Goal: Task Accomplishment & Management: Manage account settings

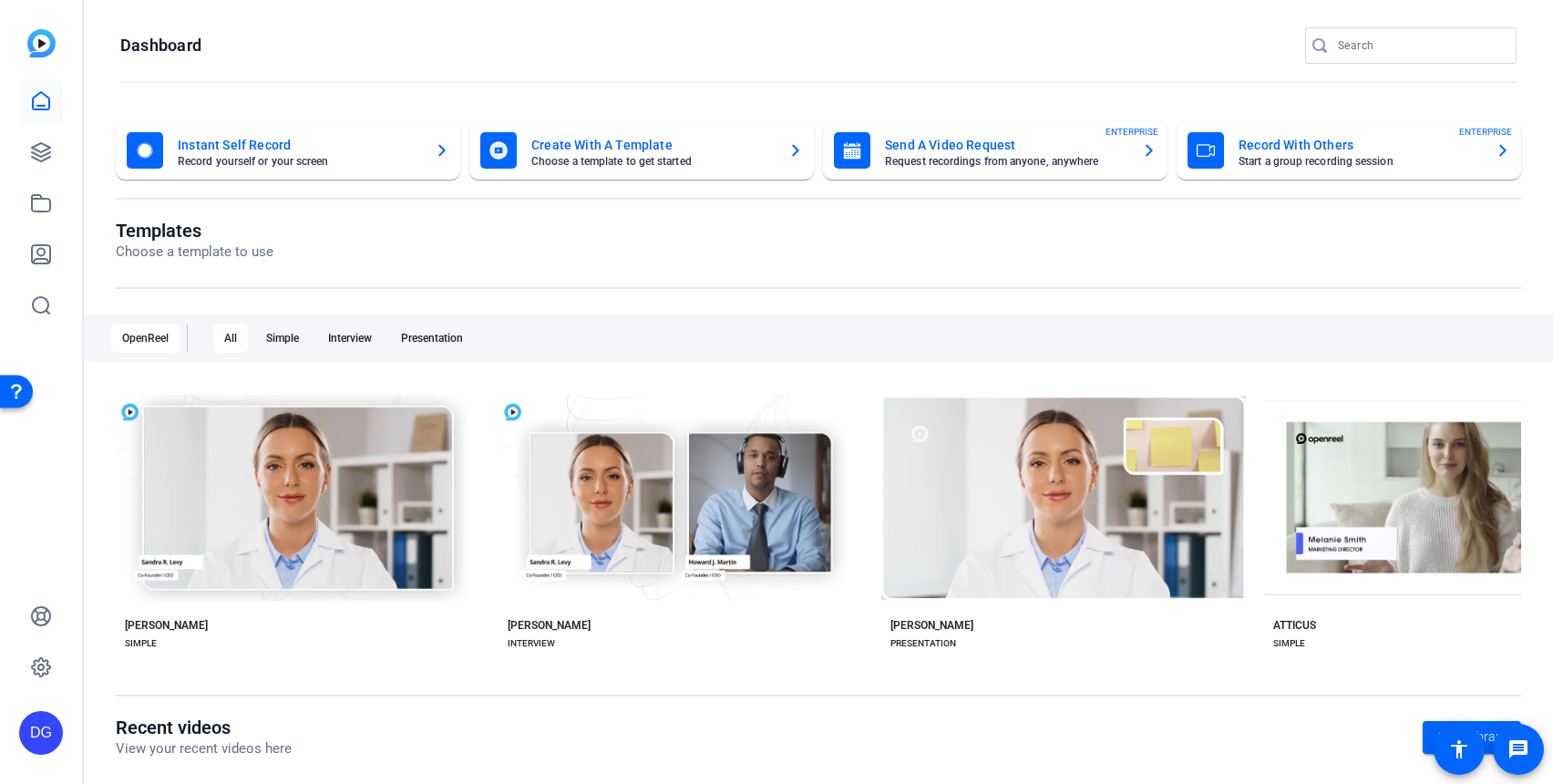
click at [11, 383] on div "Open Resource Center" at bounding box center [16, 391] width 33 height 33
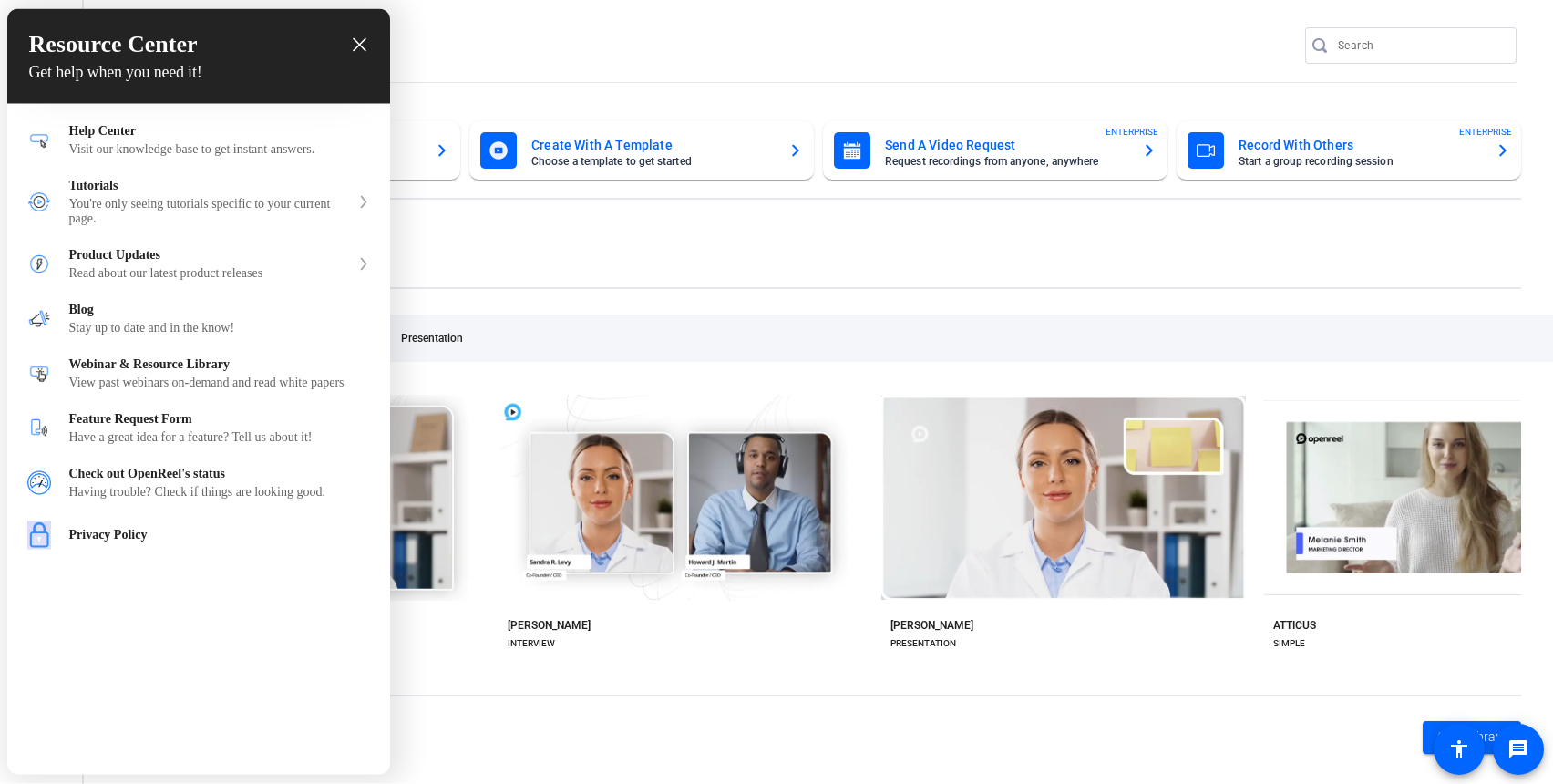
click at [720, 280] on div at bounding box center [776, 392] width 1553 height 784
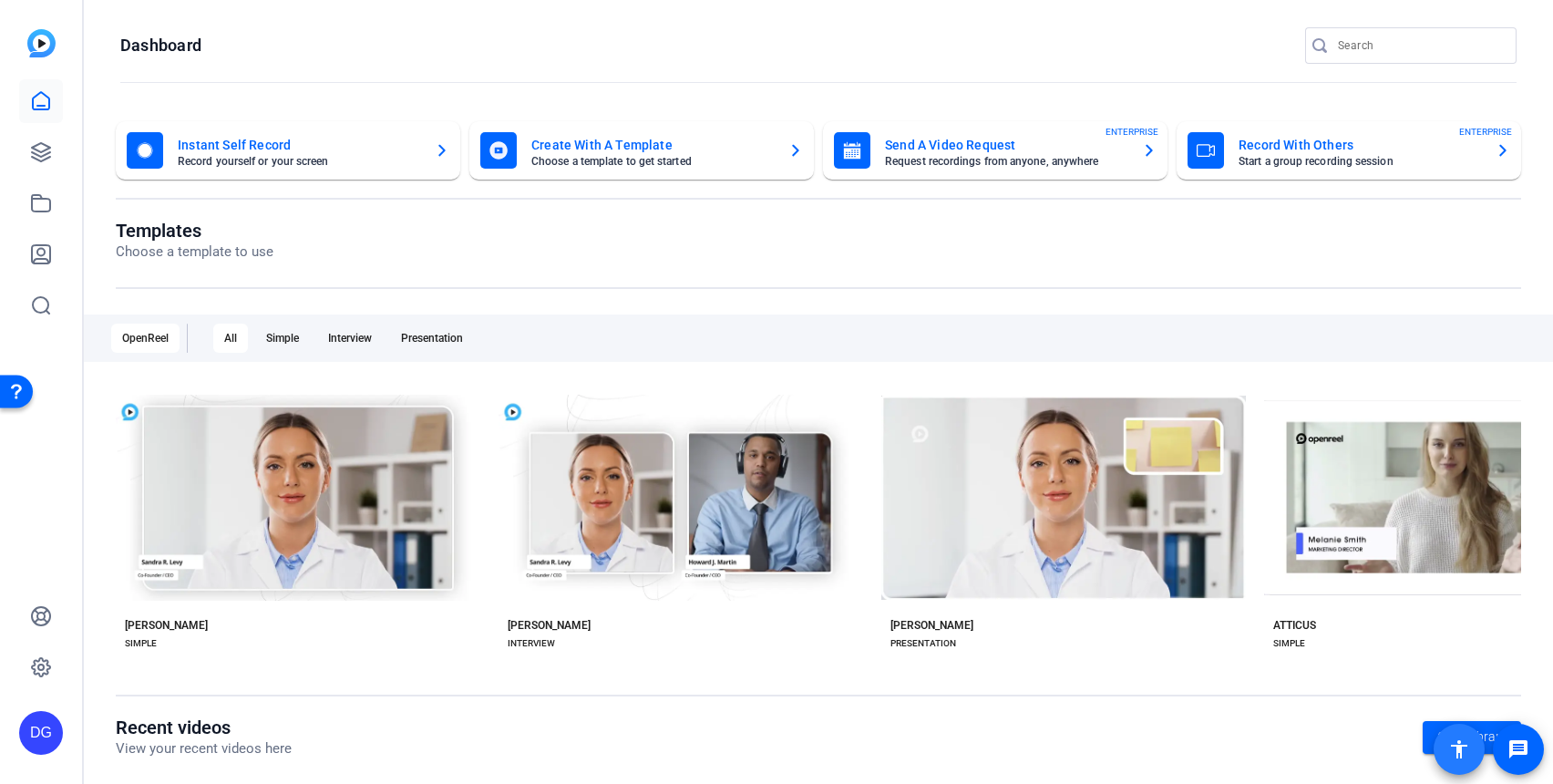
click at [1461, 748] on mat-icon "accessibility" at bounding box center [1459, 748] width 22 height 22
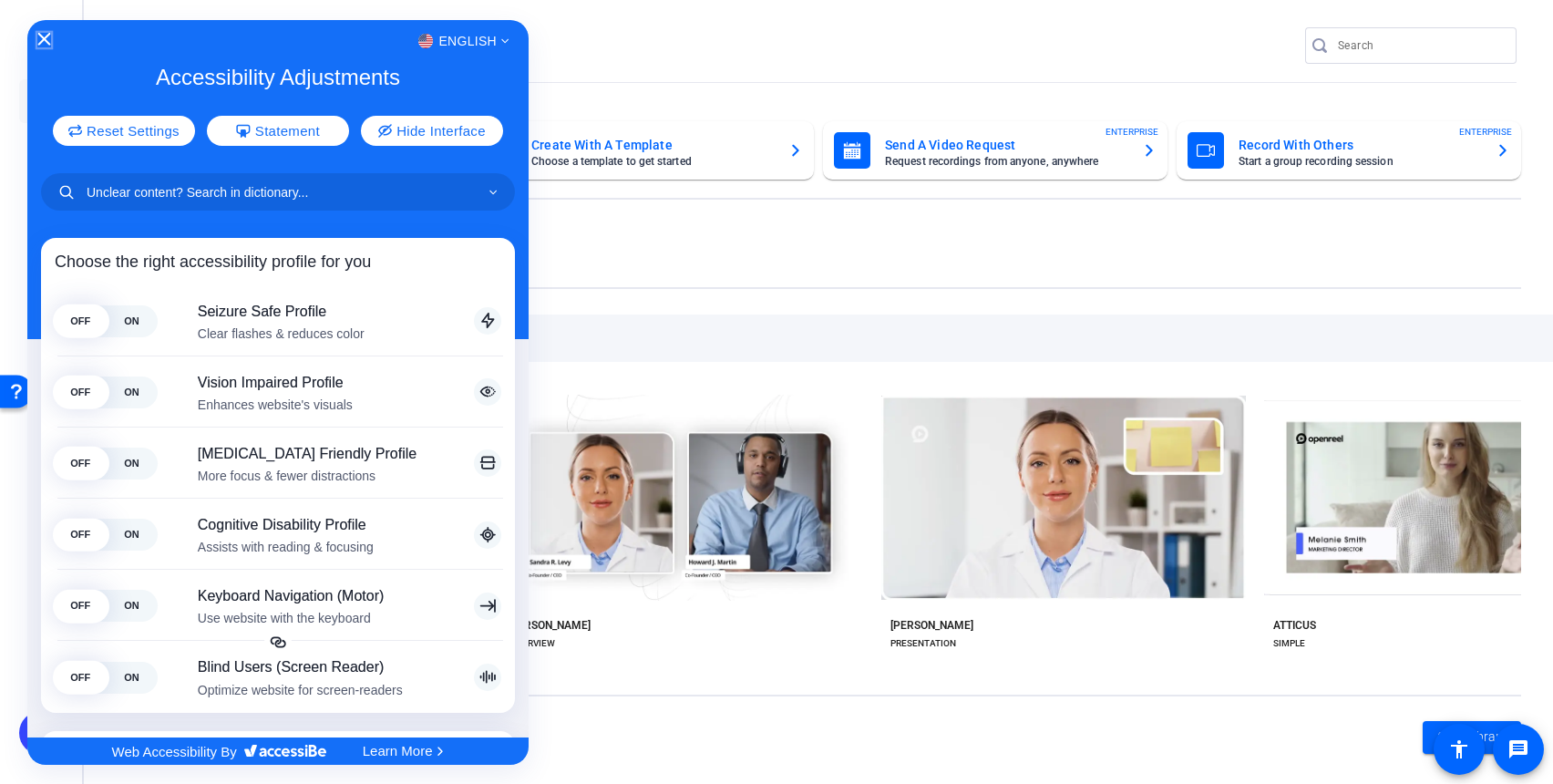
click at [45, 37] on icon "Close Accessibility Interface" at bounding box center [44, 38] width 13 height 13
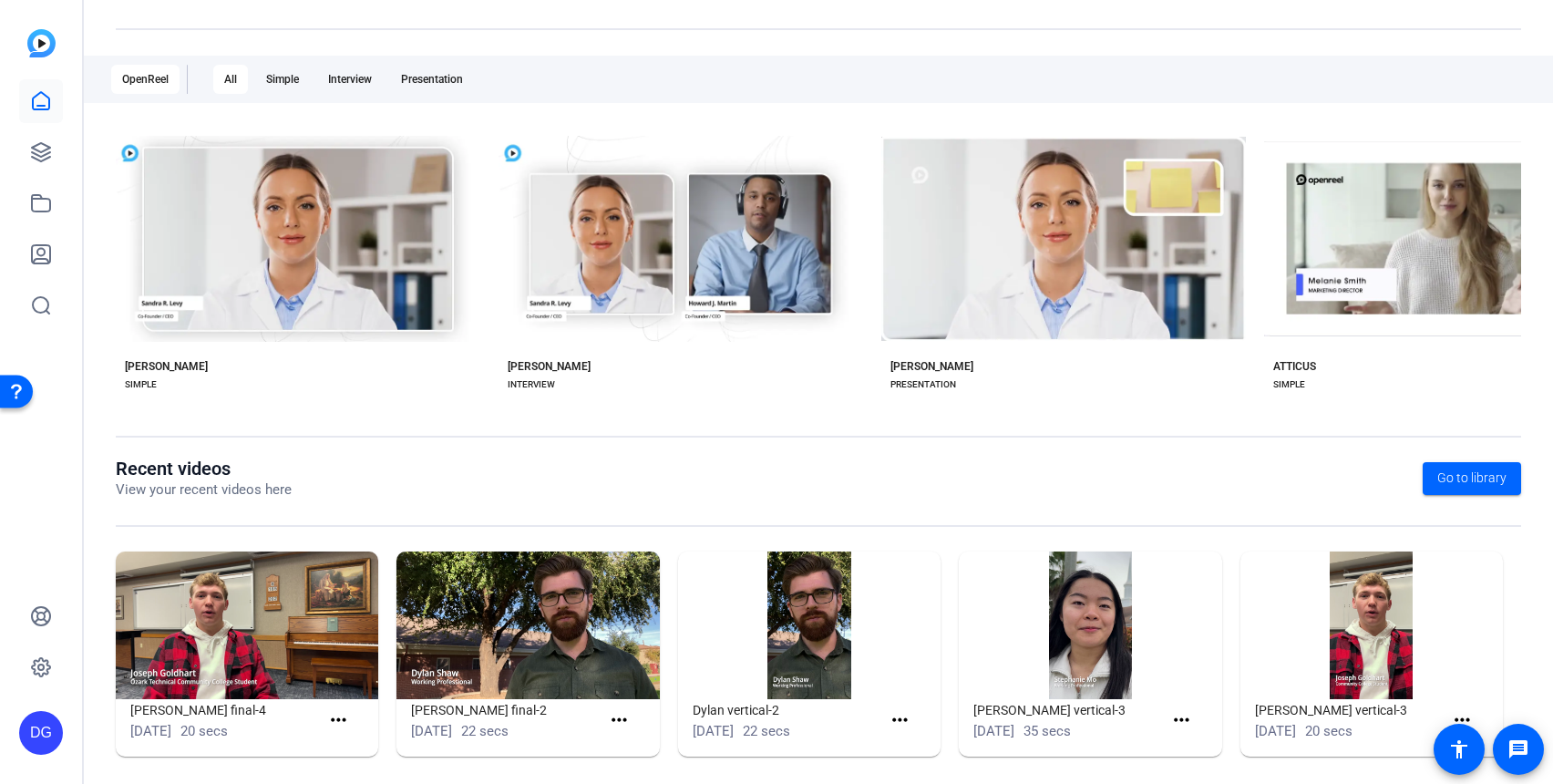
scroll to position [271, 0]
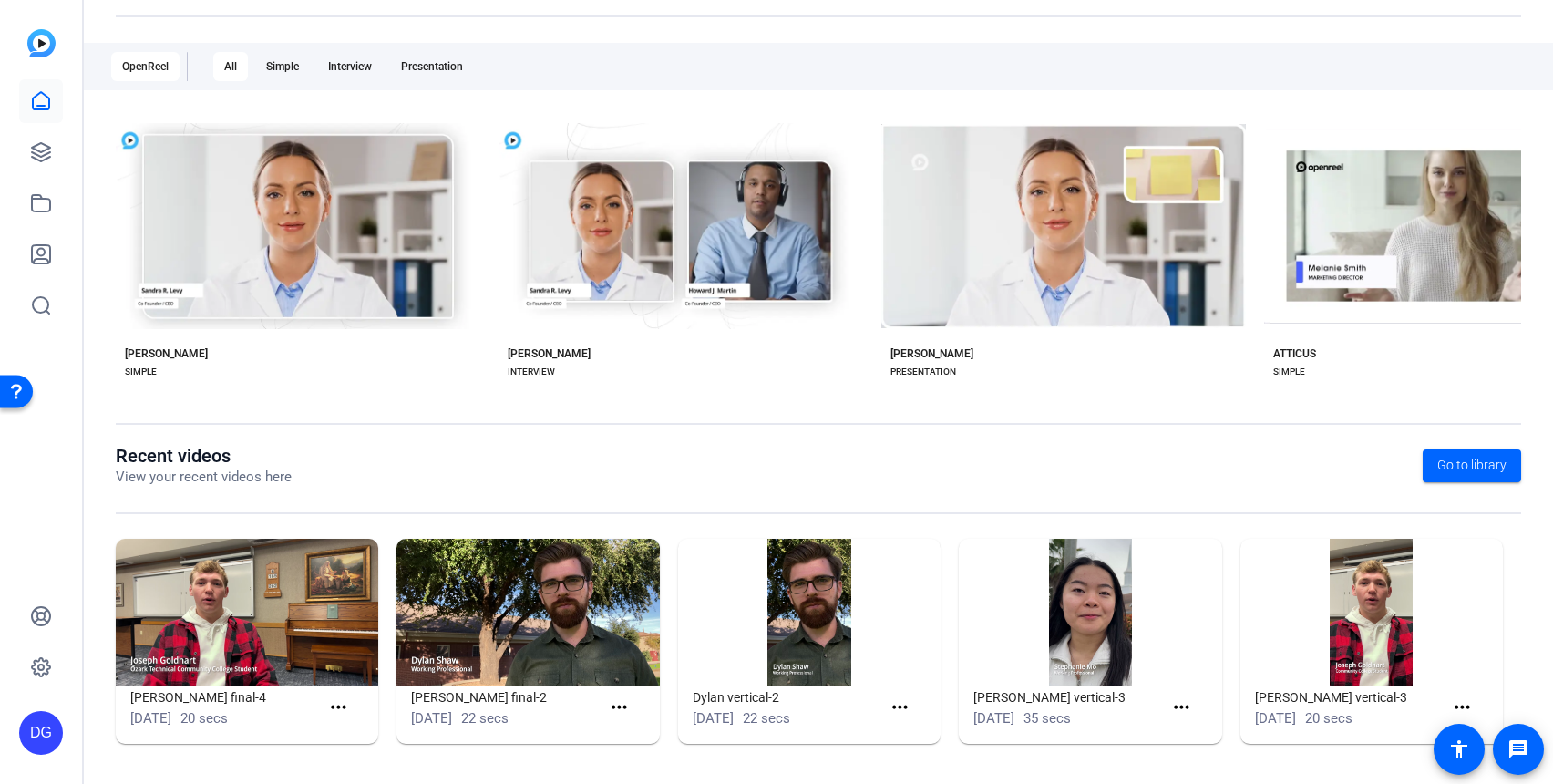
click at [53, 728] on div "DG" at bounding box center [40, 733] width 43 height 43
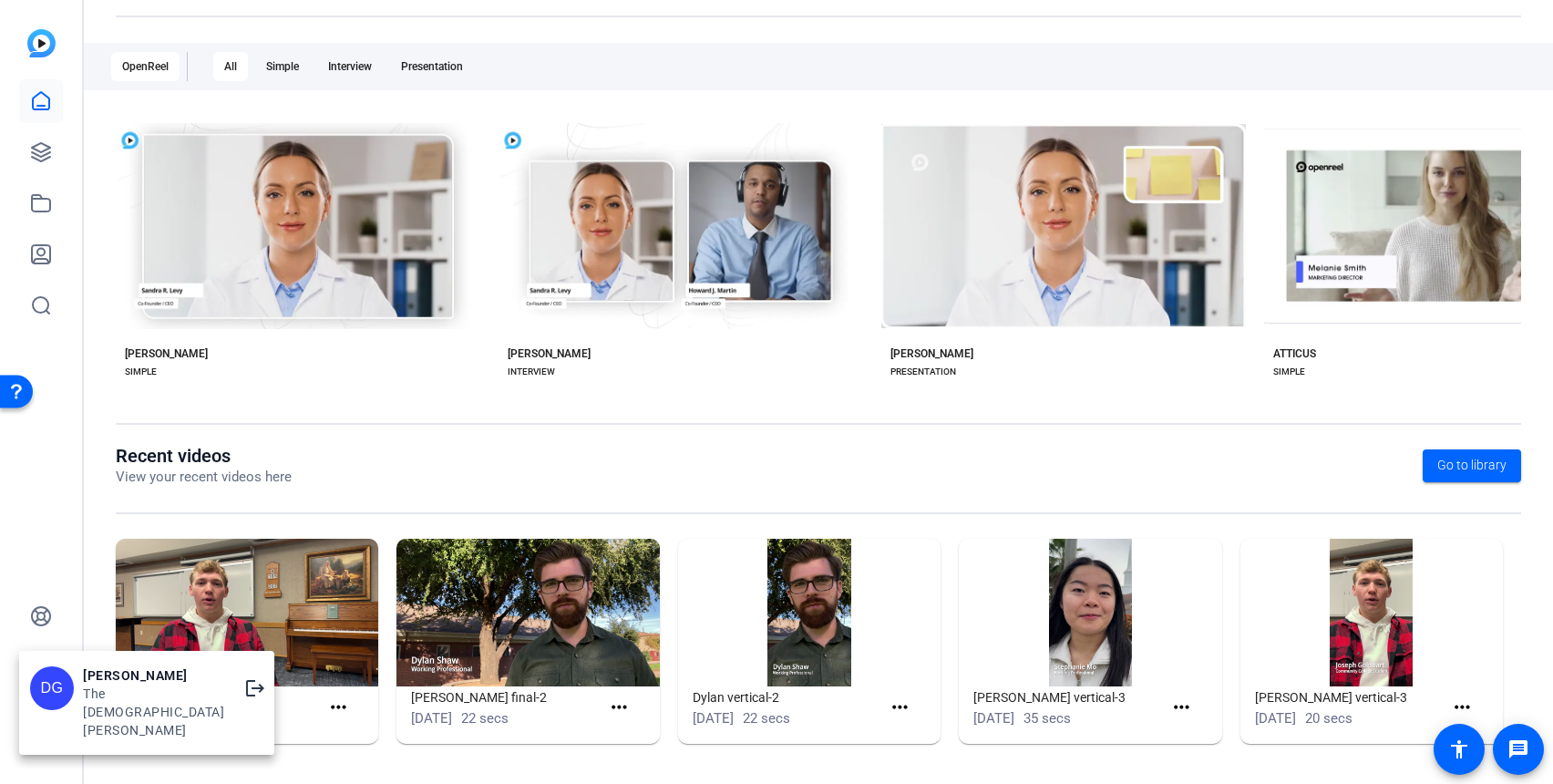
click at [52, 696] on div "DG" at bounding box center [51, 687] width 43 height 43
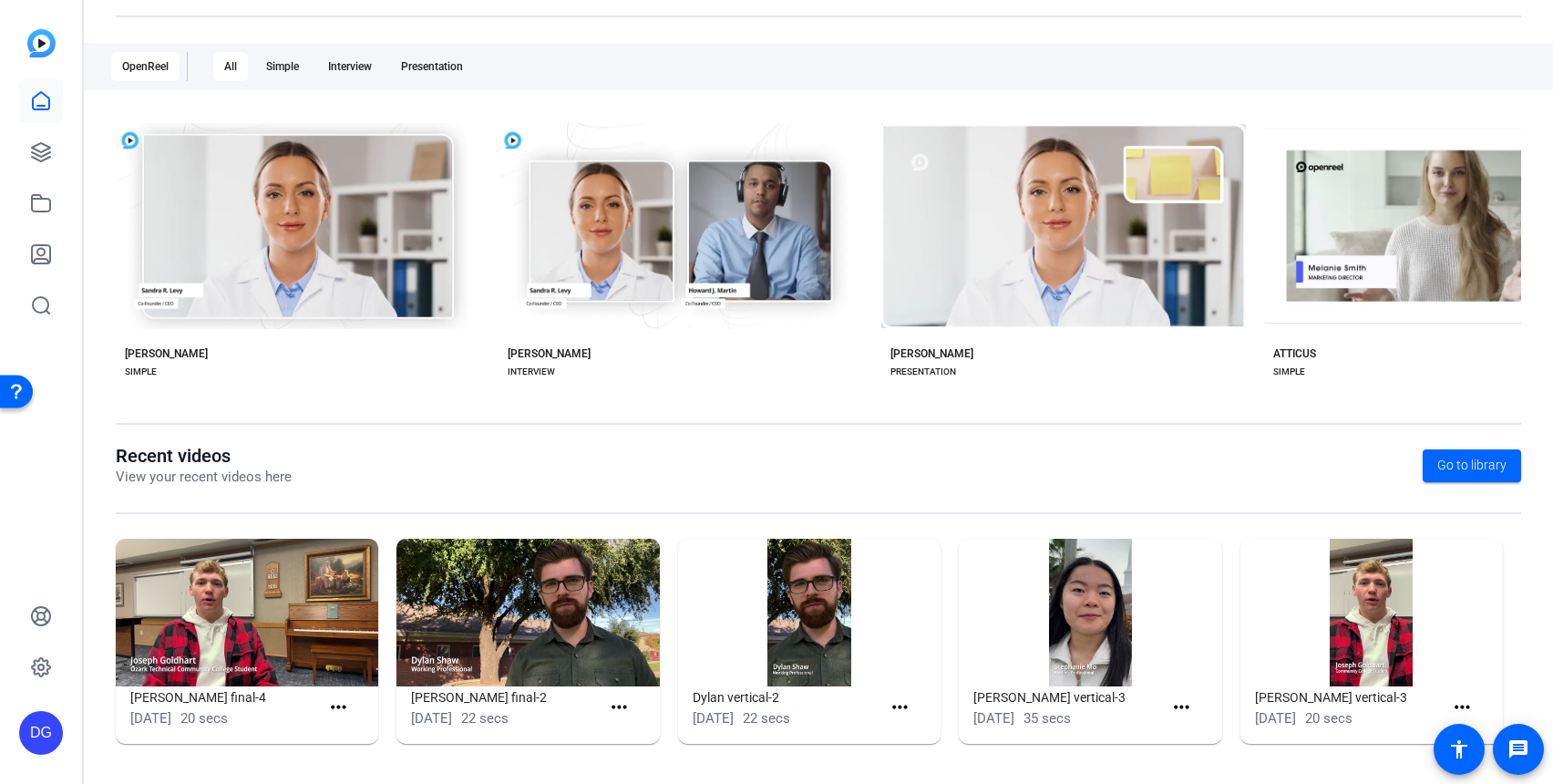
click at [31, 745] on div "DG" at bounding box center [40, 733] width 43 height 43
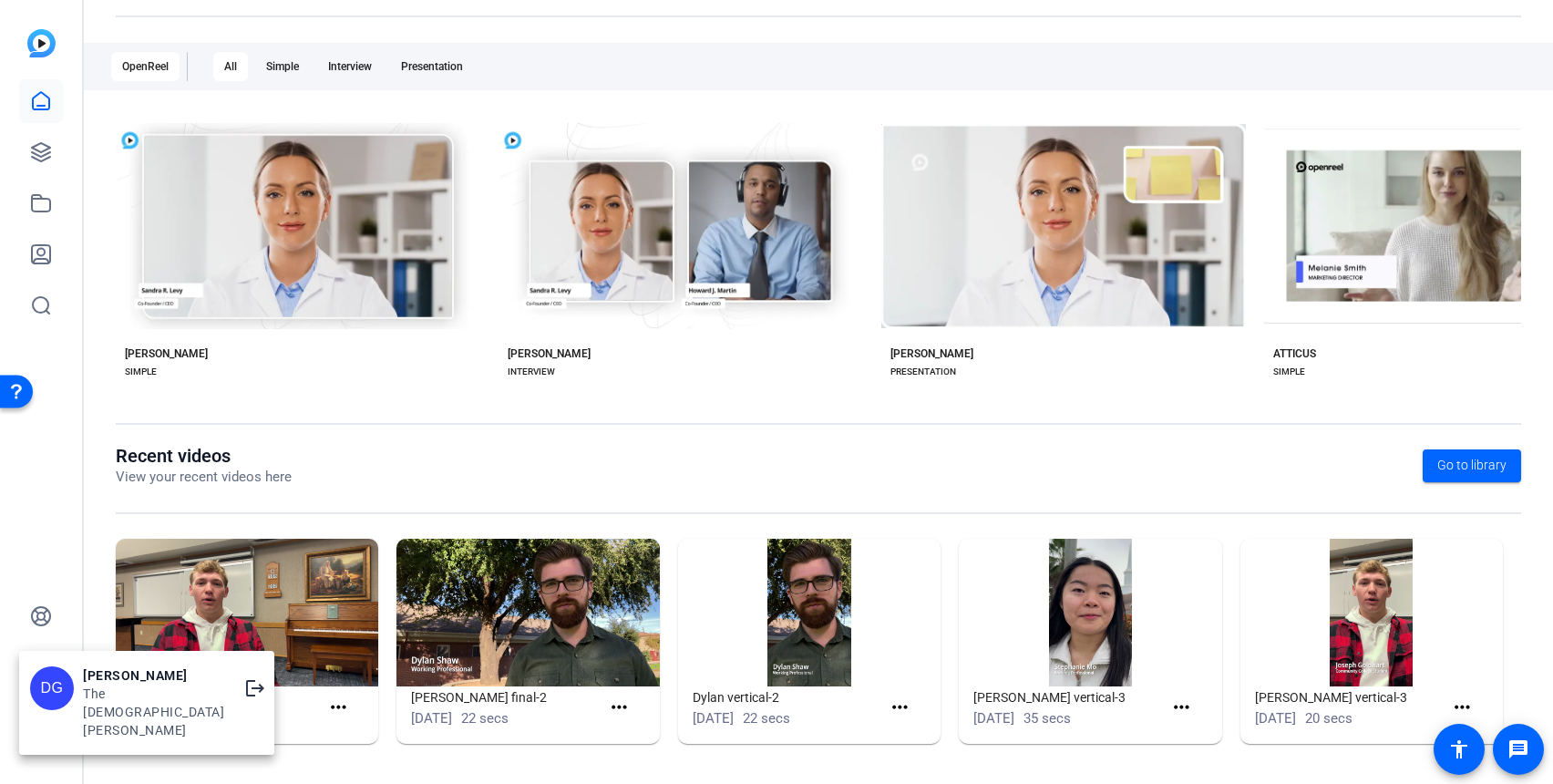
click at [60, 706] on div "DG" at bounding box center [51, 687] width 43 height 43
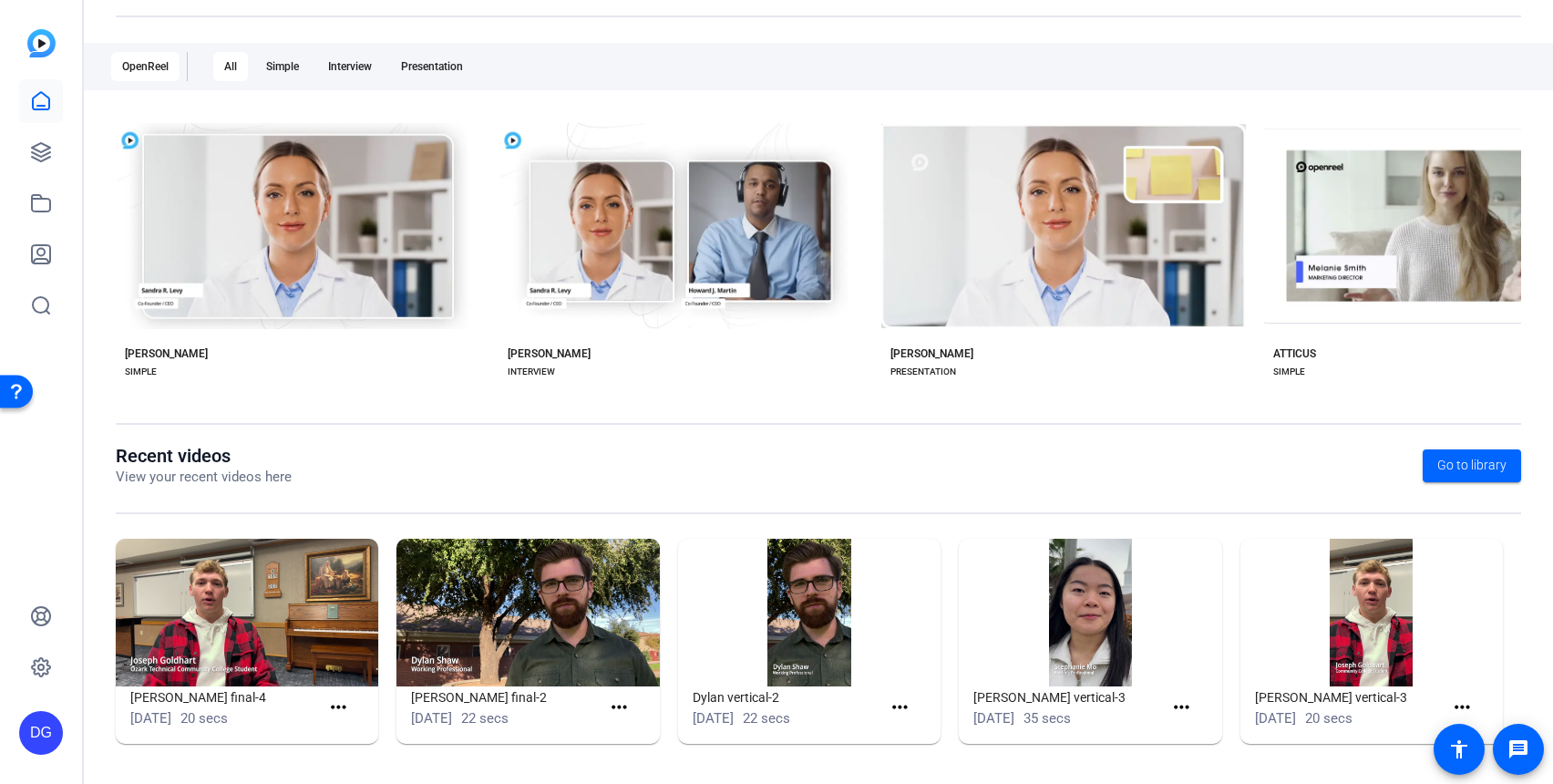
click at [42, 737] on div "DG" at bounding box center [40, 733] width 43 height 43
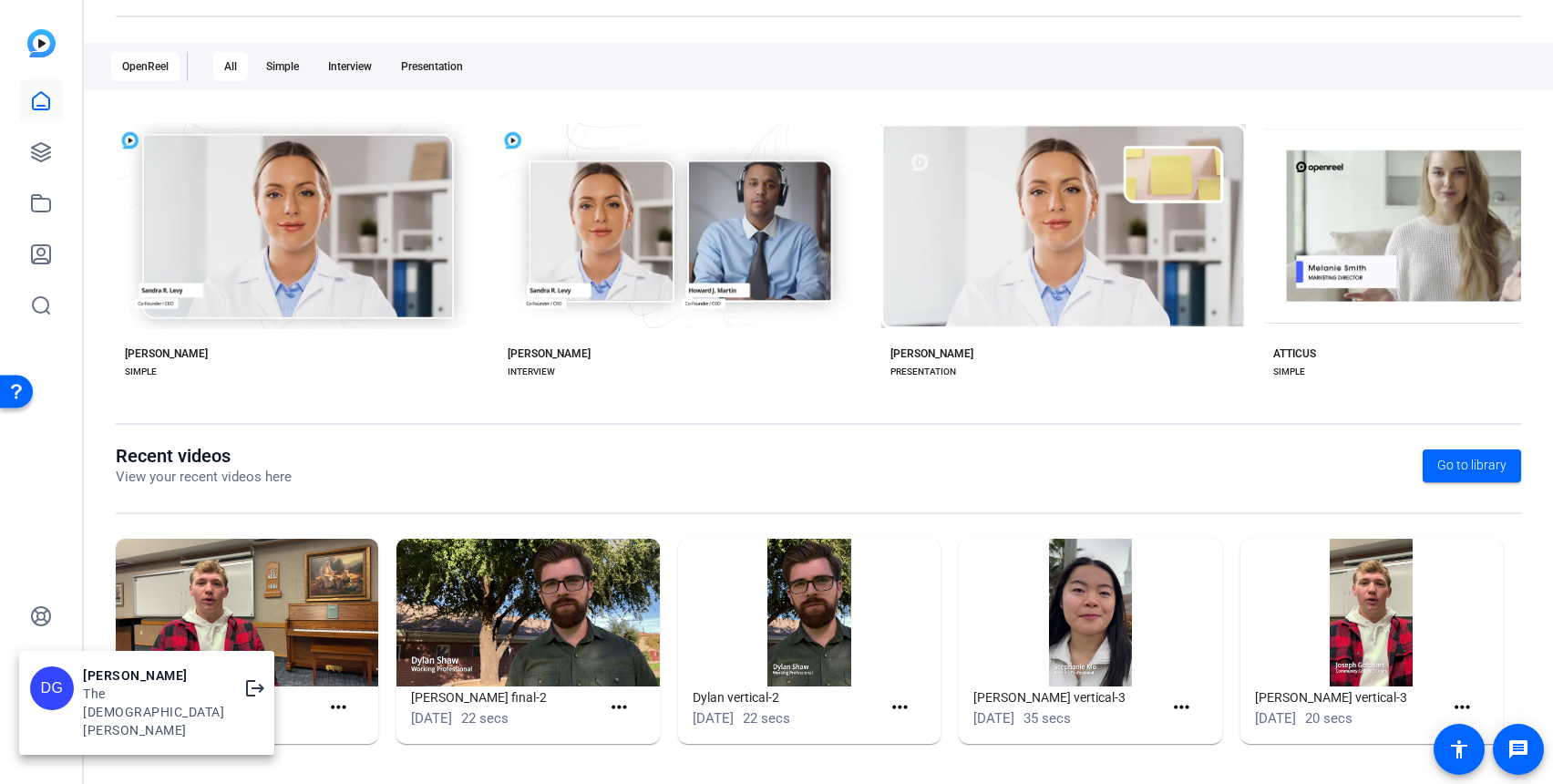
click at [99, 695] on div "The Church of Jesus Christ of Latter-day Saints" at bounding box center [153, 711] width 141 height 54
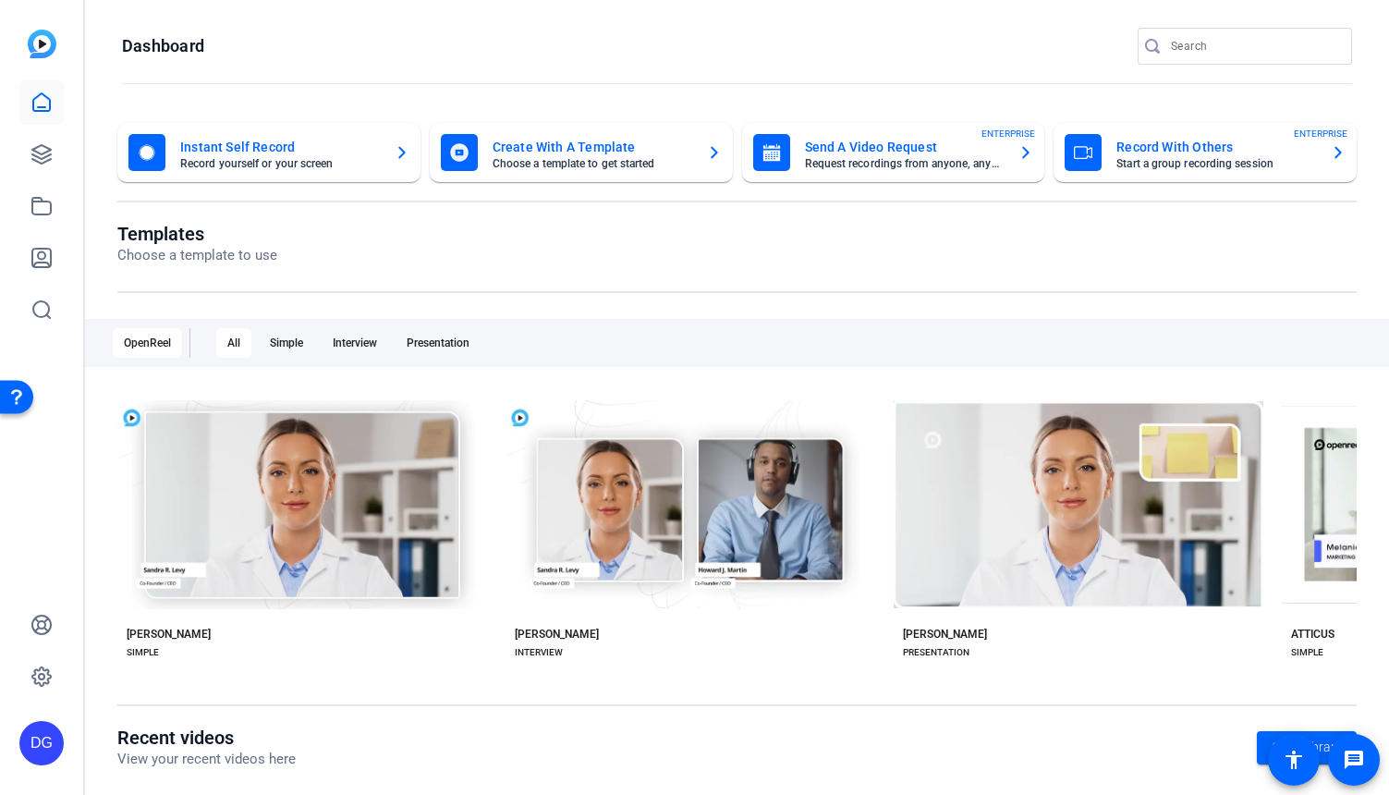
click at [42, 43] on img at bounding box center [42, 44] width 29 height 29
click at [42, 103] on icon at bounding box center [41, 102] width 22 height 22
click at [42, 152] on icon at bounding box center [41, 154] width 22 height 22
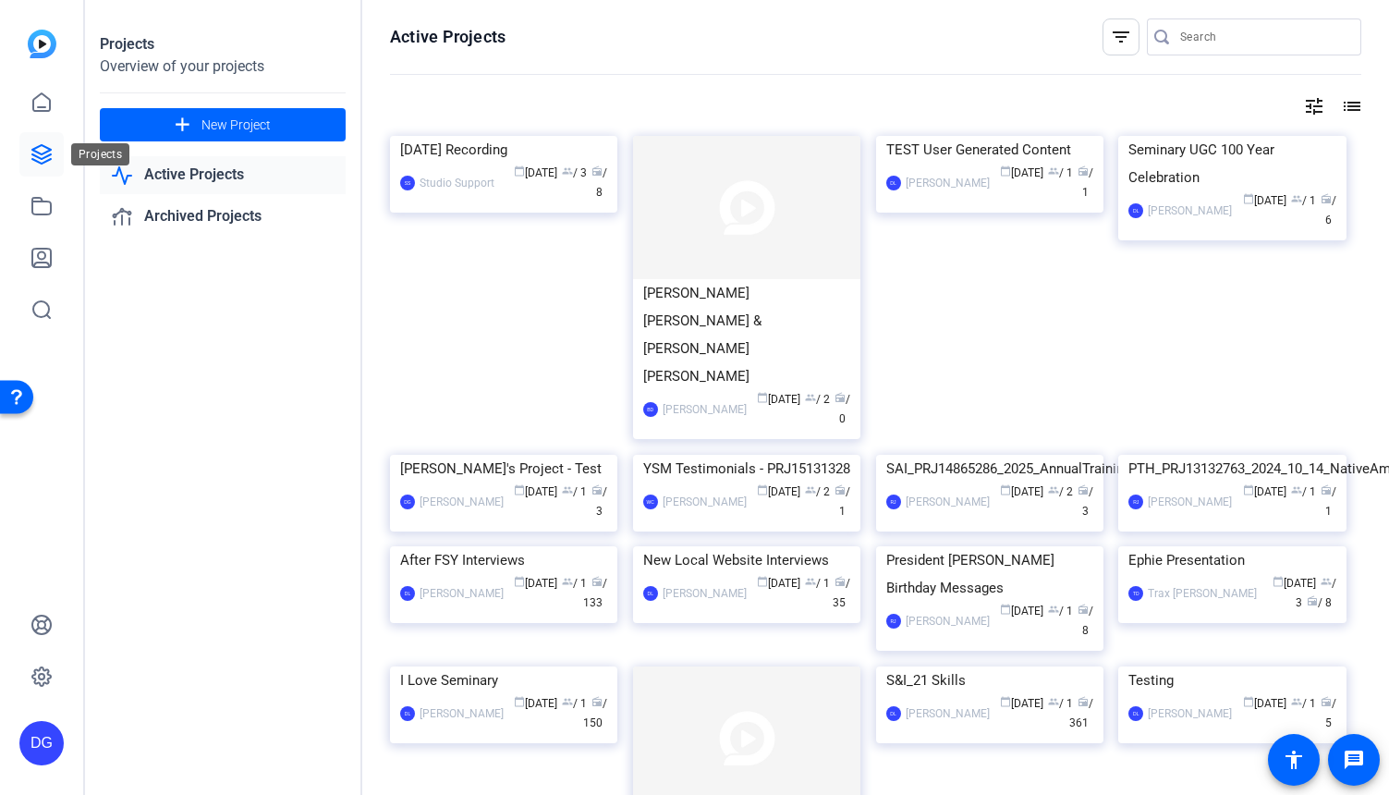
click at [47, 160] on icon at bounding box center [41, 154] width 18 height 18
click at [42, 211] on icon at bounding box center [41, 206] width 22 height 22
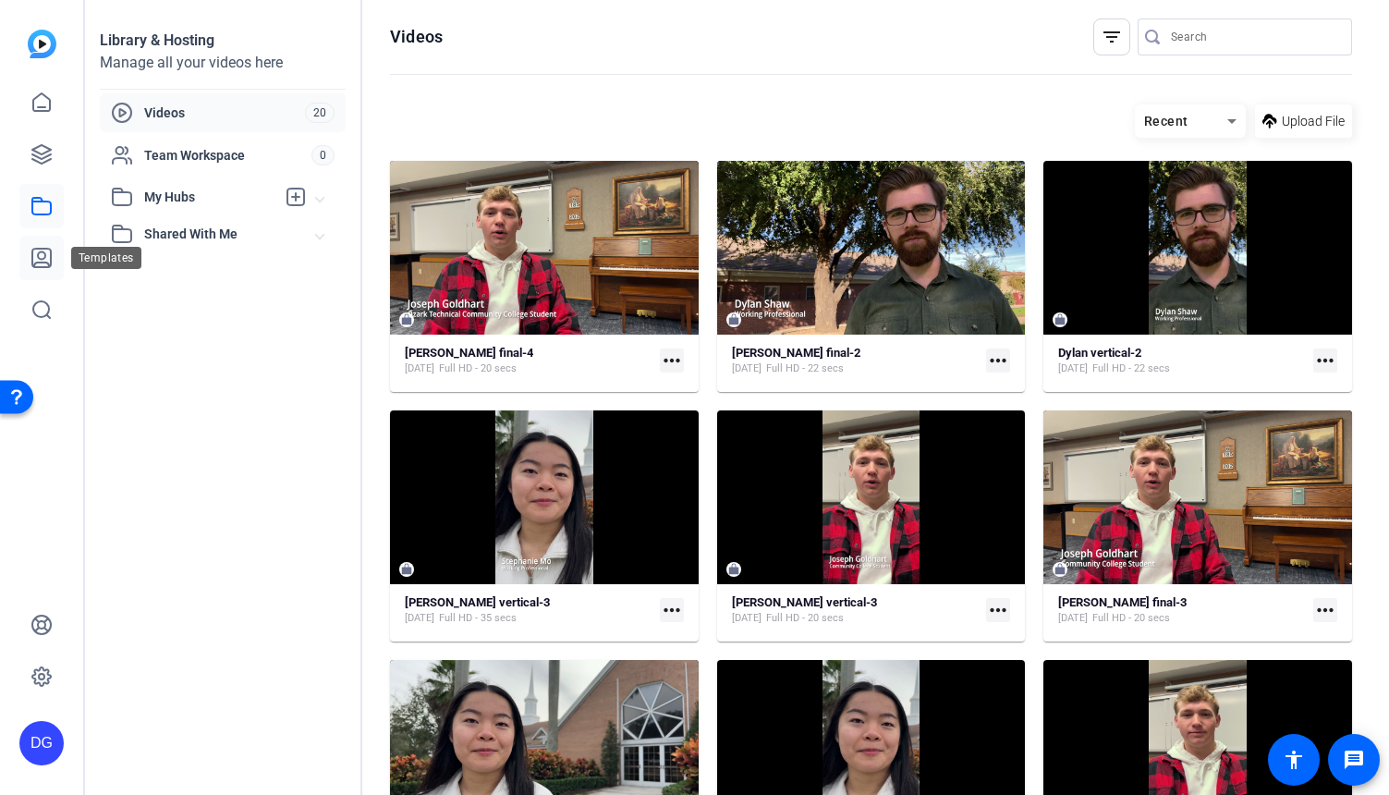
click at [41, 256] on icon at bounding box center [41, 258] width 22 height 22
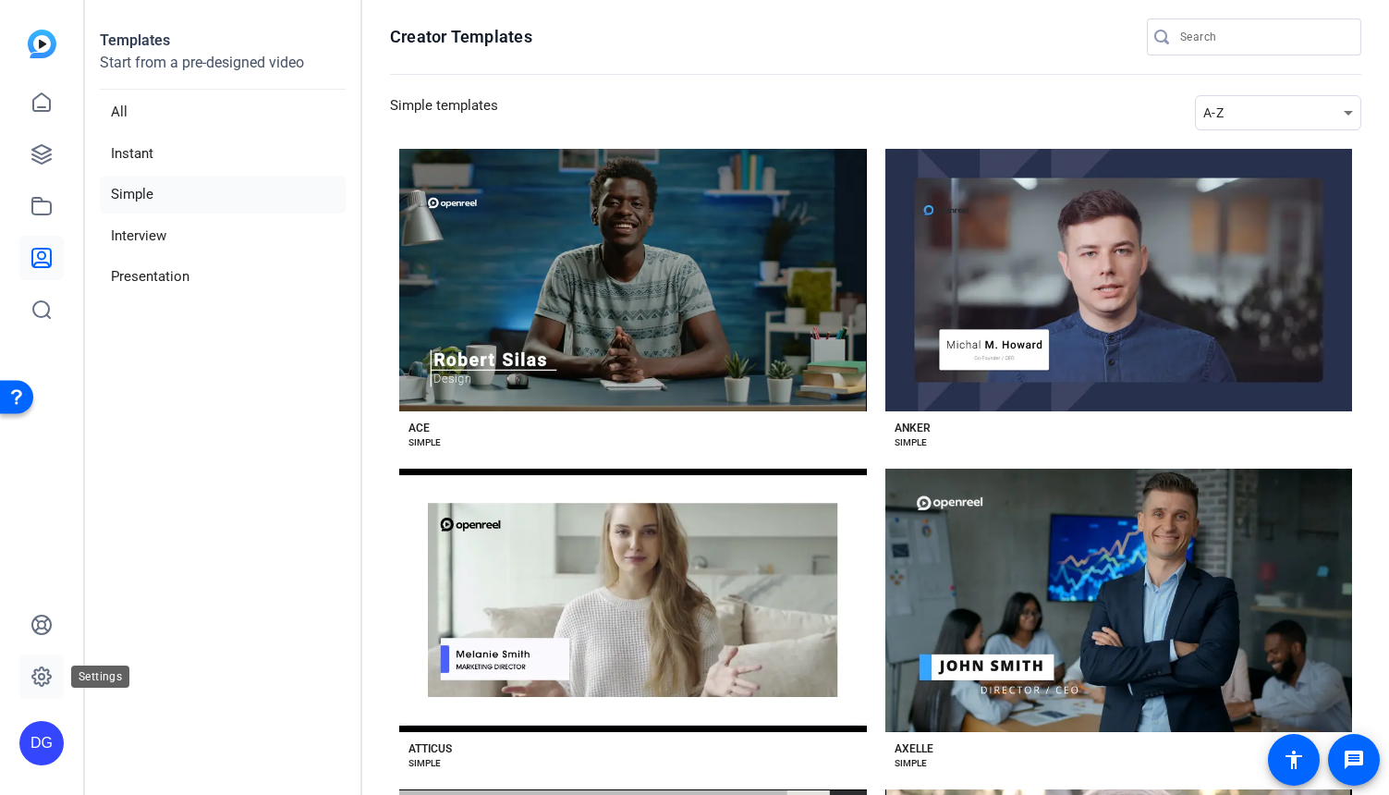
click at [42, 677] on icon at bounding box center [41, 676] width 22 height 22
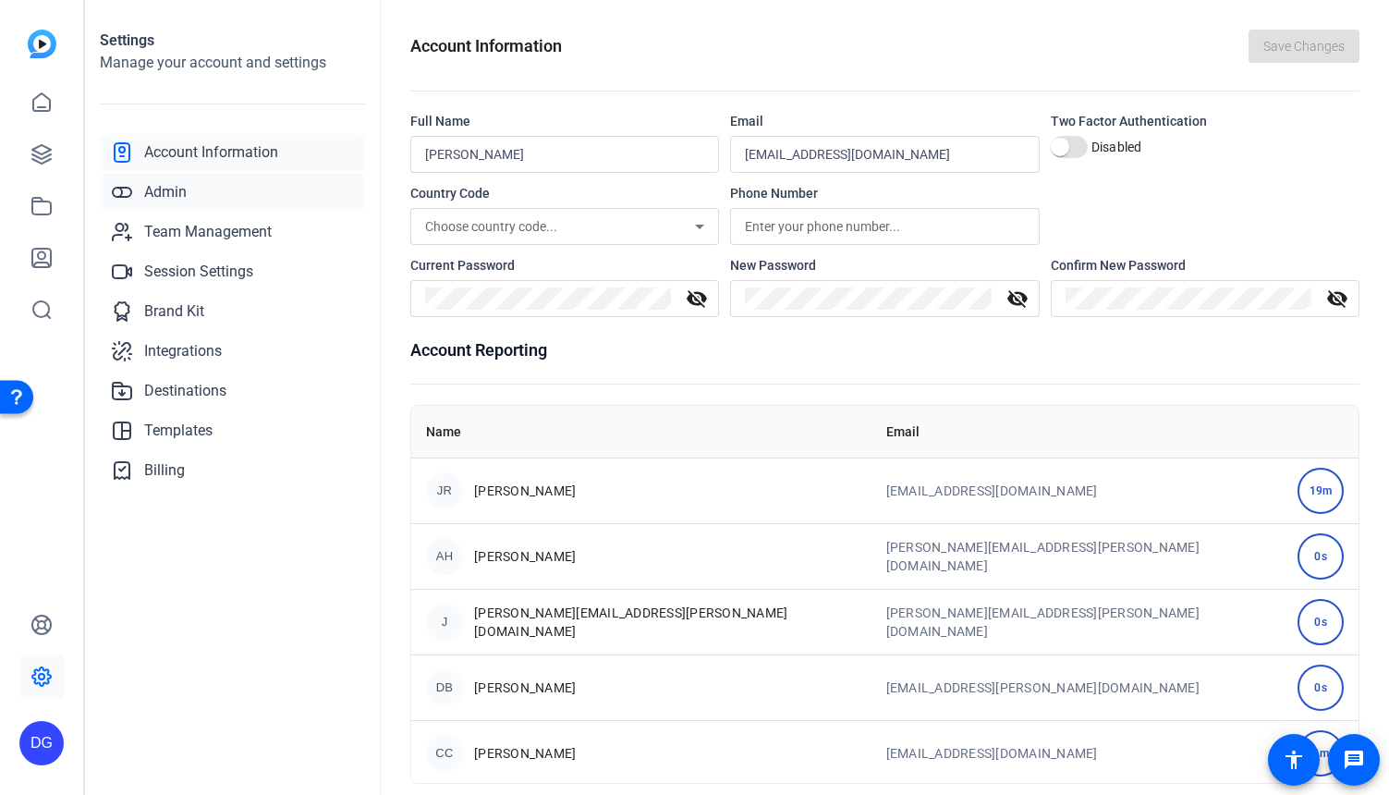
click at [162, 189] on span "Admin" at bounding box center [165, 192] width 42 height 22
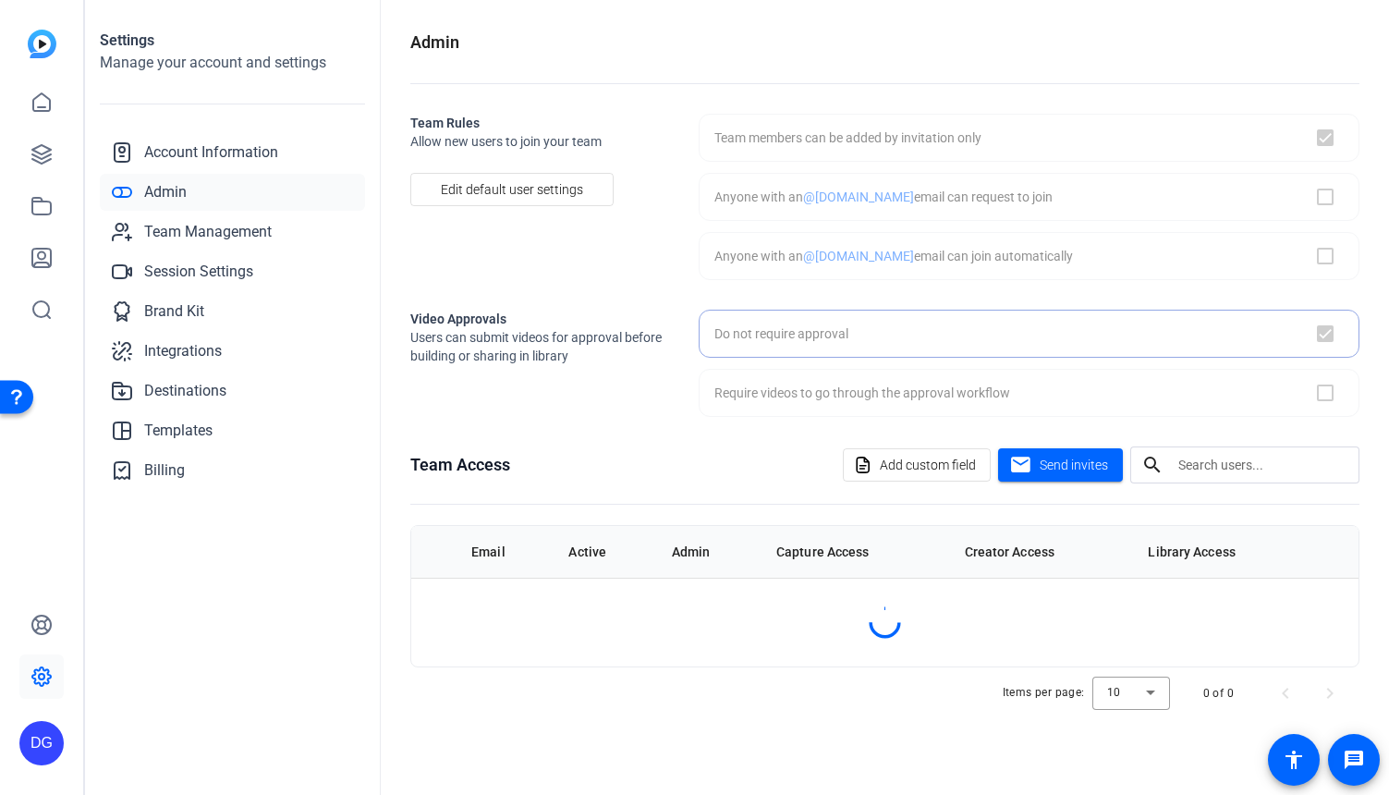
checkbox input "true"
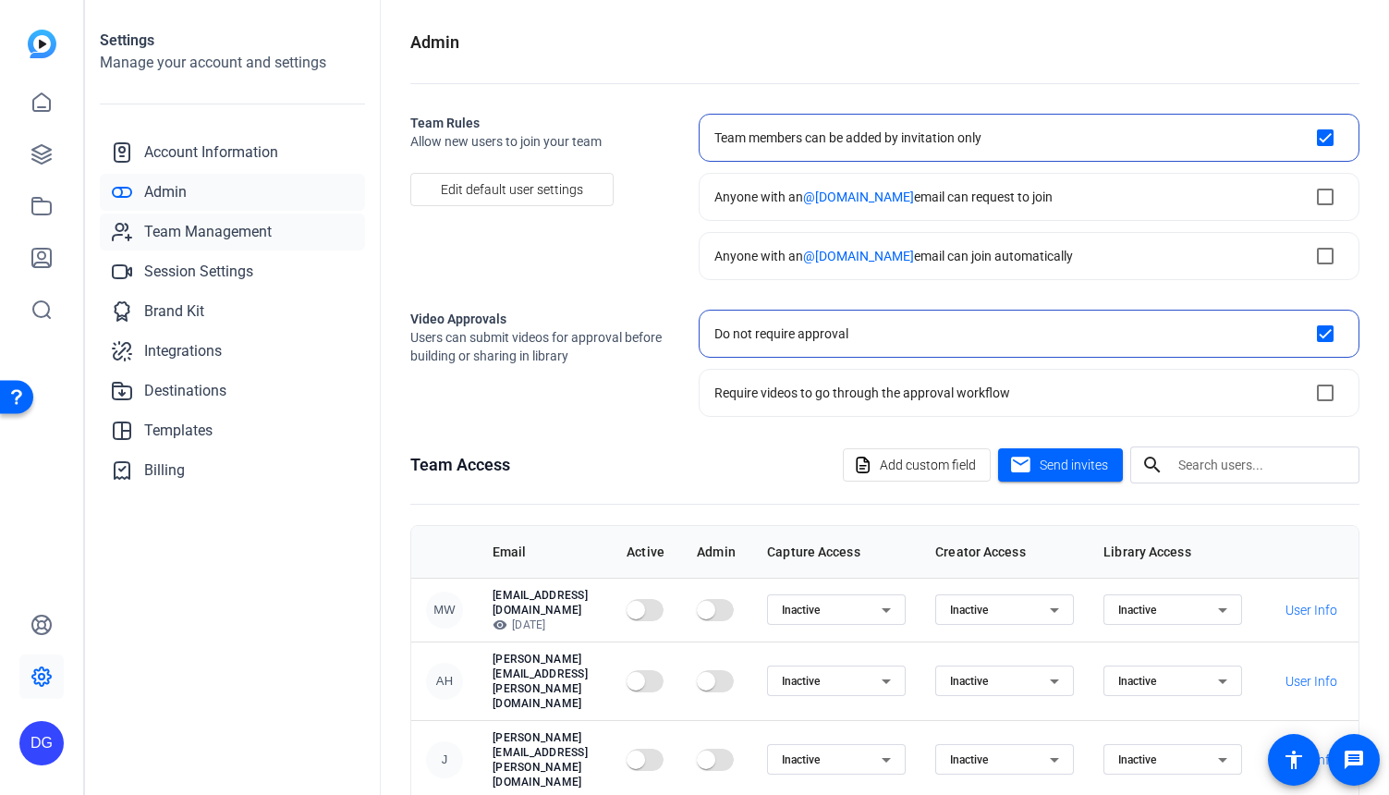
click at [160, 232] on span "Team Management" at bounding box center [207, 232] width 127 height 22
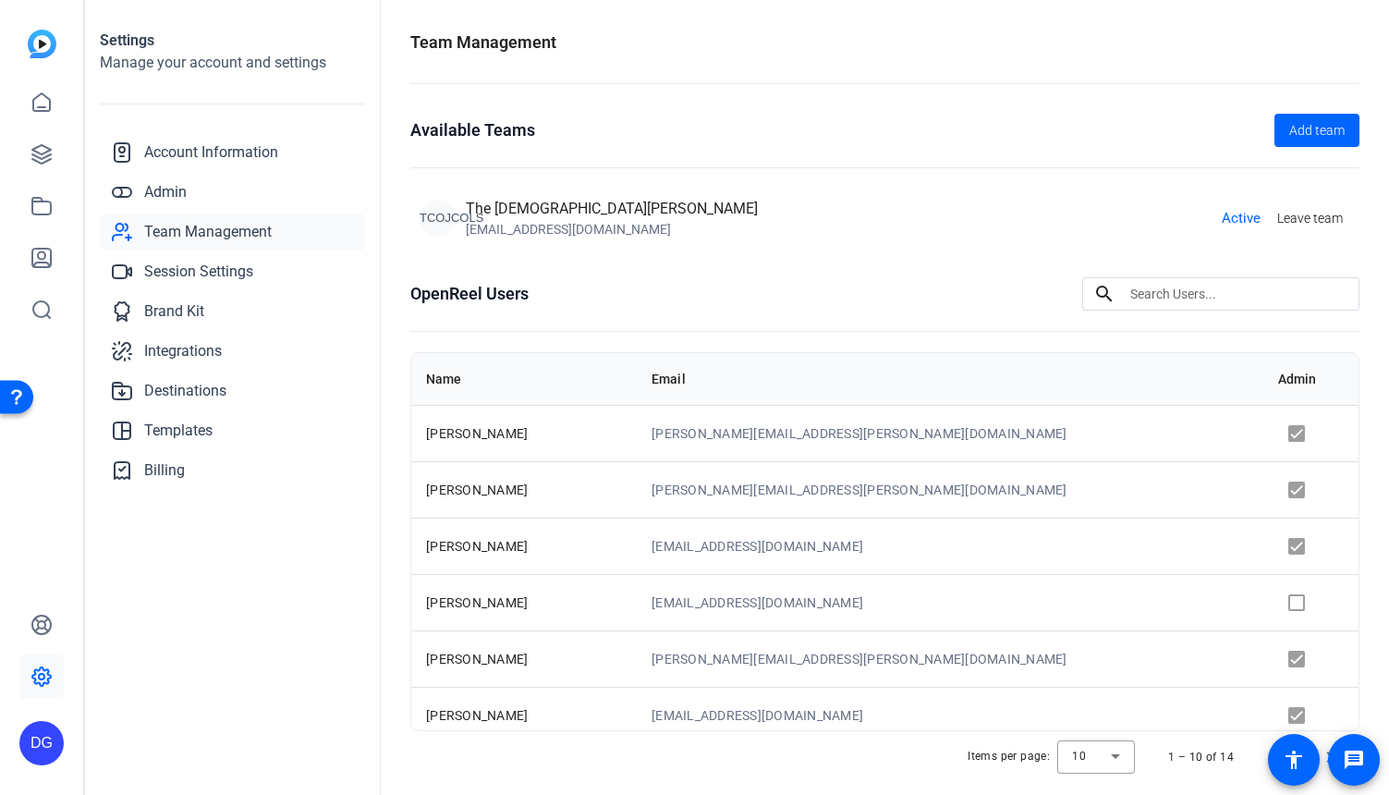
click at [38, 747] on div "DG" at bounding box center [41, 743] width 44 height 44
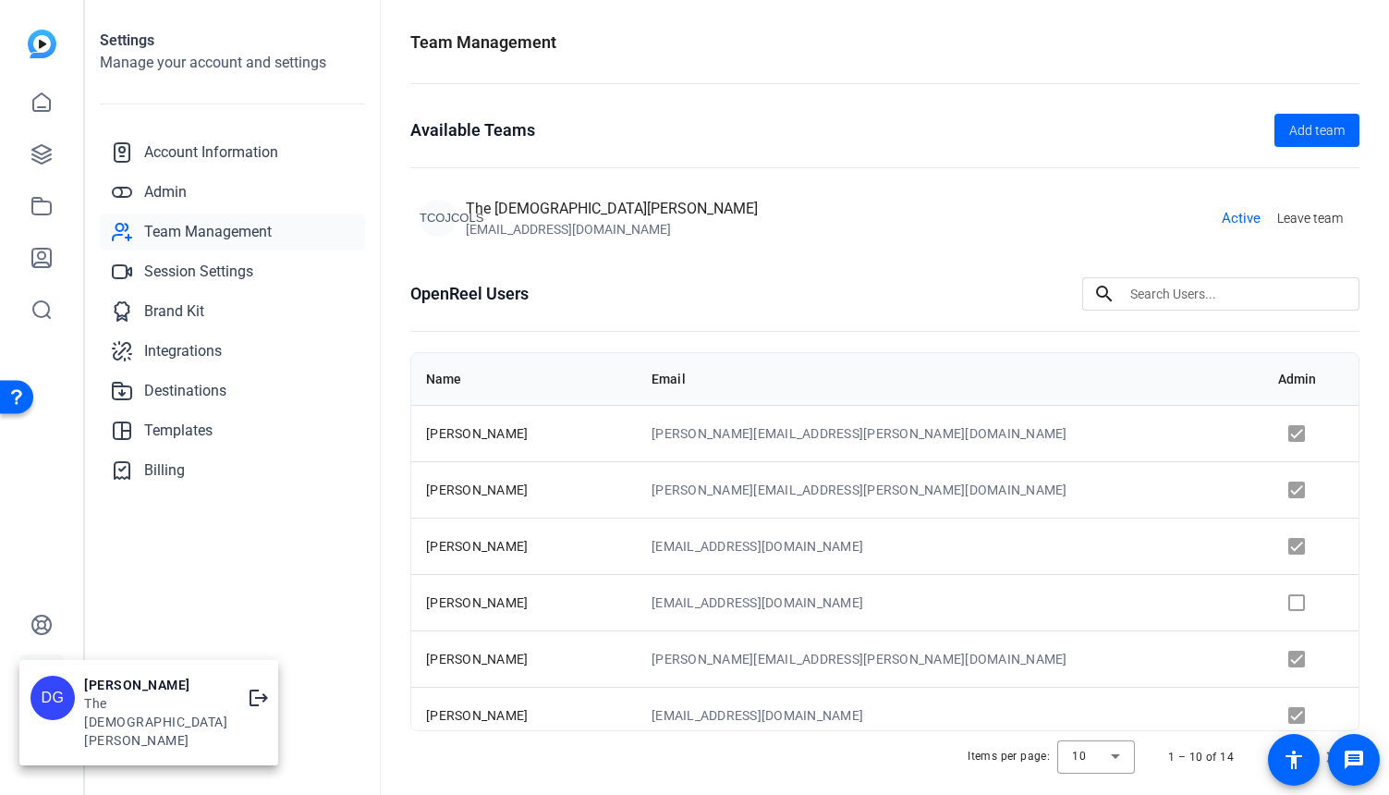
click at [62, 693] on div "DG" at bounding box center [52, 697] width 44 height 44
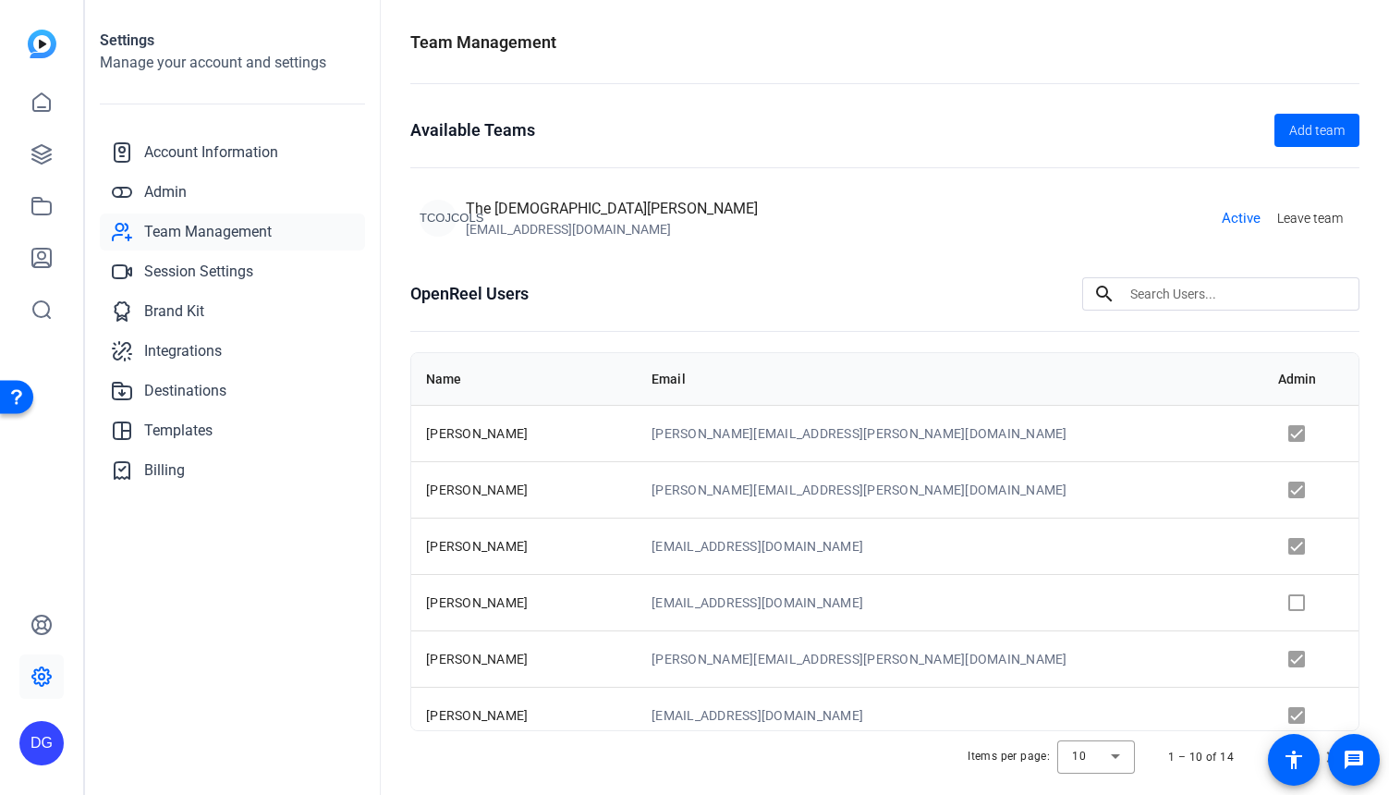
click at [23, 763] on div "DG" at bounding box center [41, 743] width 44 height 44
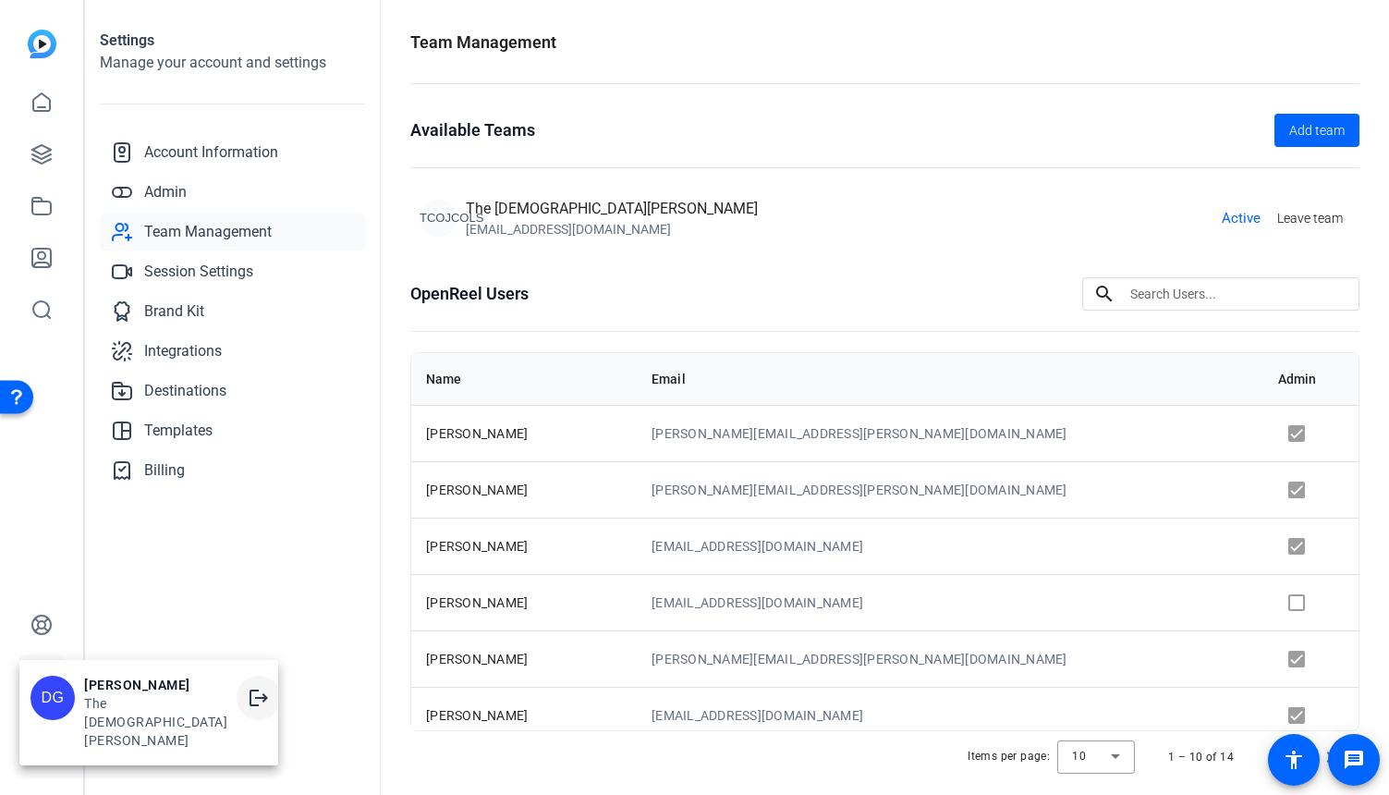
click at [248, 697] on mat-icon "logout" at bounding box center [259, 697] width 22 height 22
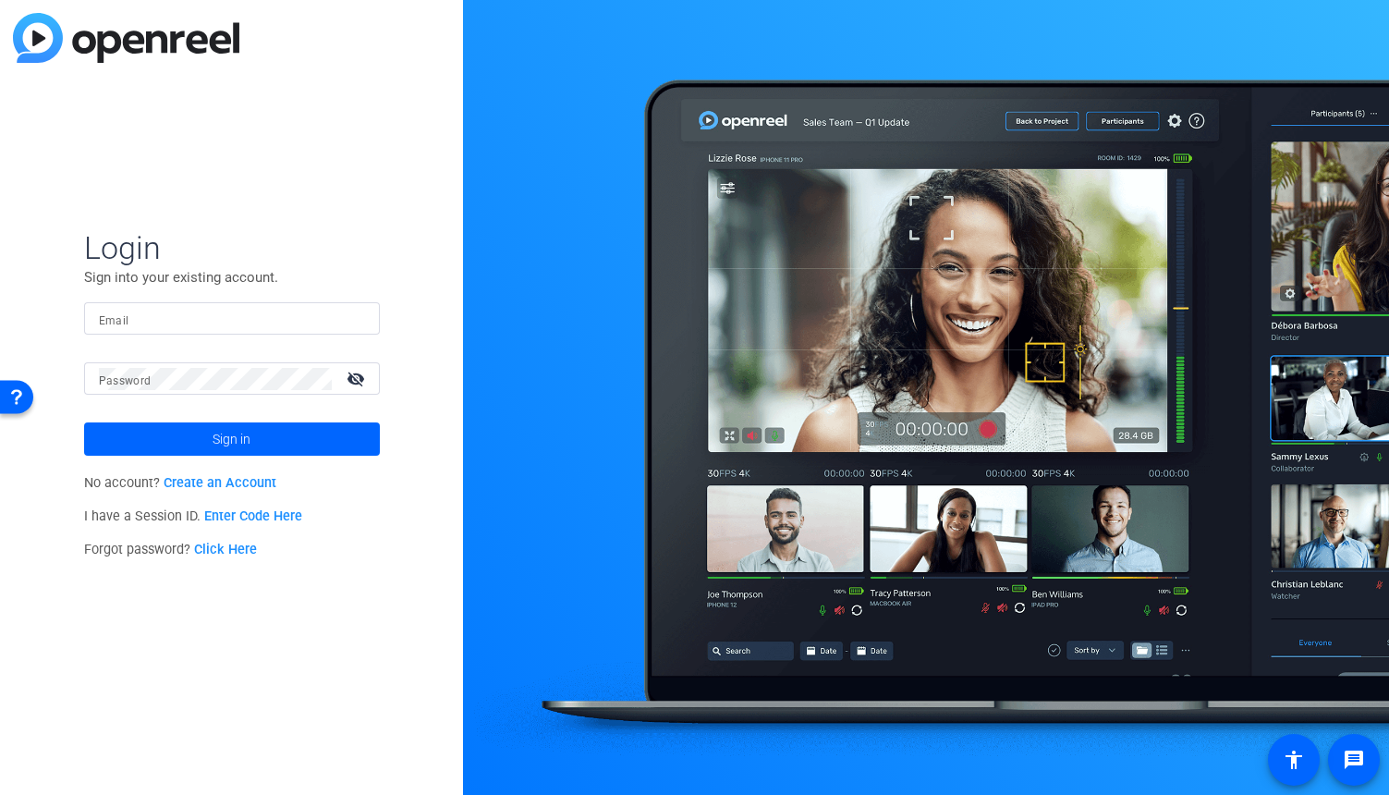
type input "[EMAIL_ADDRESS][DOMAIN_NAME]"
click at [448, 111] on div "Login Sign into your existing account. Email dgarner@churchofjesuschrist.org Pa…" at bounding box center [231, 397] width 463 height 795
click at [223, 437] on span "Sign in" at bounding box center [231, 439] width 38 height 46
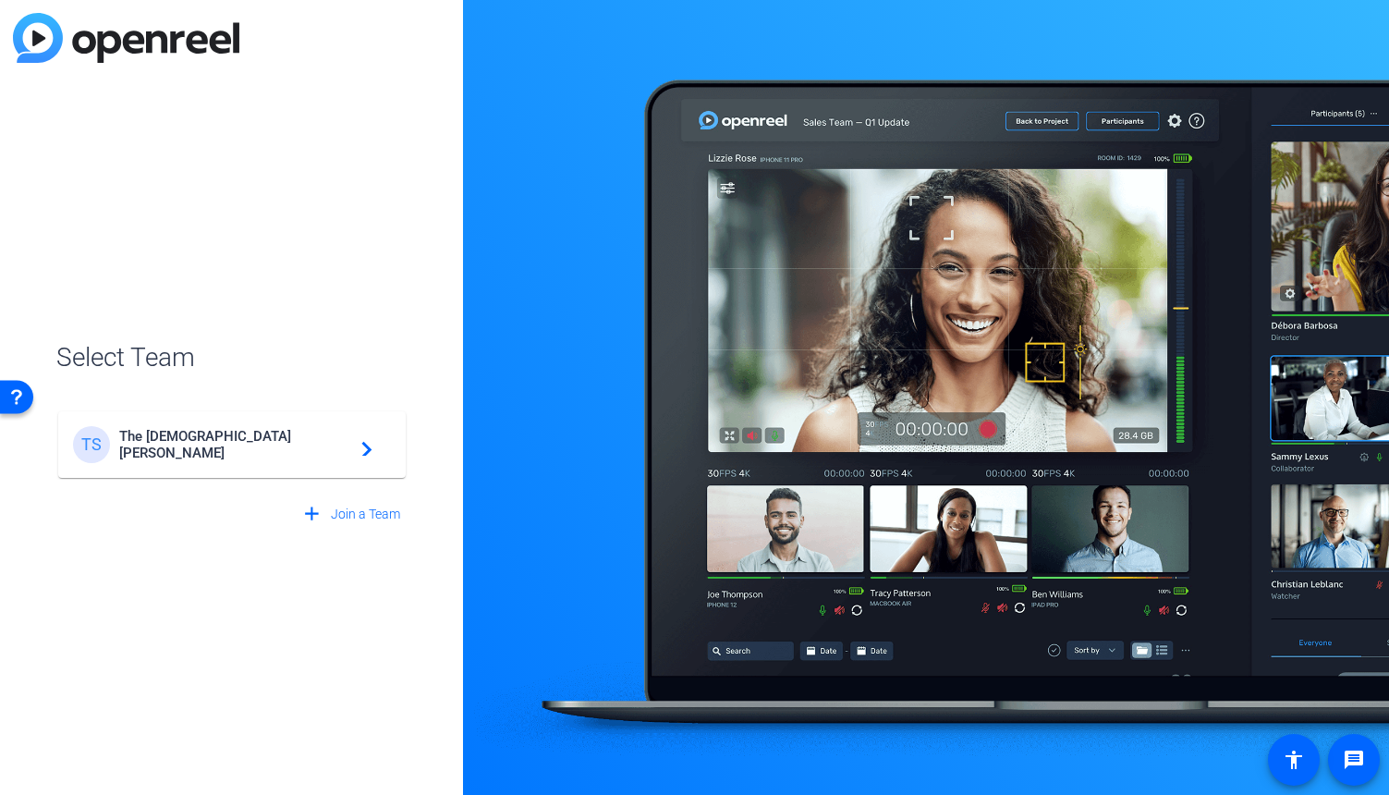
click at [367, 450] on mat-icon "navigate_next" at bounding box center [361, 444] width 22 height 22
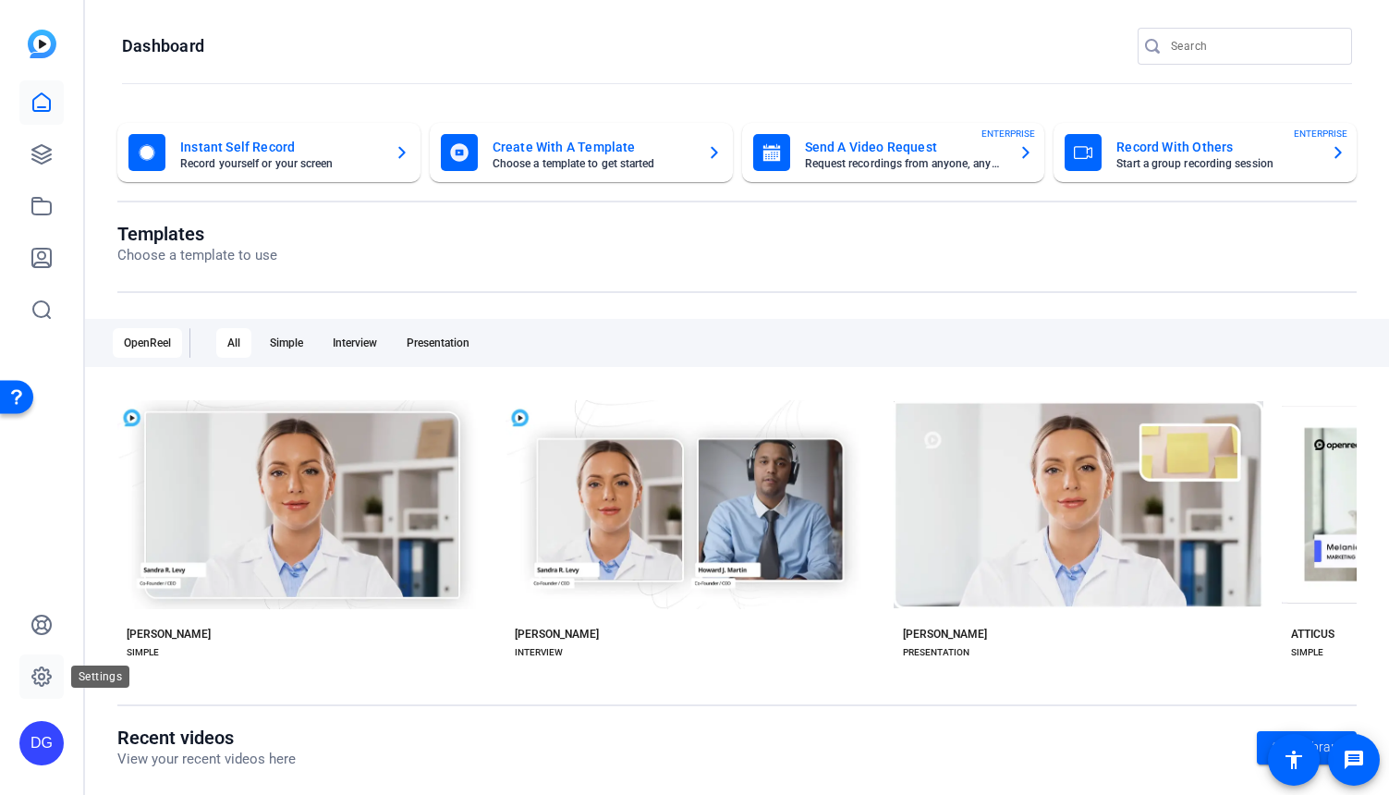
click at [42, 674] on icon at bounding box center [42, 677] width 6 height 6
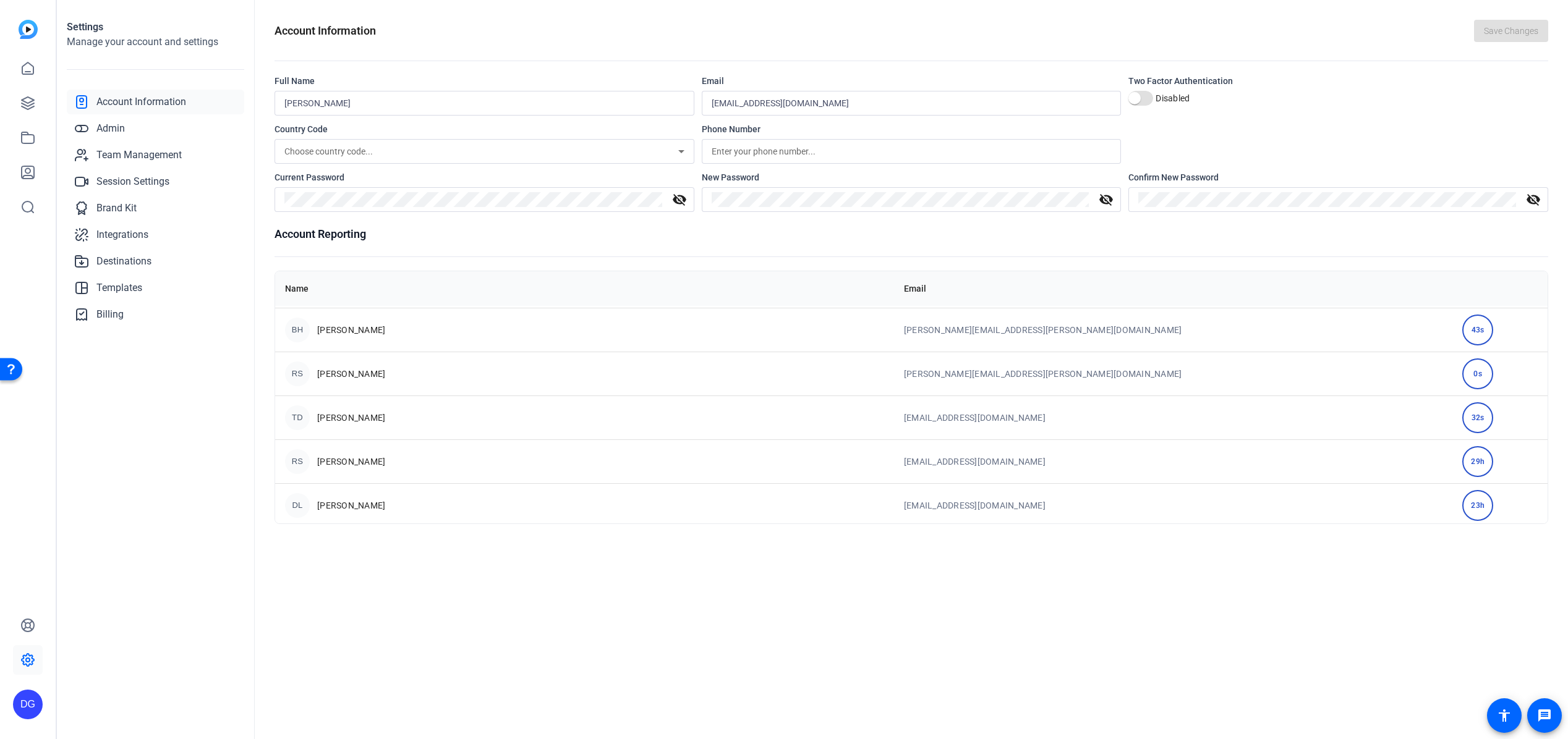
scroll to position [338, 0]
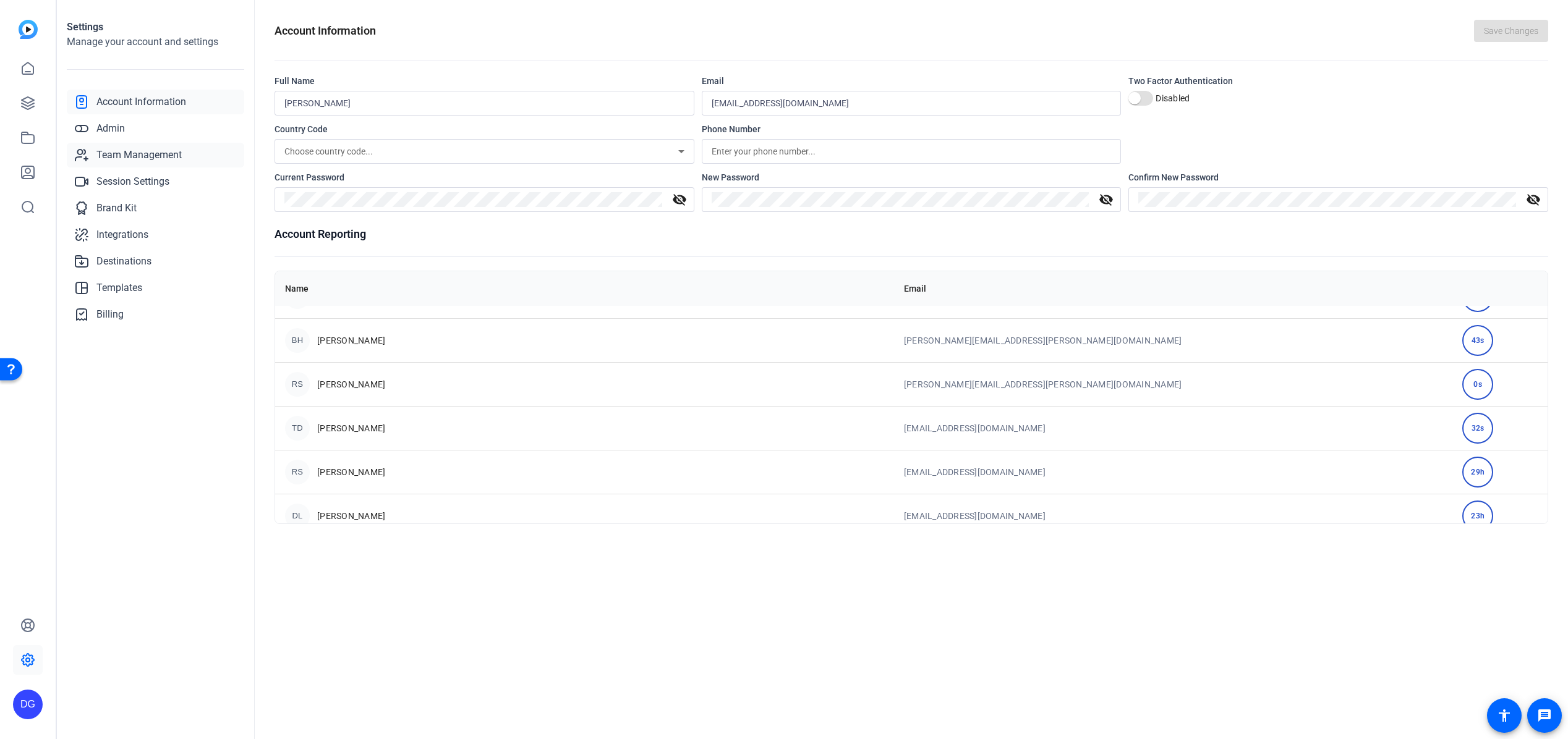
click at [122, 156] on span "Team Management" at bounding box center [139, 155] width 85 height 15
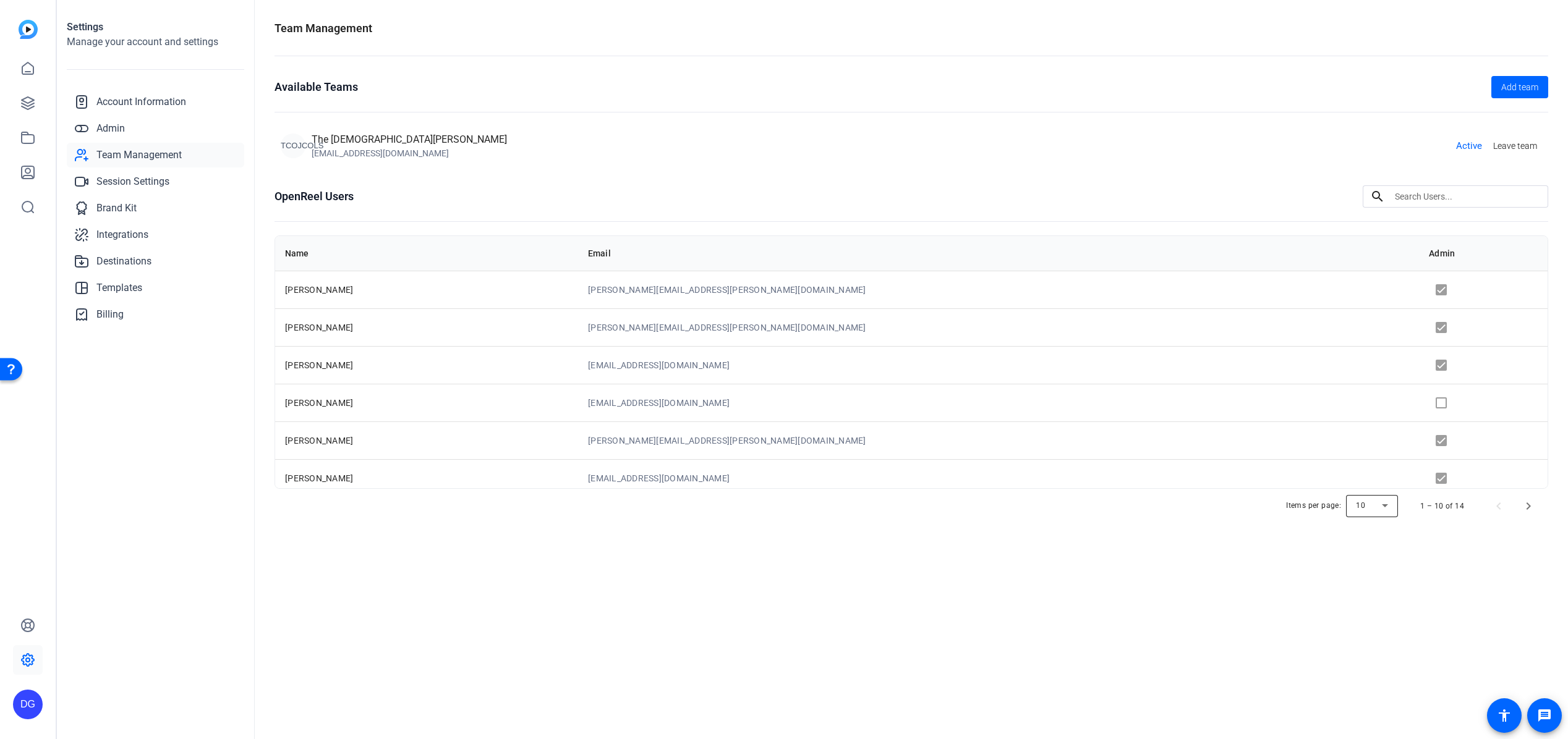
click at [929, 508] on div at bounding box center [1372, 506] width 52 height 29
click at [929, 531] on mat-option "100" at bounding box center [1373, 591] width 52 height 20
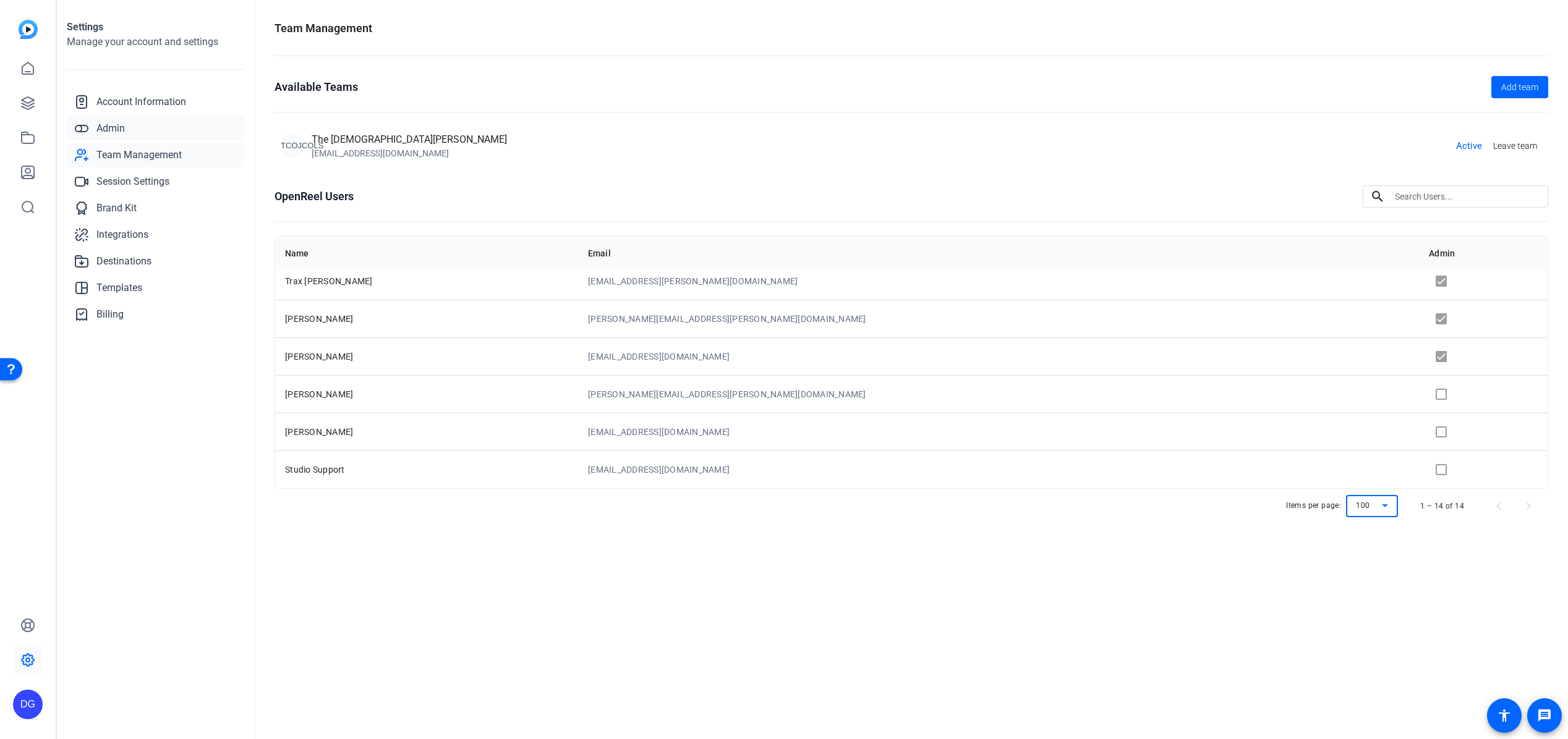
click at [132, 125] on link "Admin" at bounding box center [155, 128] width 177 height 25
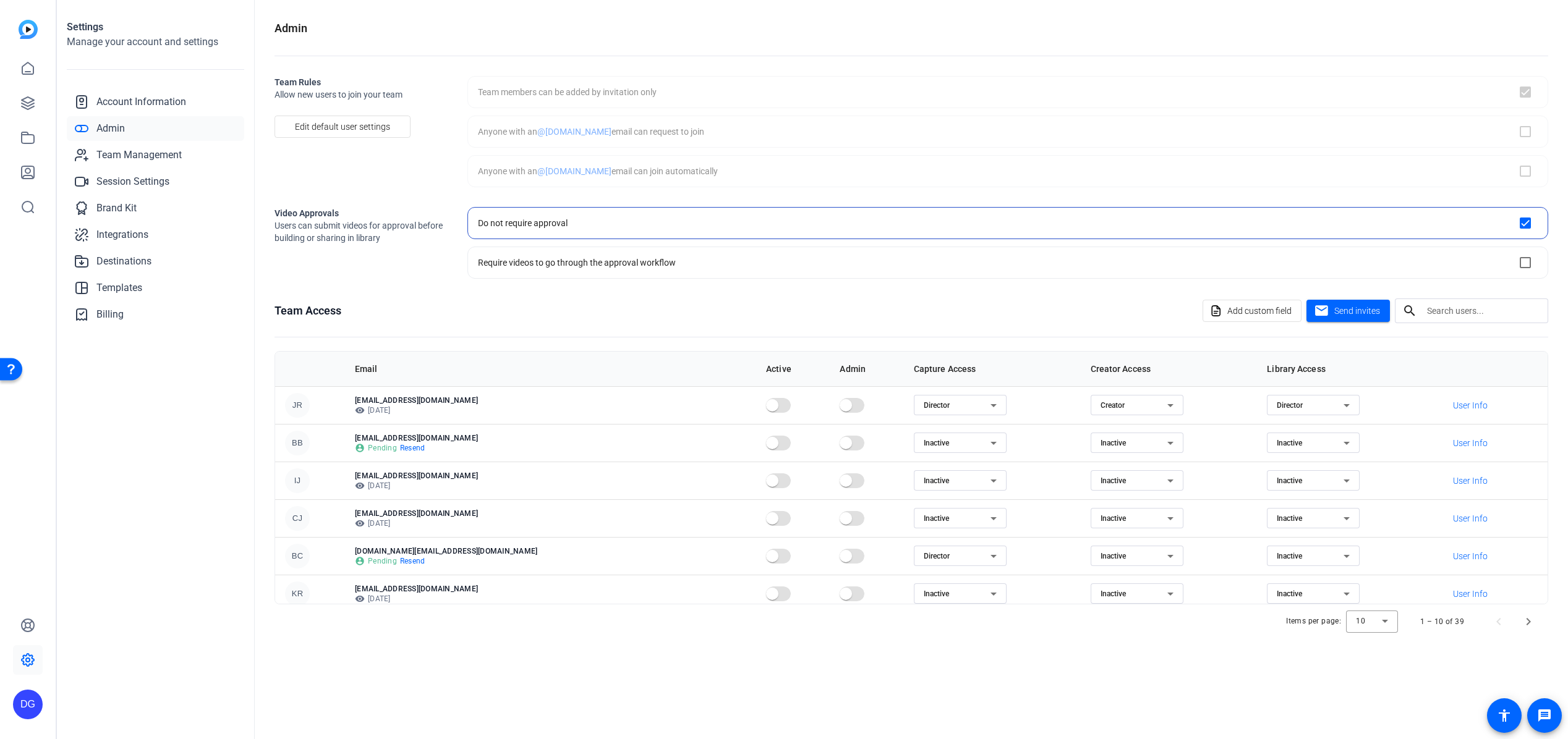
checkbox input "true"
click at [929, 531] on div at bounding box center [1372, 621] width 52 height 29
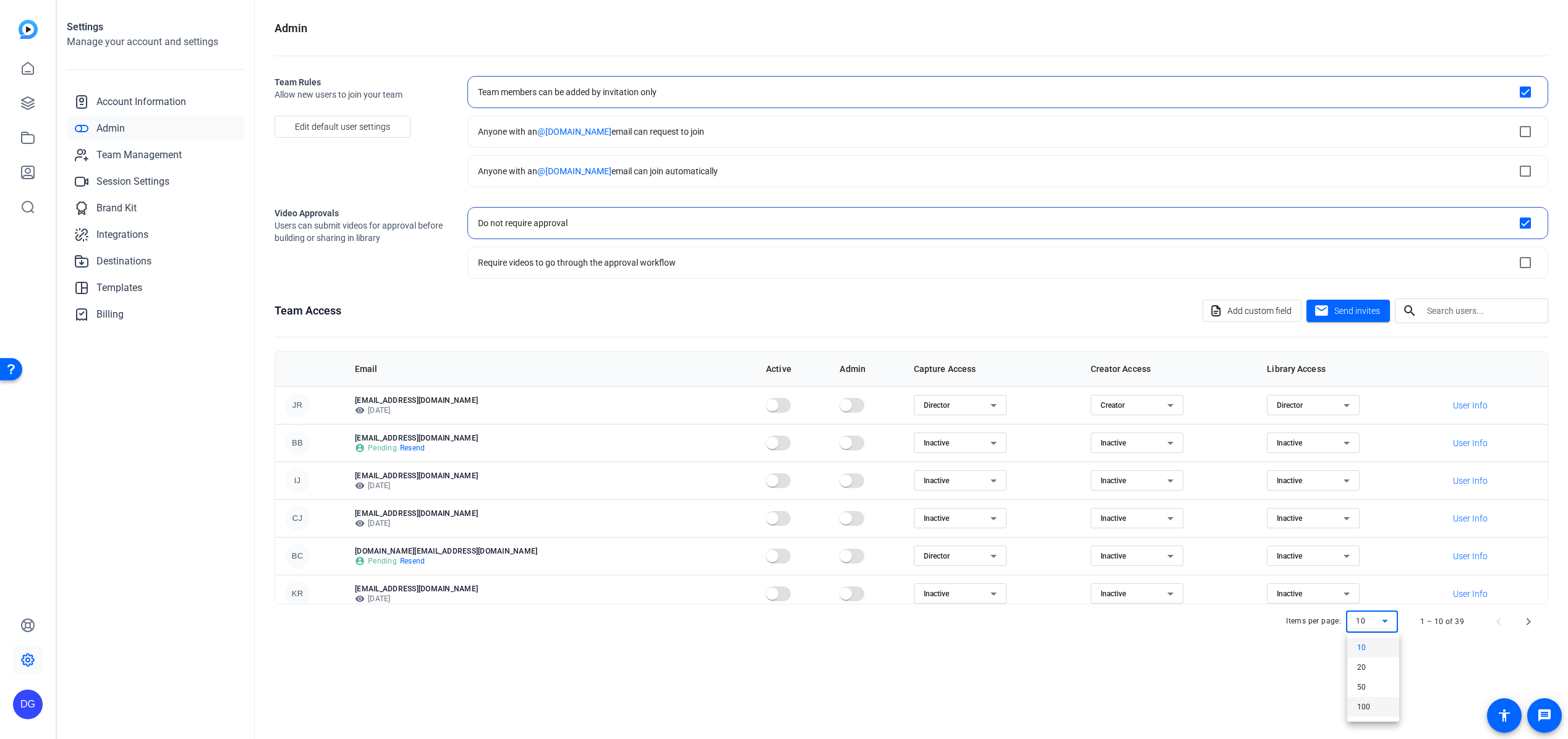
click at [929, 531] on mat-option "100" at bounding box center [1373, 707] width 52 height 20
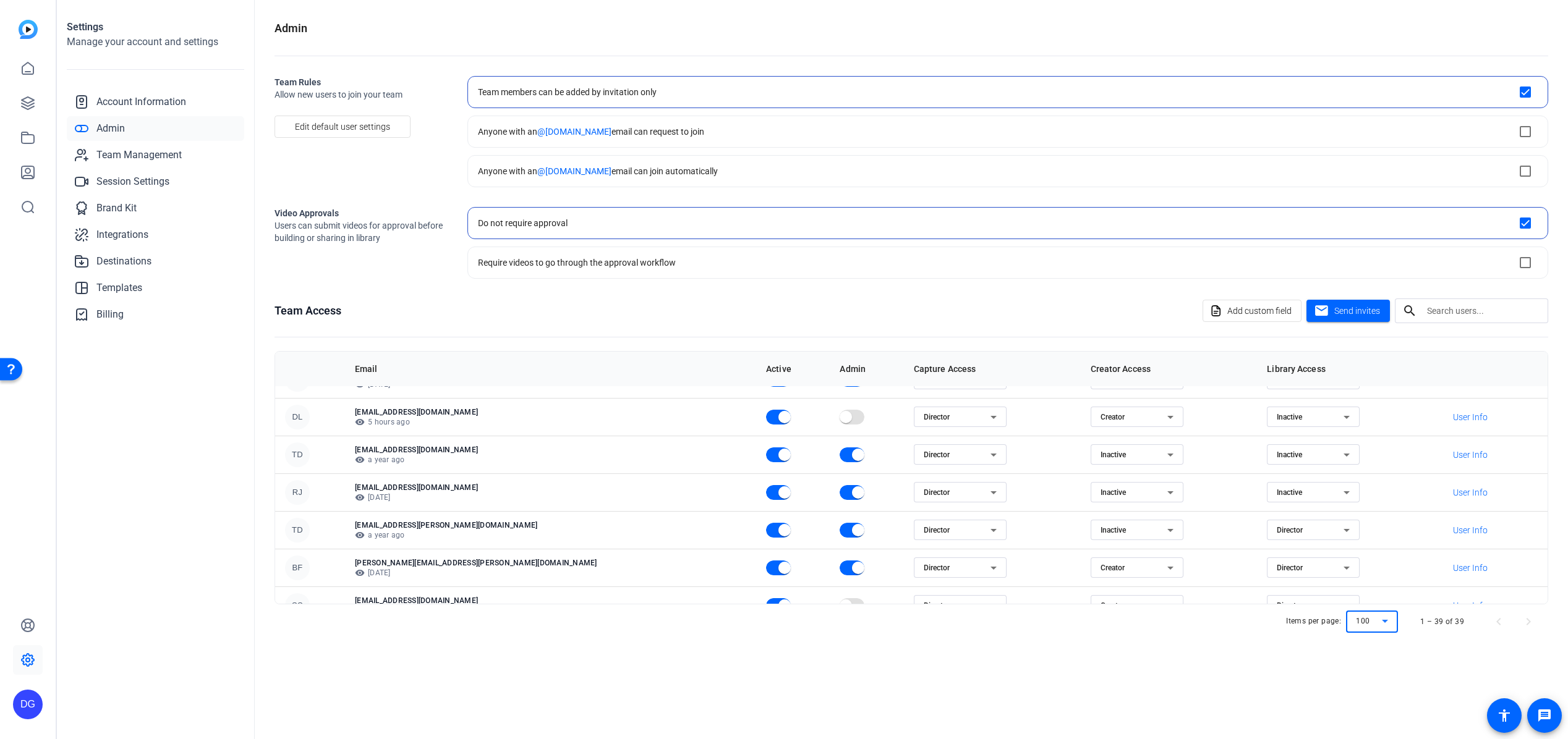
scroll to position [970, 0]
click at [746, 311] on div "Team Access Add custom field mail Send invites search" at bounding box center [911, 310] width 1274 height 25
click at [929, 307] on span "Send invites" at bounding box center [1357, 310] width 46 height 13
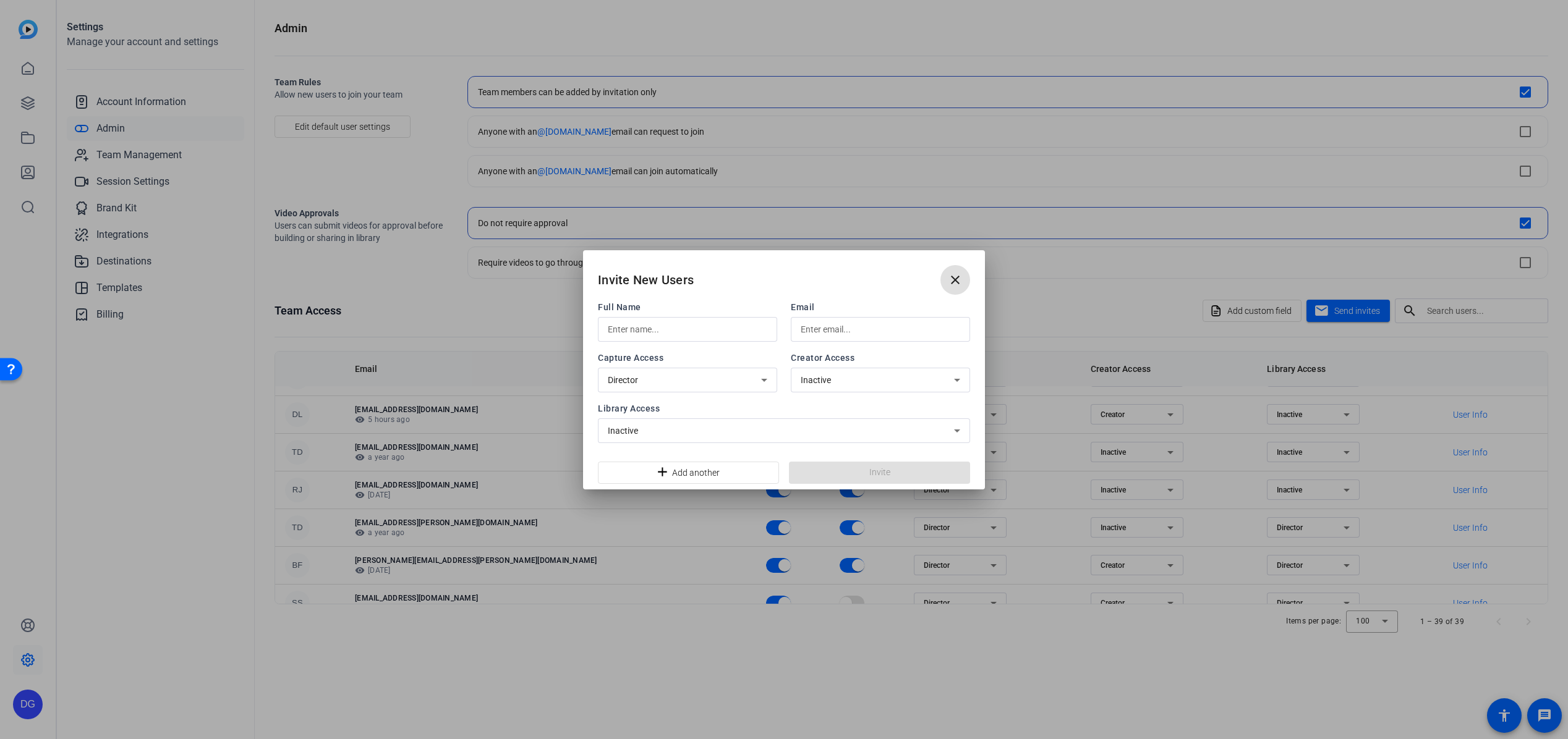
click at [710, 328] on input "text" at bounding box center [687, 329] width 159 height 15
type input "p"
type input "PSD Software"
click at [851, 331] on input "text" at bounding box center [880, 329] width 159 height 15
type input "[EMAIL_ADDRESS][DOMAIN_NAME]"
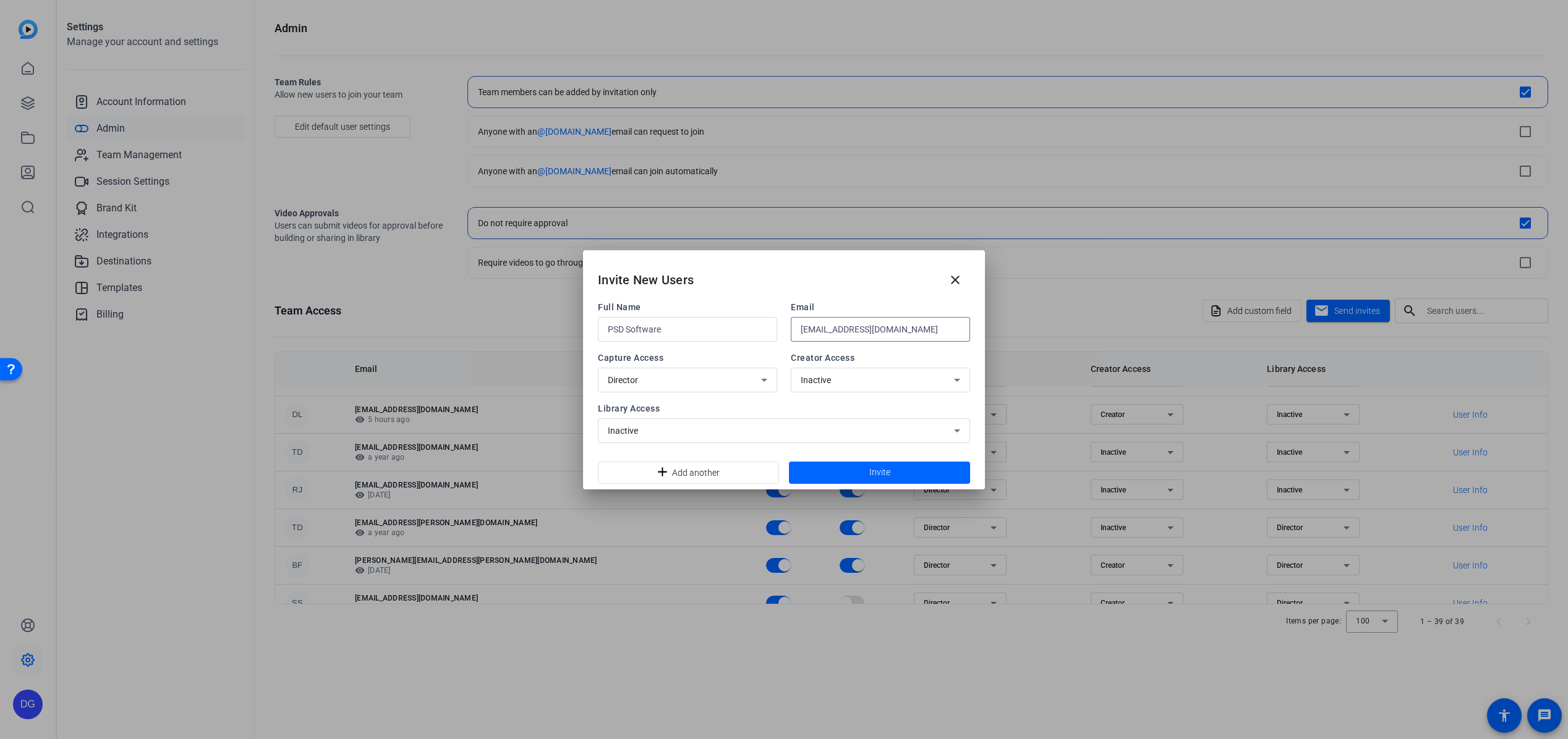
click at [766, 379] on icon at bounding box center [764, 380] width 6 height 3
click at [689, 409] on mat-option "Director" at bounding box center [687, 407] width 179 height 20
click at [929, 380] on div "Inactive" at bounding box center [877, 380] width 153 height 15
click at [869, 406] on mat-option "Creator" at bounding box center [881, 407] width 179 height 20
click at [929, 427] on icon at bounding box center [957, 431] width 15 height 15
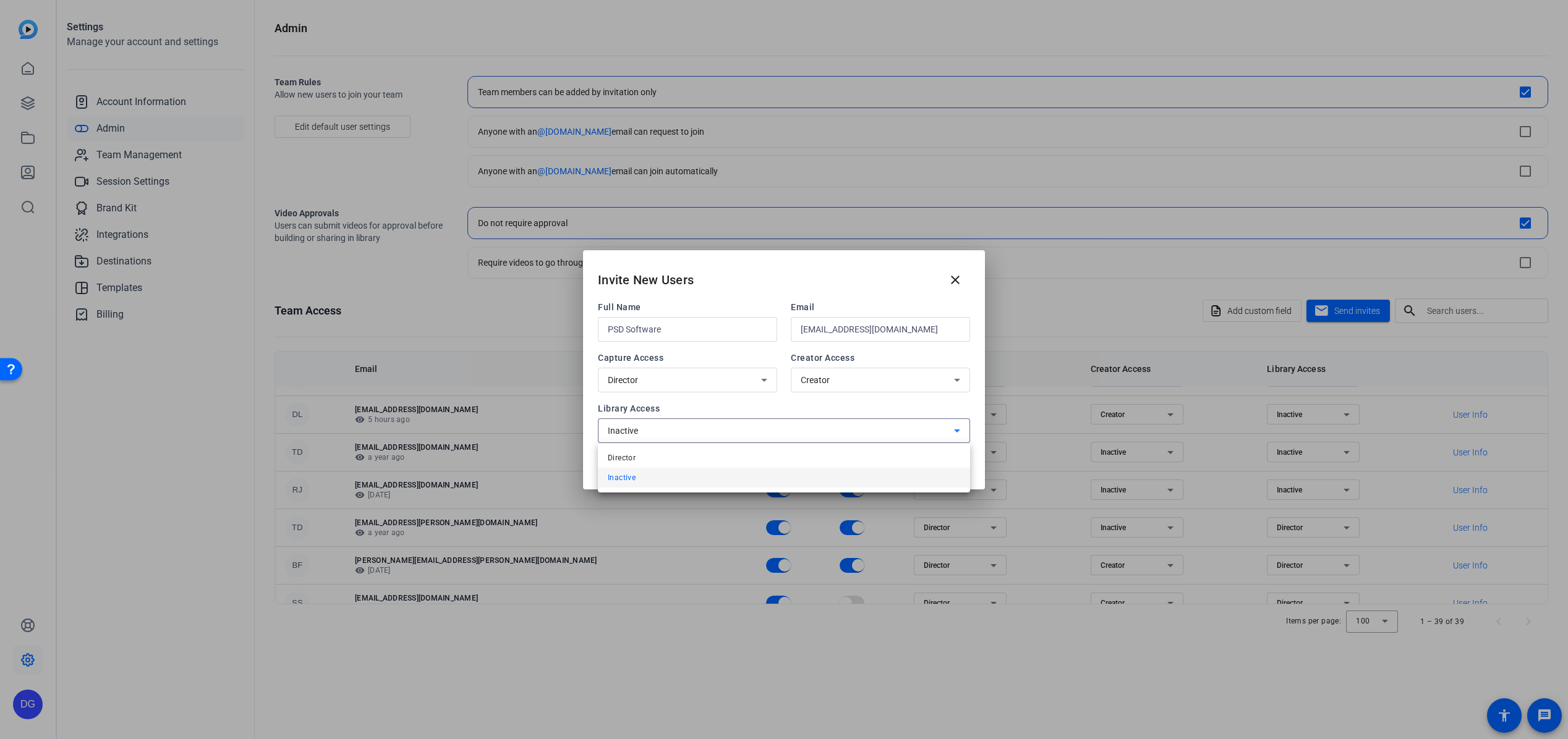
click at [774, 459] on mat-option "Director" at bounding box center [784, 458] width 372 height 20
click at [872, 473] on span "Invite" at bounding box center [879, 472] width 21 height 13
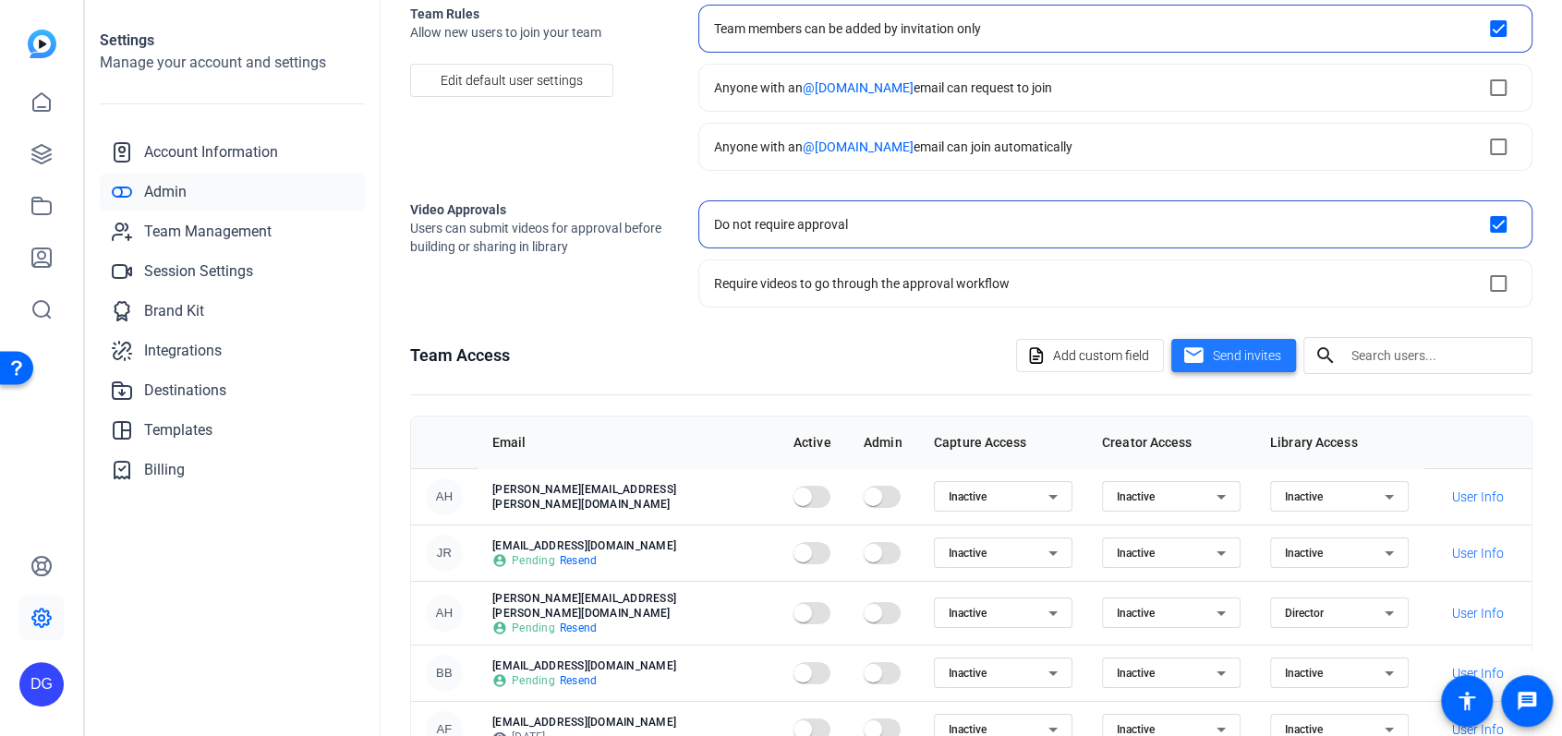
scroll to position [214, 0]
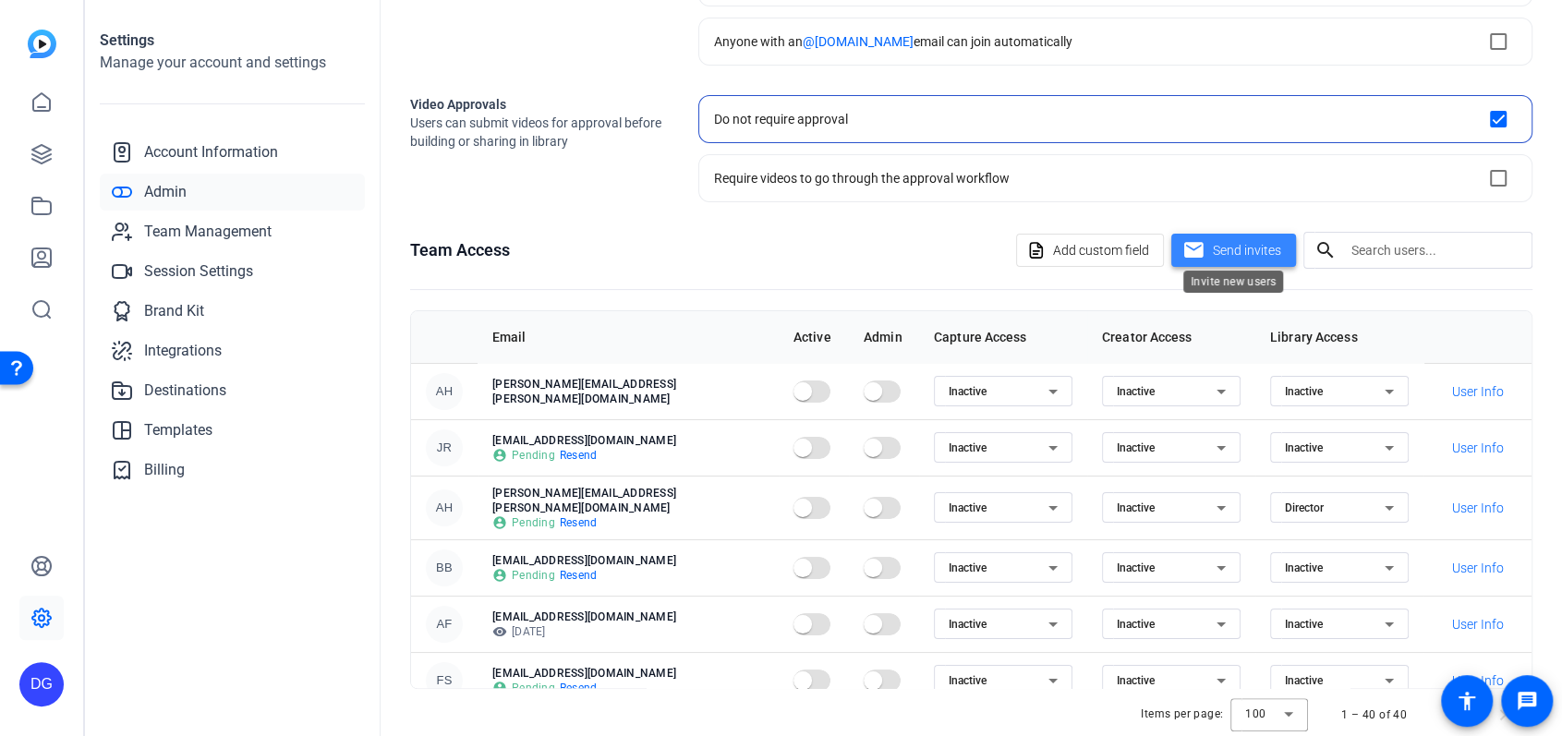
click at [1220, 247] on span "Send invites" at bounding box center [1247, 250] width 68 height 19
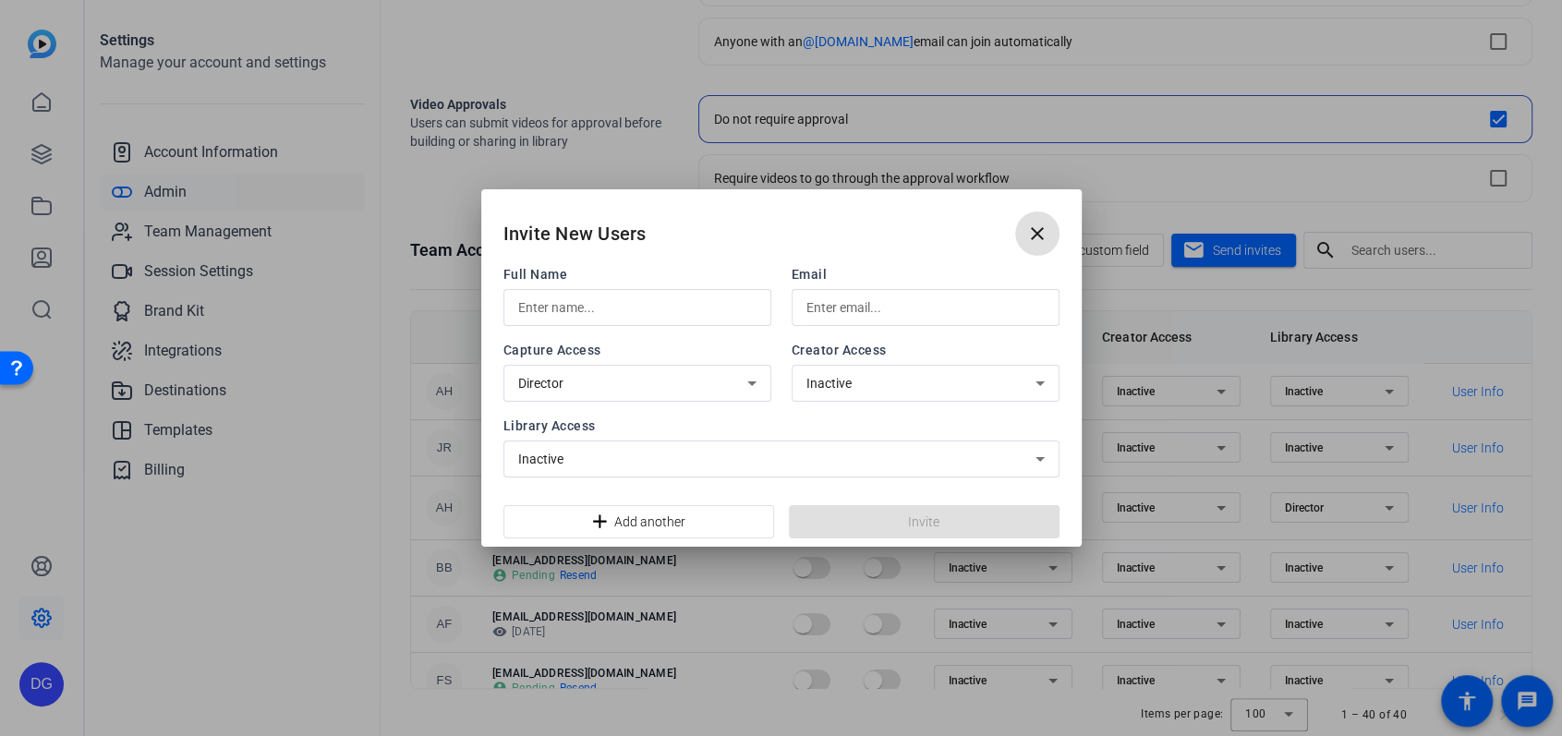
click at [652, 312] on input "text" at bounding box center [637, 308] width 238 height 22
type input "TEST-[PERSON_NAME]"
click at [841, 310] on input "text" at bounding box center [926, 308] width 238 height 22
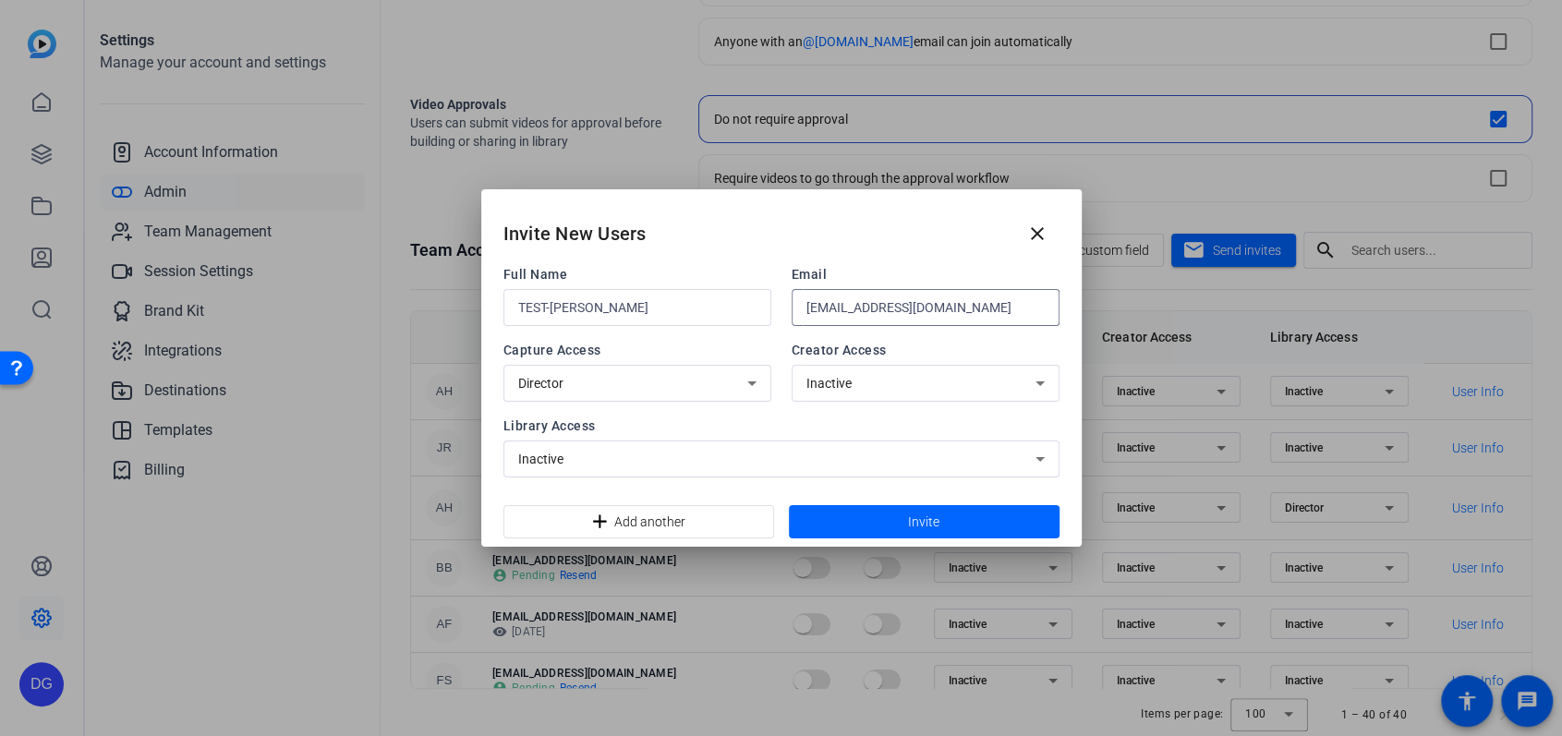
type input "[EMAIL_ADDRESS][DOMAIN_NAME]"
click at [923, 527] on span "Invite" at bounding box center [923, 522] width 31 height 19
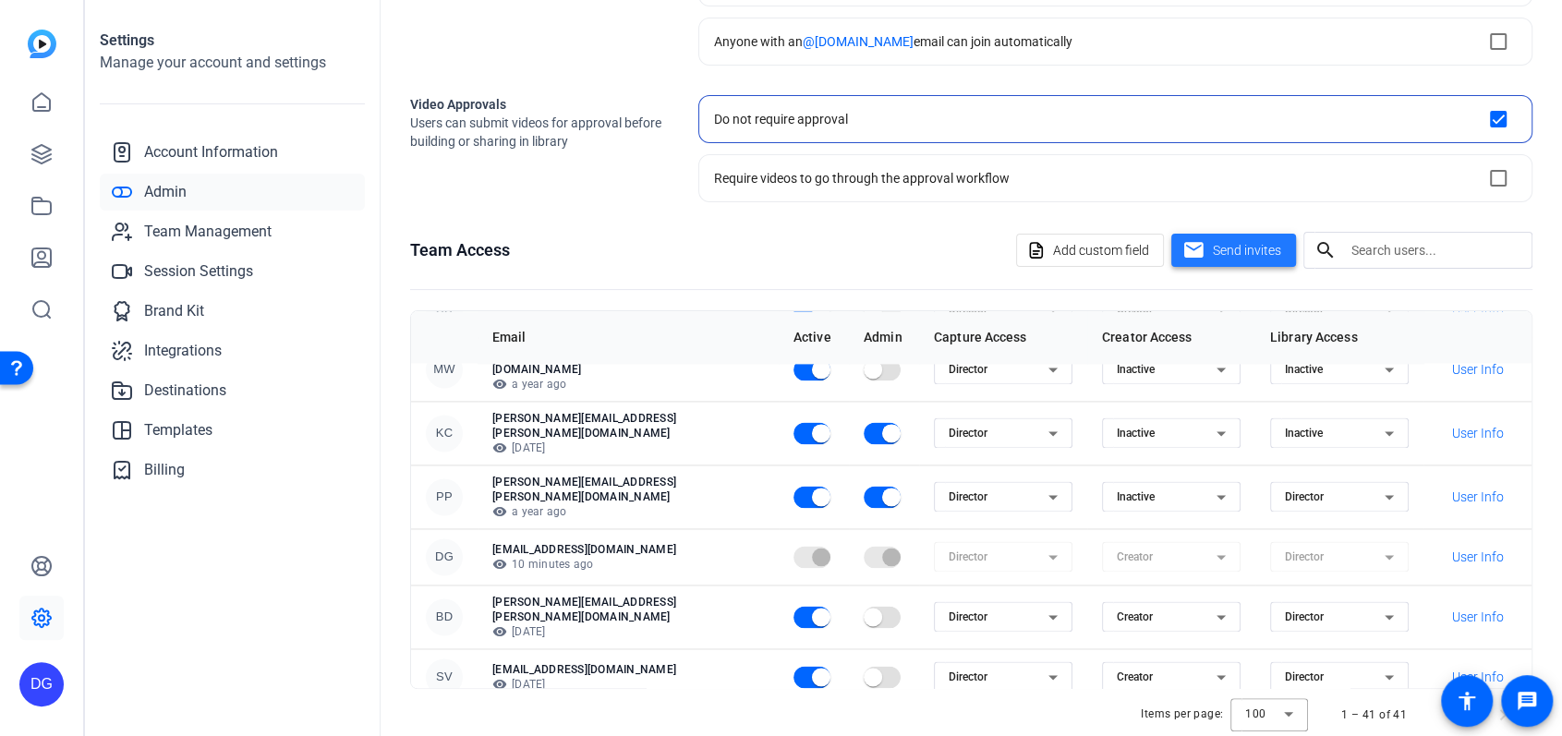
scroll to position [1972, 0]
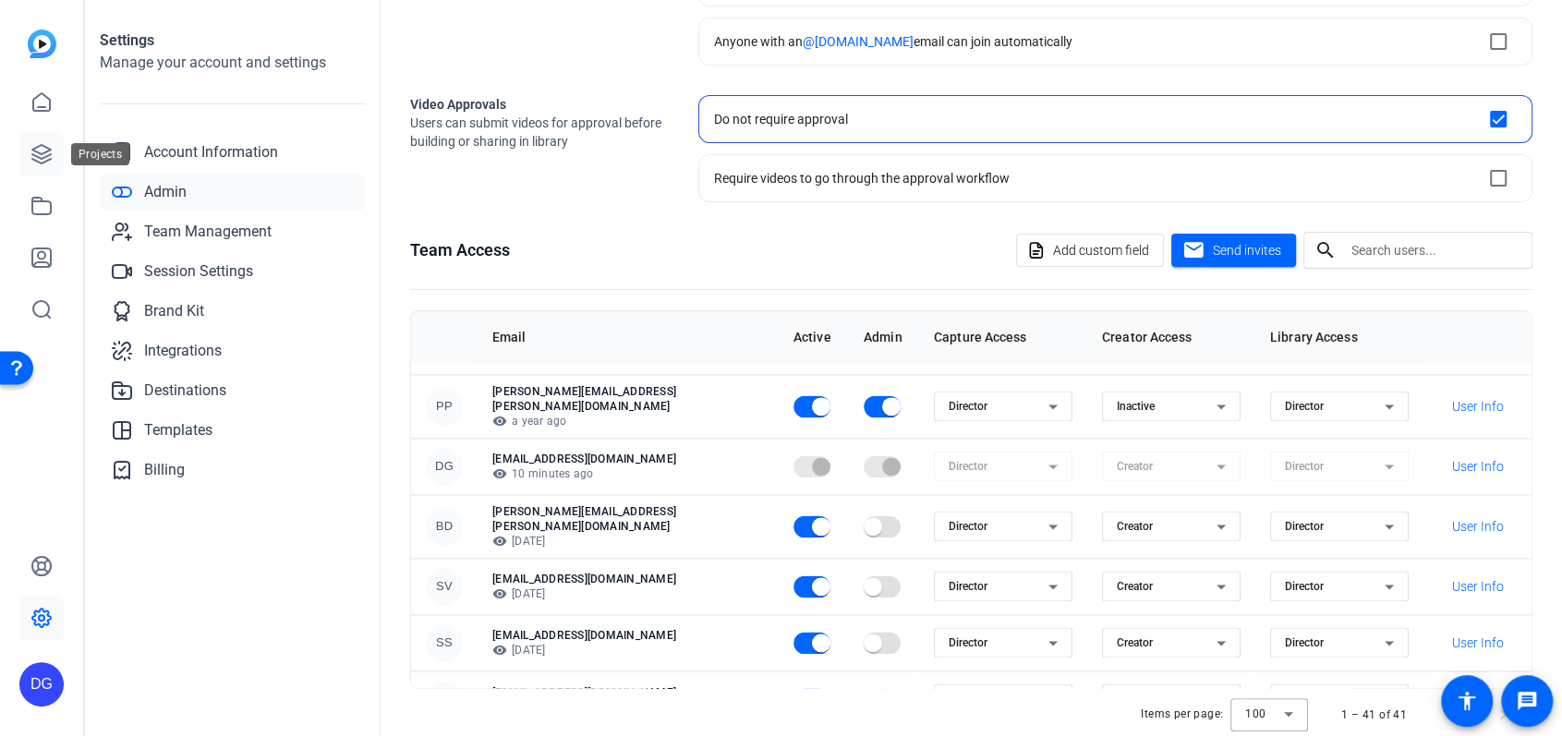
click at [42, 153] on icon at bounding box center [41, 154] width 18 height 18
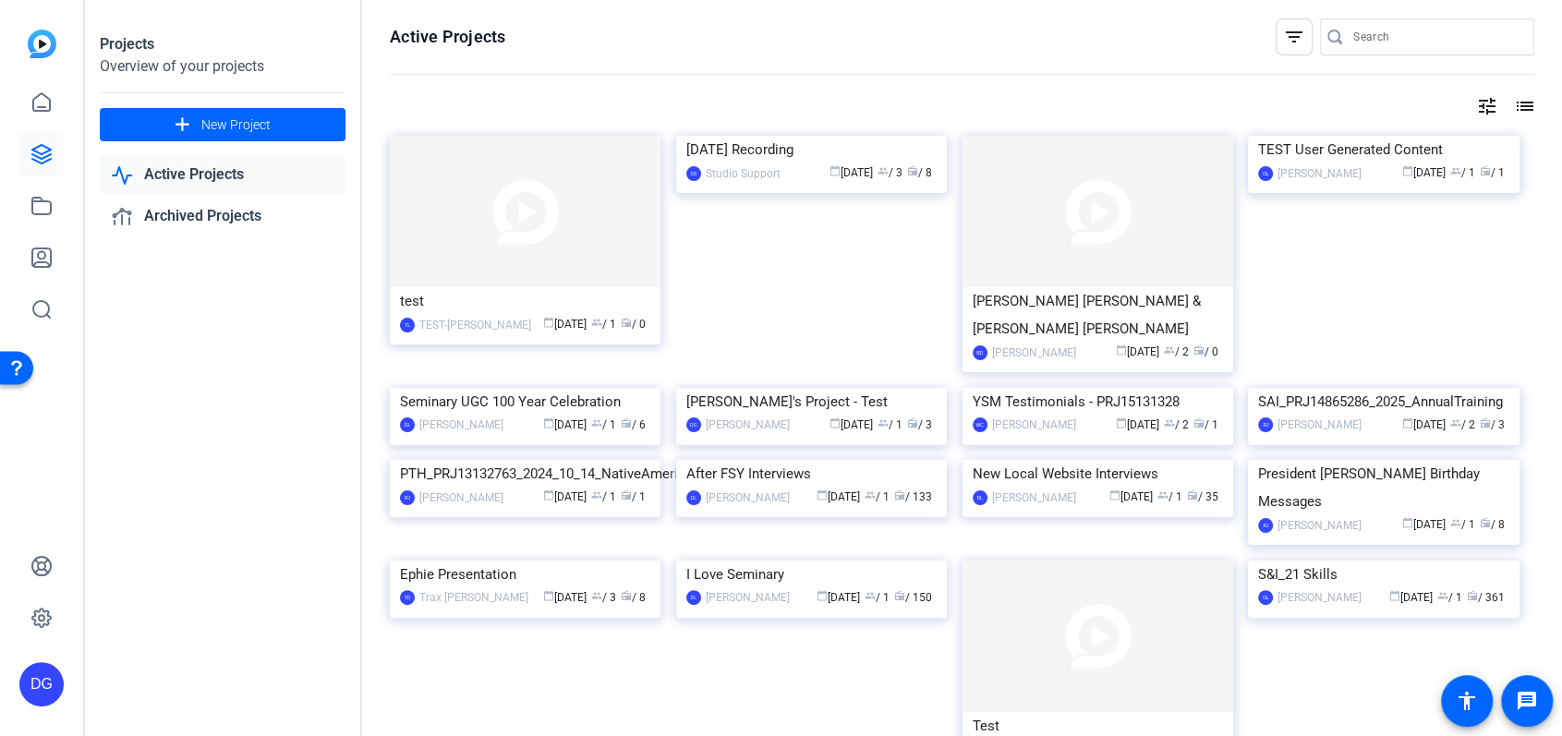
click at [188, 174] on link "Active Projects" at bounding box center [223, 175] width 246 height 38
click at [205, 219] on link "Archived Projects" at bounding box center [223, 217] width 246 height 38
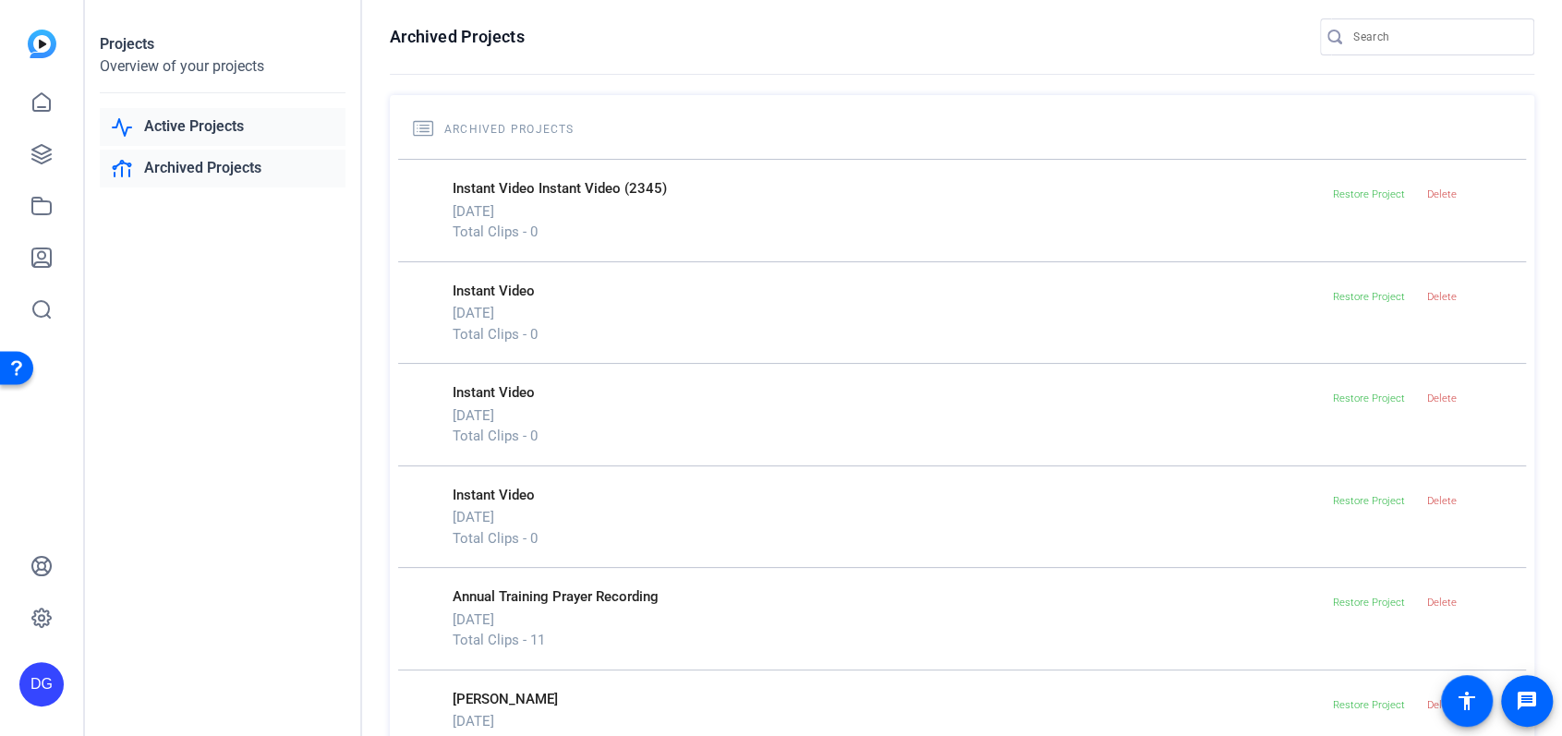
click at [196, 126] on link "Active Projects" at bounding box center [223, 127] width 246 height 38
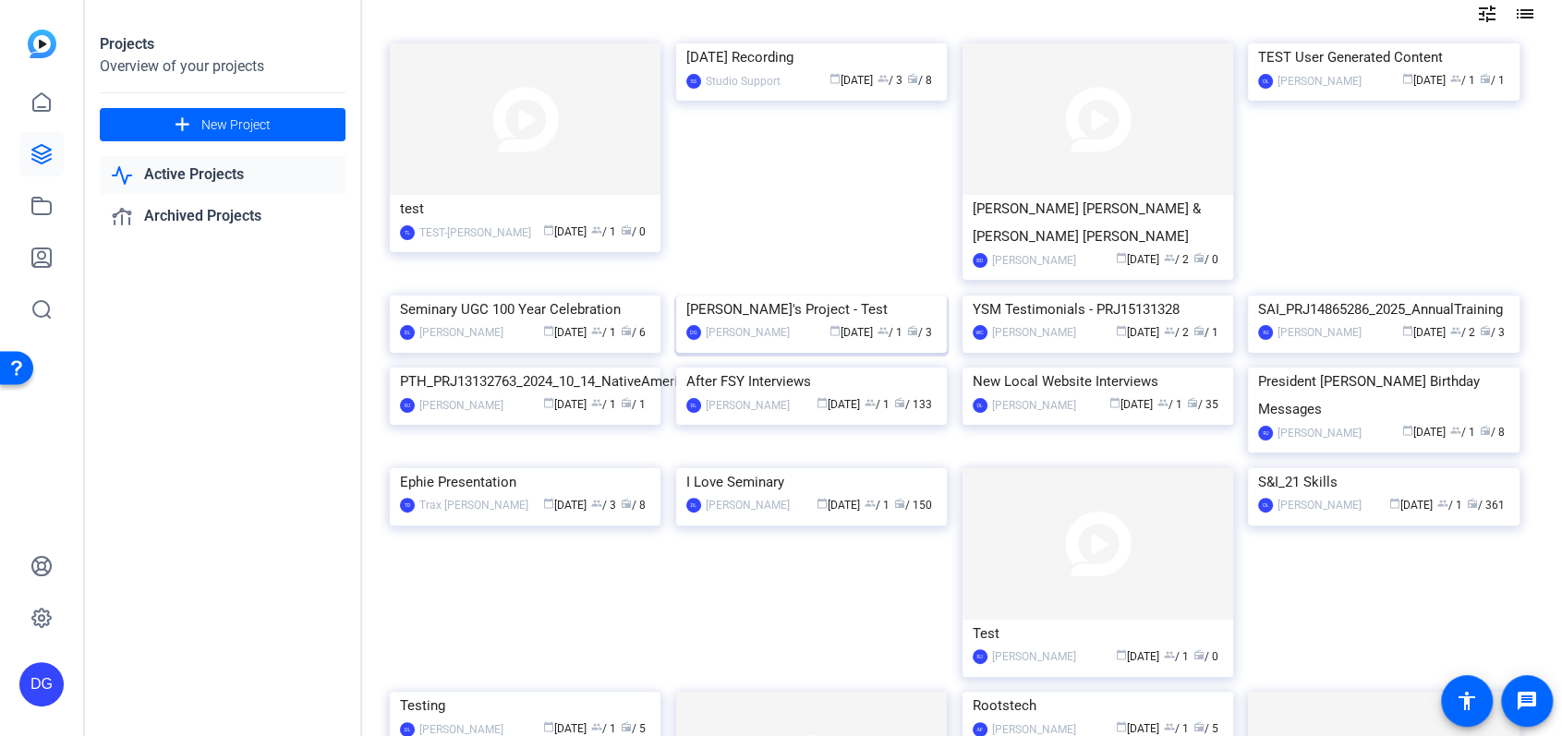
scroll to position [86, 0]
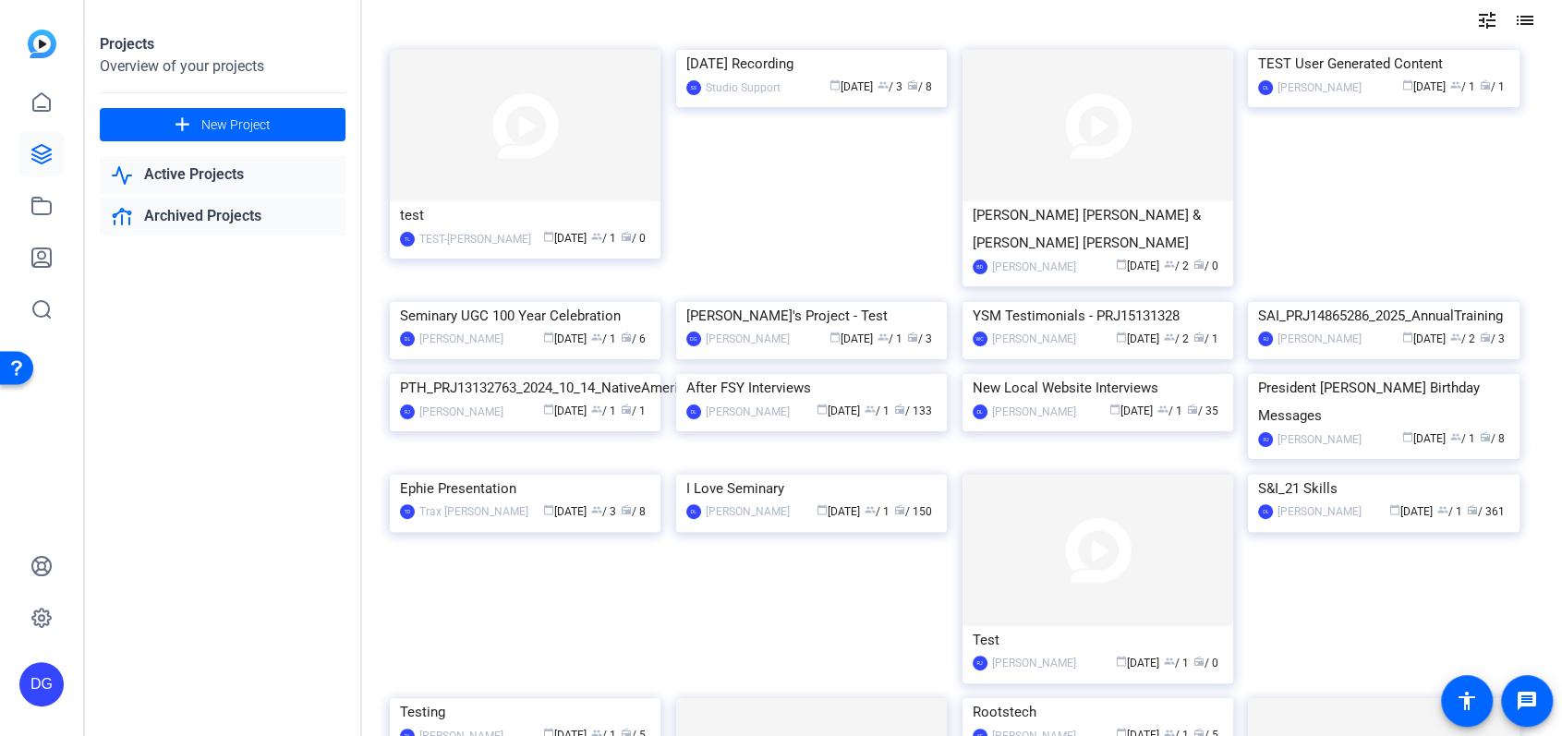
click at [252, 218] on link "Archived Projects" at bounding box center [223, 217] width 246 height 38
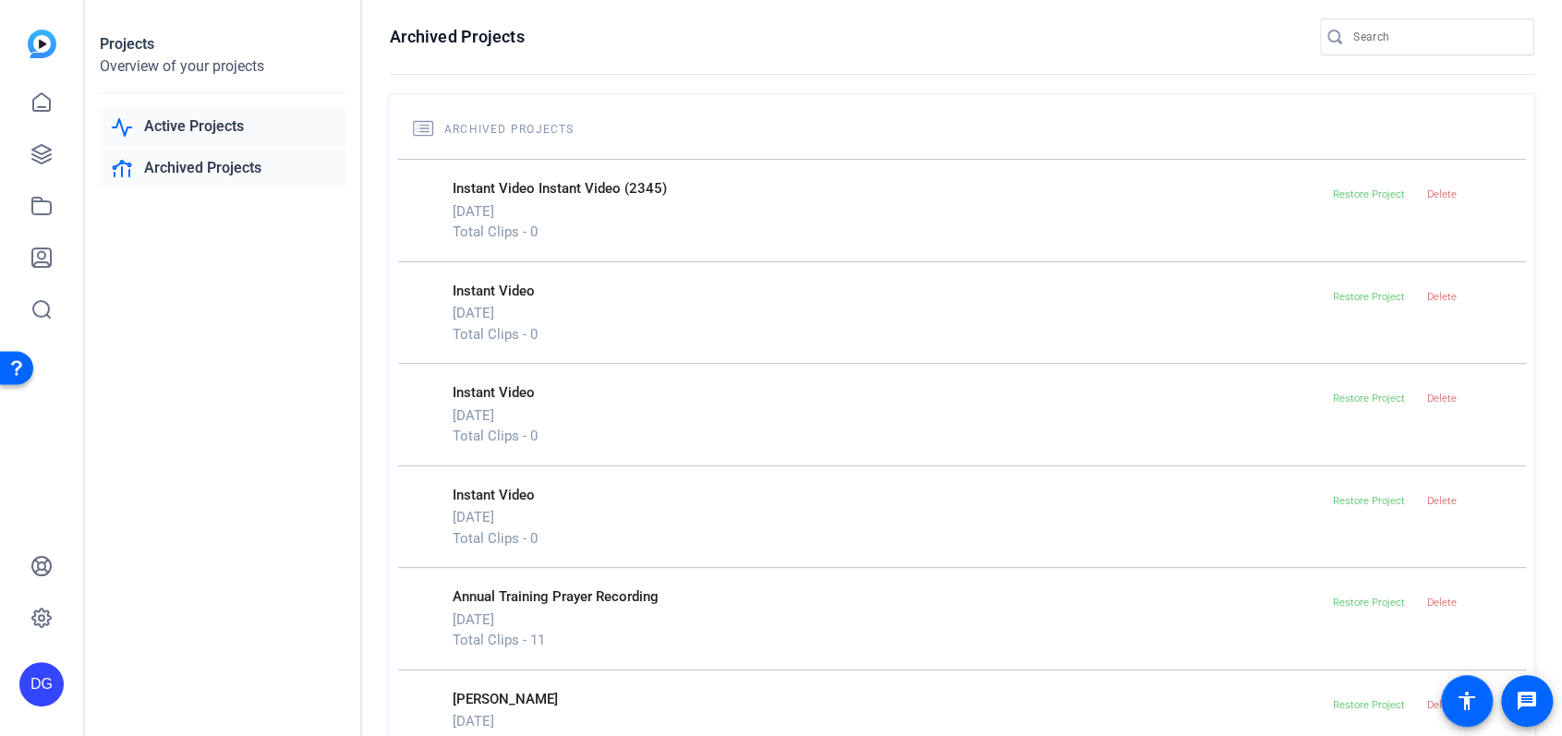
click at [203, 130] on link "Active Projects" at bounding box center [223, 127] width 246 height 38
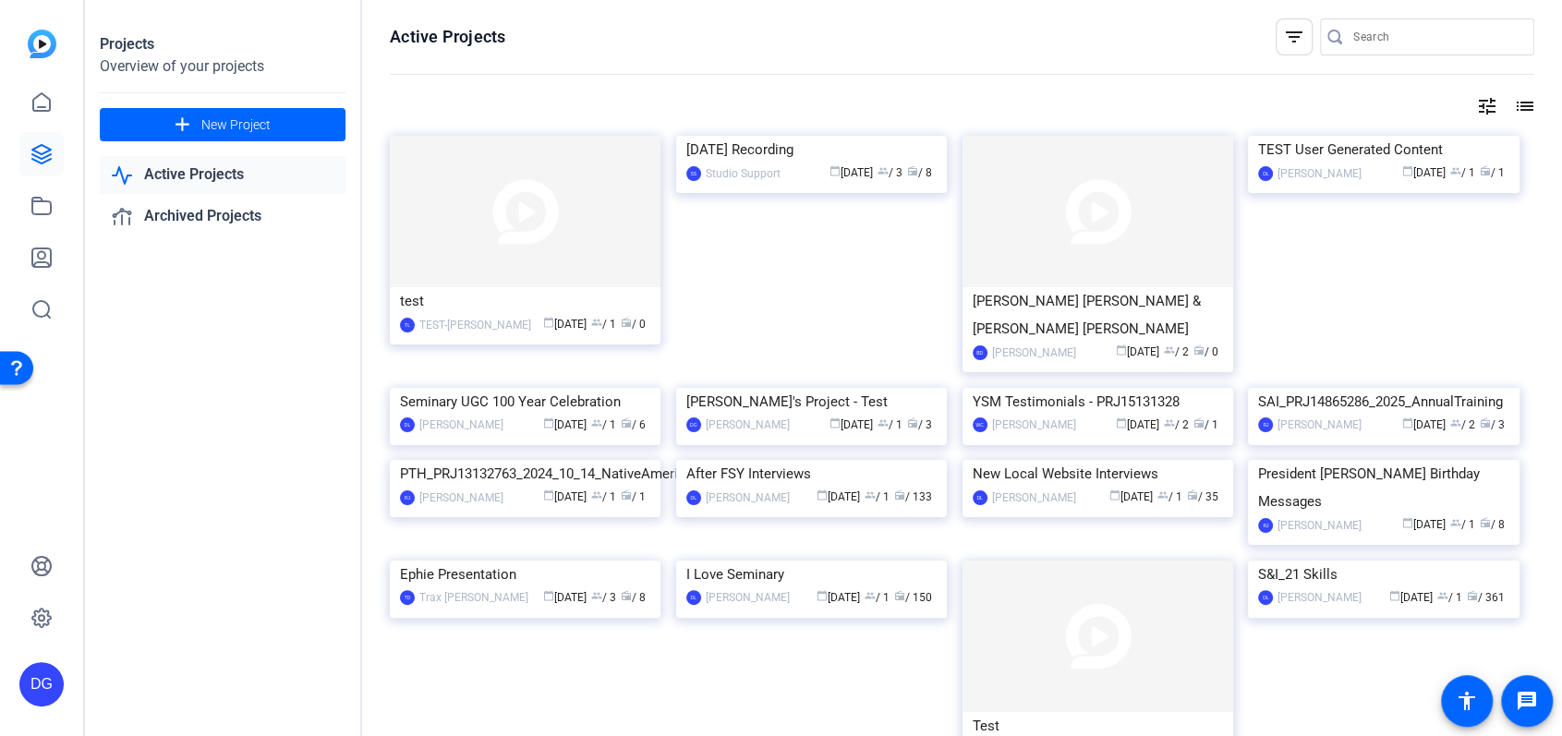
click at [1387, 36] on input "Search" at bounding box center [1437, 37] width 166 height 22
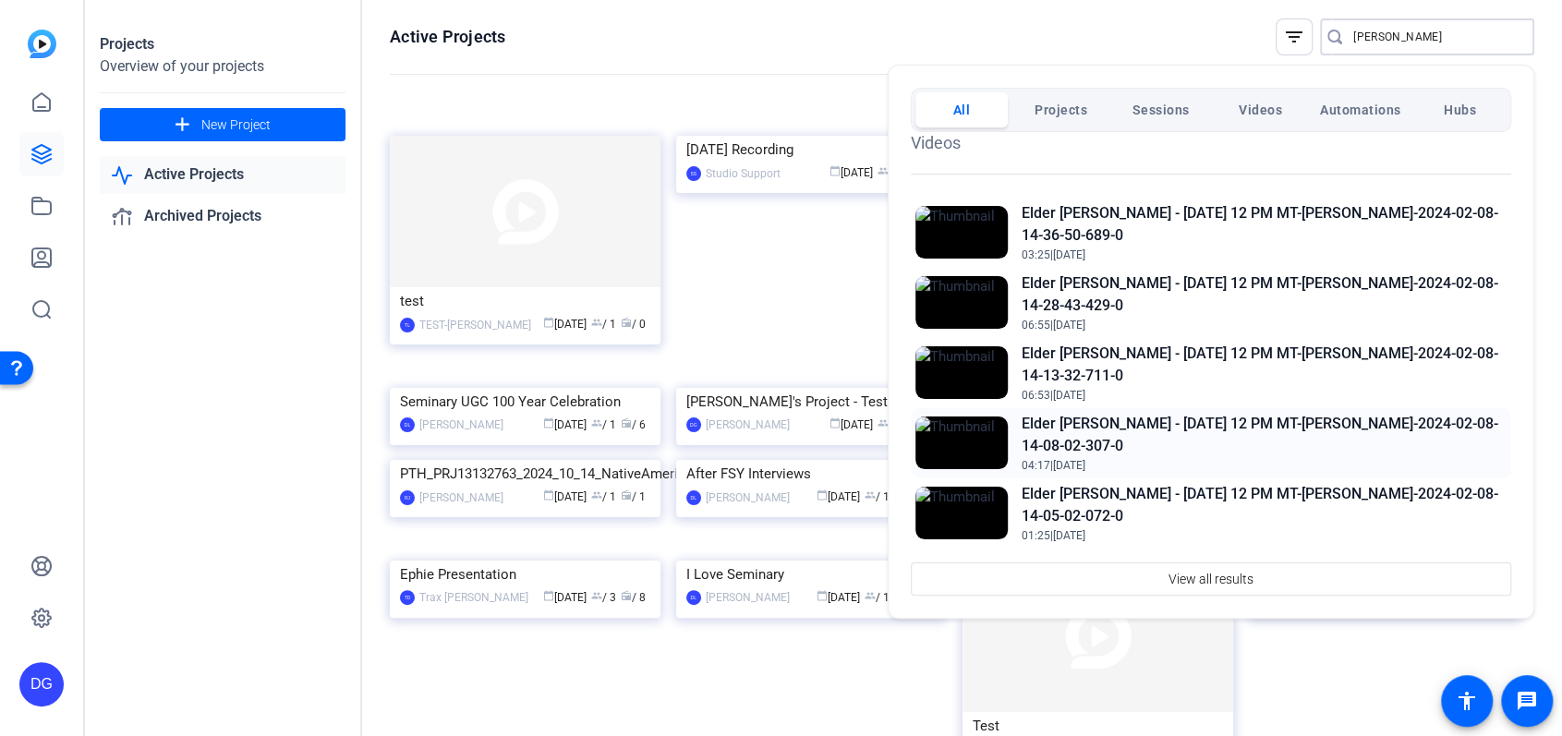
scroll to position [390, 0]
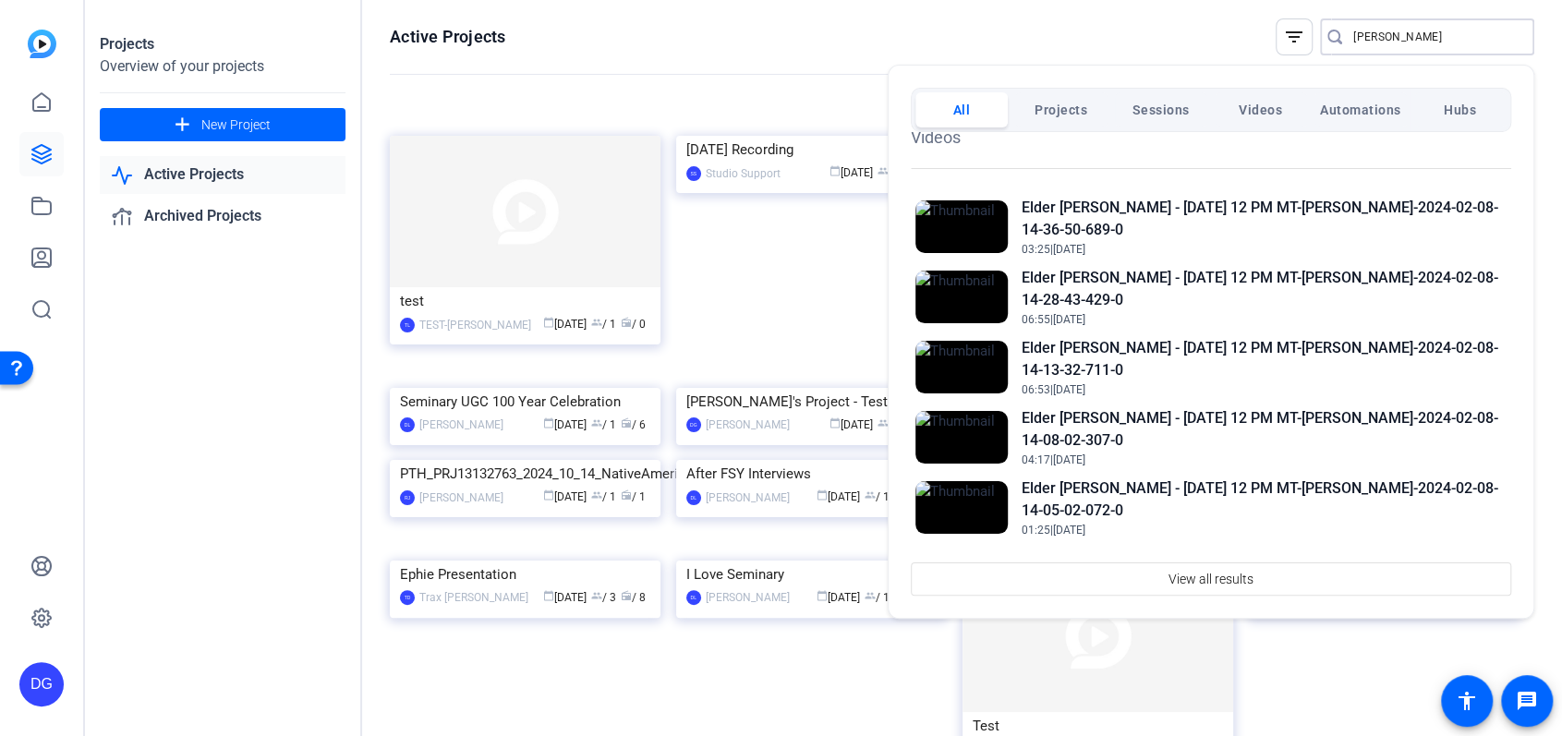
type input "jeff"
click at [1046, 106] on span "Projects" at bounding box center [1061, 109] width 53 height 33
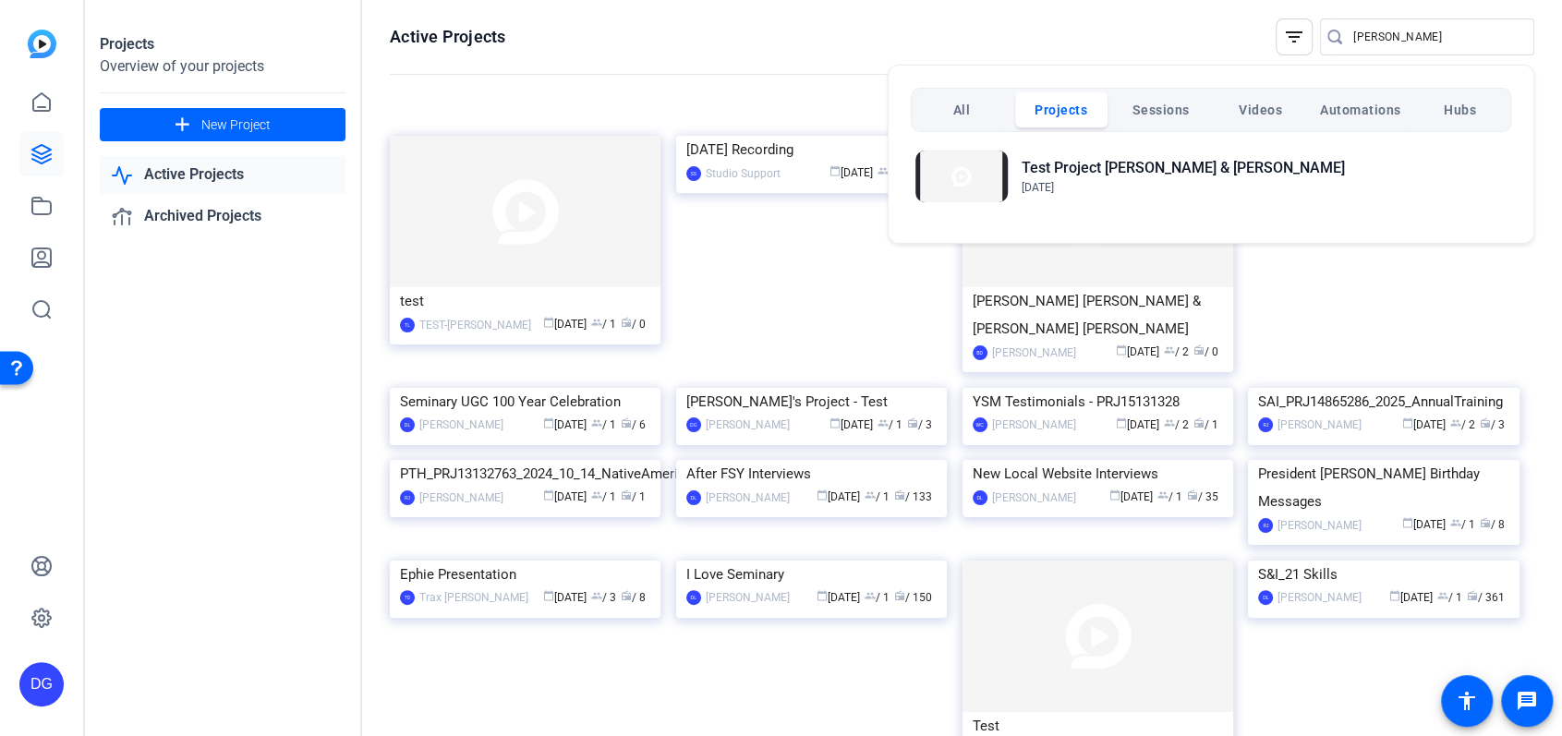
click at [1159, 107] on span "Sessions" at bounding box center [1161, 109] width 57 height 33
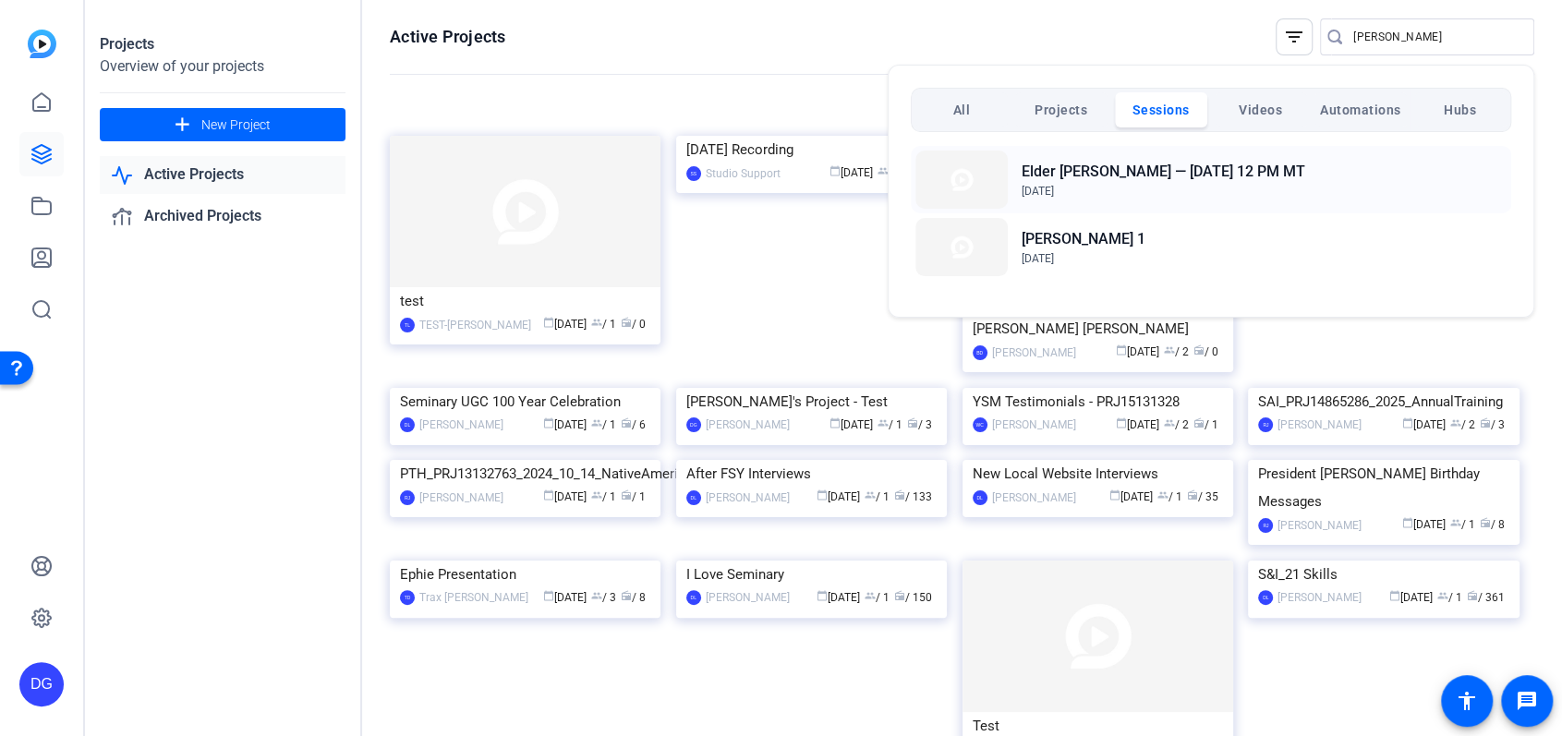
click at [1081, 168] on h2 "Elder David Jeffery — Feb 8th 12 PM MT" at bounding box center [1164, 172] width 284 height 22
click at [1263, 113] on span "Videos" at bounding box center [1260, 109] width 43 height 33
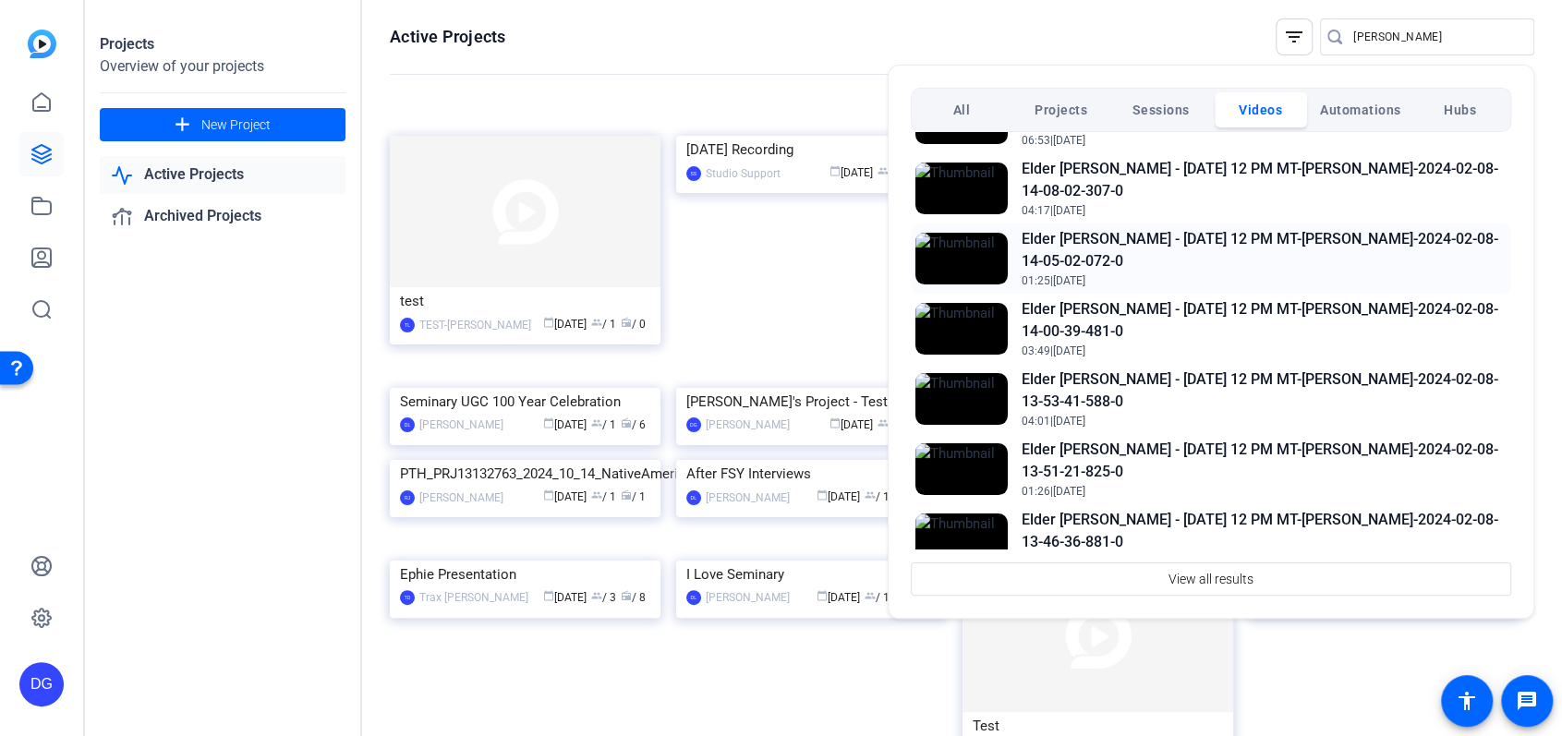
scroll to position [0, 0]
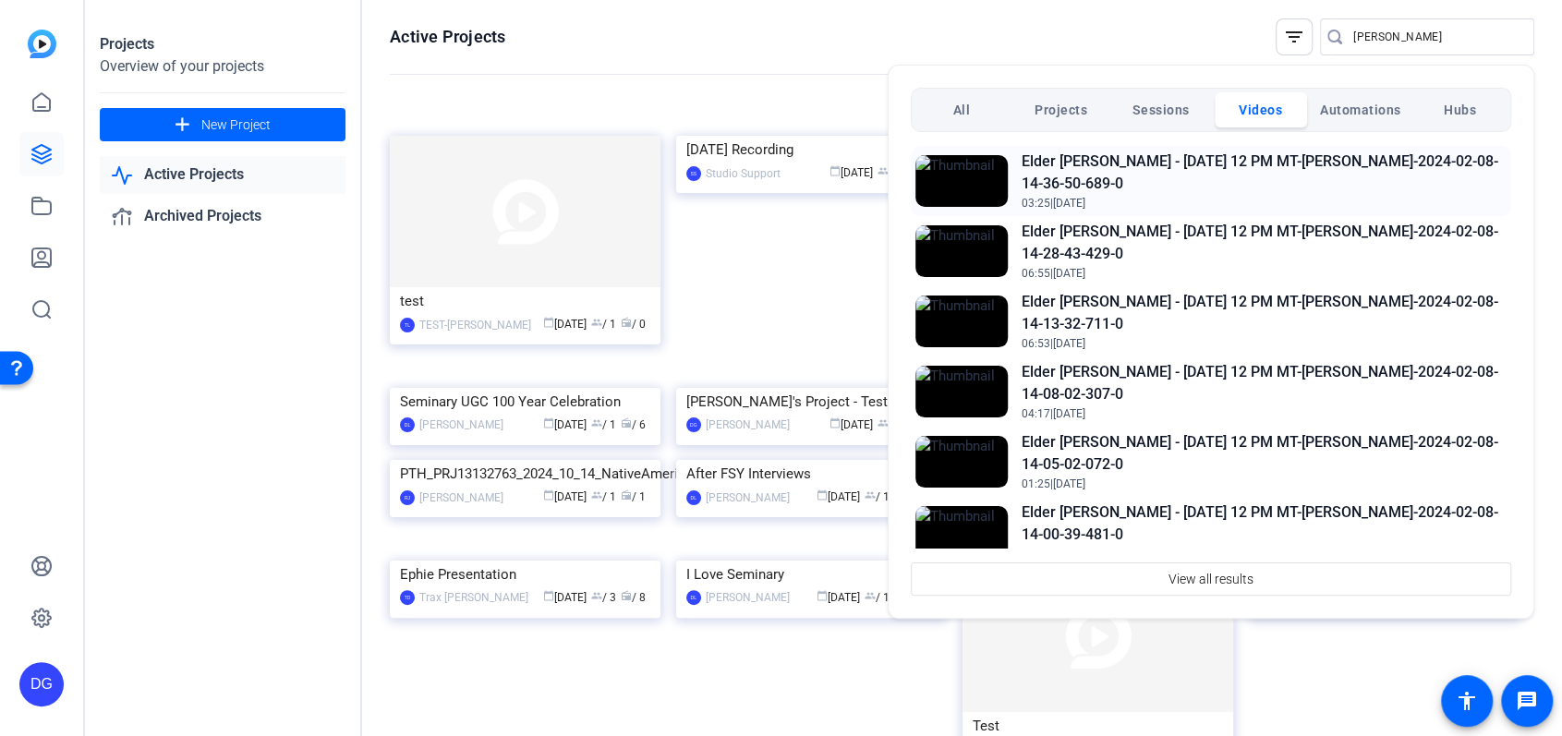
click at [1090, 152] on h2 "Elder David Jeffery - Feb 8th 12 PM MT-Elder JEFFREY-2024-02-08-14-36-50-689-0" at bounding box center [1264, 173] width 485 height 44
click at [1050, 301] on h2 "Elder David Jeffery - Feb 8th 12 PM MT-Elder JEFFREY-2024-02-08-14-13-32-711-0" at bounding box center [1264, 313] width 485 height 44
click at [1101, 47] on div at bounding box center [781, 368] width 1562 height 736
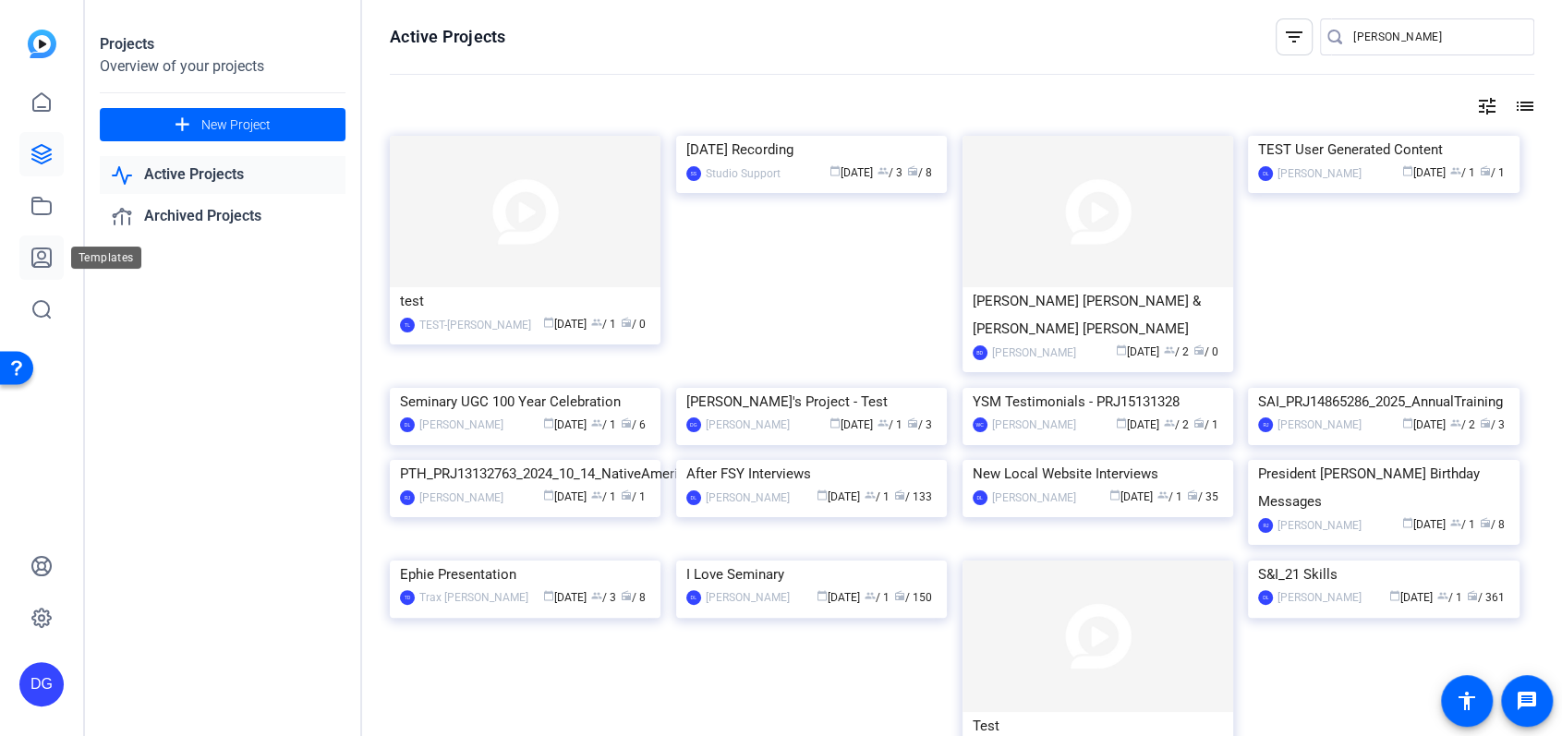
click at [42, 253] on icon at bounding box center [41, 258] width 22 height 22
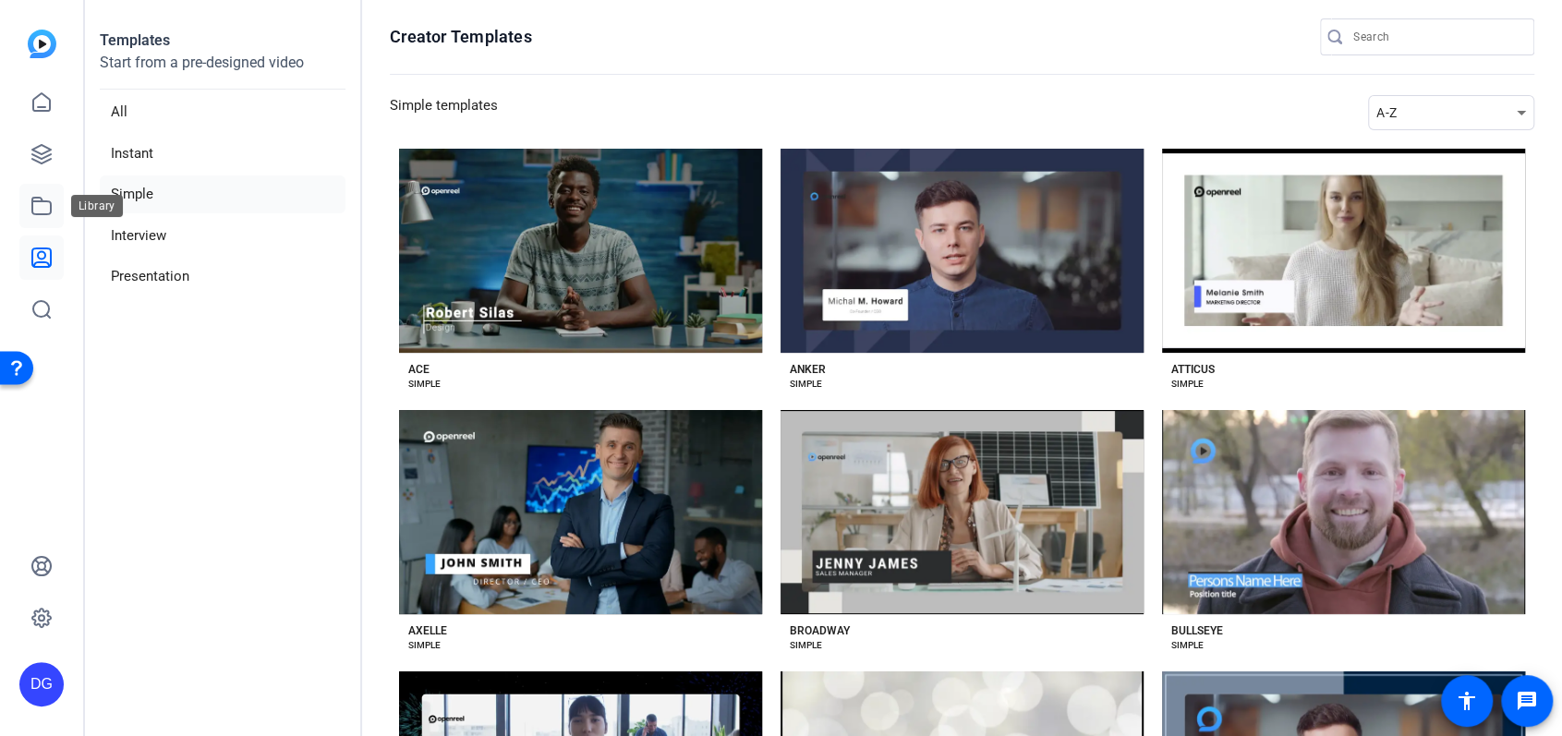
click at [37, 199] on icon at bounding box center [41, 206] width 22 height 22
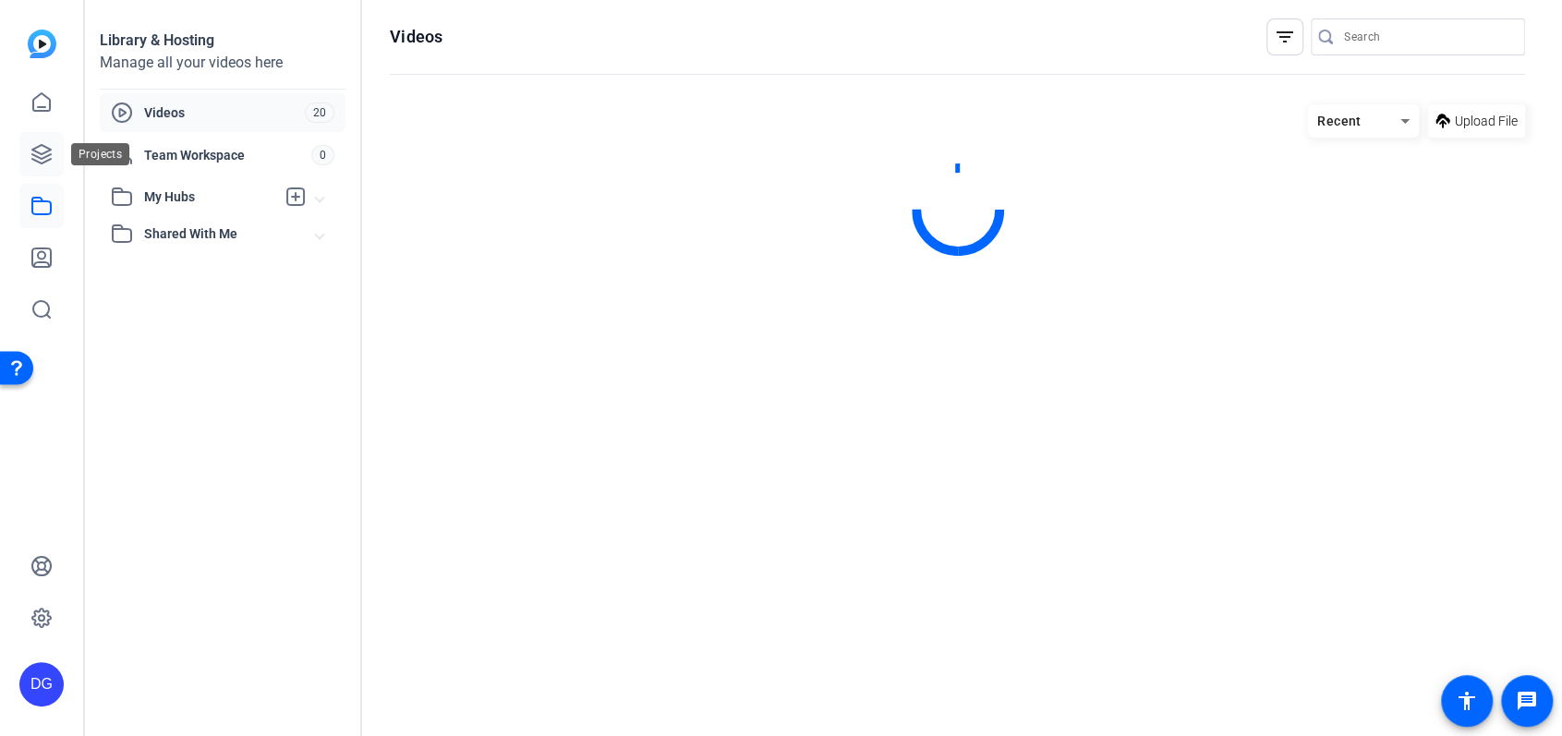
click at [34, 157] on icon at bounding box center [41, 154] width 22 height 22
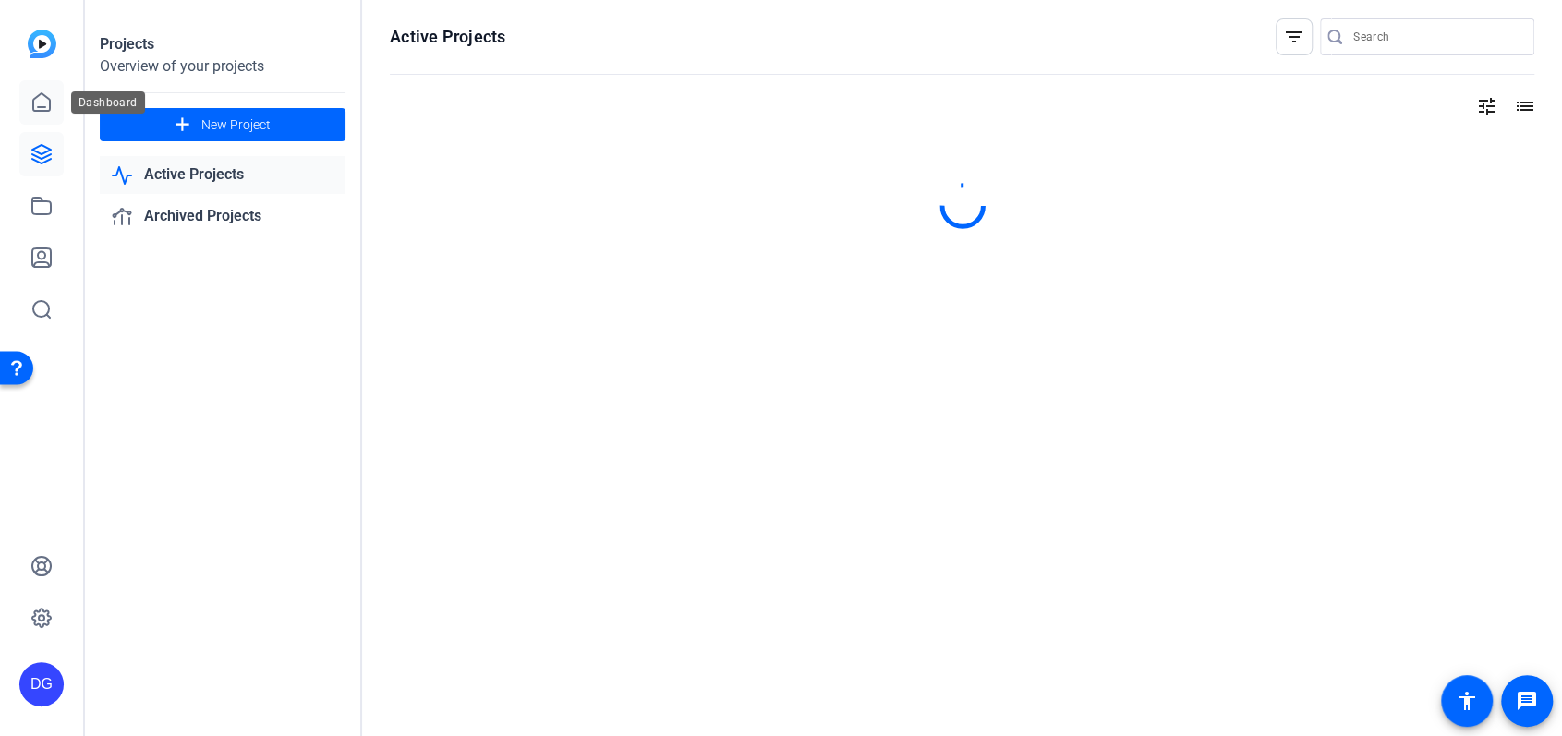
click at [37, 105] on icon at bounding box center [41, 102] width 22 height 22
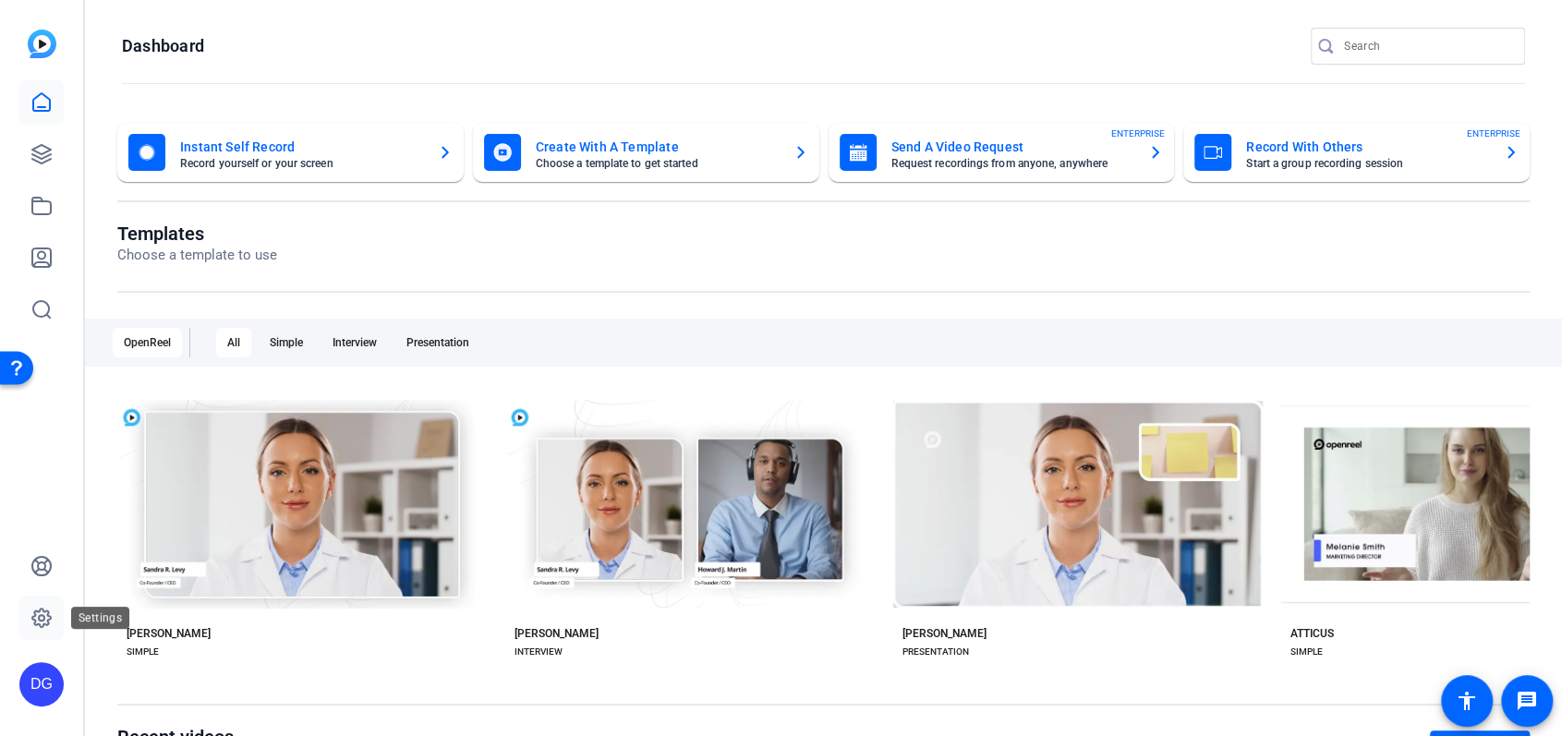
click at [50, 616] on icon at bounding box center [41, 618] width 18 height 18
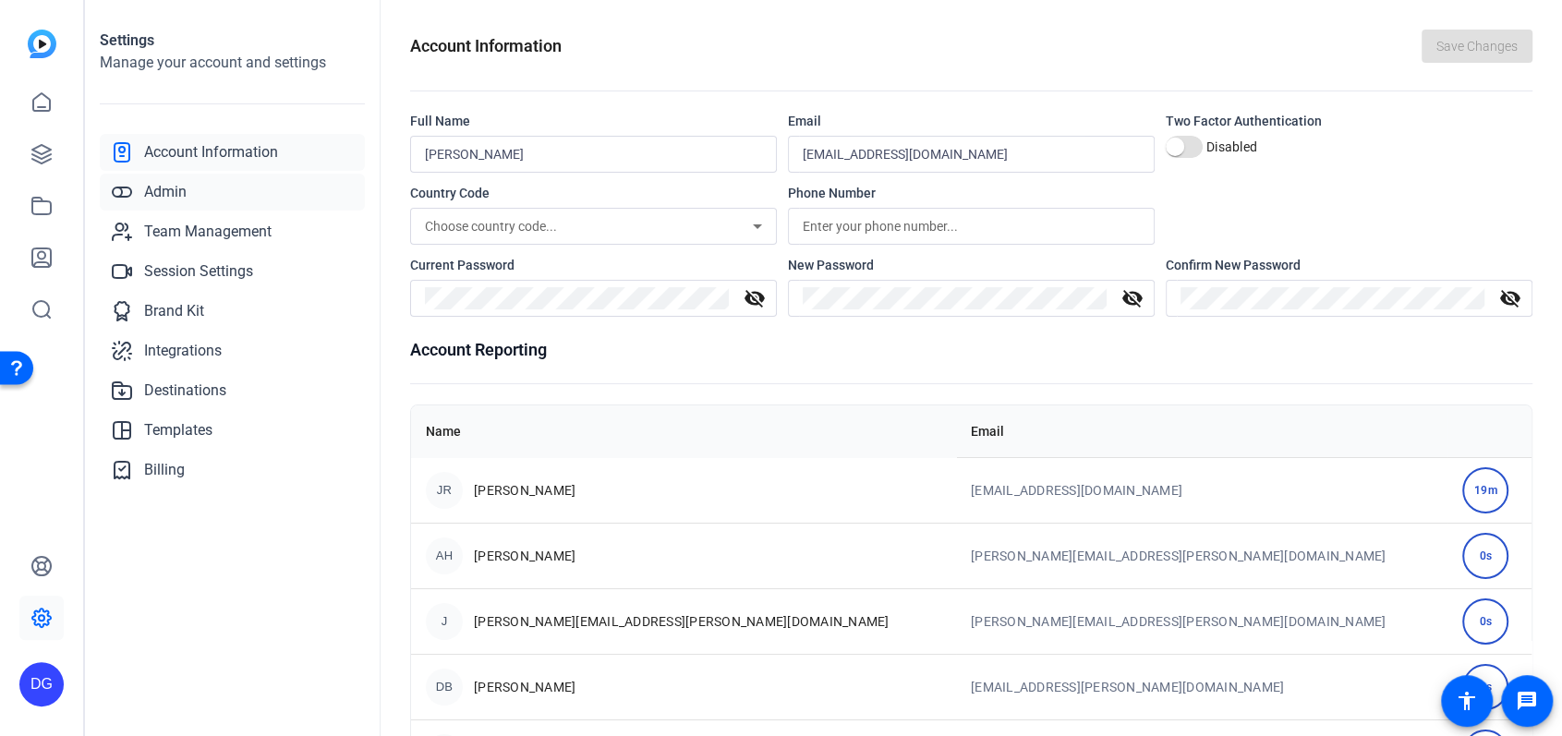
click at [179, 189] on span "Admin" at bounding box center [165, 192] width 42 height 22
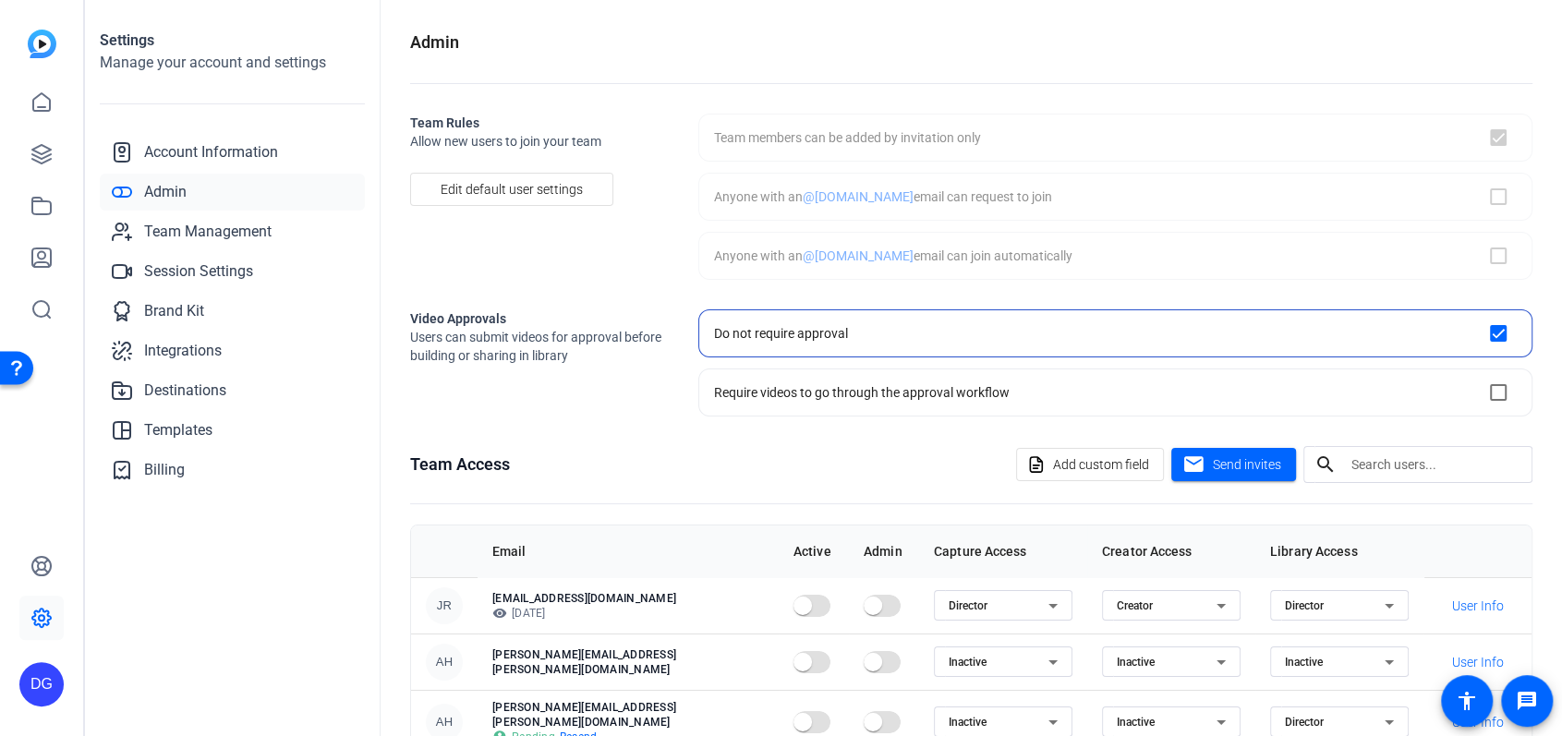
checkbox input "true"
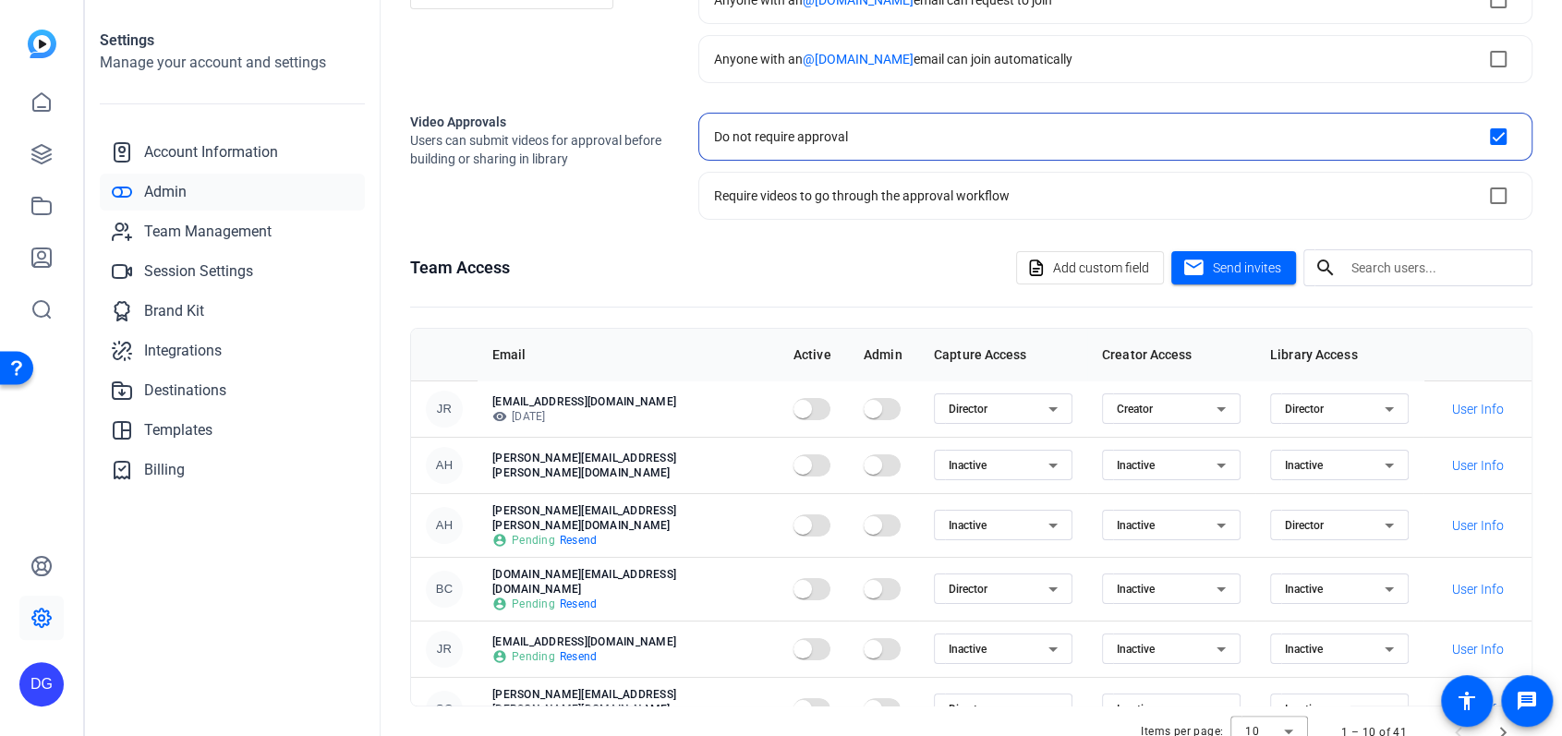
scroll to position [194, 0]
click at [794, 409] on span "button" at bounding box center [803, 412] width 18 height 18
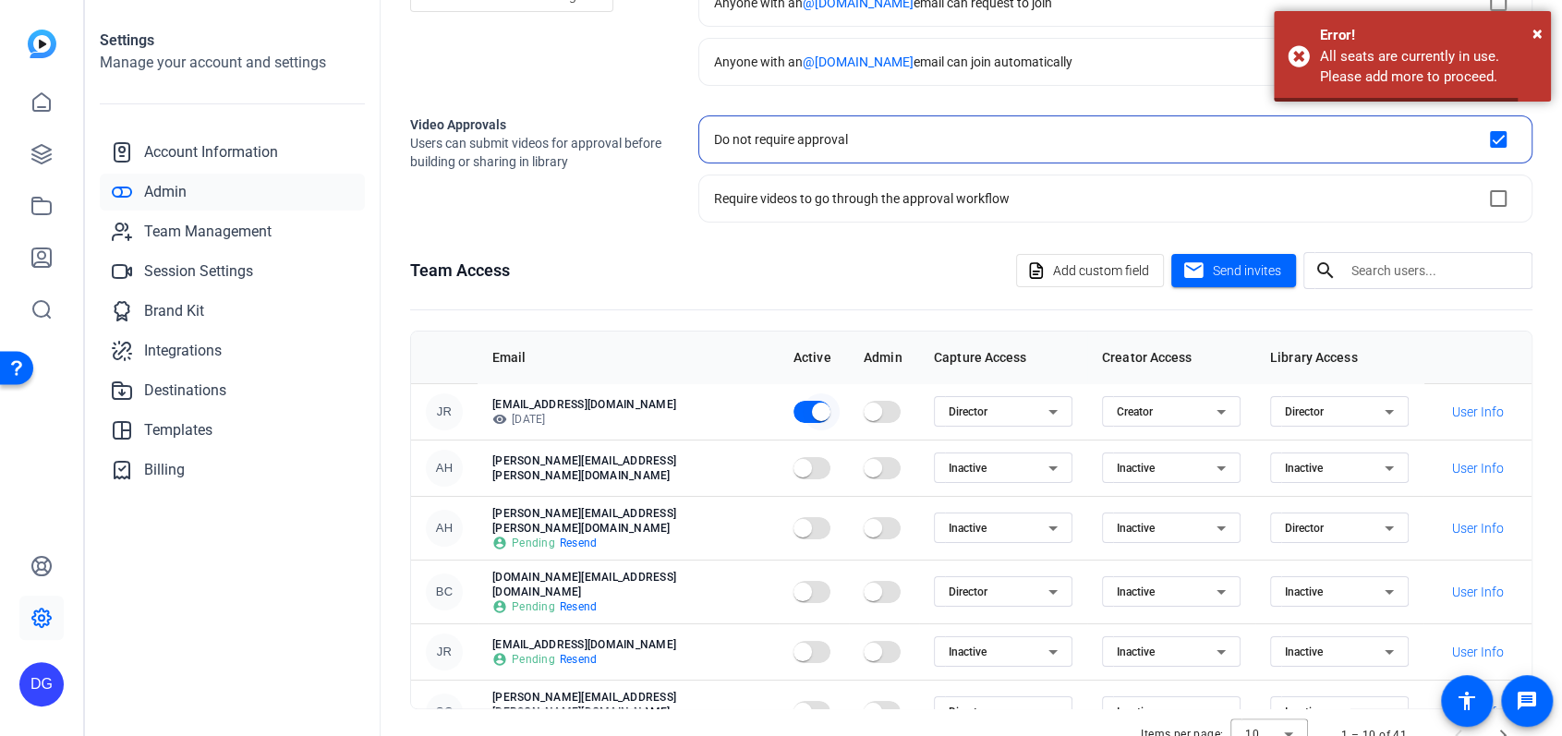
click at [812, 406] on span "button" at bounding box center [821, 412] width 18 height 18
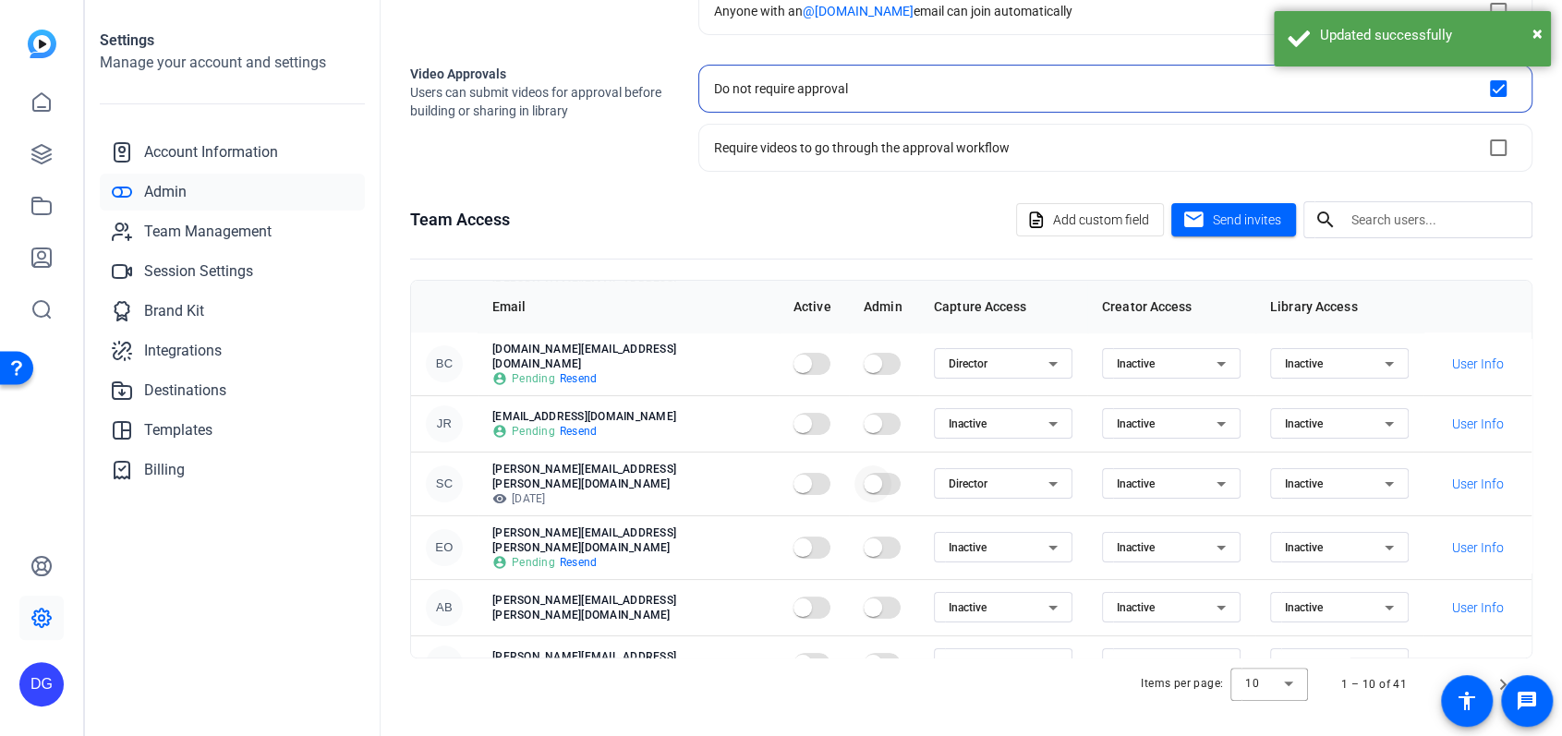
scroll to position [235, 0]
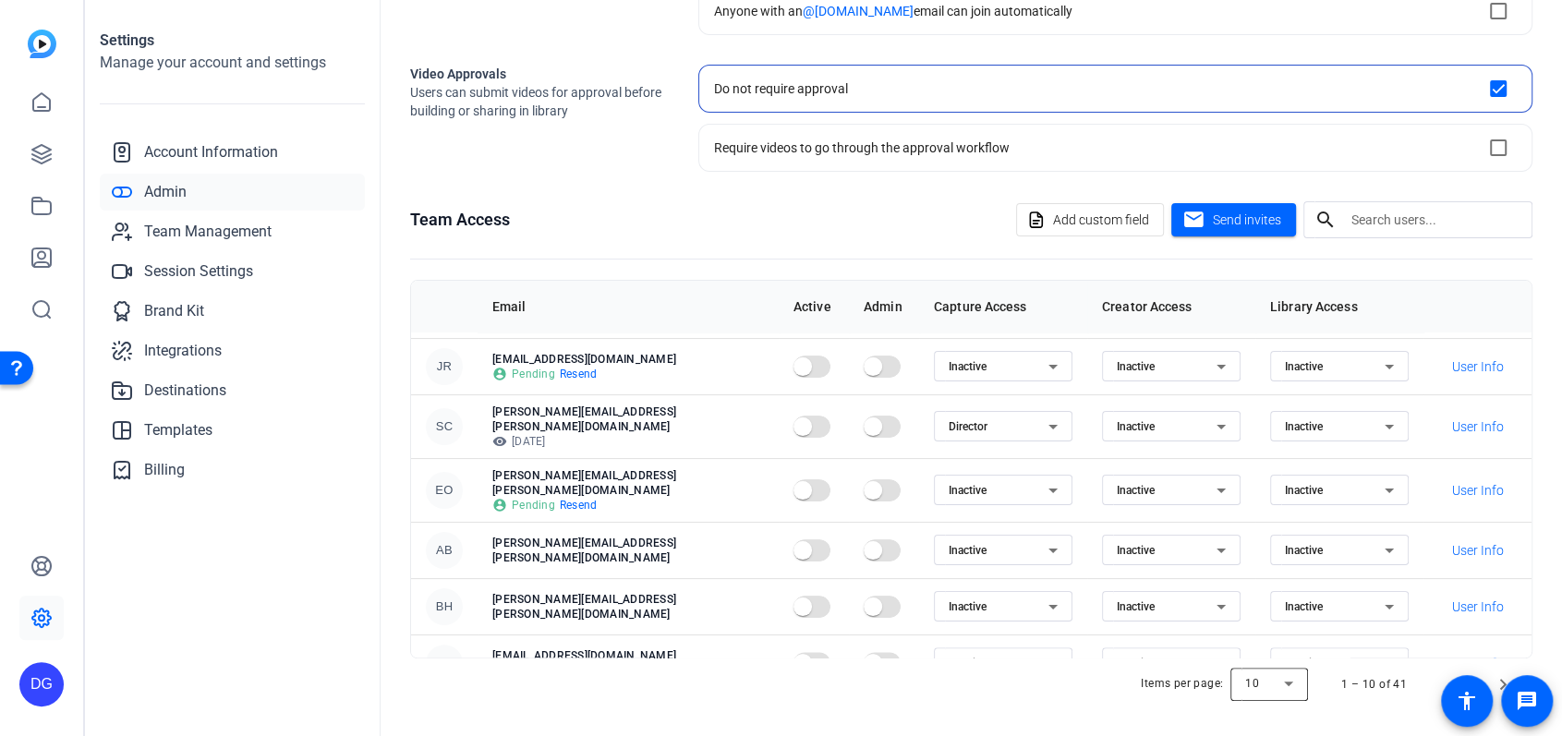
click at [1291, 683] on div at bounding box center [1270, 684] width 78 height 44
click at [1268, 649] on mat-option "100" at bounding box center [1271, 642] width 78 height 30
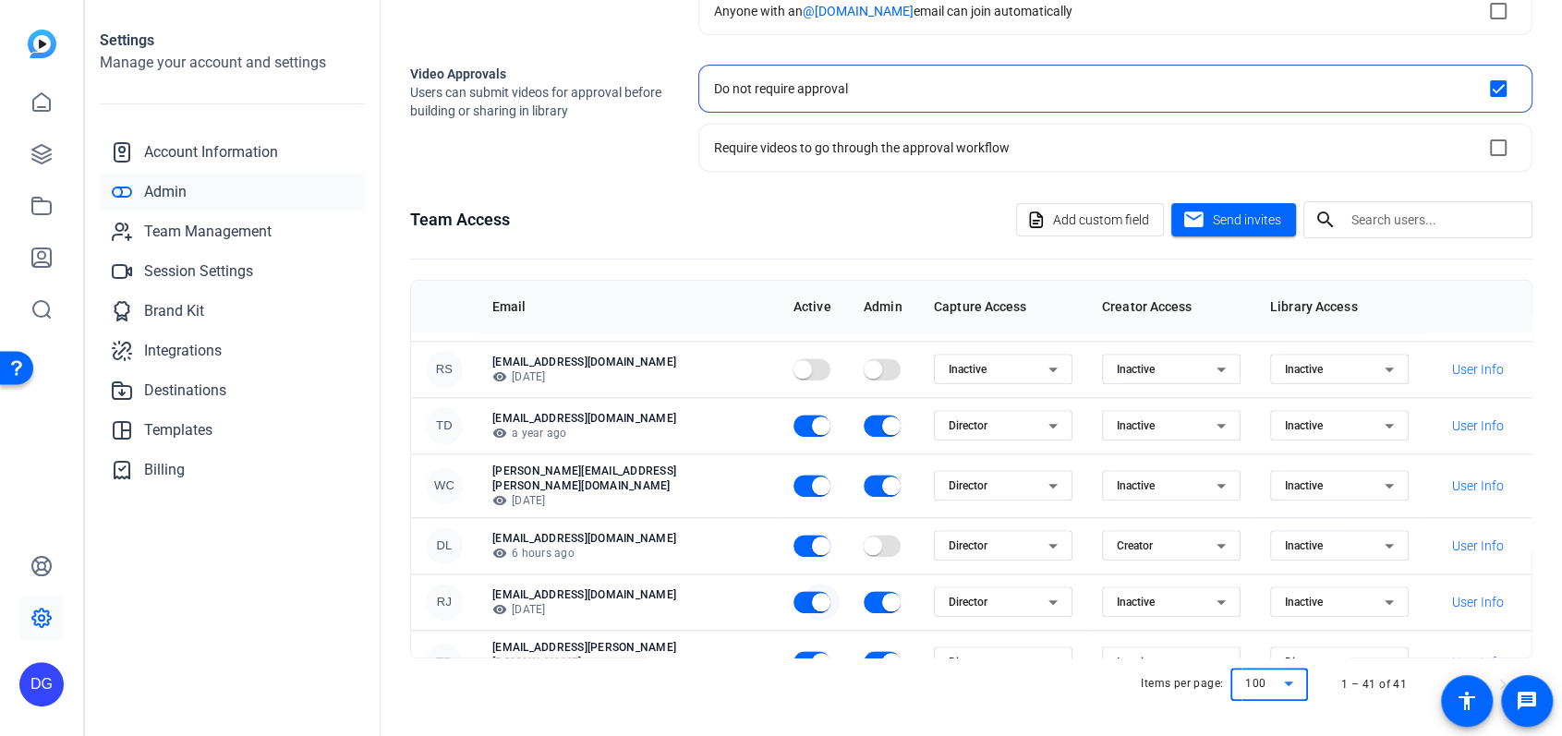
scroll to position [1361, 0]
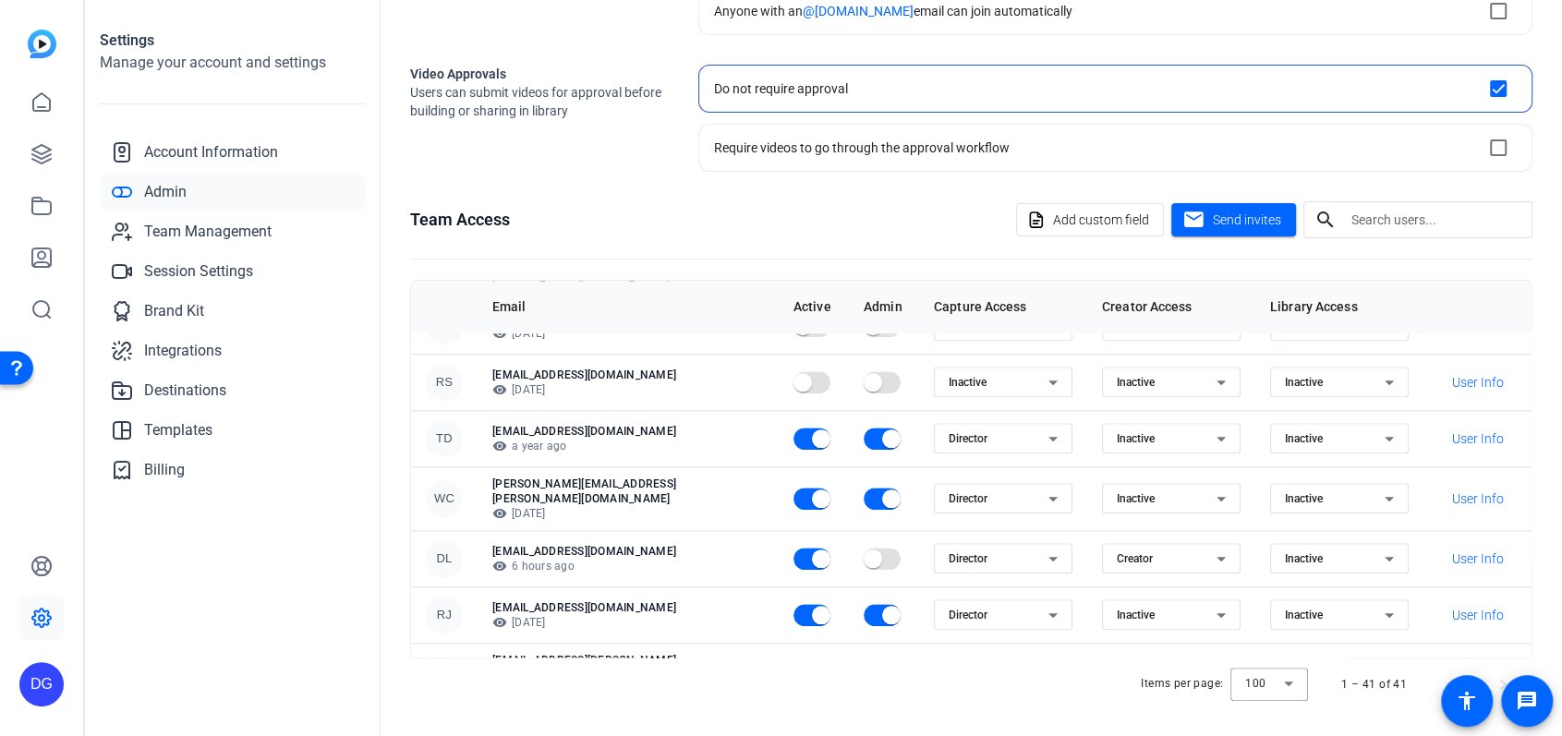
drag, startPoint x: 495, startPoint y: 502, endPoint x: 683, endPoint y: 500, distance: 187.6
click at [683, 544] on p "[EMAIL_ADDRESS][DOMAIN_NAME]" at bounding box center [628, 551] width 272 height 15
click at [401, 492] on div "Admin Team Rules Allow new users to join your team Edit default user settings T…" at bounding box center [972, 368] width 1182 height 736
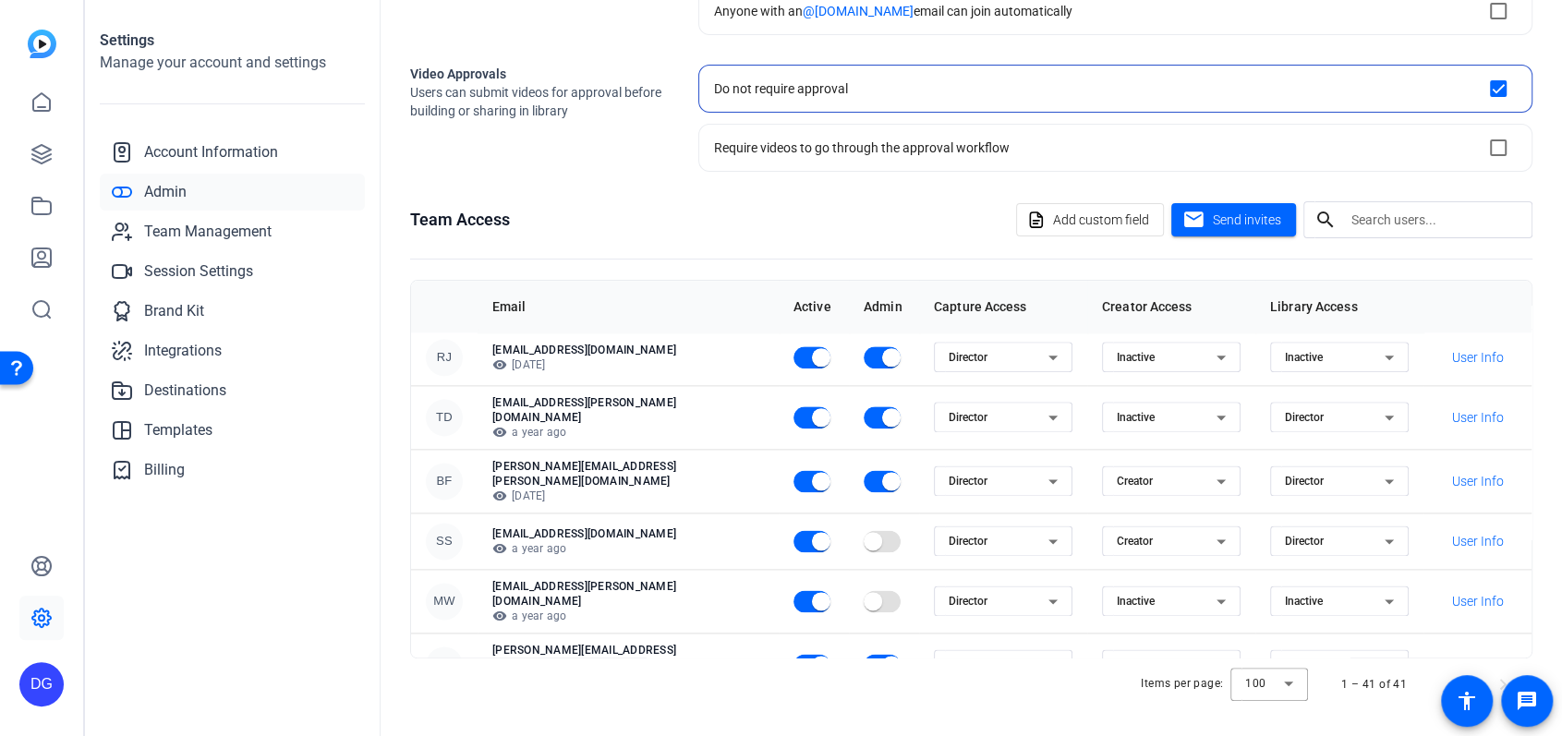
scroll to position [1972, 0]
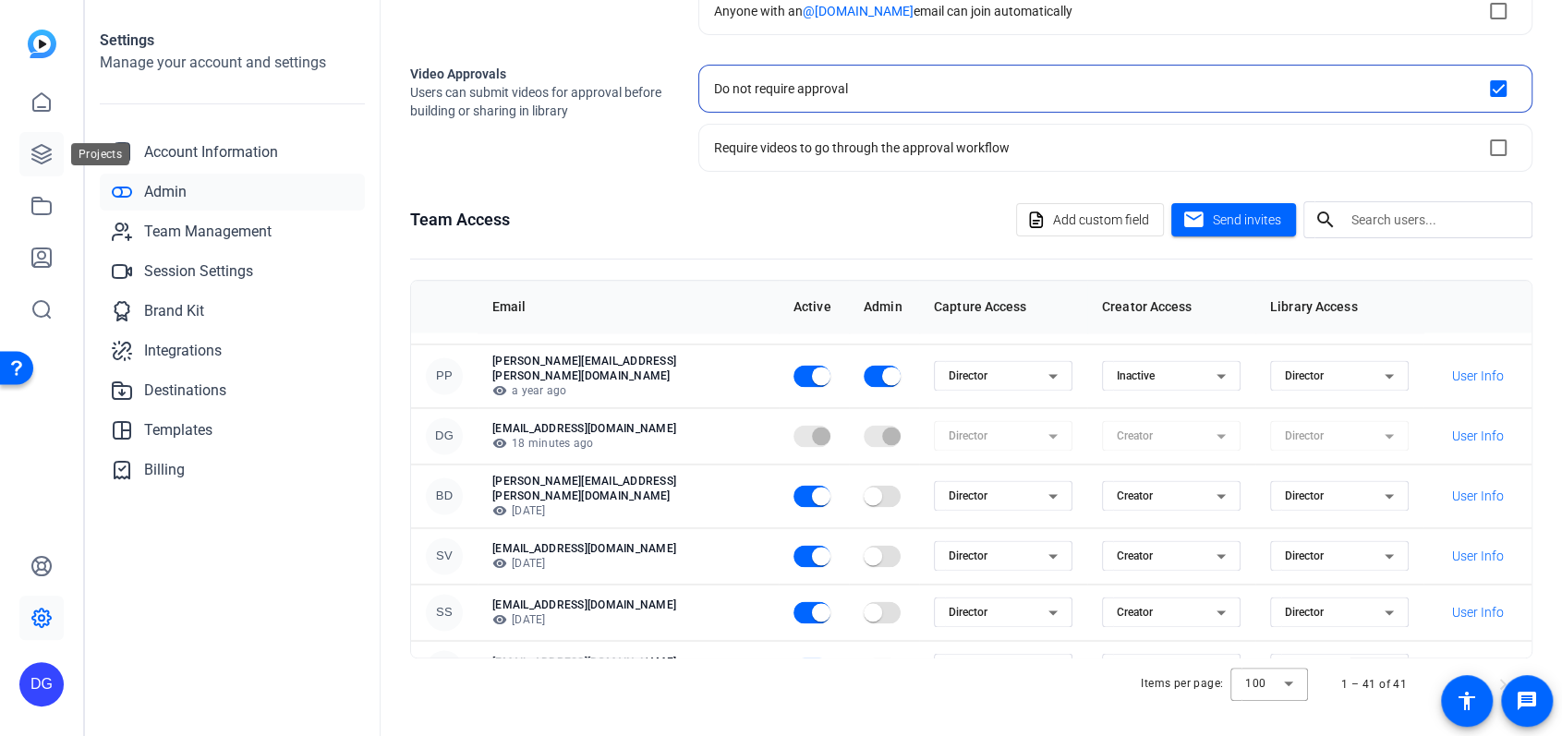
click at [47, 153] on icon at bounding box center [41, 154] width 22 height 22
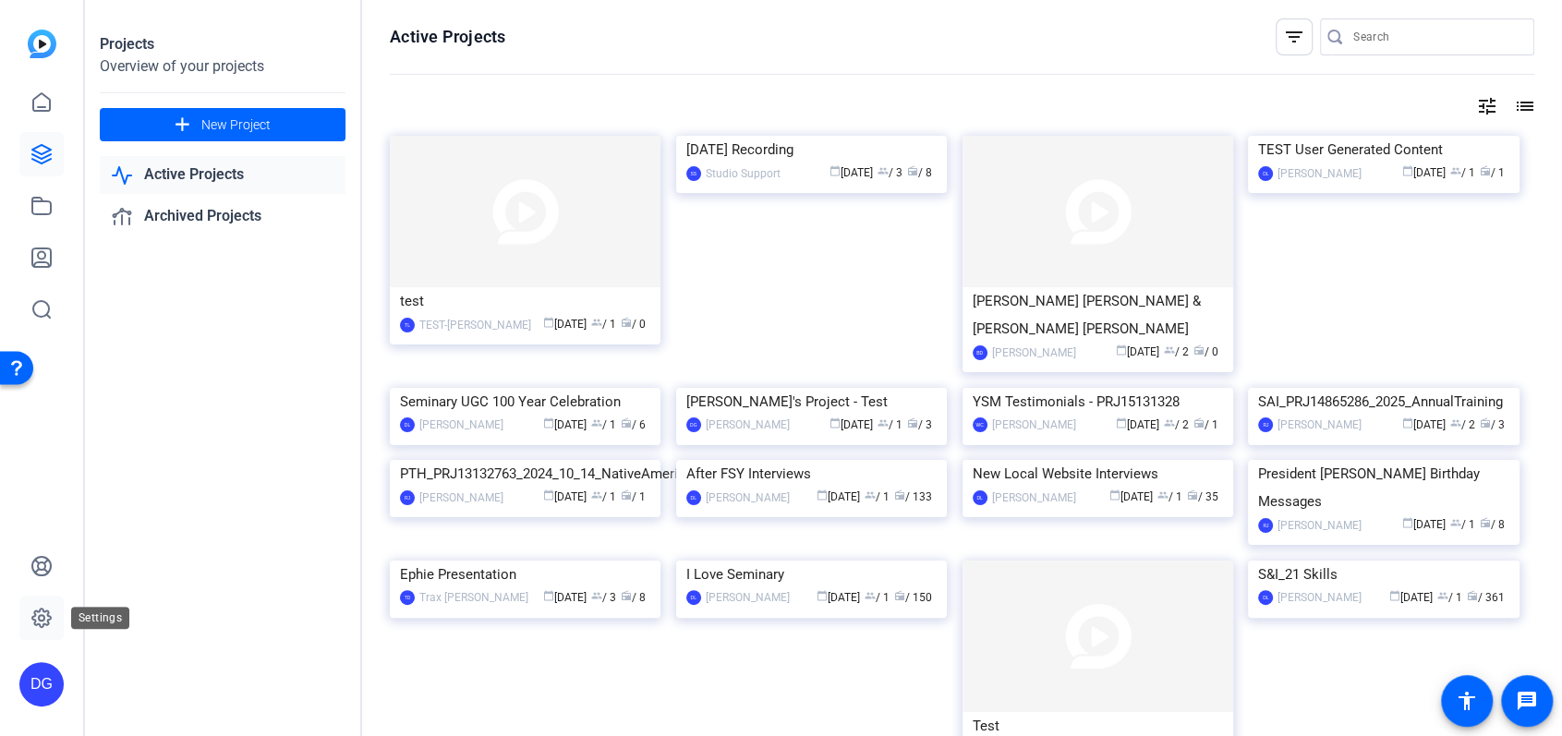
click at [45, 619] on icon at bounding box center [41, 618] width 22 height 22
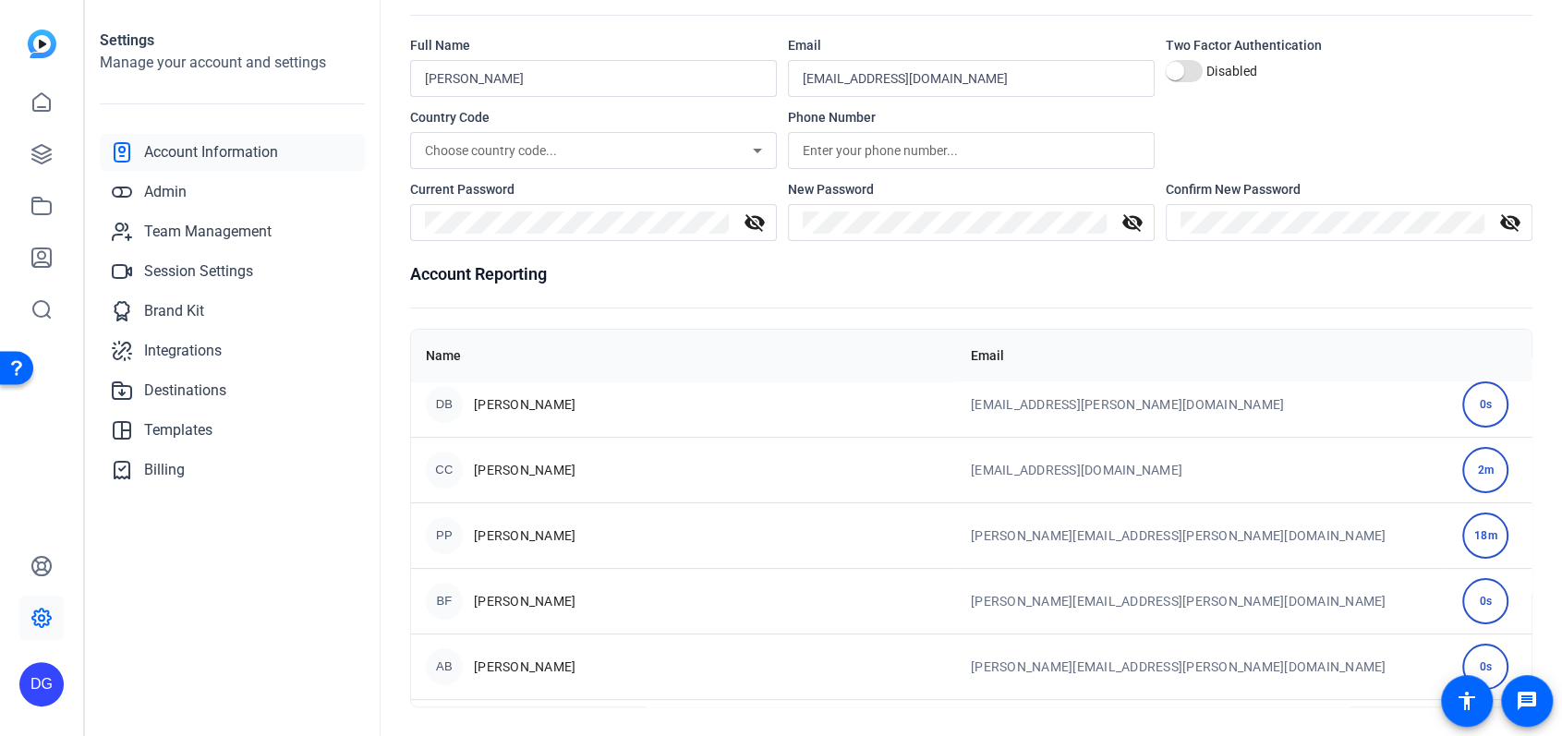
scroll to position [295, 0]
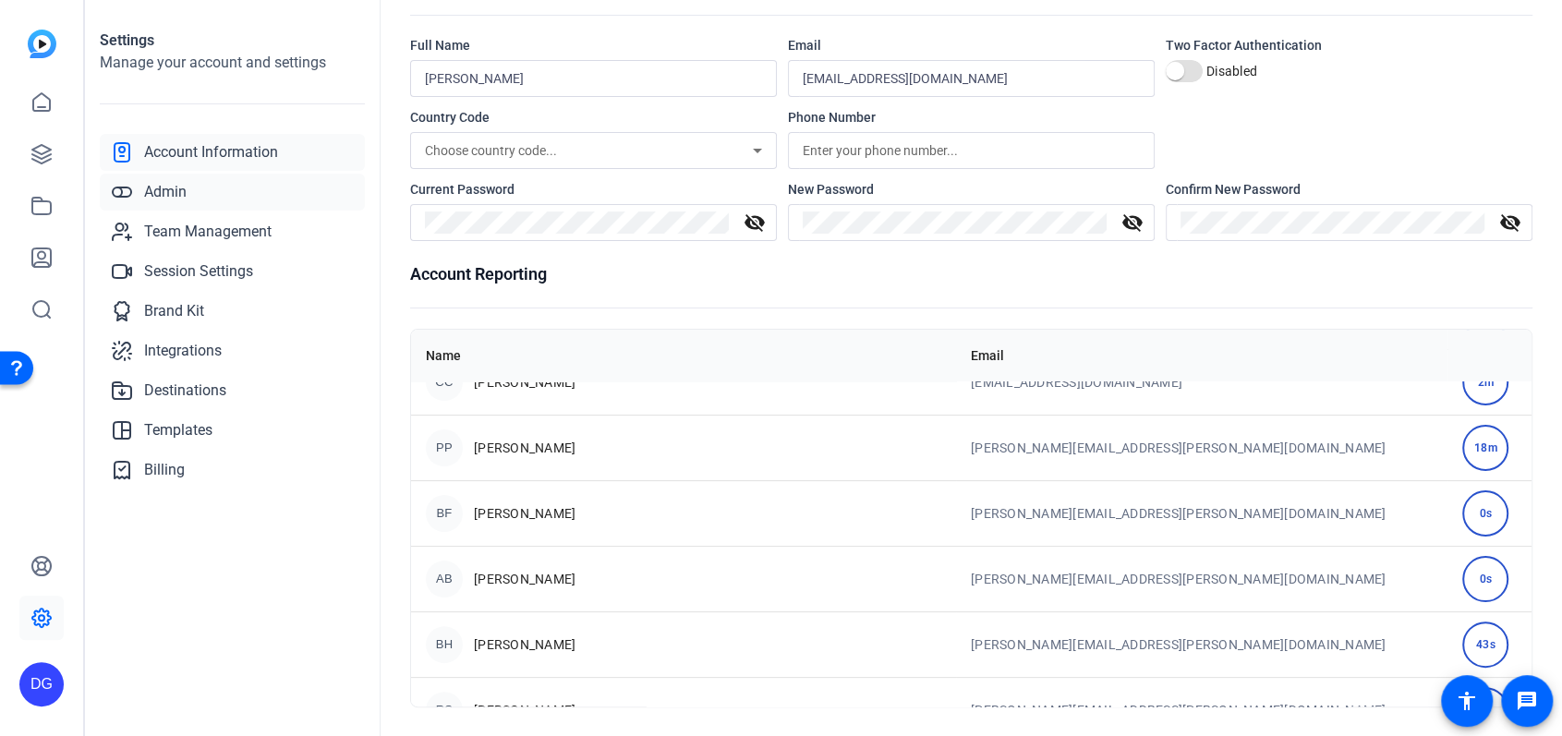
click at [171, 196] on span "Admin" at bounding box center [165, 192] width 42 height 22
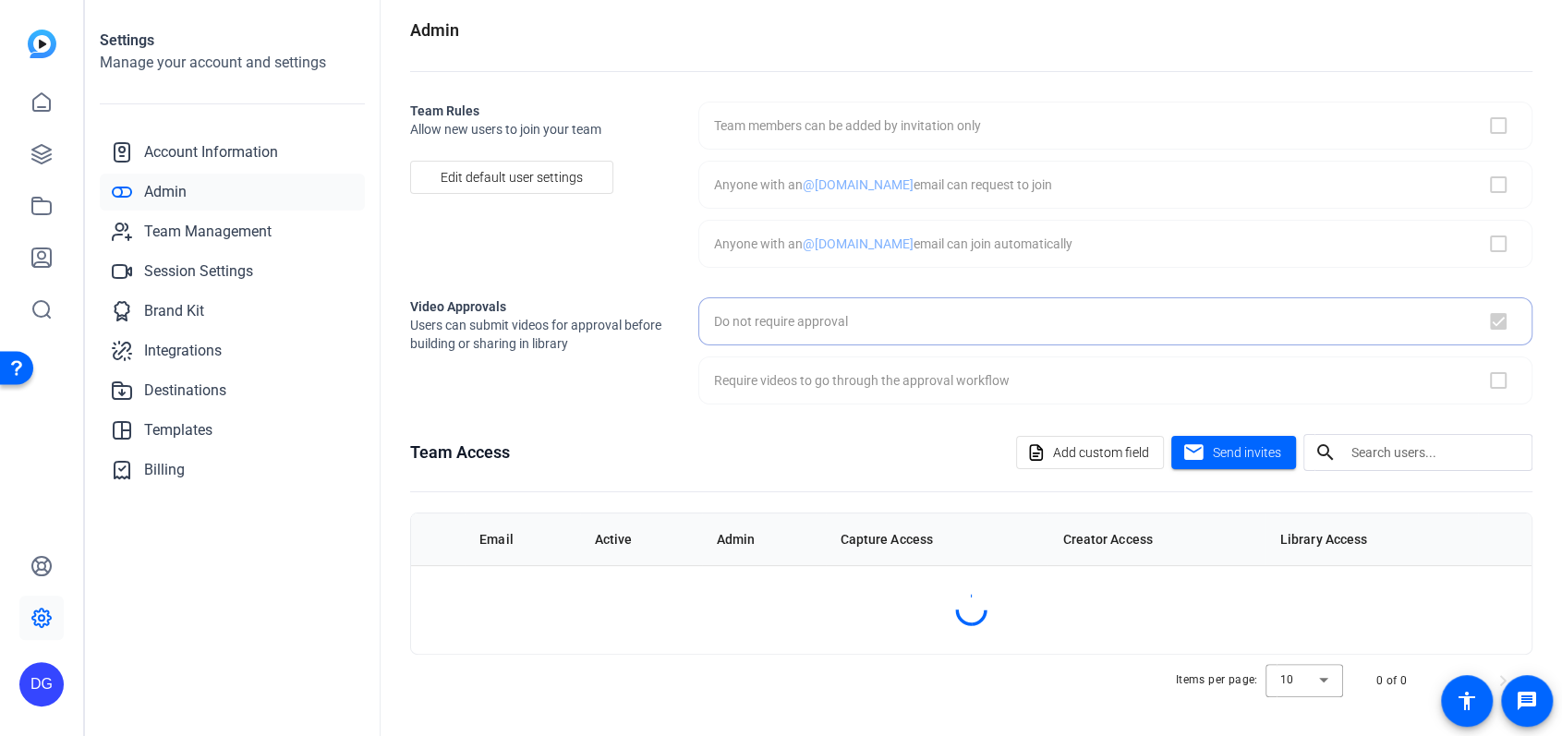
scroll to position [7, 0]
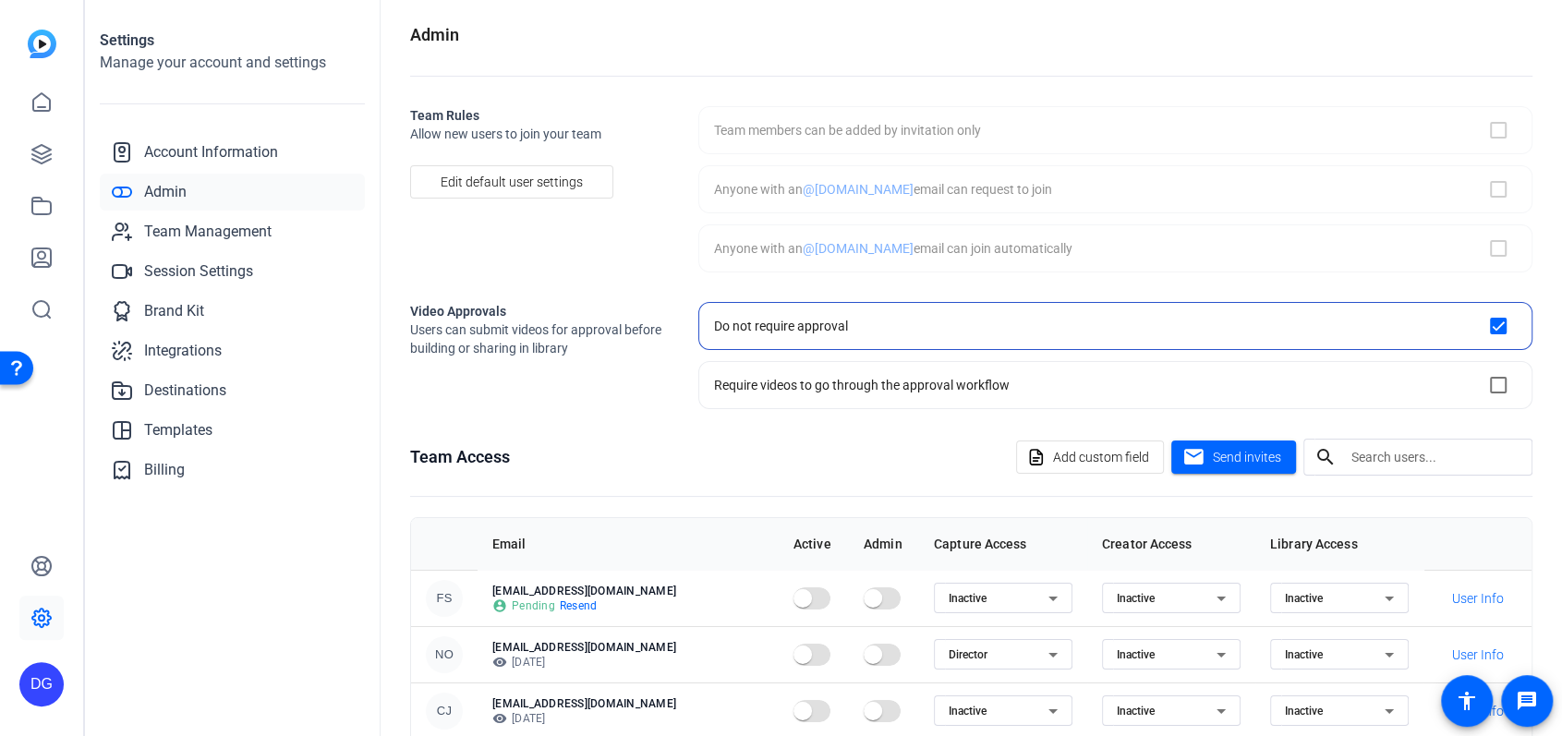
checkbox input "true"
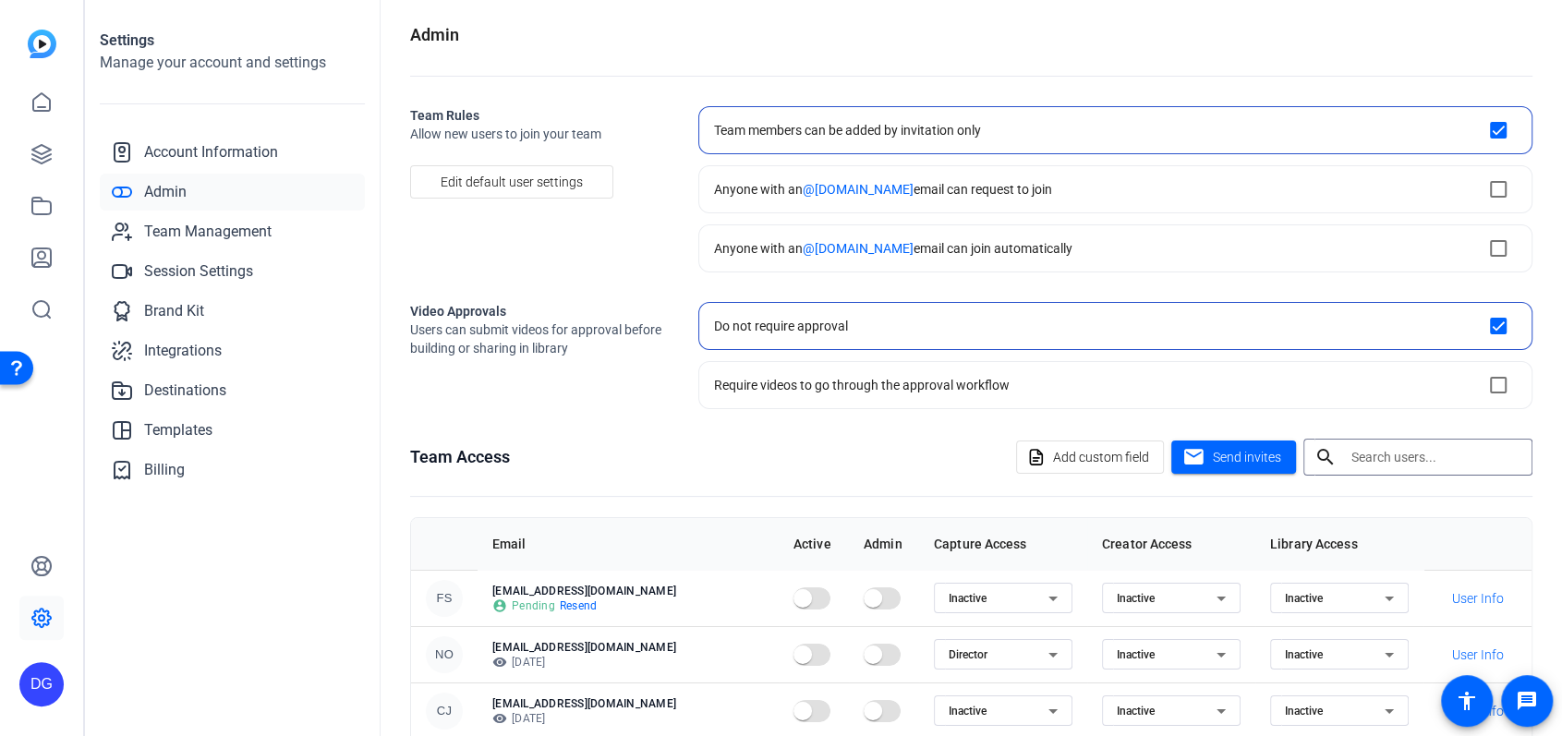
click at [1378, 450] on input "text" at bounding box center [1435, 457] width 166 height 22
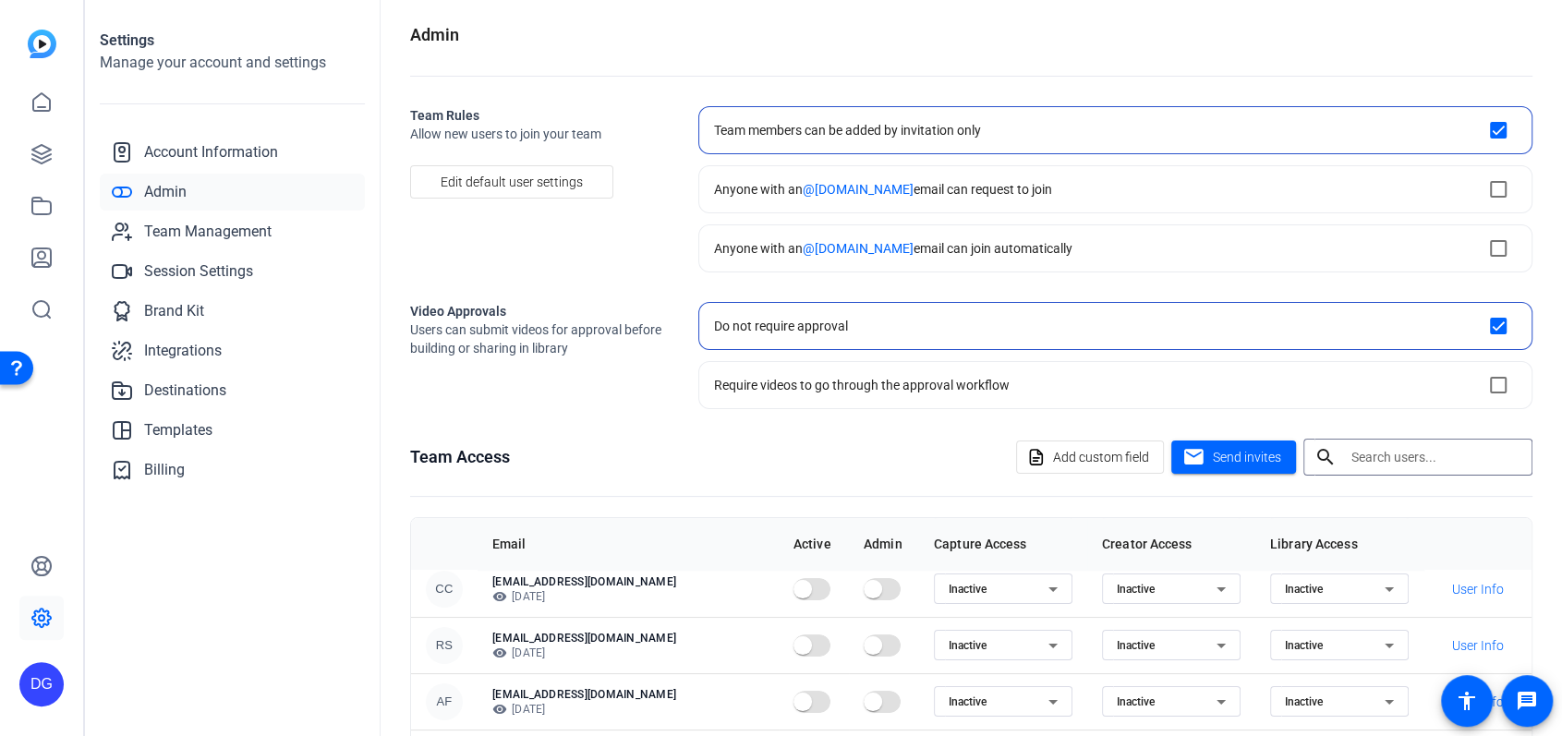
scroll to position [245, 0]
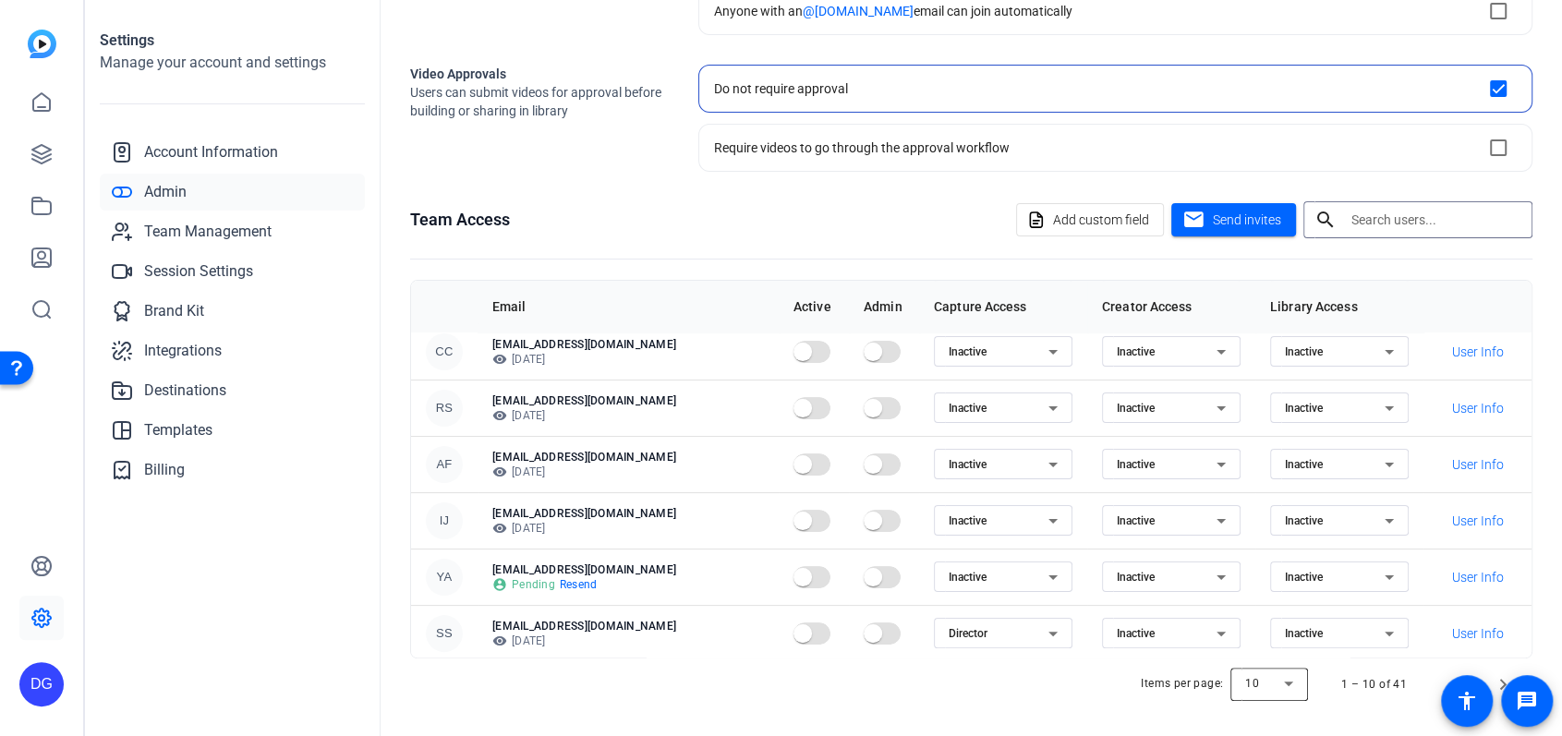
click at [1294, 679] on div at bounding box center [1270, 684] width 78 height 44
click at [1256, 642] on span "100" at bounding box center [1256, 642] width 20 height 22
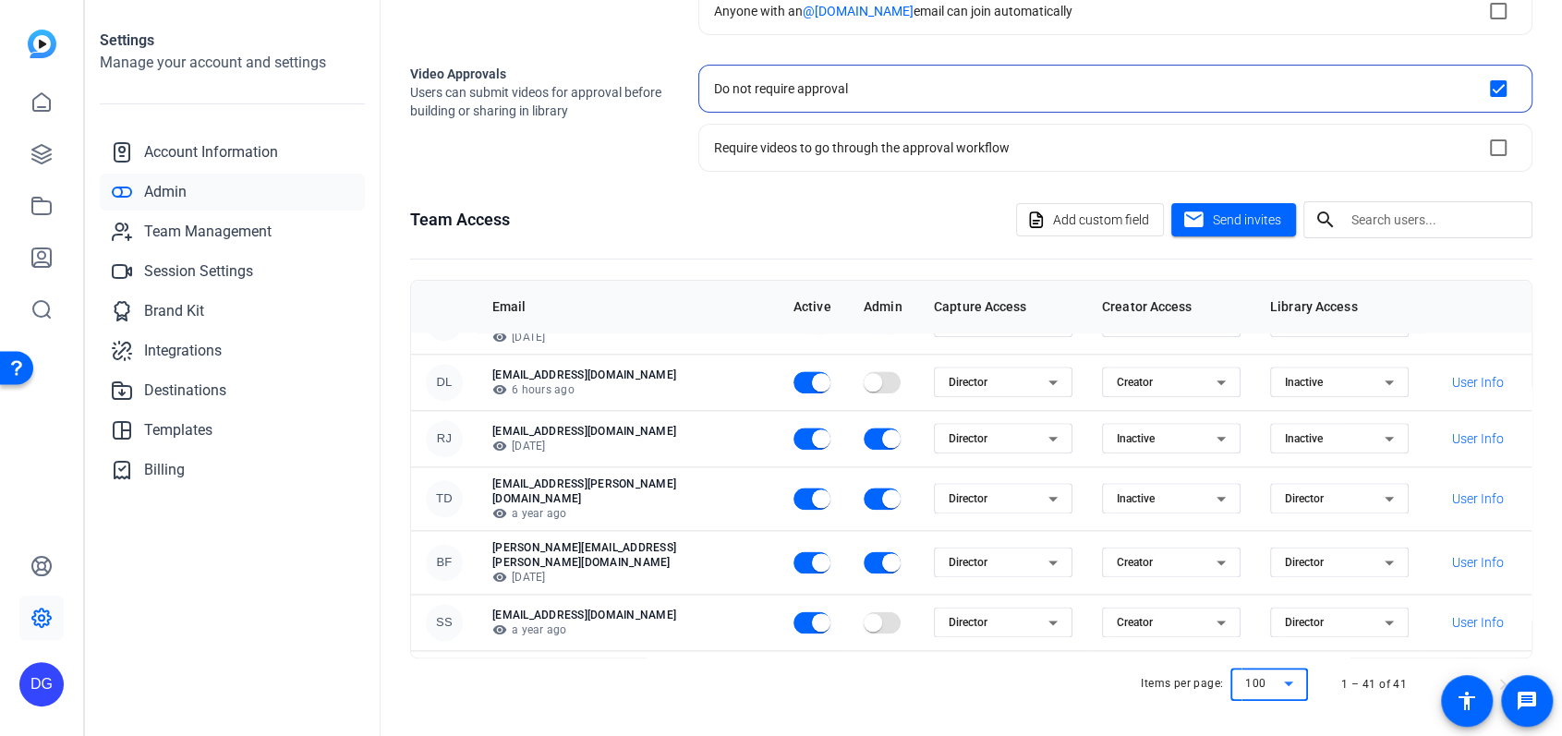
scroll to position [1972, 0]
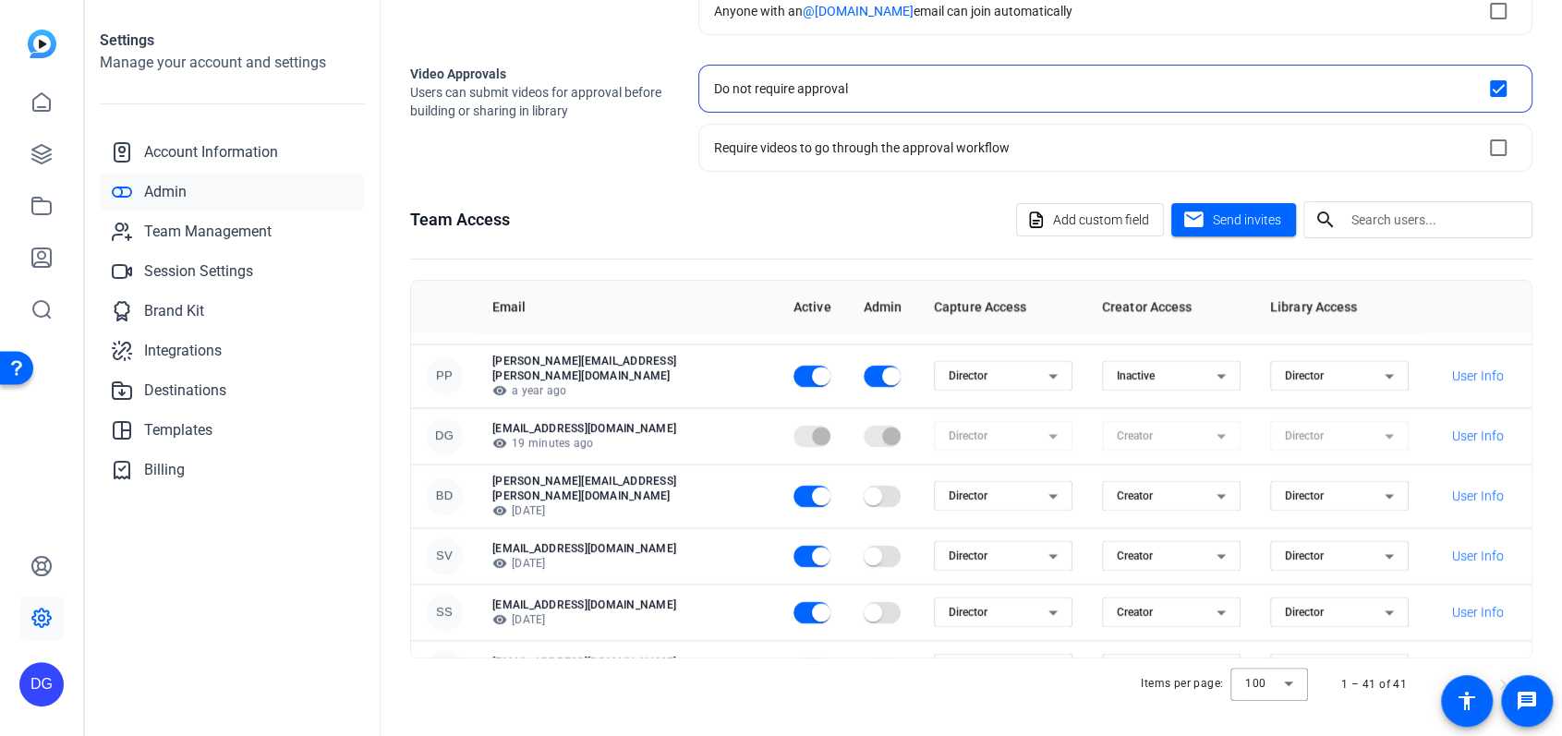
click at [1388, 716] on span "User Info" at bounding box center [1478, 725] width 52 height 18
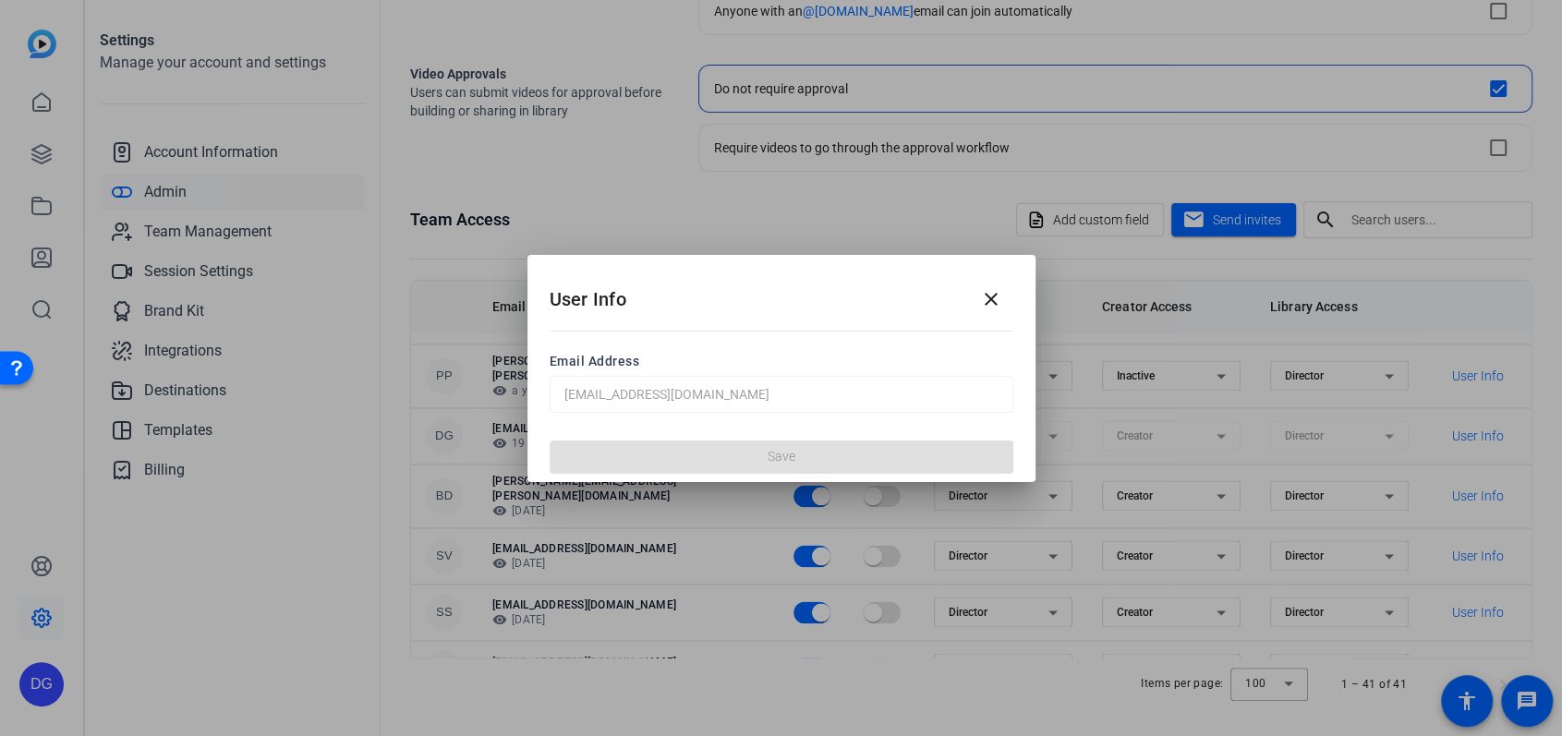
click at [992, 298] on mat-icon "close" at bounding box center [991, 299] width 22 height 22
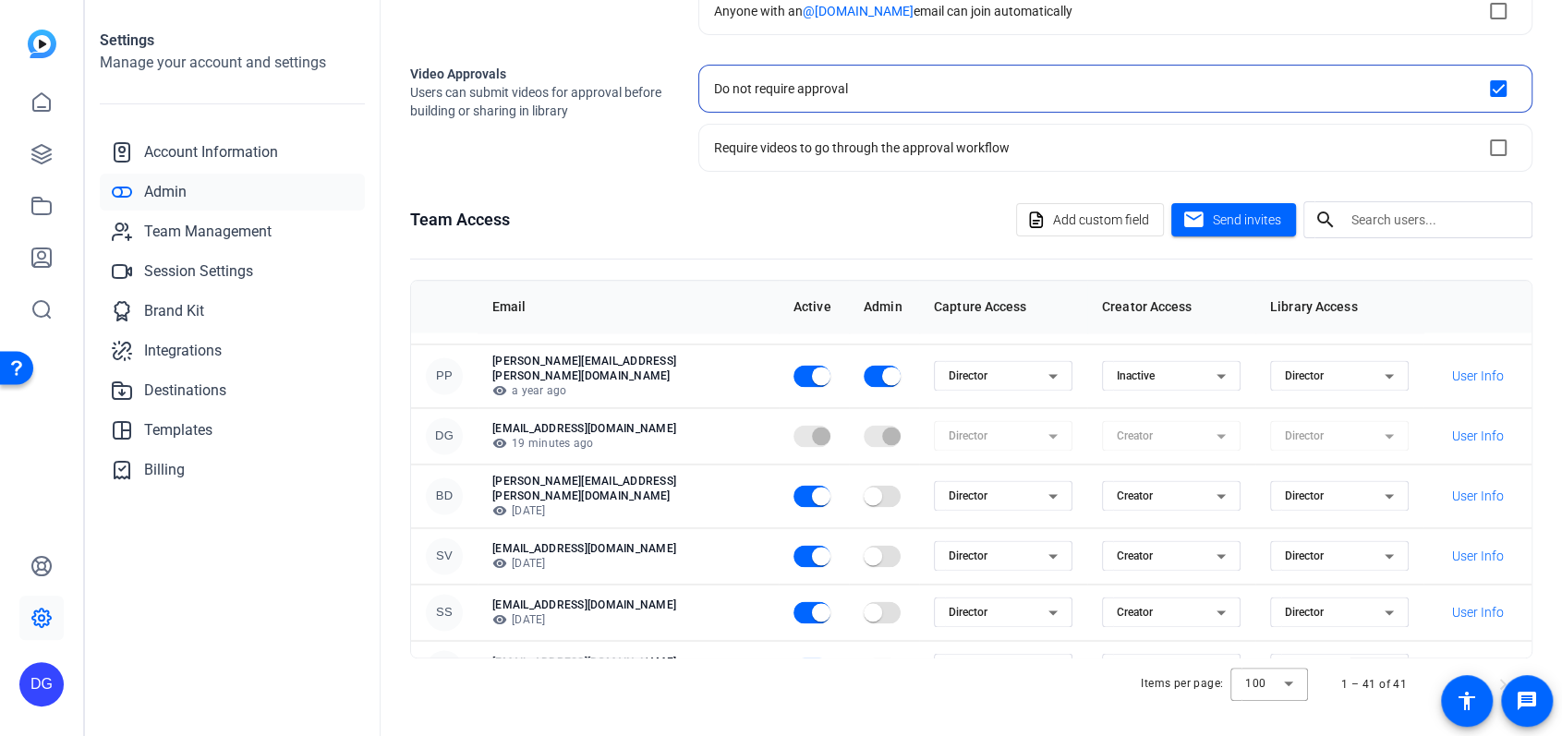
click at [812, 716] on span "button" at bounding box center [821, 725] width 18 height 18
click at [1388, 716] on span "User Info" at bounding box center [1478, 725] width 52 height 18
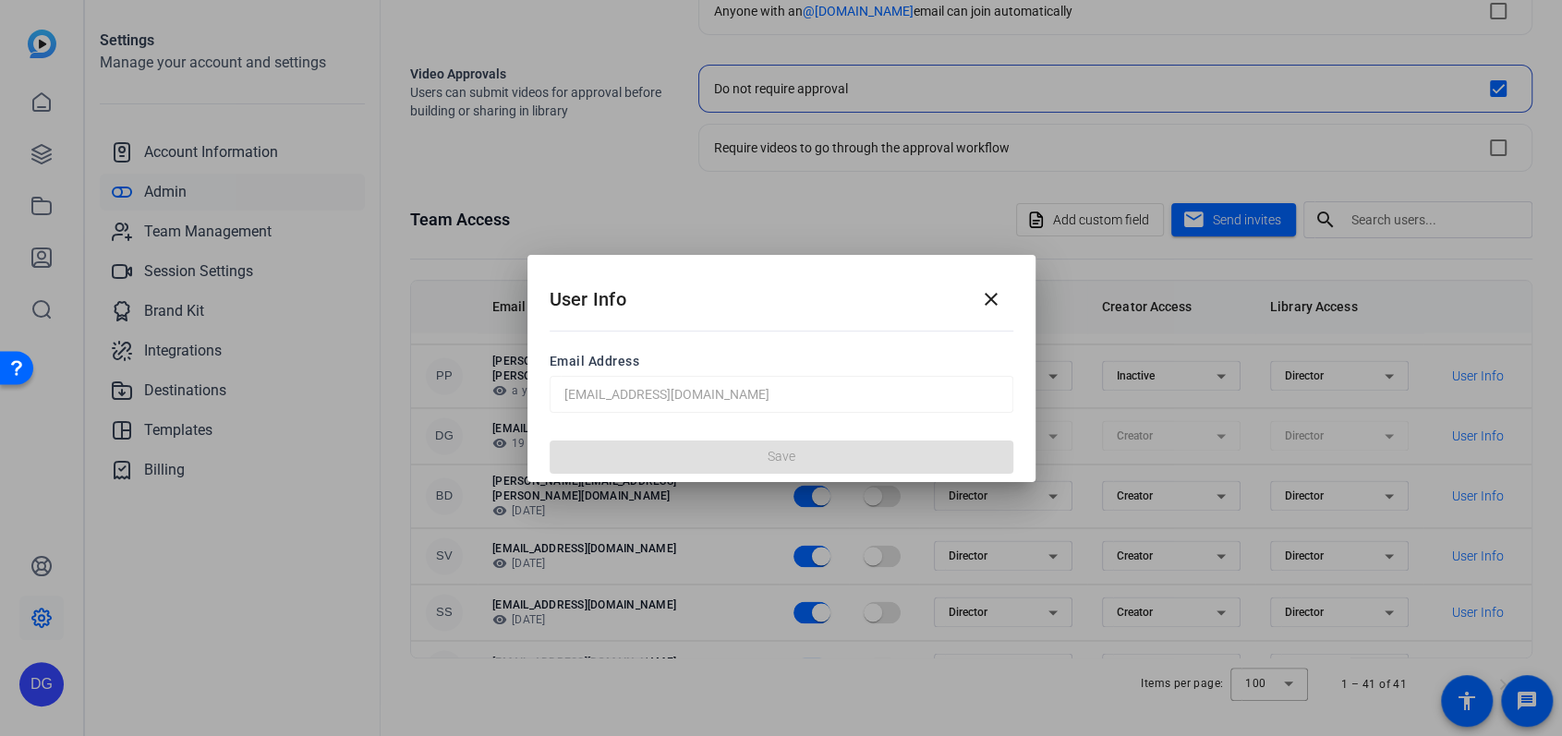
click at [985, 290] on mat-icon "close" at bounding box center [991, 299] width 22 height 22
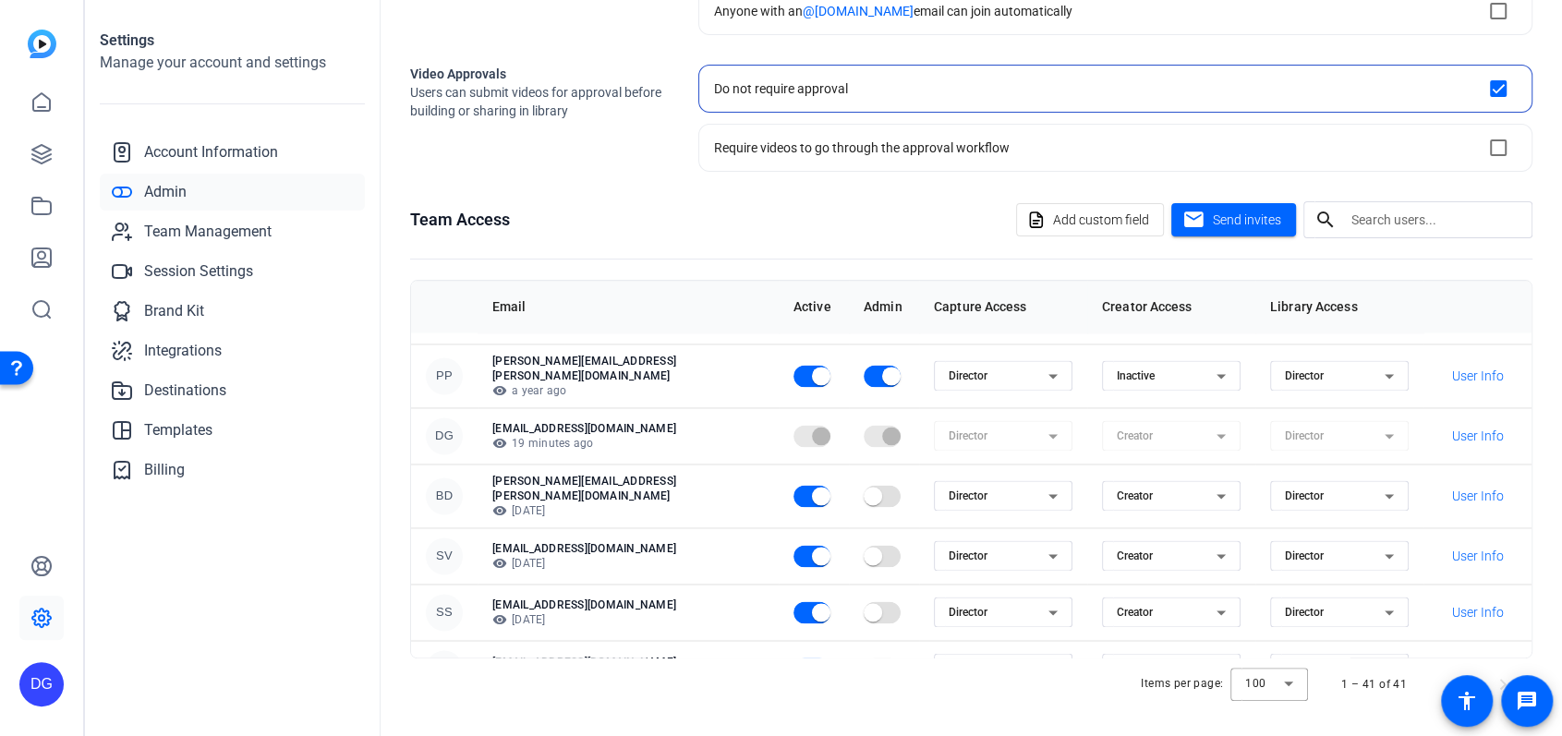
click at [530, 710] on p "[EMAIL_ADDRESS][DOMAIN_NAME]" at bounding box center [628, 717] width 272 height 15
click at [435, 709] on div "TL" at bounding box center [444, 727] width 37 height 37
click at [1042, 716] on icon at bounding box center [1053, 727] width 22 height 22
click at [1005, 691] on mat-option "Inactive" at bounding box center [981, 696] width 139 height 30
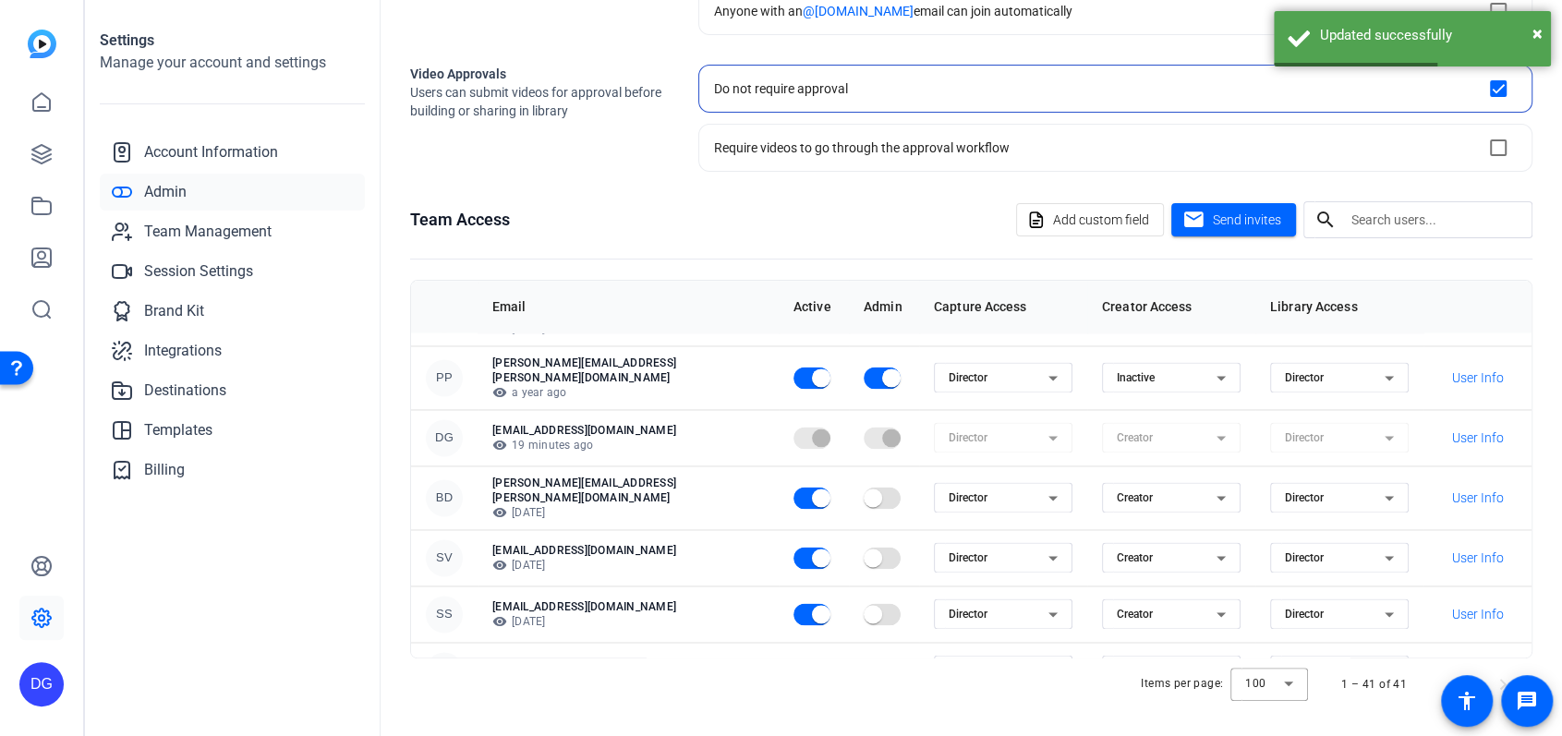
click at [1388, 718] on span "User Info" at bounding box center [1478, 727] width 52 height 18
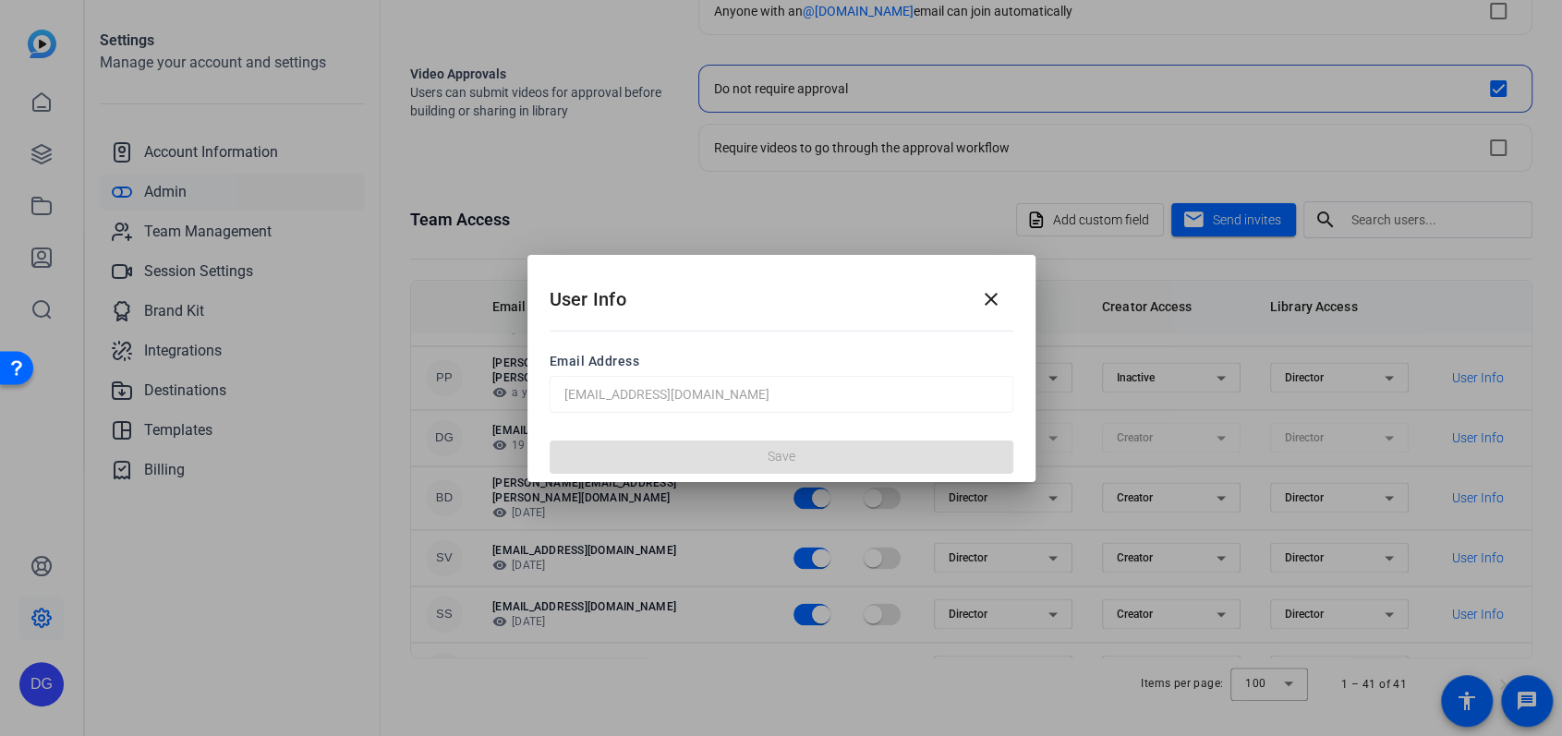
click at [777, 456] on div "Save" at bounding box center [782, 456] width 508 height 51
click at [780, 462] on div "Save" at bounding box center [782, 456] width 508 height 51
click at [693, 364] on span "Email Address" at bounding box center [782, 361] width 464 height 18
drag, startPoint x: 637, startPoint y: 381, endPoint x: 639, endPoint y: 392, distance: 11.2
click at [638, 381] on mat-form-field "[EMAIL_ADDRESS][DOMAIN_NAME]" at bounding box center [782, 394] width 464 height 37
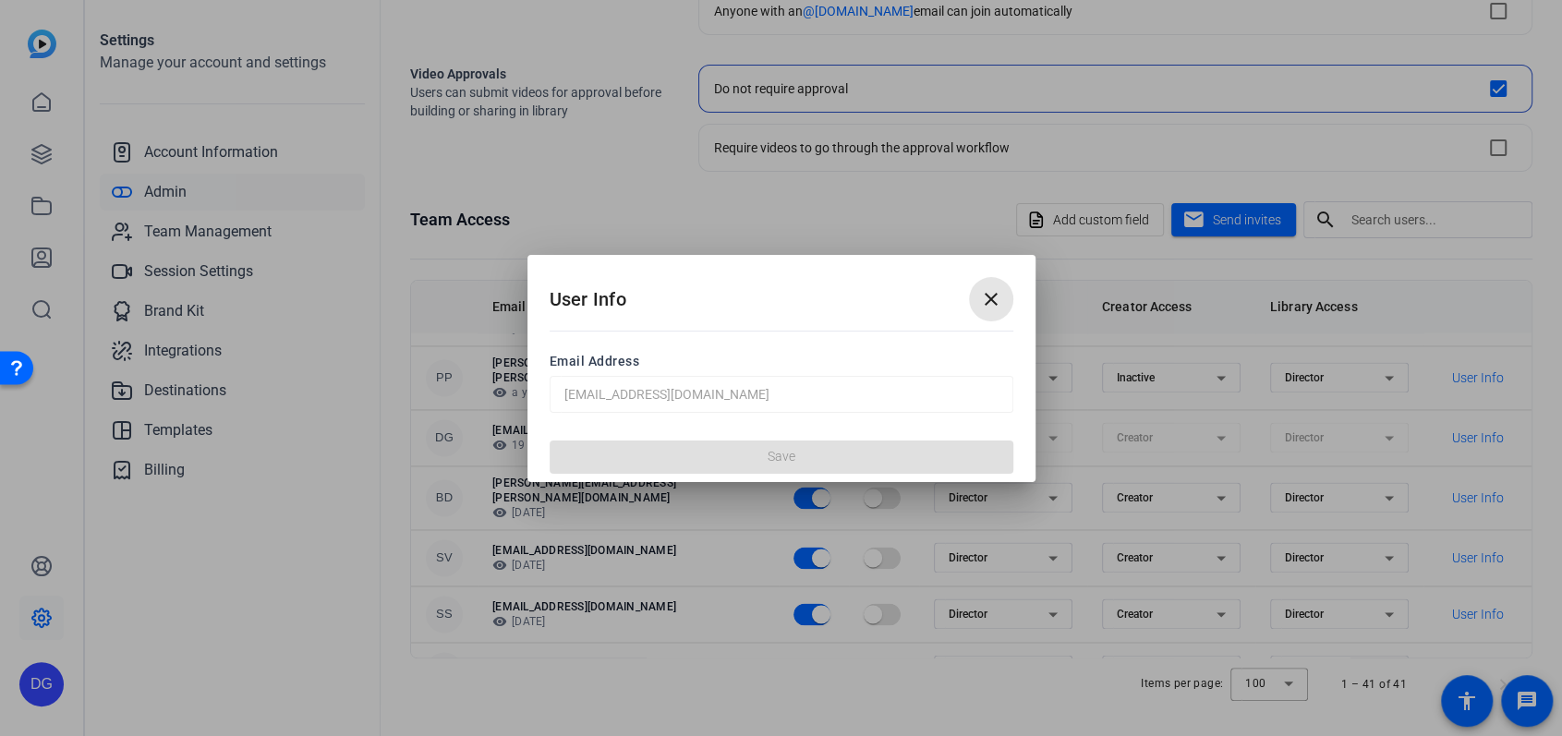
drag, startPoint x: 987, startPoint y: 297, endPoint x: 990, endPoint y: 310, distance: 12.6
click at [988, 297] on mat-icon "close" at bounding box center [991, 299] width 22 height 22
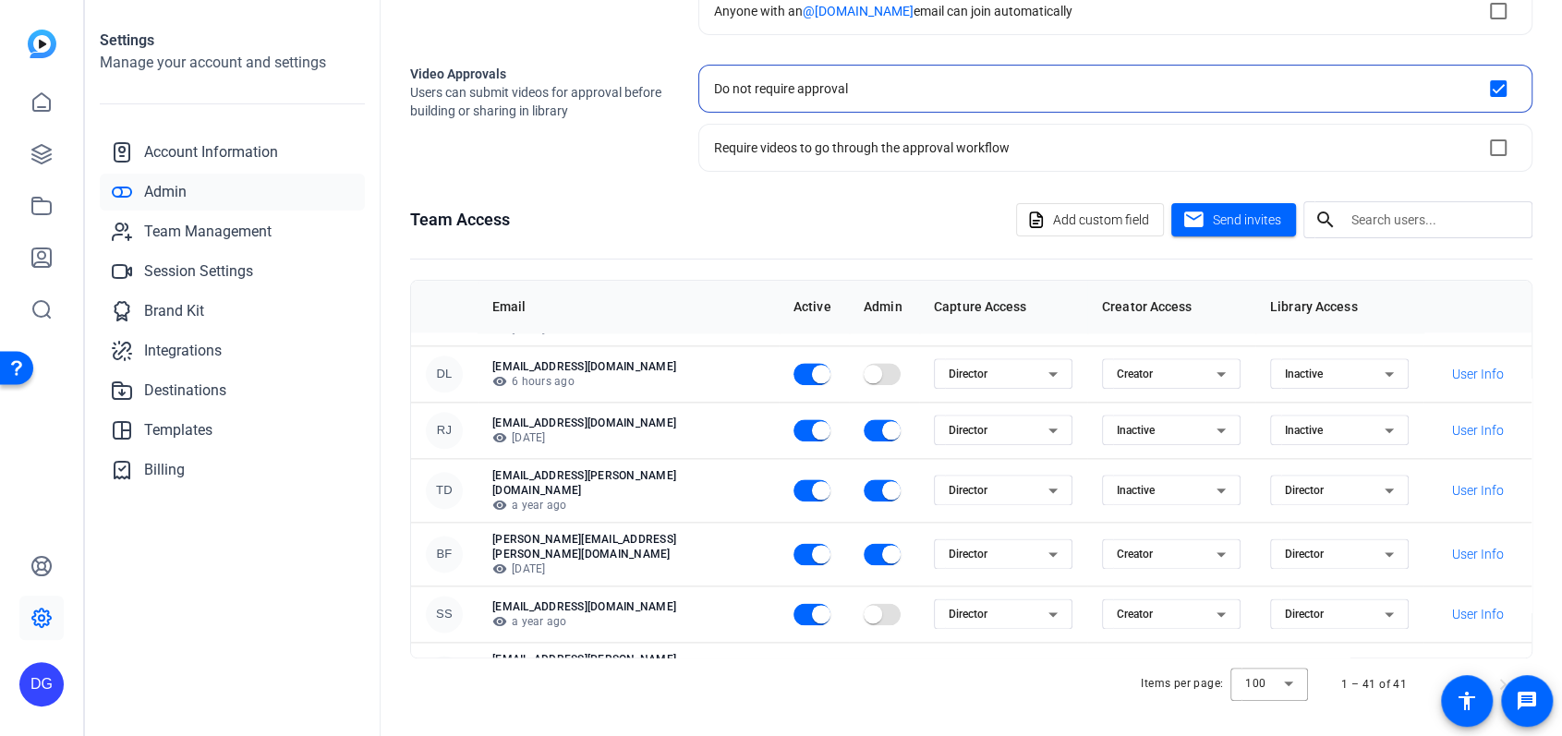
scroll to position [1541, 0]
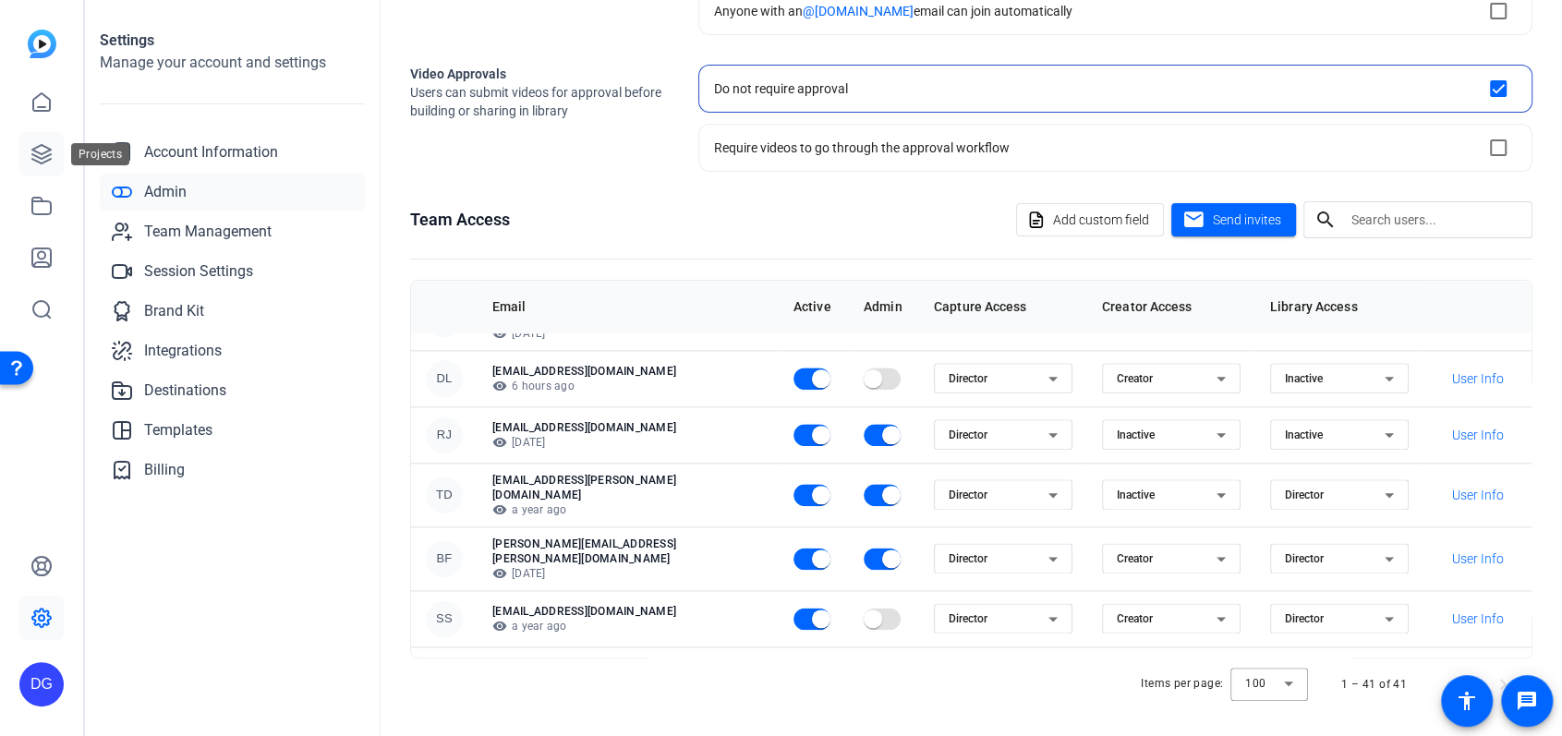
click at [42, 141] on link at bounding box center [41, 154] width 44 height 44
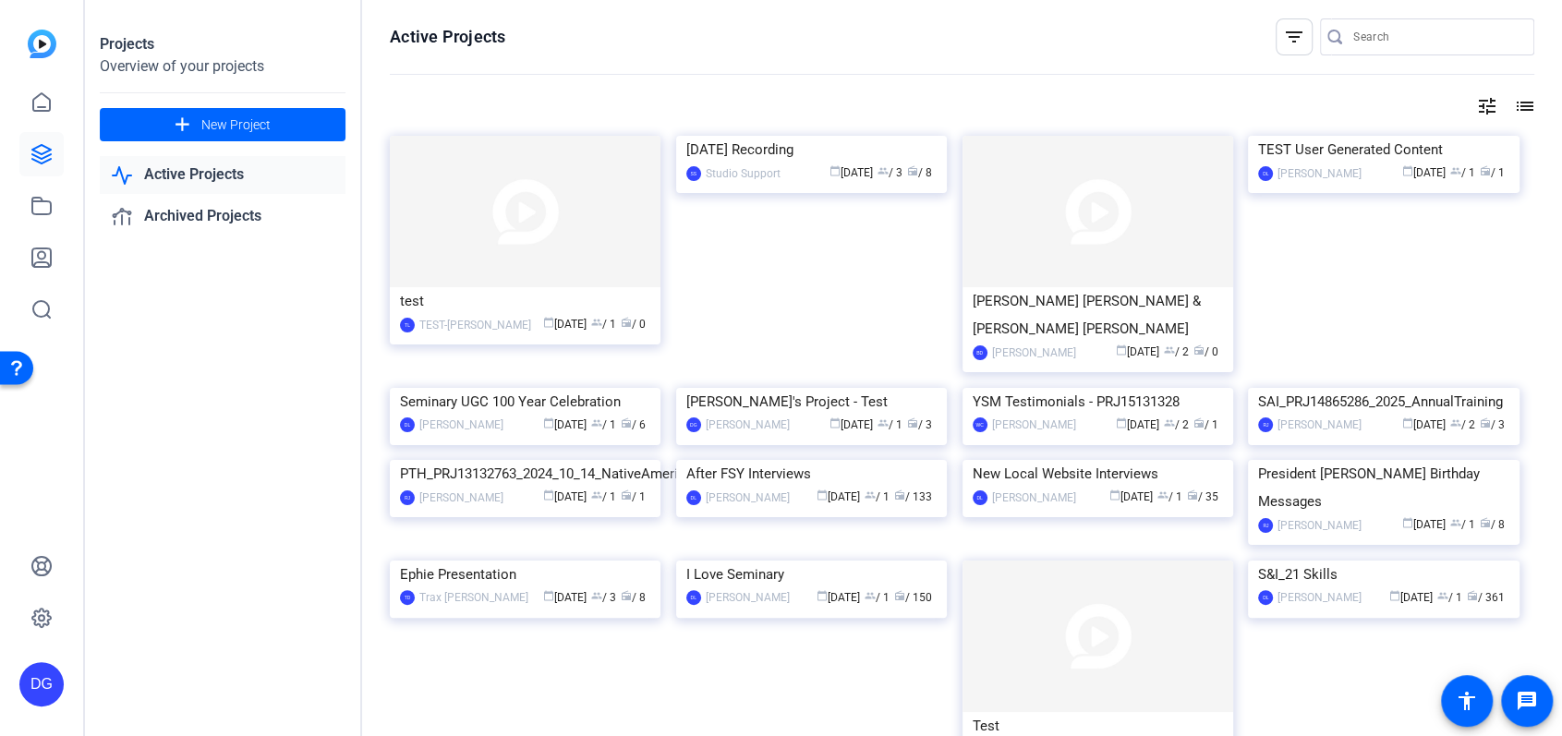
click at [1388, 36] on input "Search" at bounding box center [1437, 37] width 166 height 22
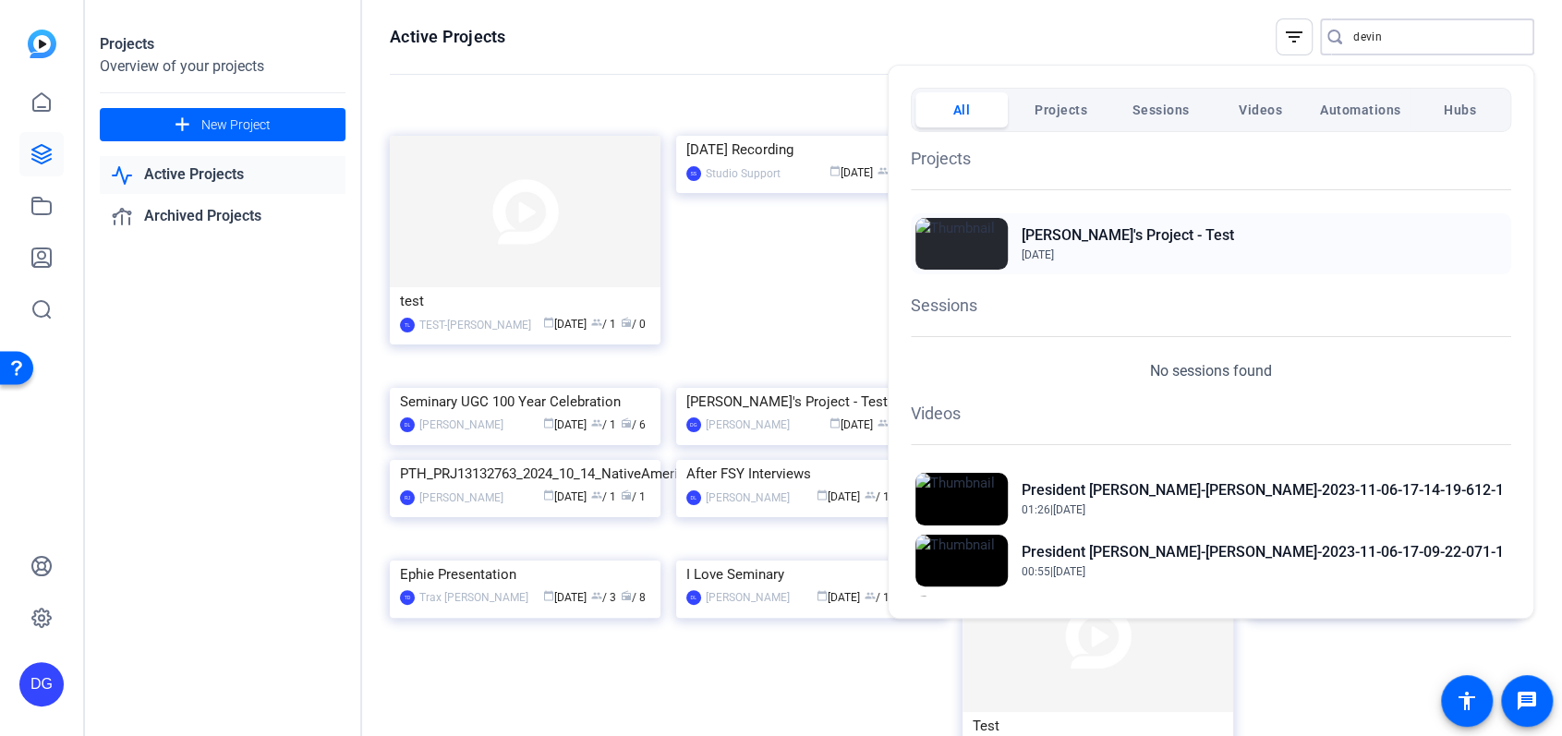
type input "devin"
click at [1093, 249] on span "Jun 2, 2025" at bounding box center [1128, 255] width 212 height 17
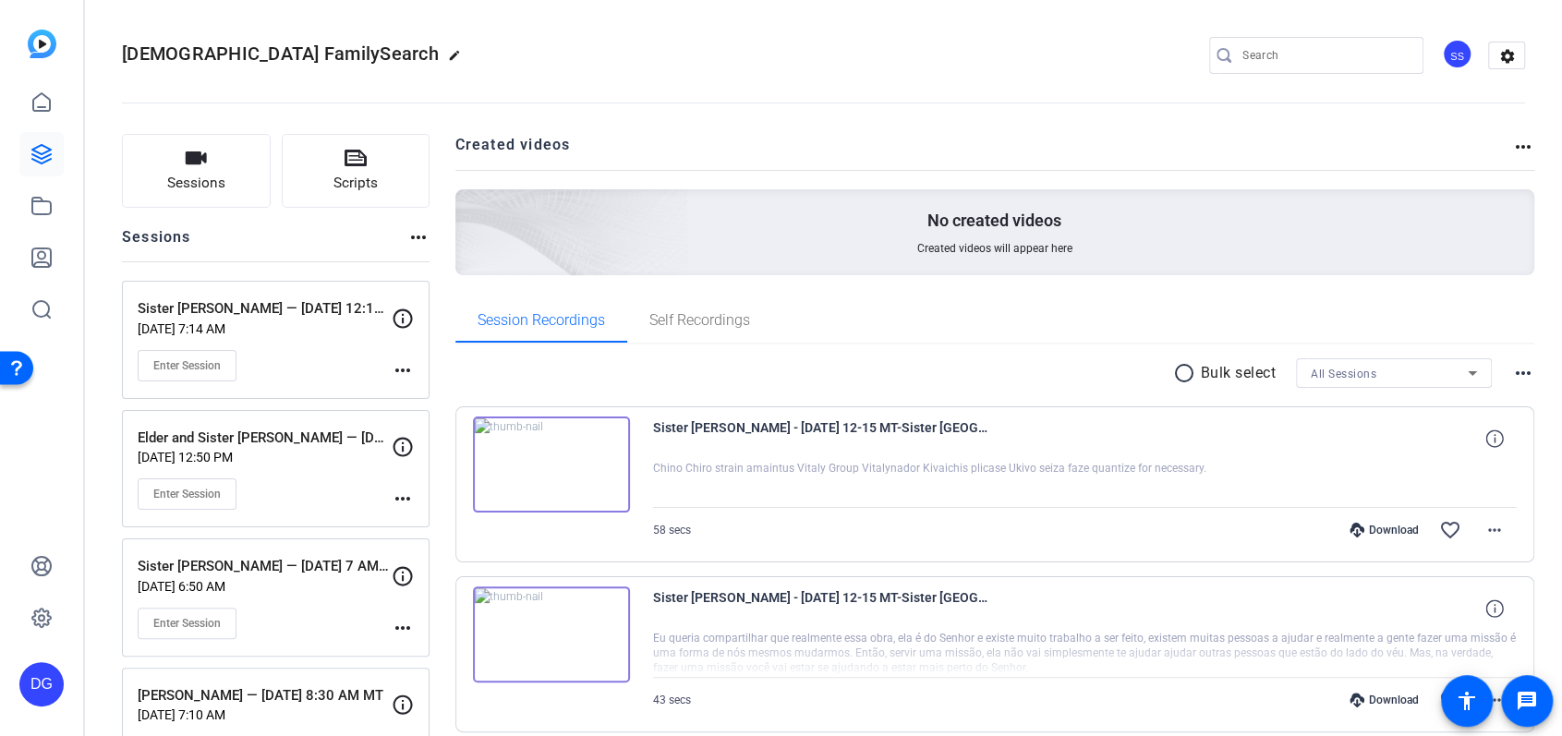
click at [291, 334] on p "[DATE] 7:14 AM" at bounding box center [265, 329] width 254 height 15
click at [714, 321] on span "Self Recordings" at bounding box center [699, 320] width 101 height 15
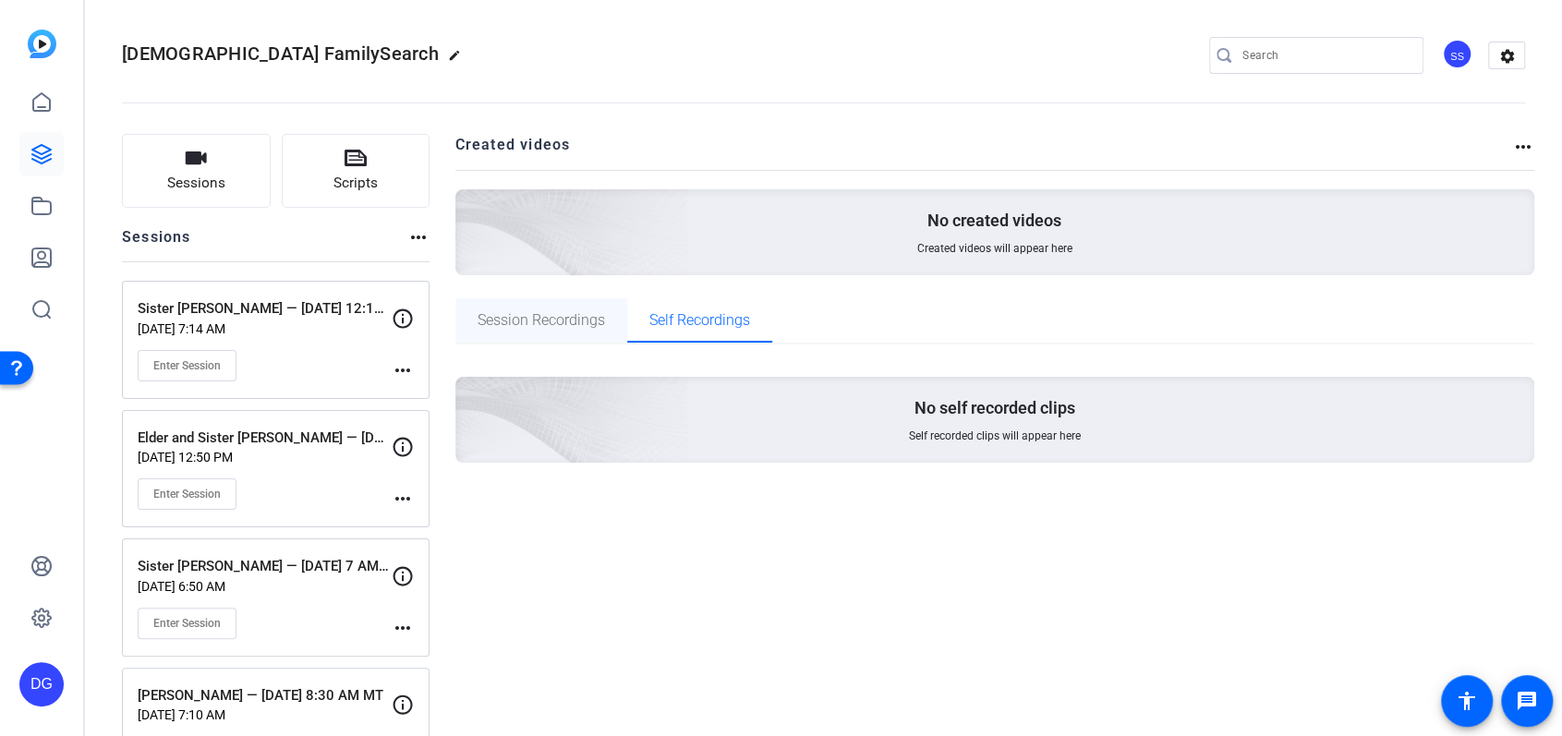
click at [564, 319] on span "Session Recordings" at bounding box center [541, 320] width 127 height 15
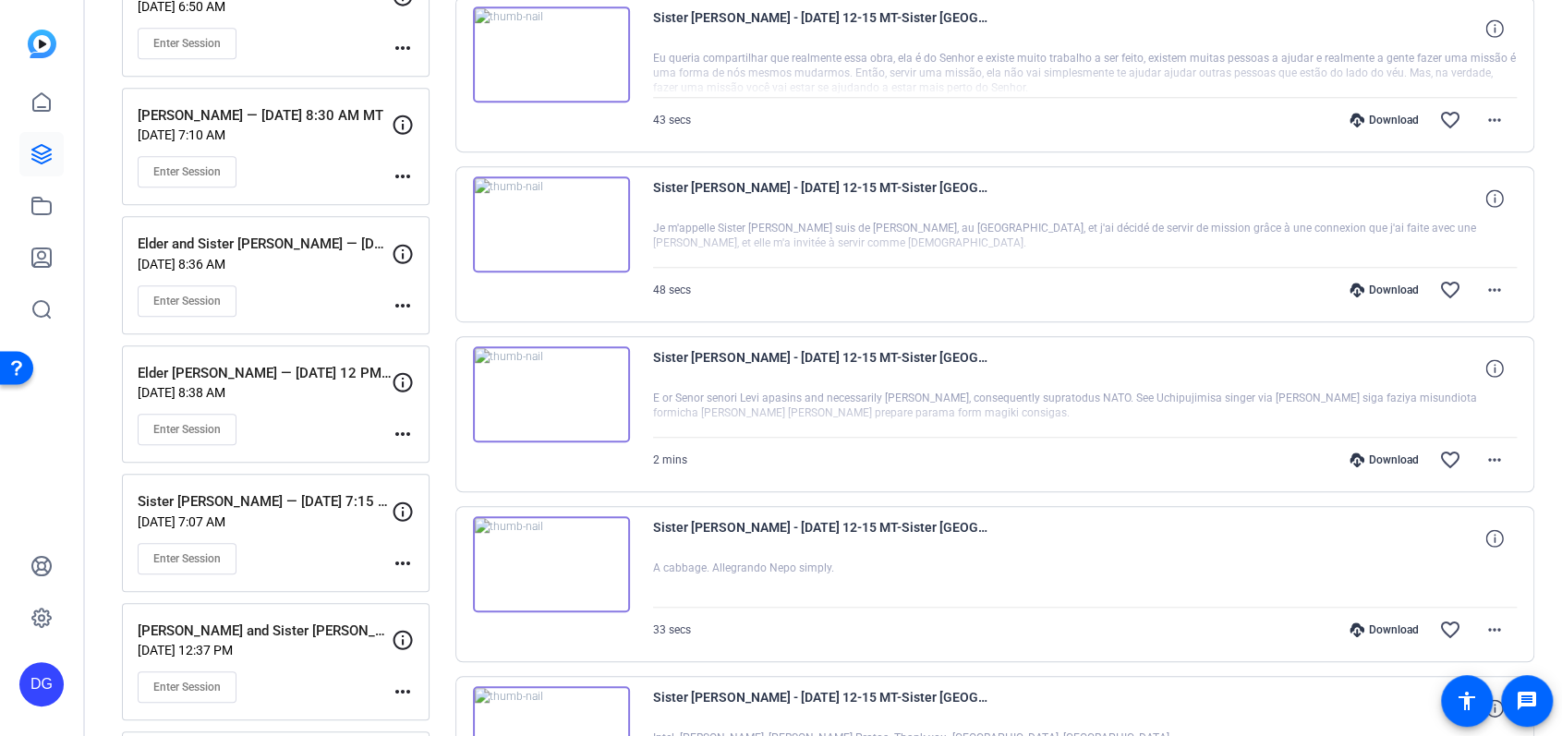
scroll to position [586, 0]
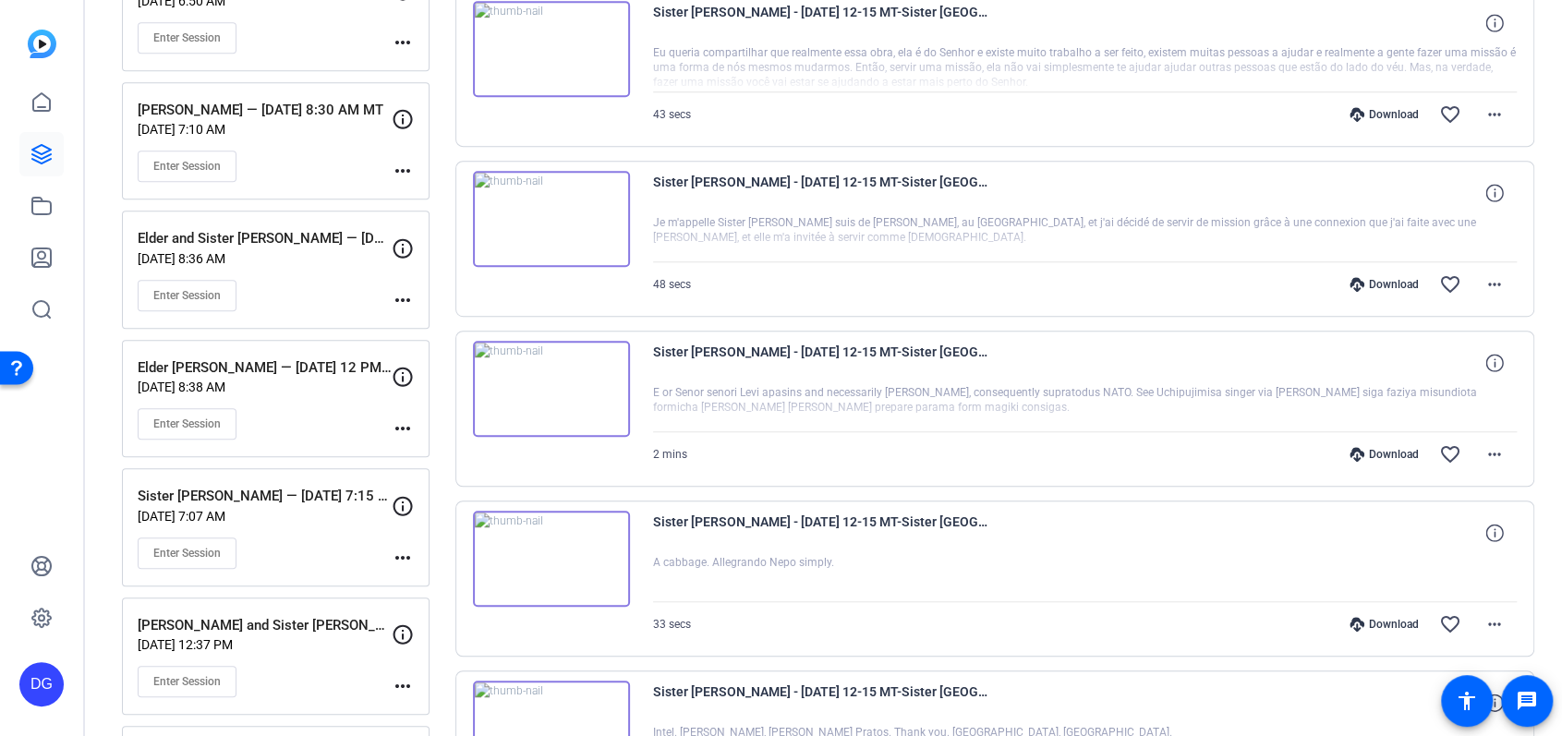
click at [290, 366] on p "Elder David Jeffery — Feb 8th 12 PM MT" at bounding box center [265, 368] width 254 height 21
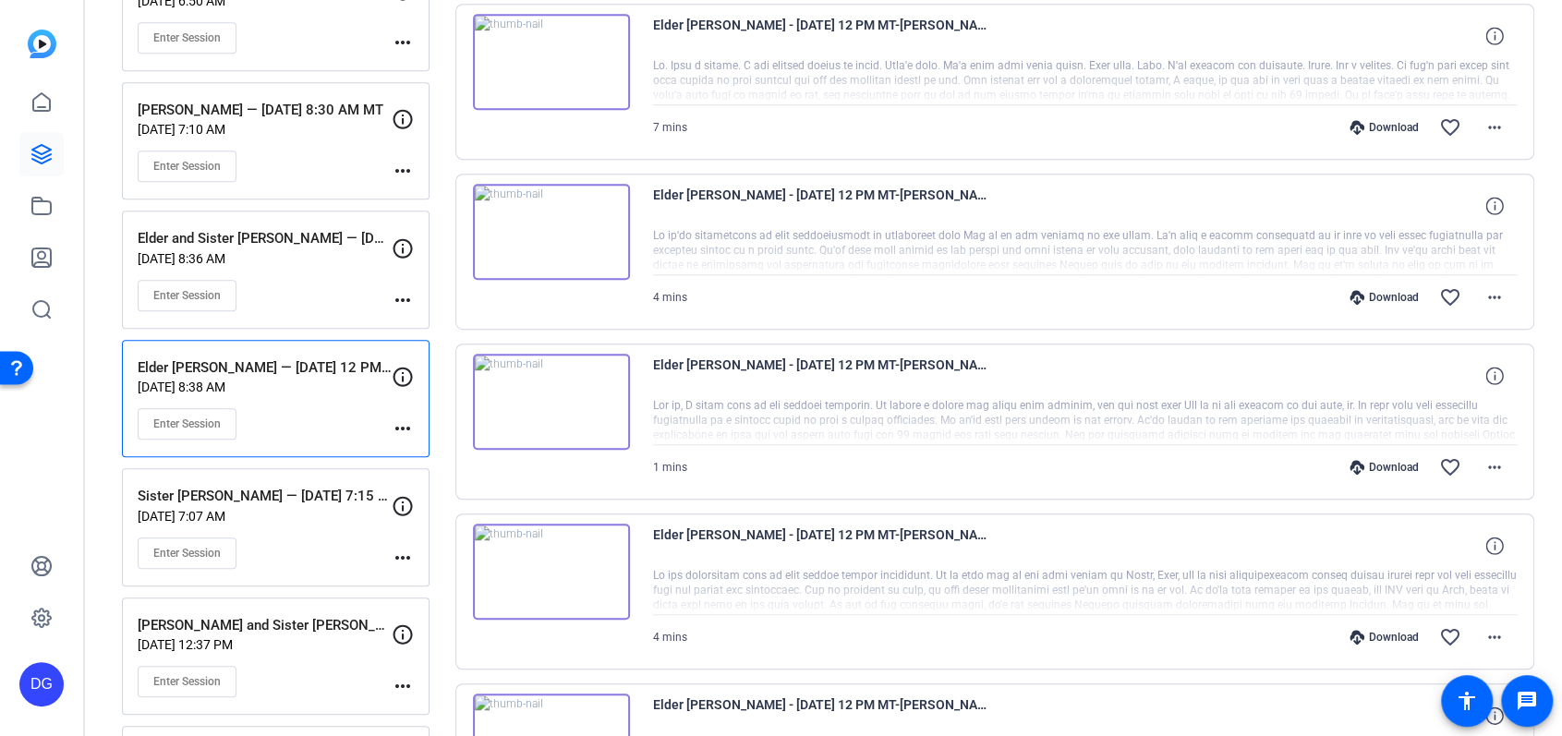
click at [549, 218] on img at bounding box center [551, 232] width 157 height 96
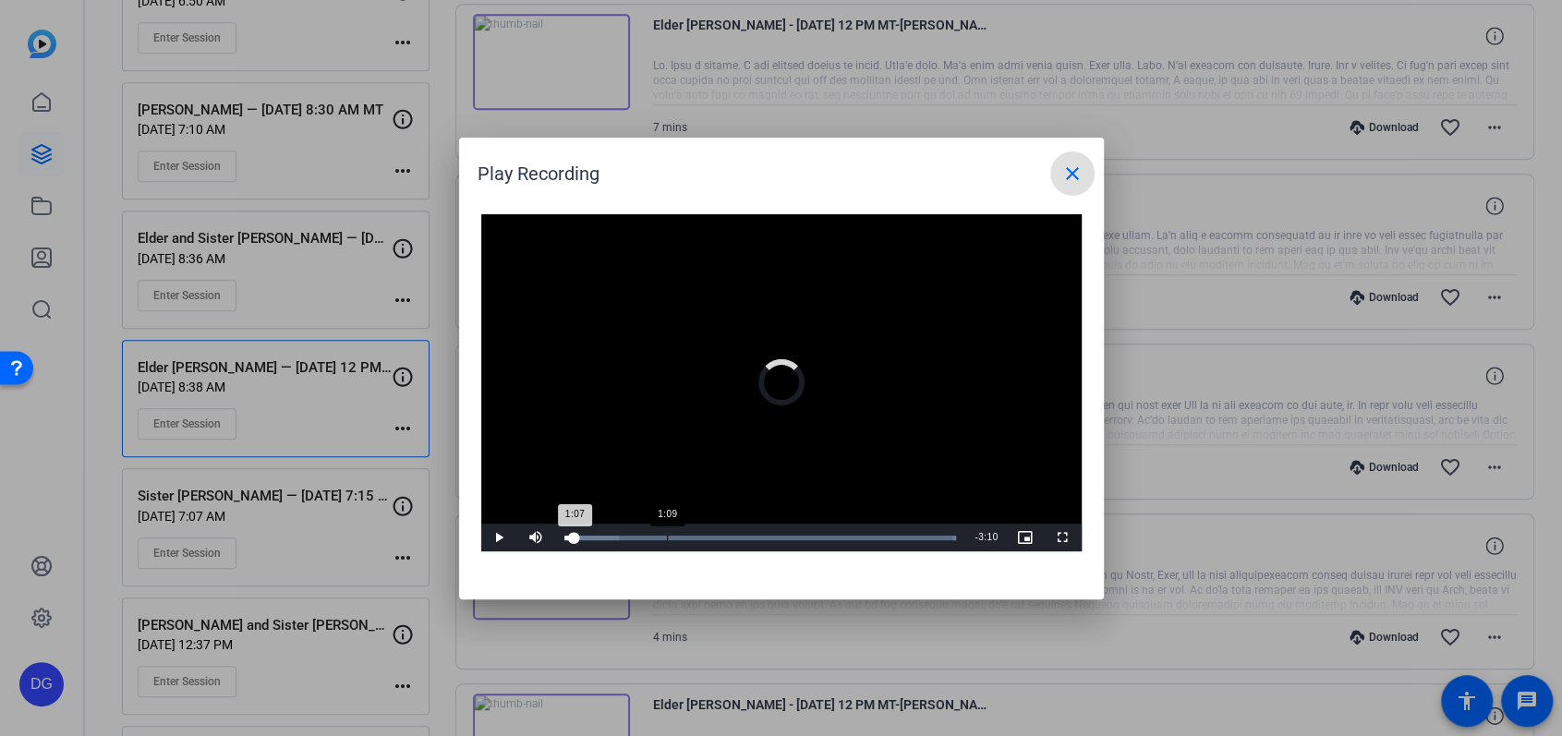
click at [680, 533] on div "Loaded : 100.00% 1:09 1:07" at bounding box center [760, 538] width 411 height 28
click at [500, 538] on span "Video Player" at bounding box center [499, 538] width 37 height 0
click at [1075, 167] on mat-icon "close" at bounding box center [1073, 174] width 22 height 22
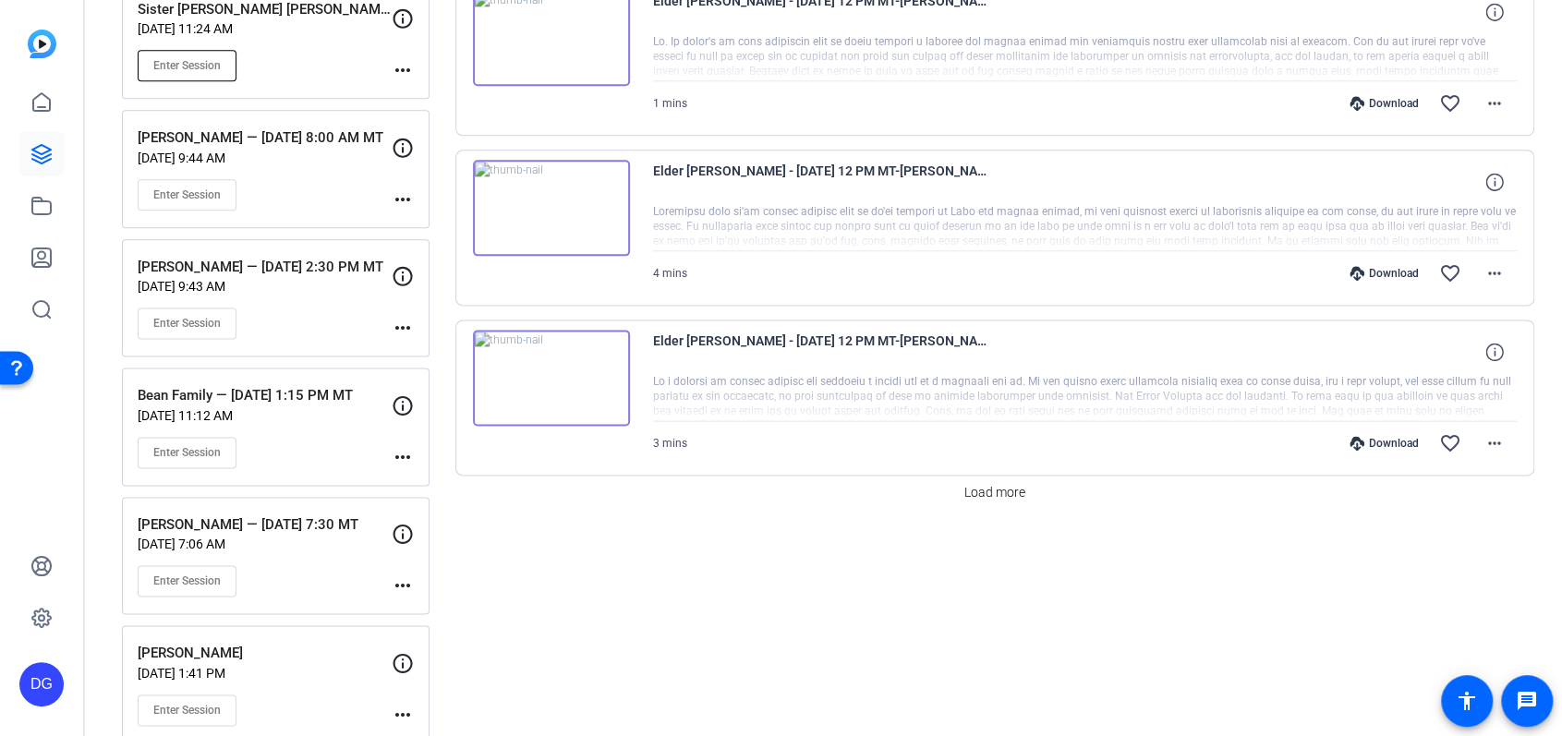
scroll to position [1471, 0]
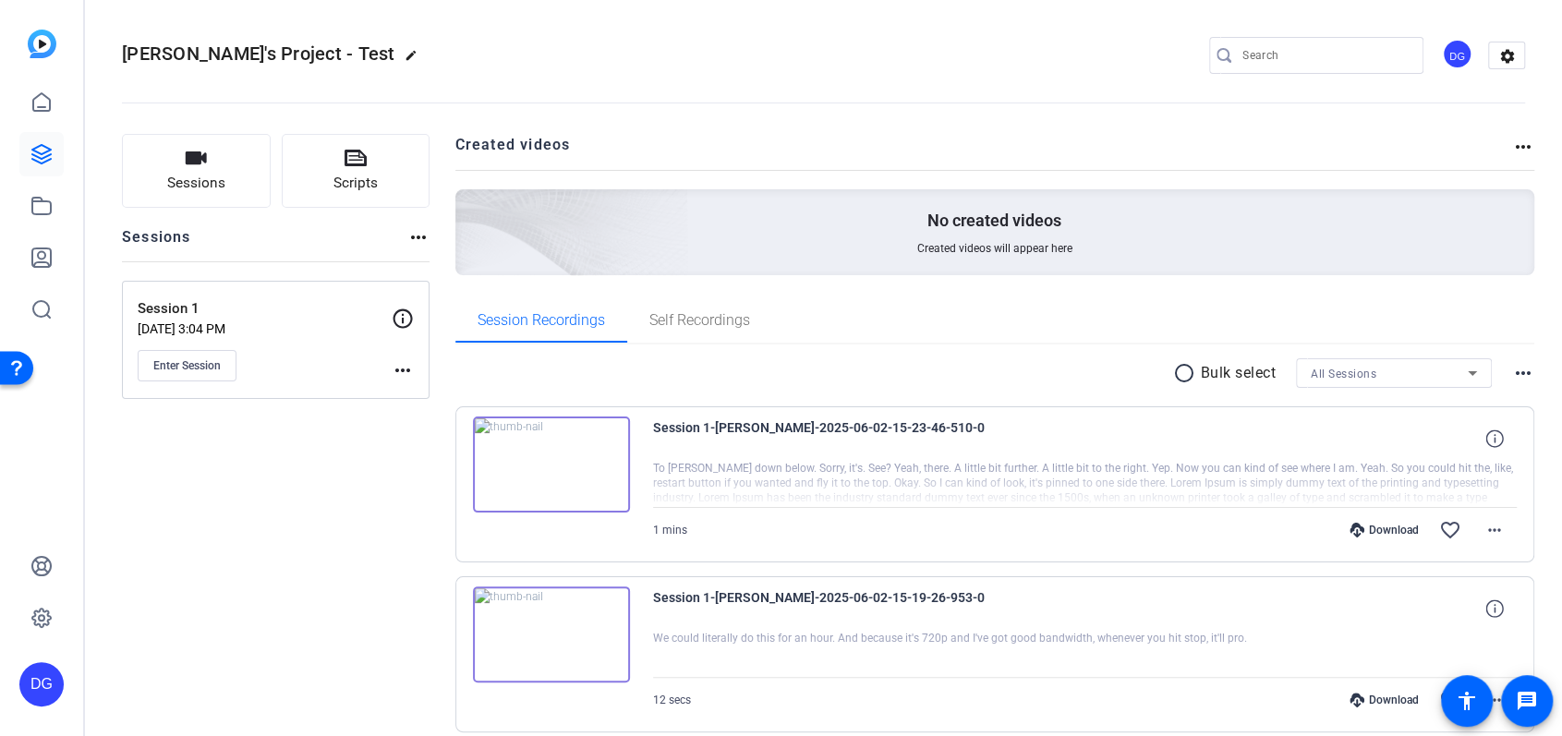
click at [1526, 145] on mat-icon "more_horiz" at bounding box center [1523, 147] width 22 height 22
click at [1505, 52] on div at bounding box center [781, 368] width 1562 height 736
click at [1506, 55] on mat-icon "settings" at bounding box center [1507, 56] width 37 height 28
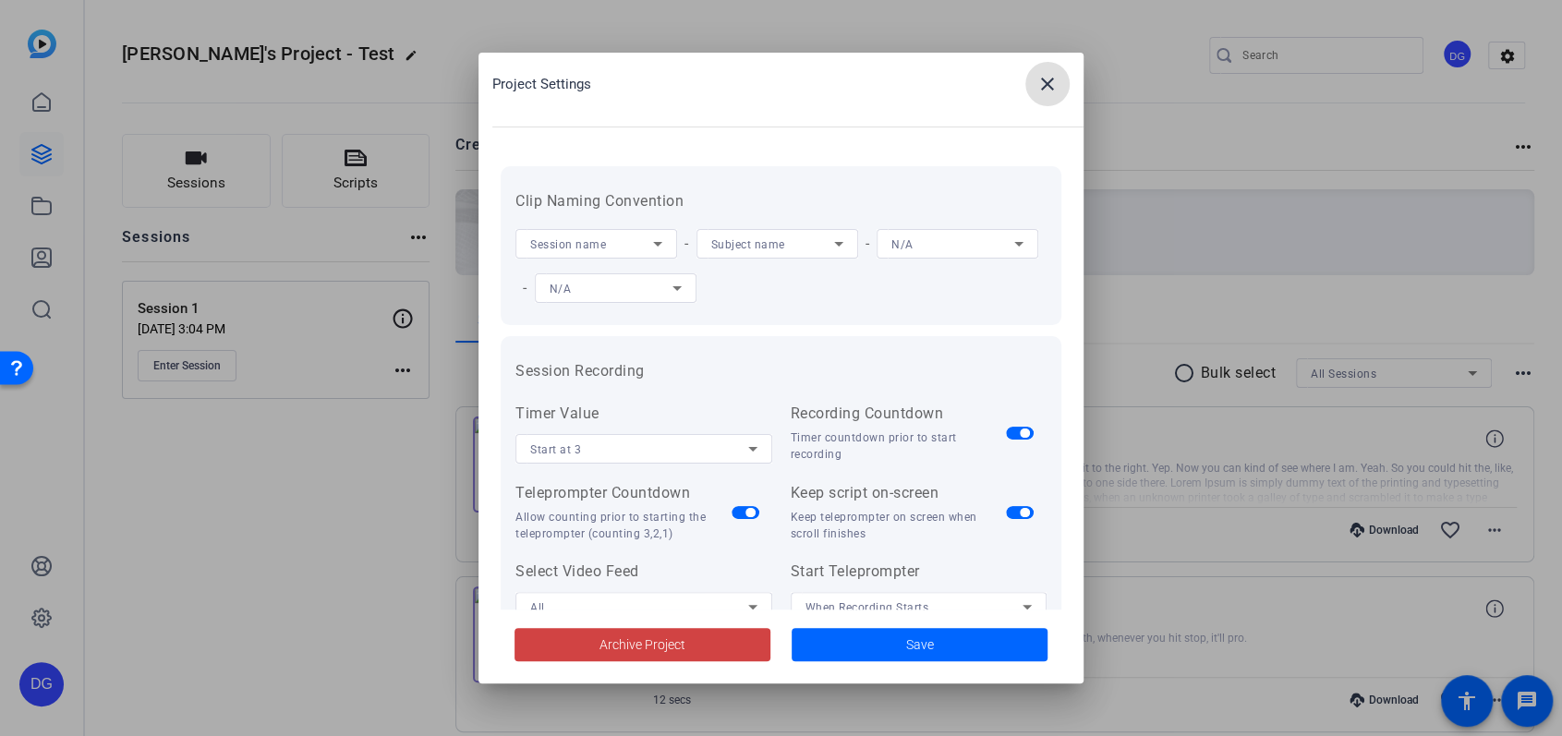
click at [1050, 95] on span at bounding box center [1048, 84] width 44 height 44
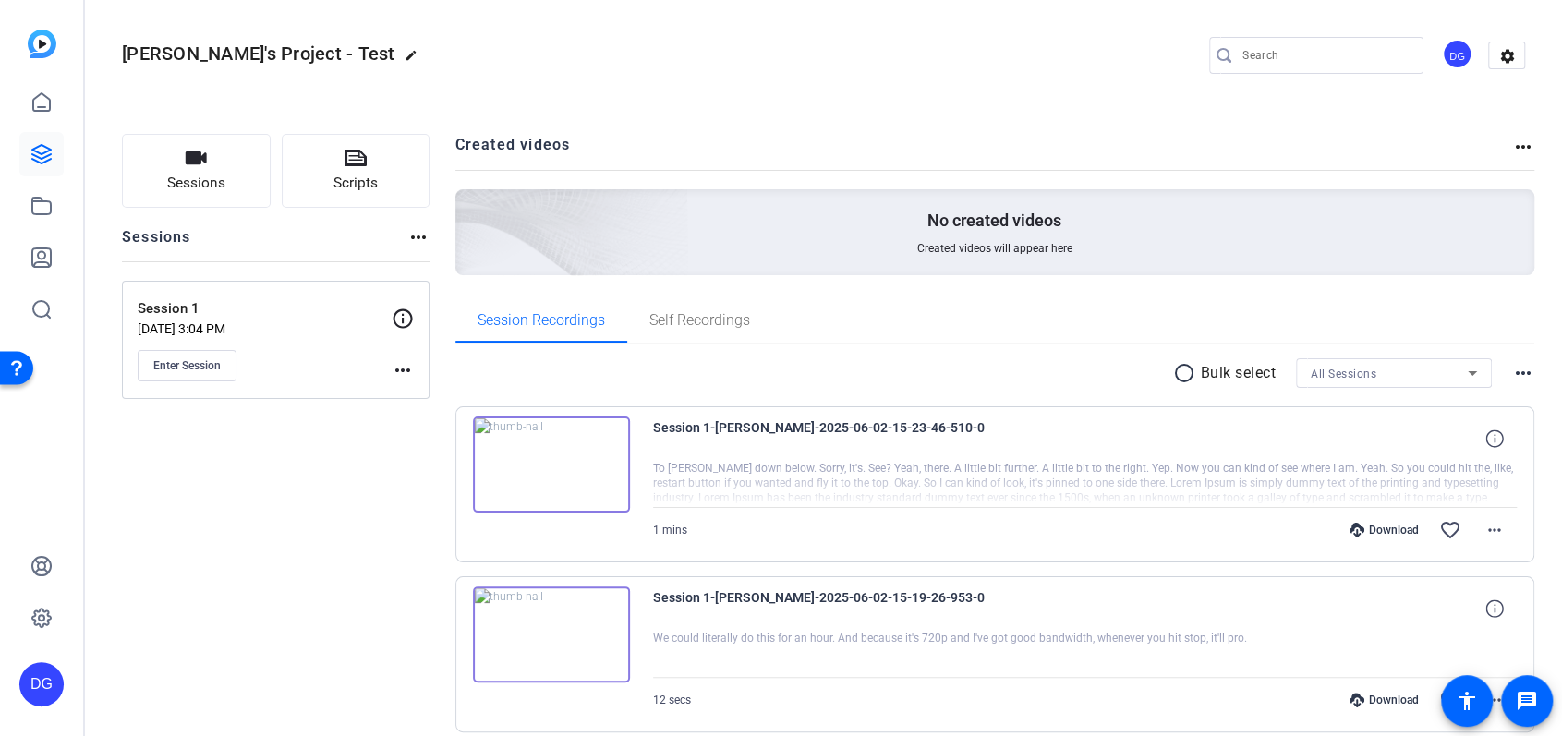
click at [404, 365] on mat-icon "more_horiz" at bounding box center [403, 370] width 22 height 22
drag, startPoint x: 367, startPoint y: 444, endPoint x: 395, endPoint y: 348, distance: 100.3
click at [368, 431] on div at bounding box center [781, 368] width 1562 height 736
click at [402, 311] on icon at bounding box center [403, 319] width 22 height 22
click at [402, 317] on icon at bounding box center [403, 318] width 19 height 19
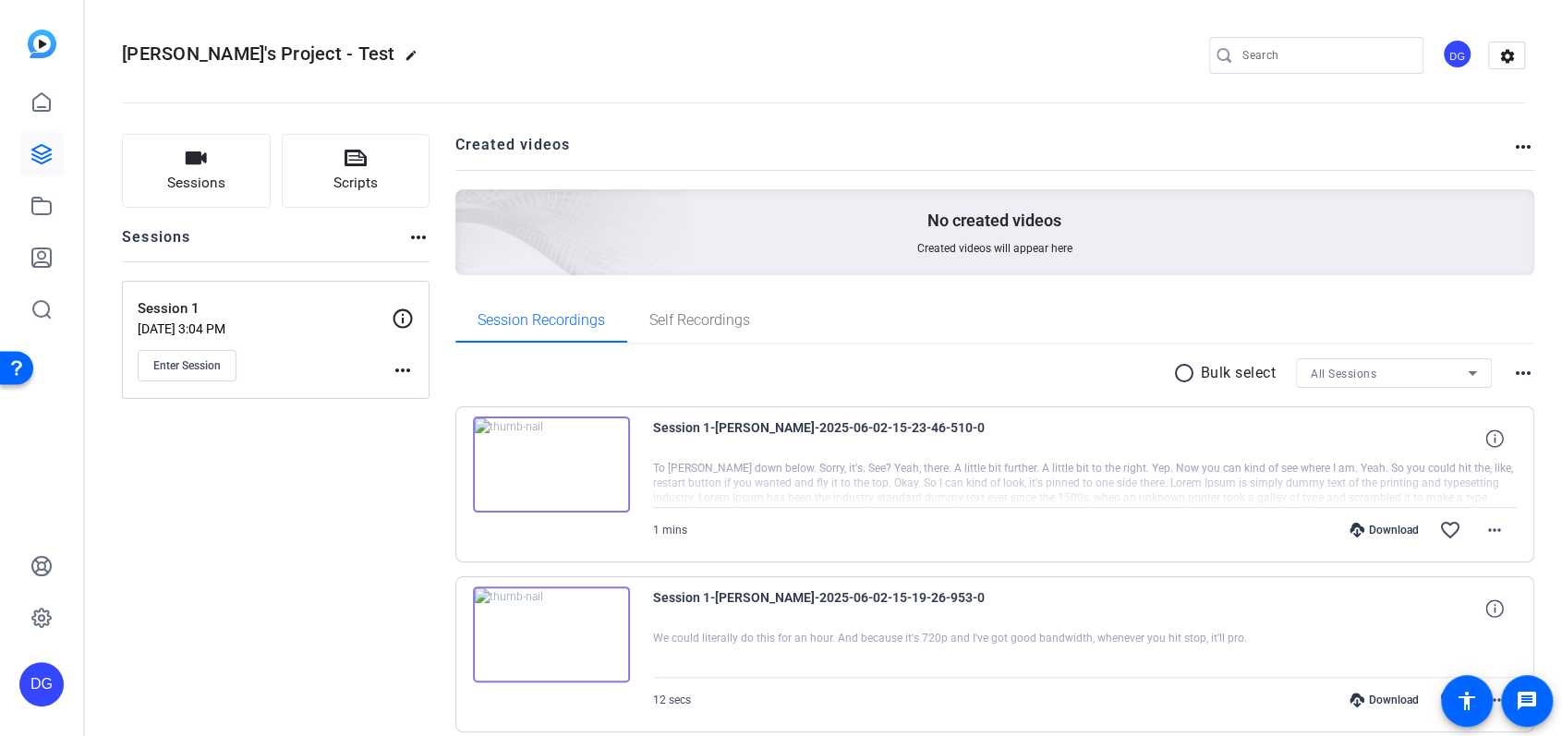
drag, startPoint x: 360, startPoint y: 240, endPoint x: 385, endPoint y: 240, distance: 24.9
click at [360, 240] on div "Sessions more_horiz" at bounding box center [276, 243] width 308 height 35
click at [421, 237] on mat-icon "more_horiz" at bounding box center [418, 237] width 22 height 22
click at [420, 237] on div at bounding box center [781, 368] width 1562 height 736
click at [415, 237] on mat-icon "more_horiz" at bounding box center [418, 237] width 22 height 22
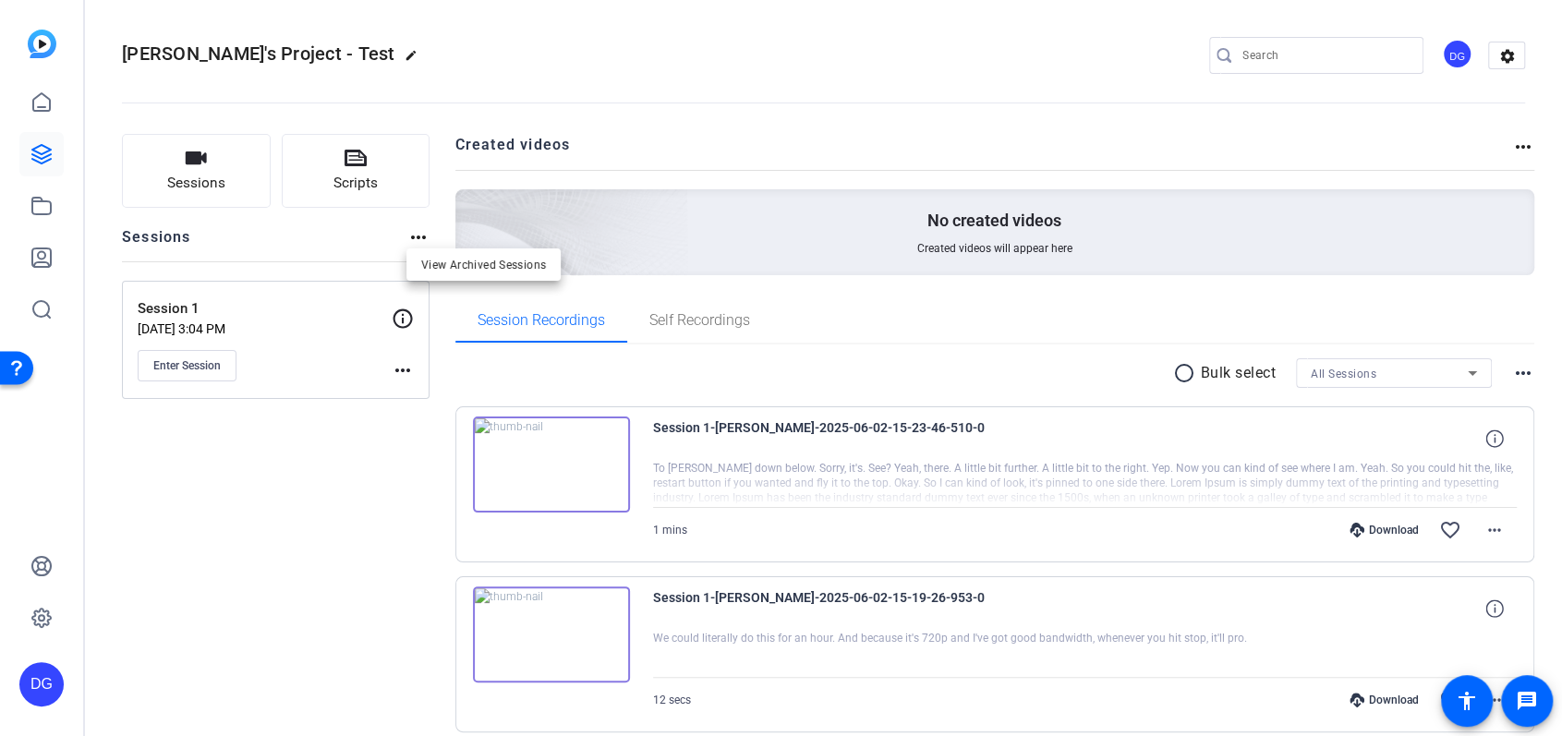
click at [416, 236] on div at bounding box center [781, 368] width 1562 height 736
click at [38, 156] on icon at bounding box center [41, 154] width 18 height 18
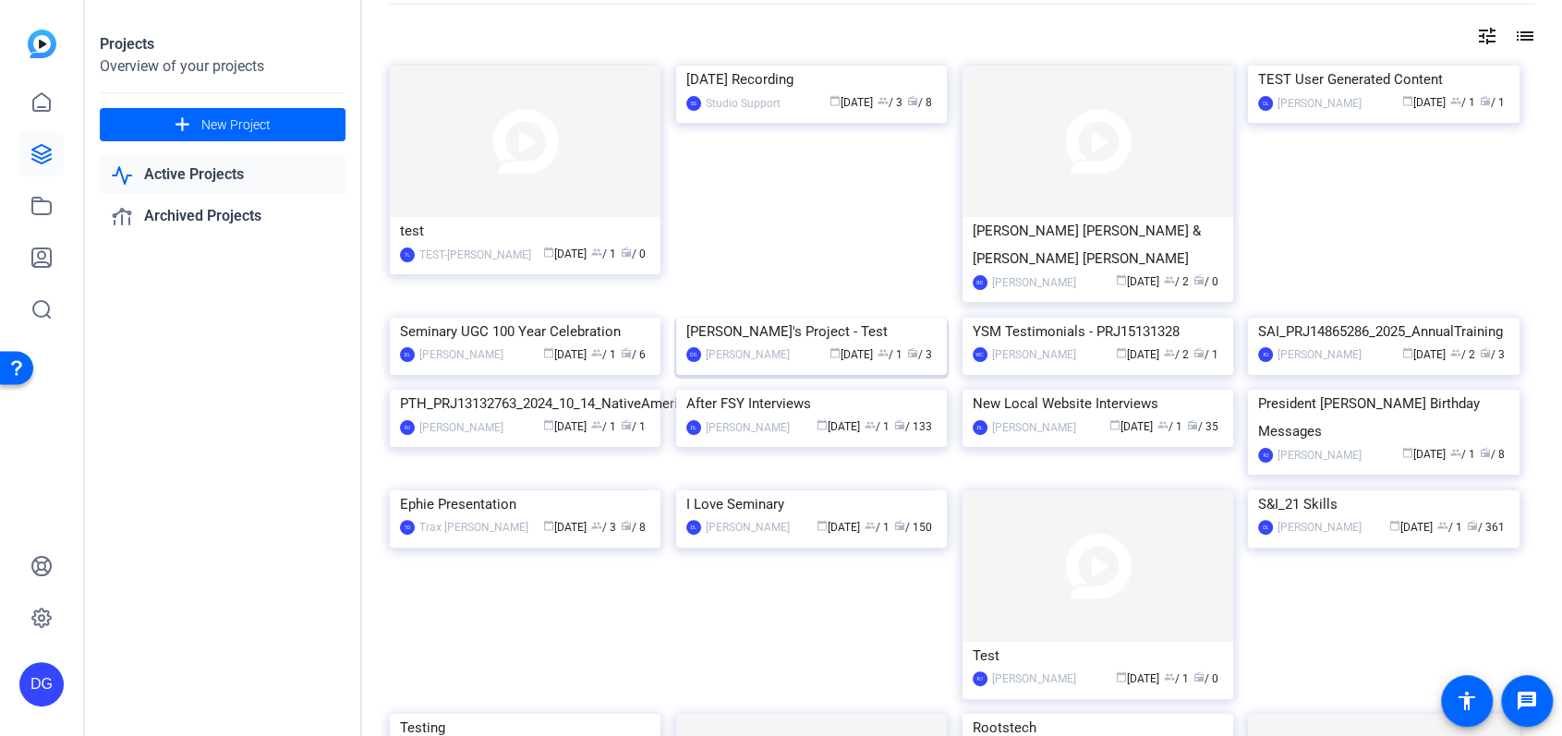
scroll to position [67, 0]
click at [810, 349] on div "[PERSON_NAME]'s Project - Test" at bounding box center [811, 336] width 250 height 28
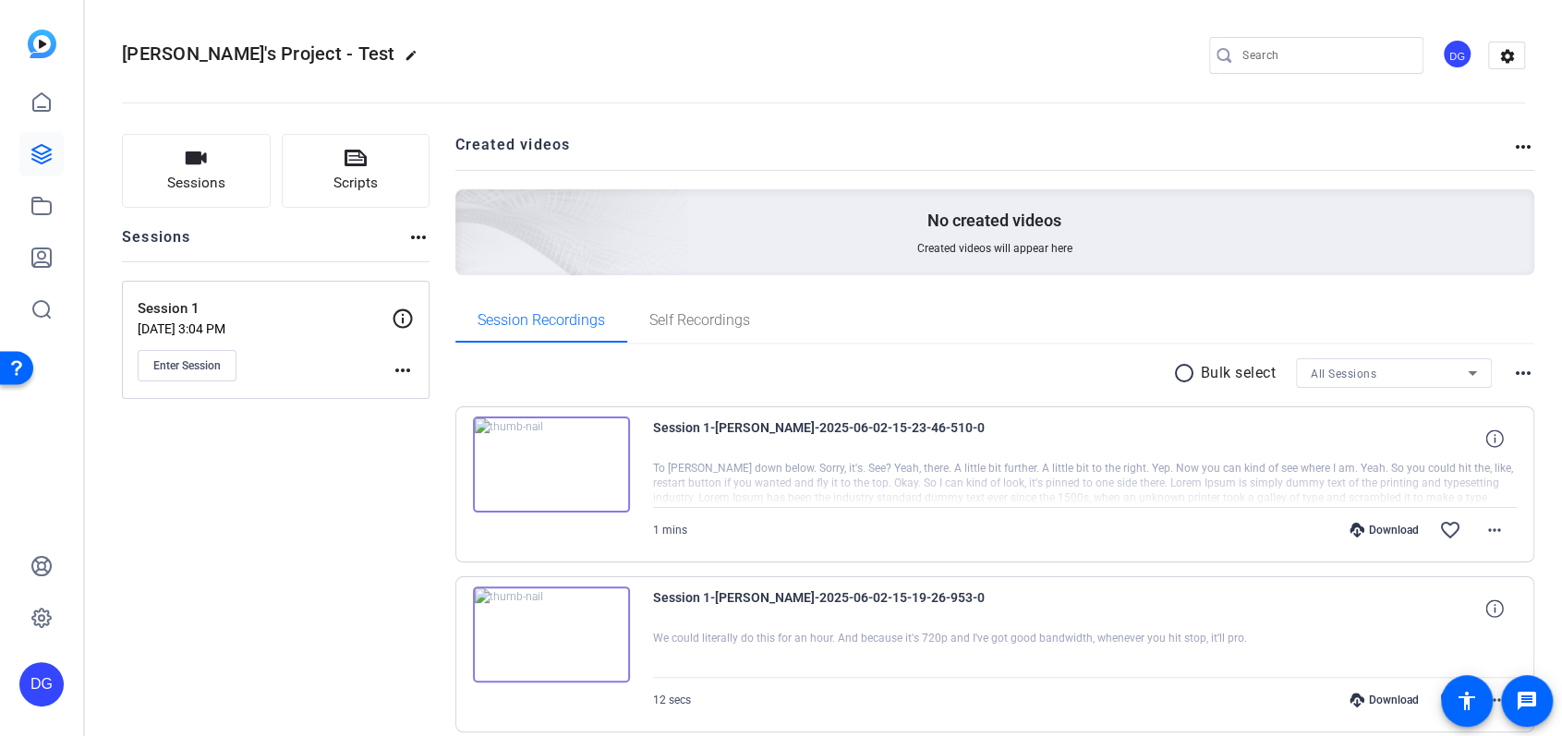
click at [1449, 57] on div "DG" at bounding box center [1457, 54] width 30 height 30
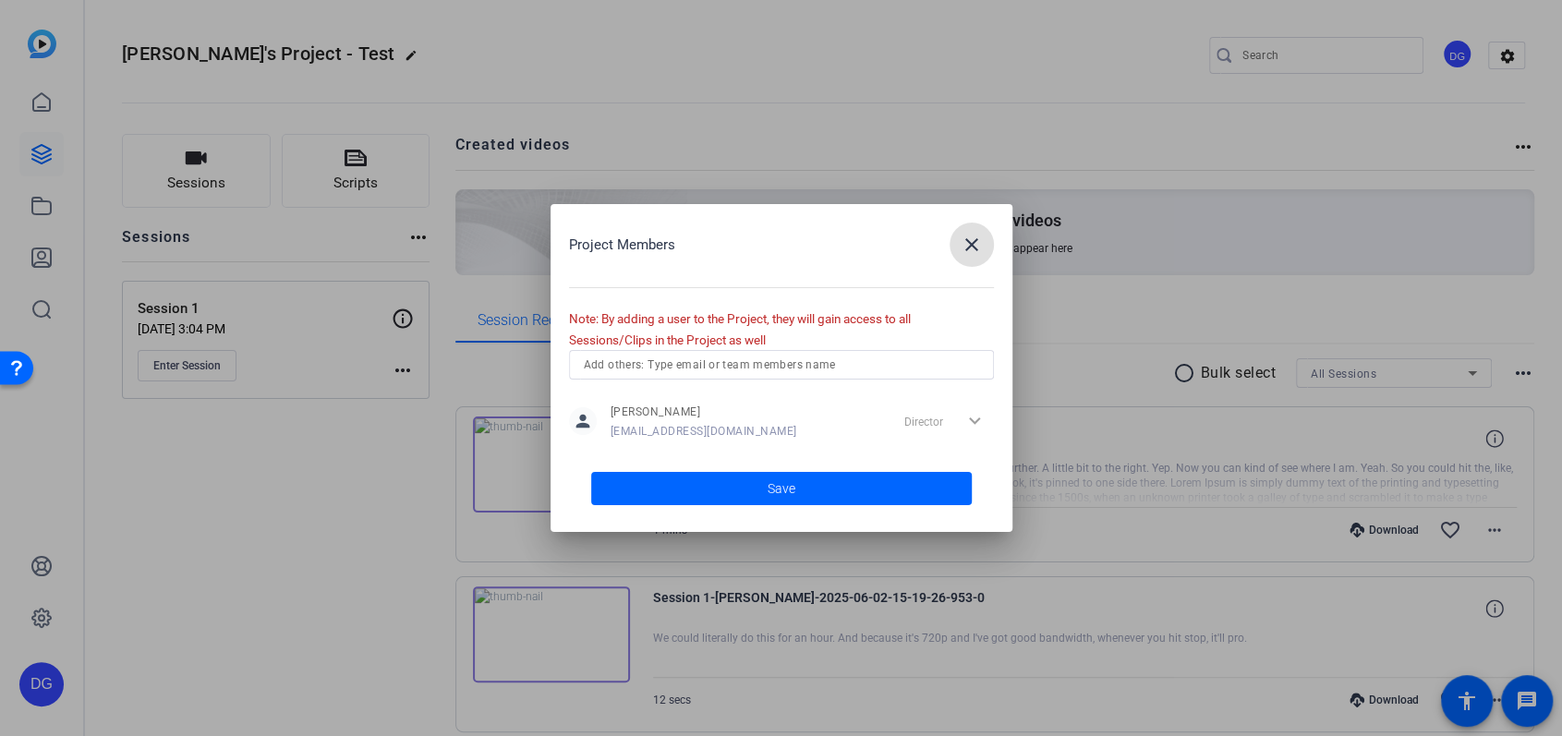
click at [686, 364] on input "text" at bounding box center [781, 365] width 395 height 22
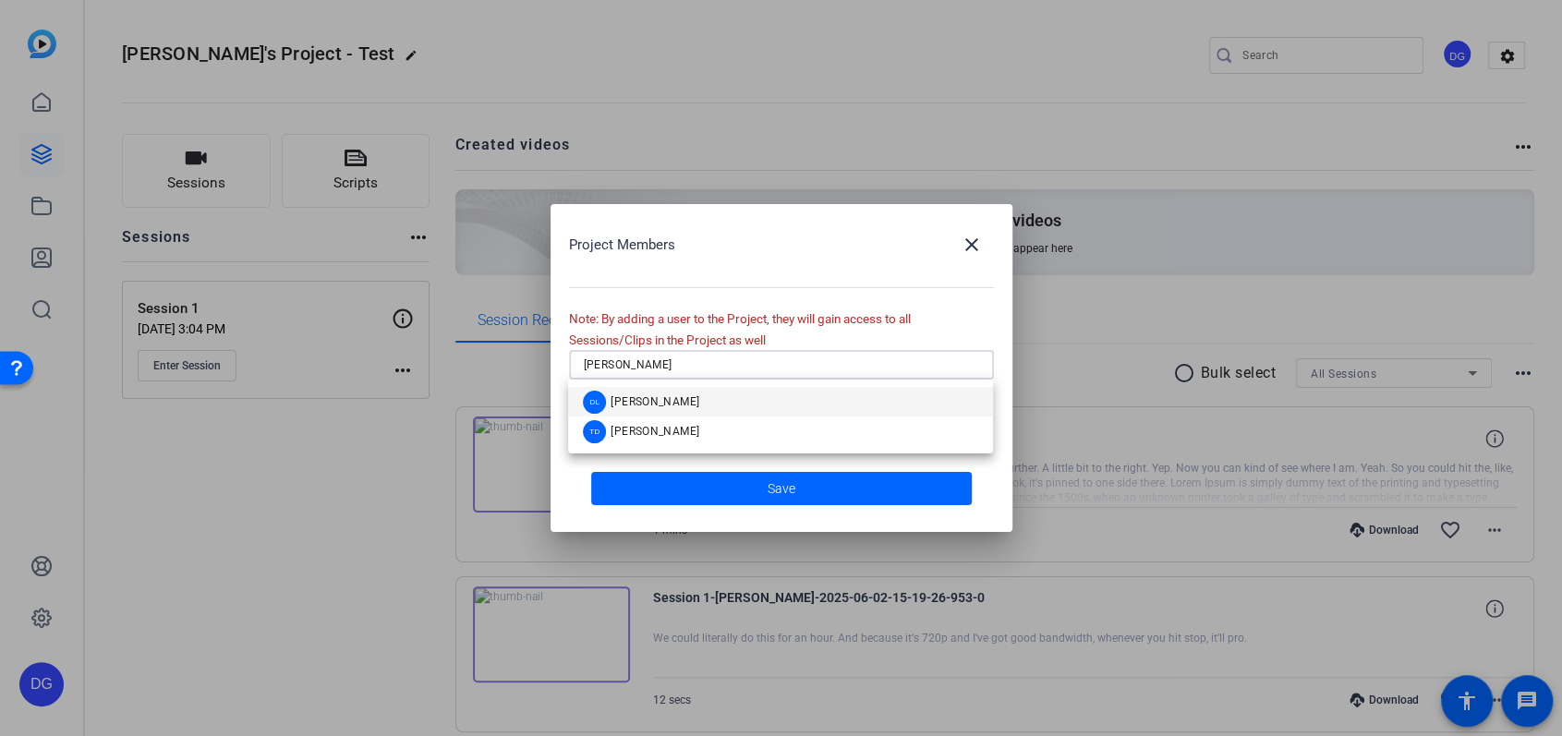
type input "[PERSON_NAME]"
click at [640, 403] on span "[PERSON_NAME]" at bounding box center [655, 402] width 89 height 15
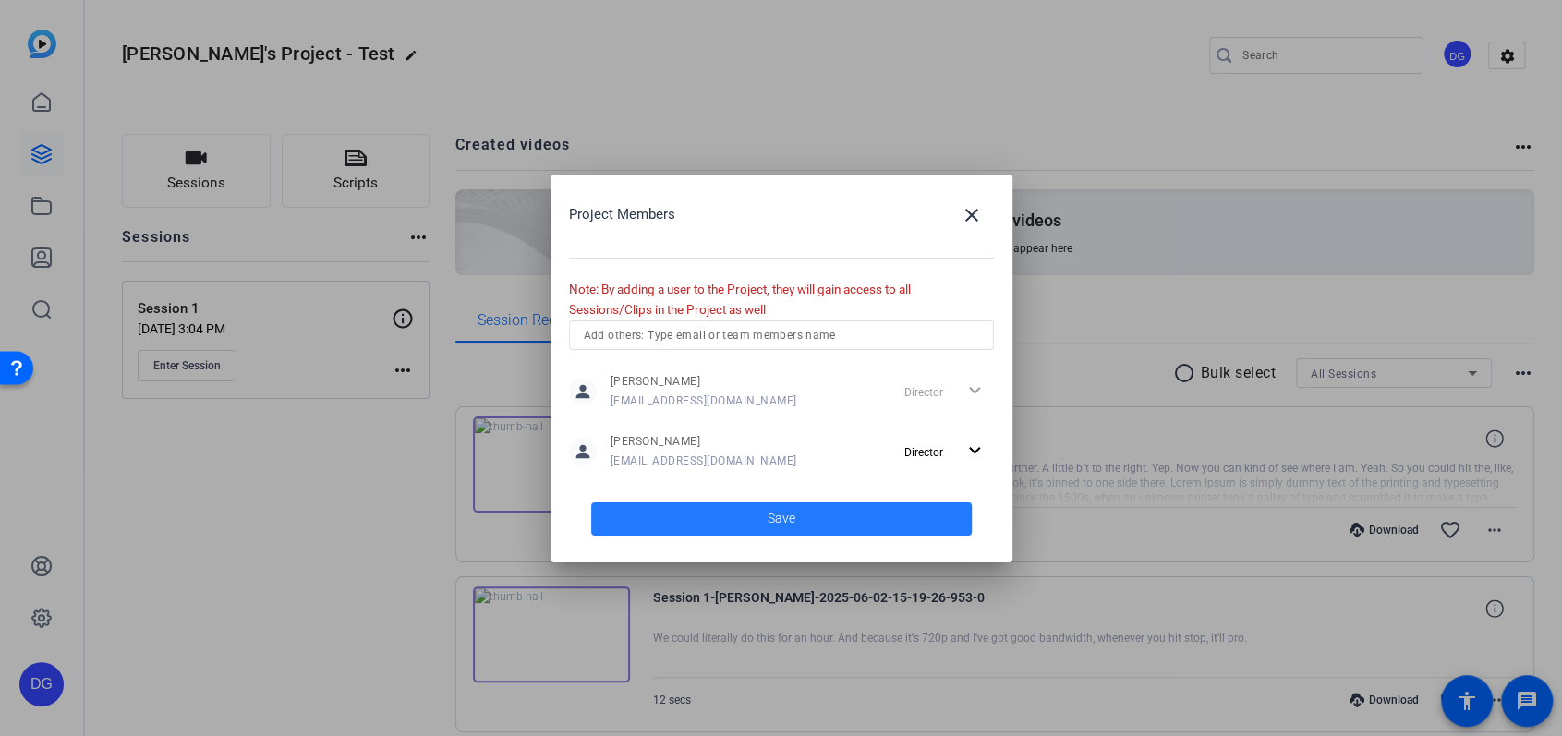
click at [771, 515] on span "Save" at bounding box center [782, 518] width 28 height 19
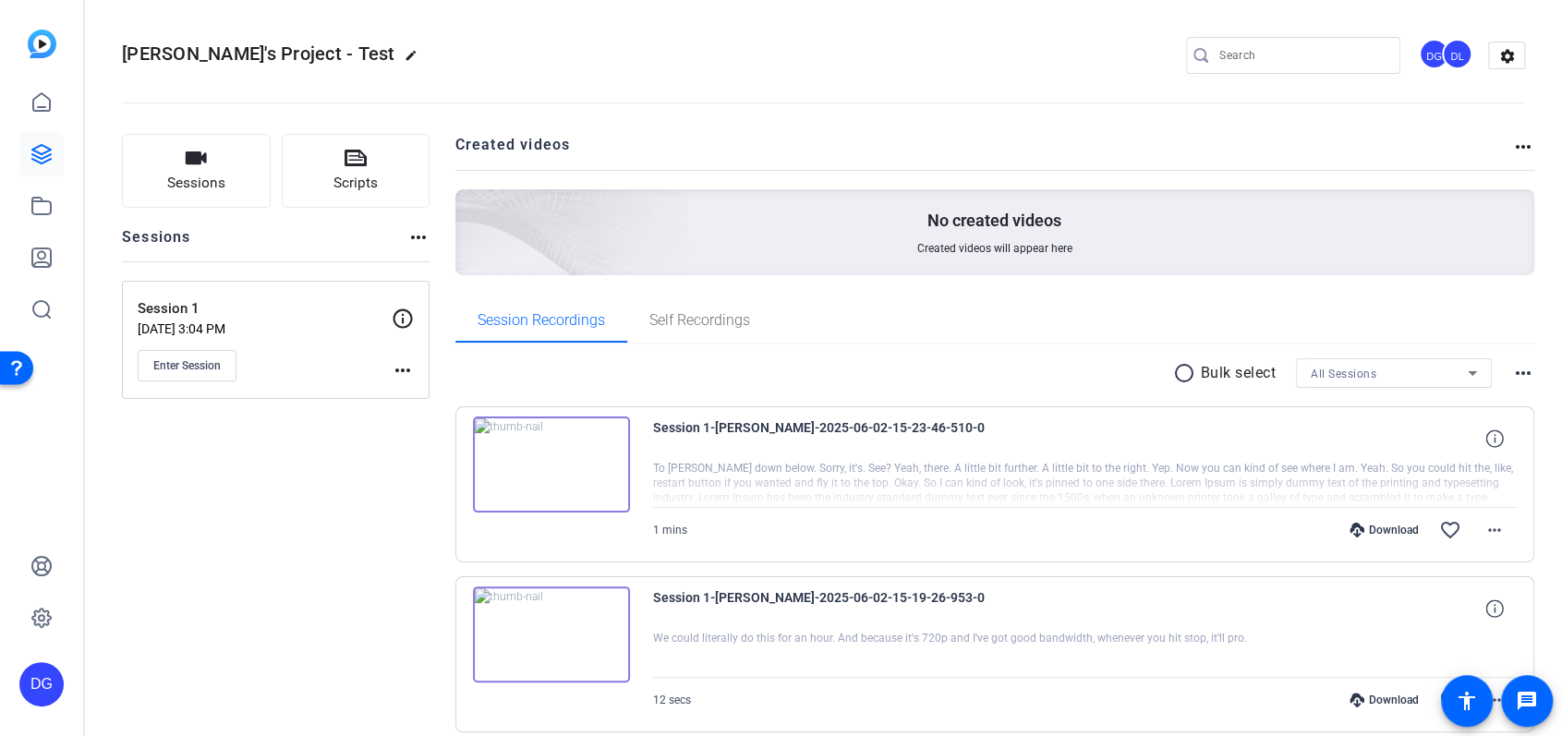
click at [1452, 58] on div "DL" at bounding box center [1457, 54] width 30 height 30
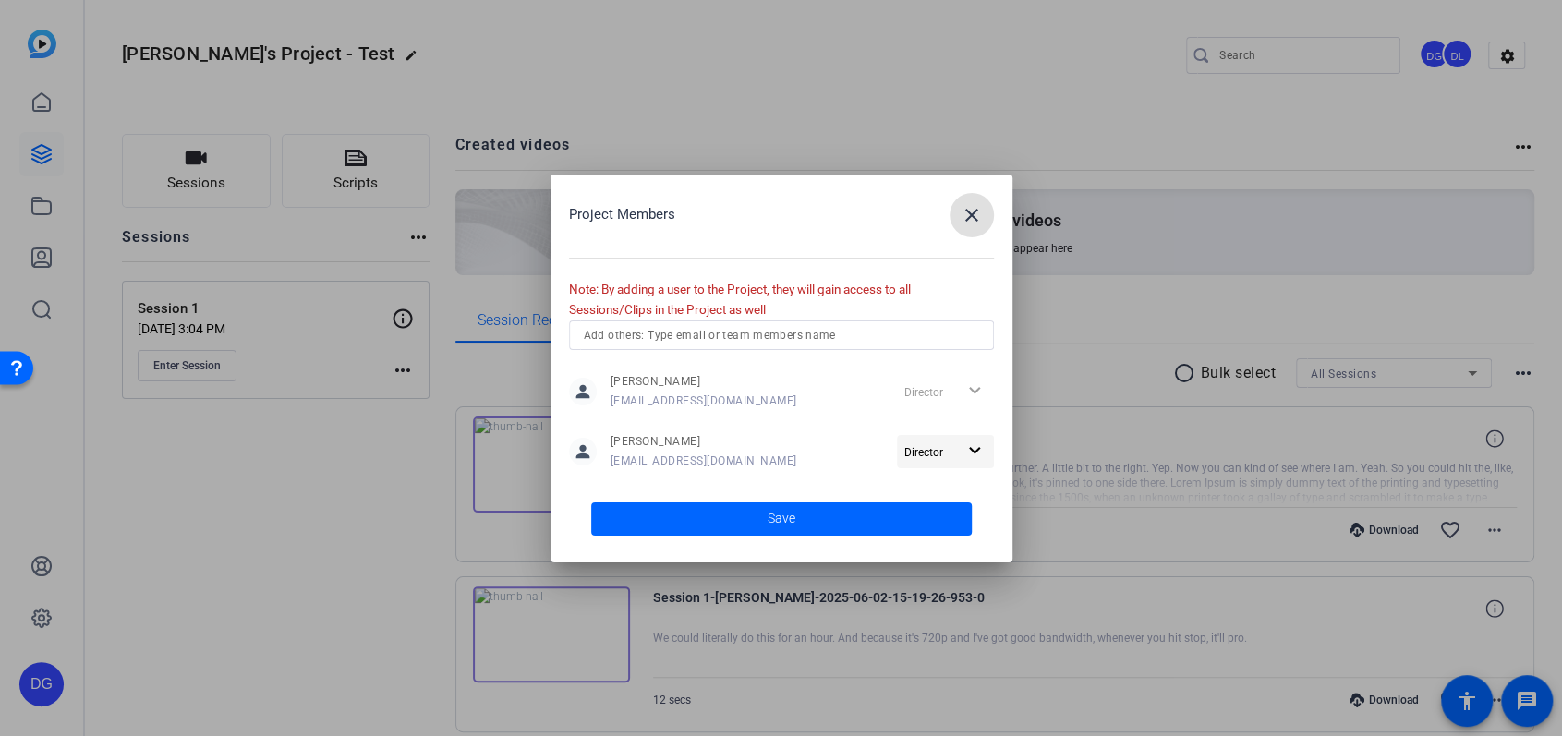
click at [970, 451] on mat-icon "expand_more" at bounding box center [975, 451] width 23 height 23
click at [968, 211] on div at bounding box center [781, 368] width 1562 height 736
click at [976, 213] on mat-icon "close" at bounding box center [972, 215] width 22 height 22
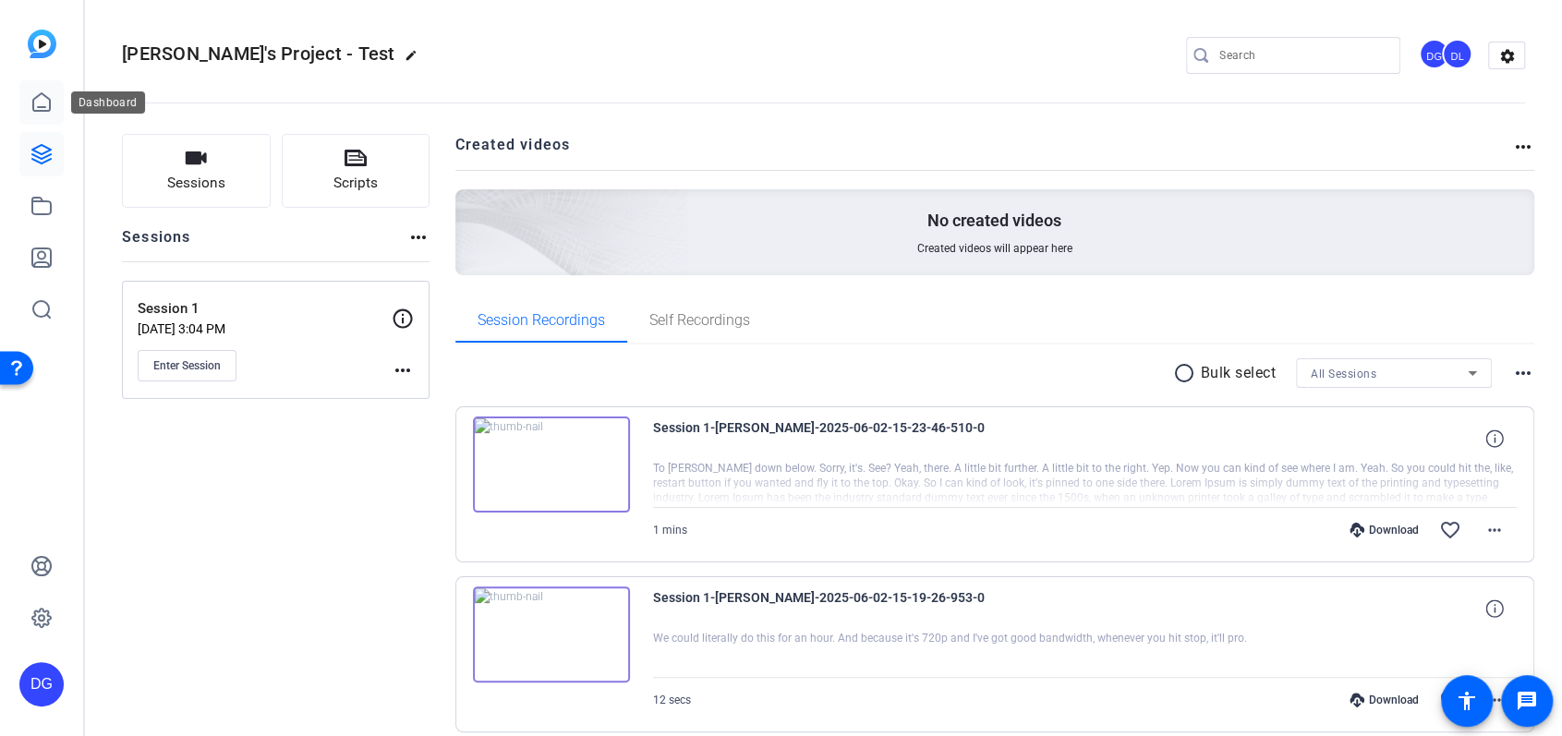
click at [43, 108] on icon at bounding box center [41, 102] width 22 height 22
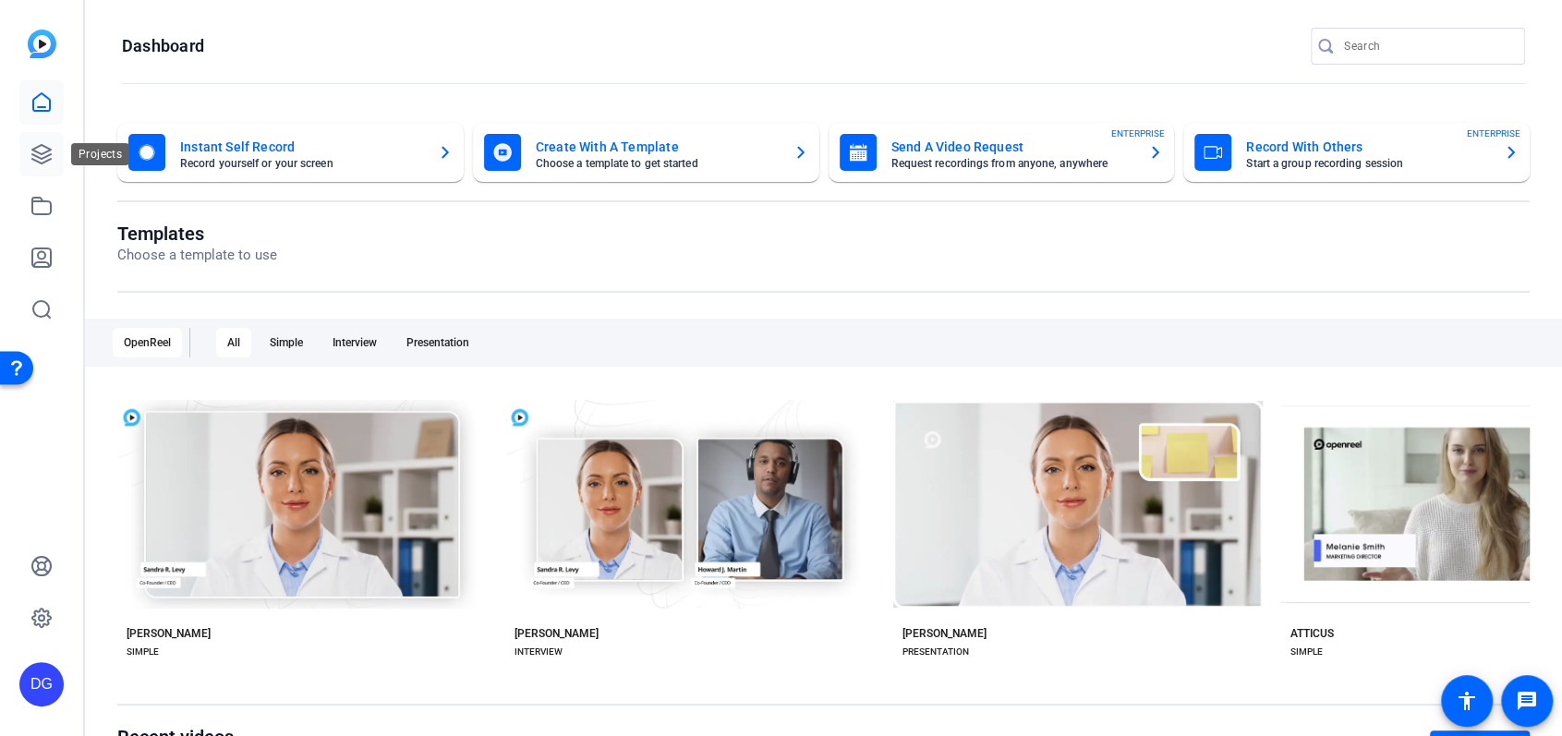
click at [38, 152] on icon at bounding box center [41, 154] width 18 height 18
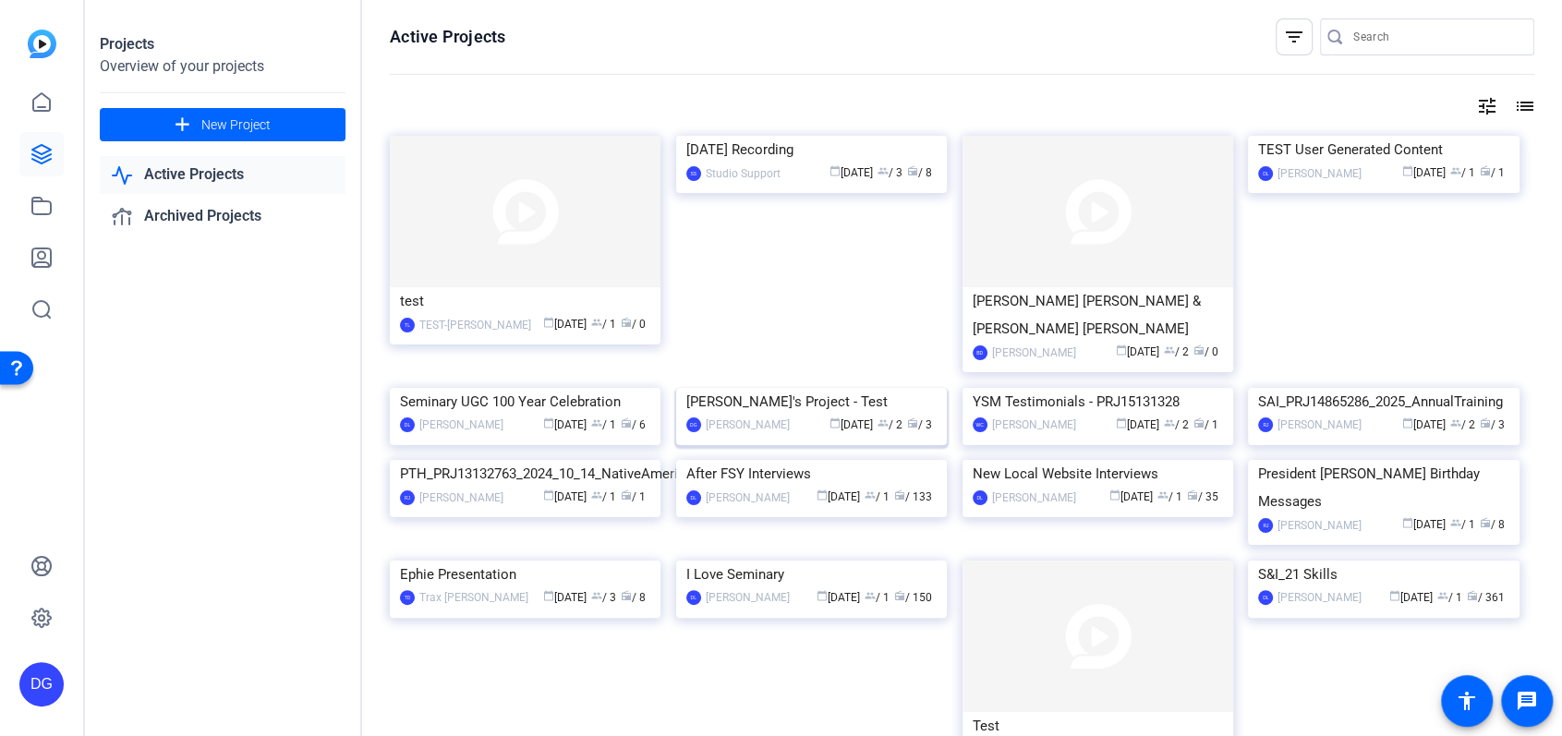
click at [857, 416] on div "[PERSON_NAME]'s Project - Test" at bounding box center [811, 402] width 250 height 28
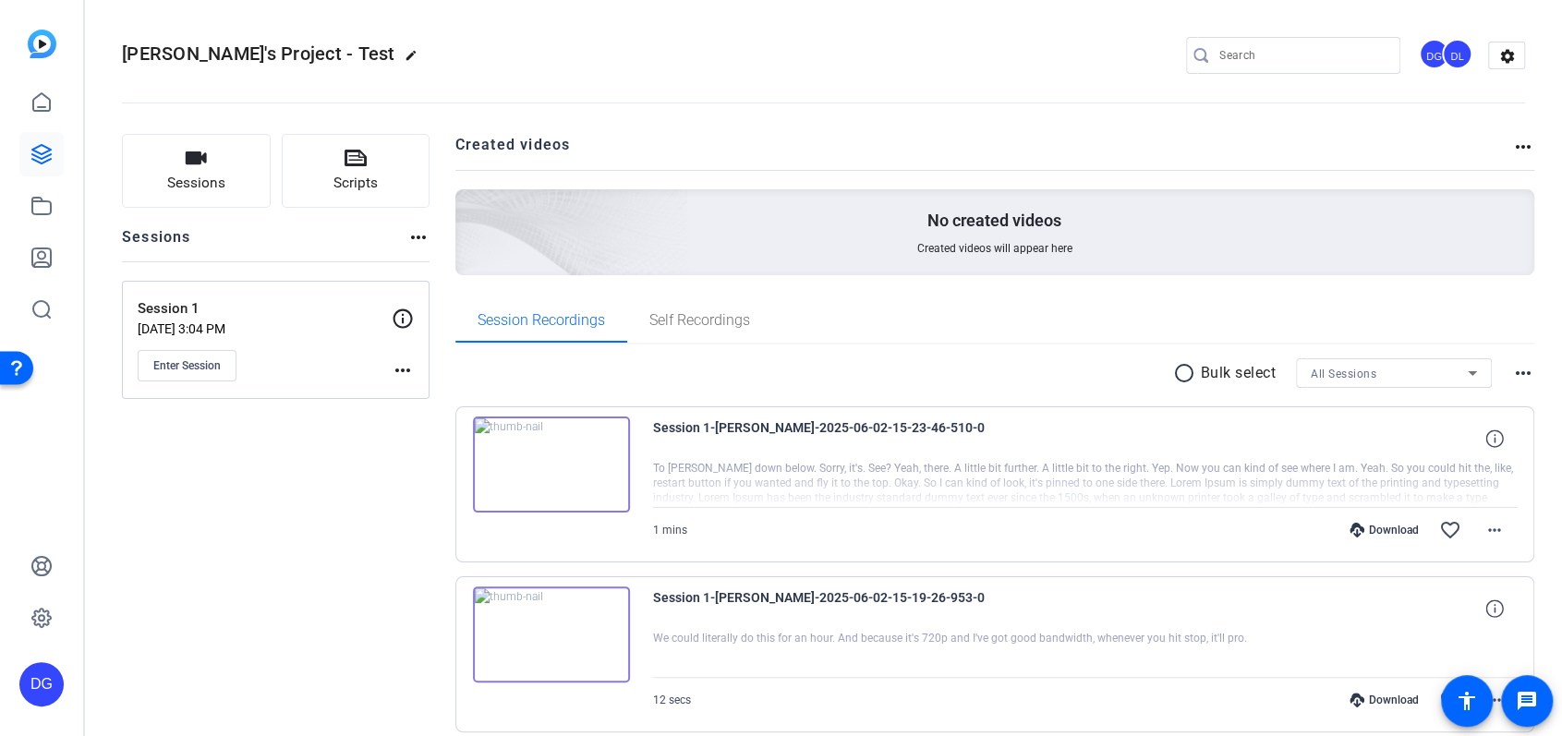
click at [1454, 55] on div "DL" at bounding box center [1457, 54] width 30 height 30
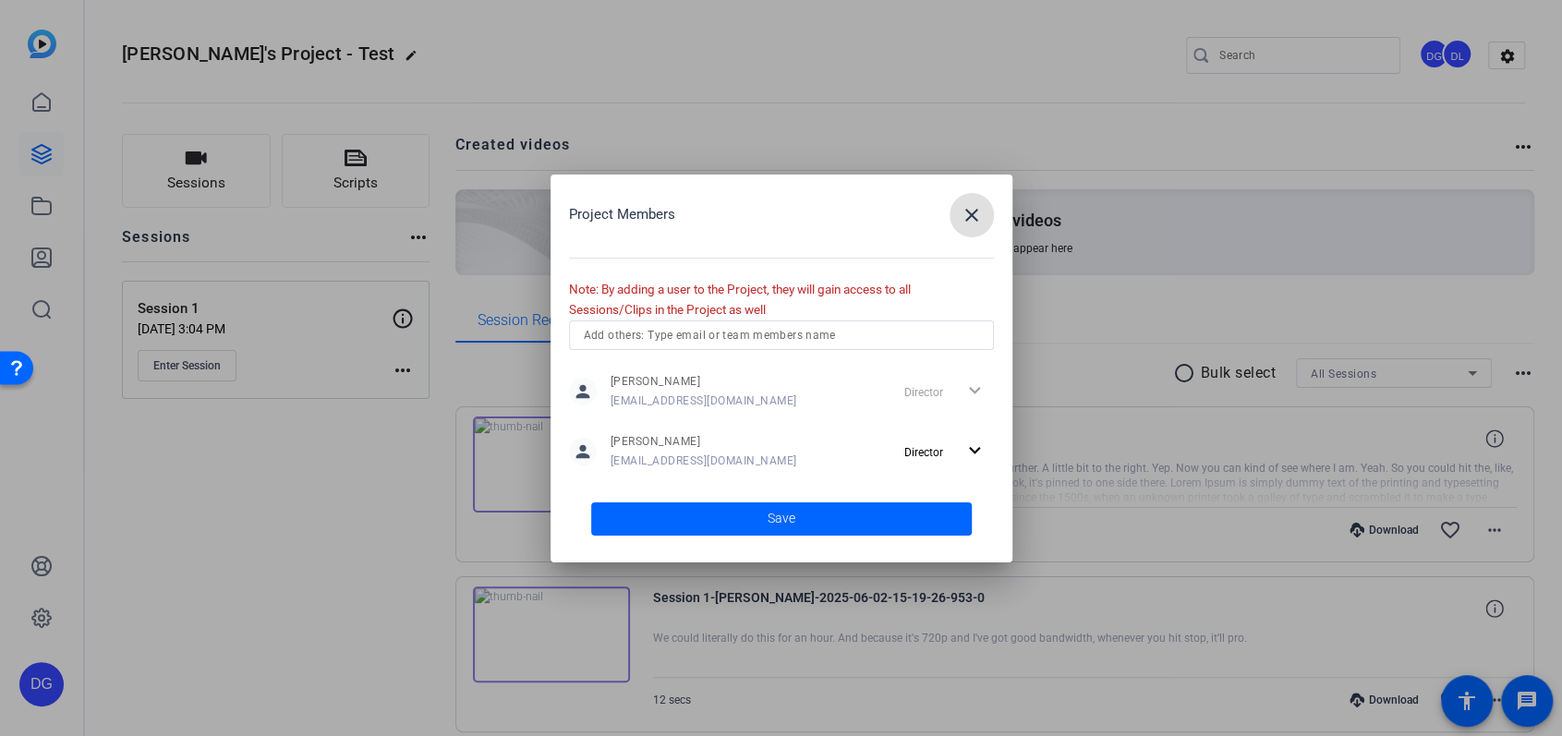
click at [824, 528] on span at bounding box center [781, 519] width 381 height 44
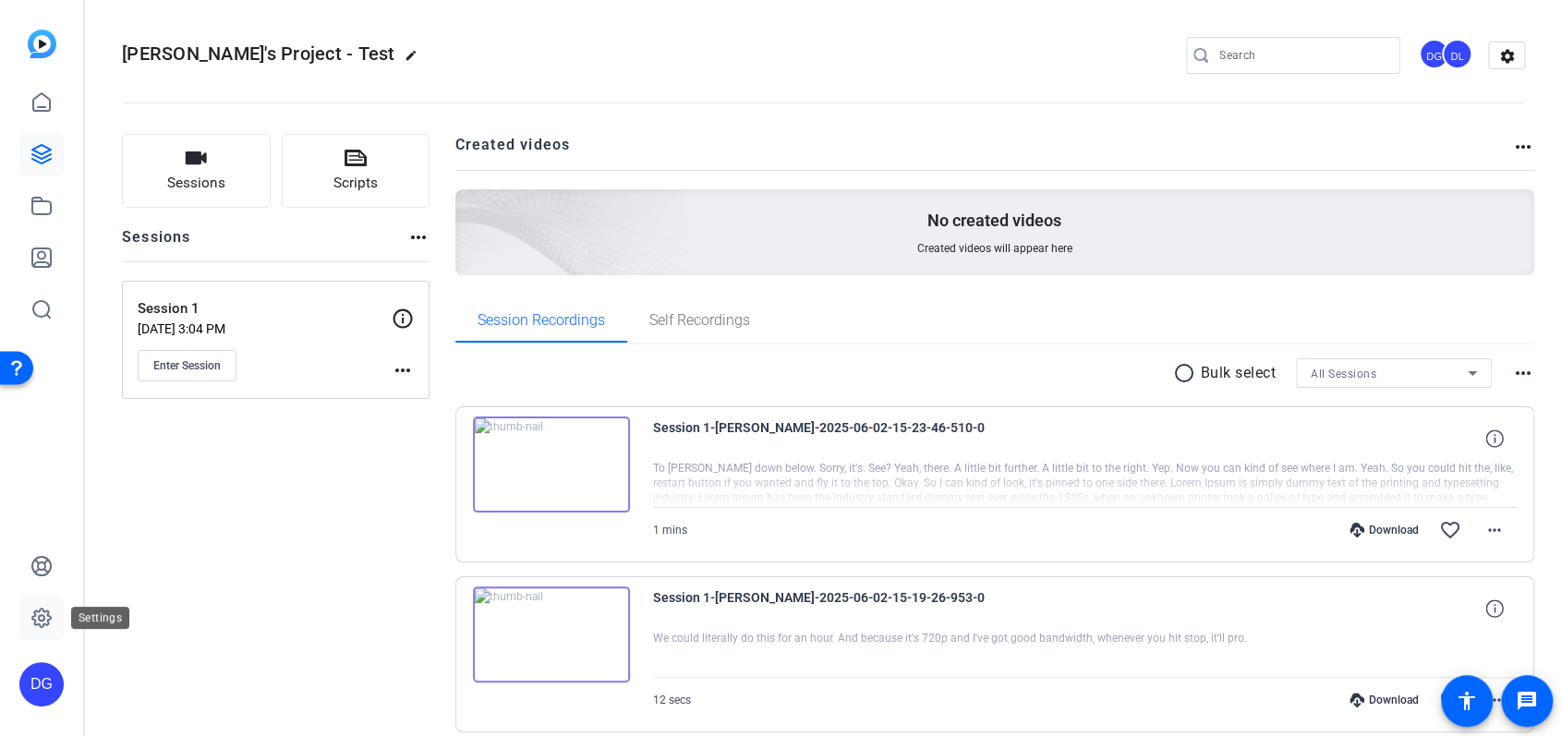
click at [42, 615] on icon at bounding box center [42, 618] width 6 height 6
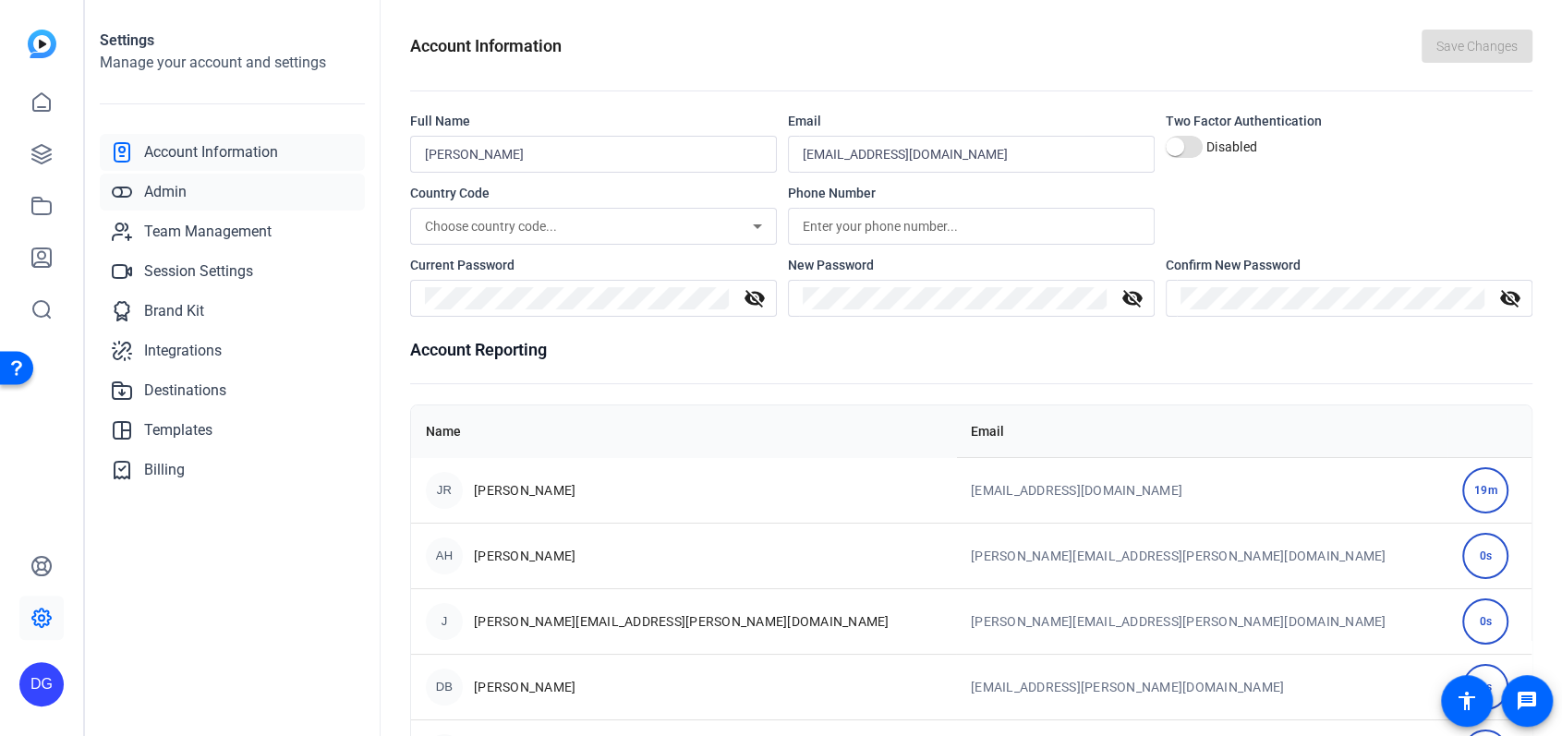
click at [157, 192] on span "Admin" at bounding box center [165, 192] width 42 height 22
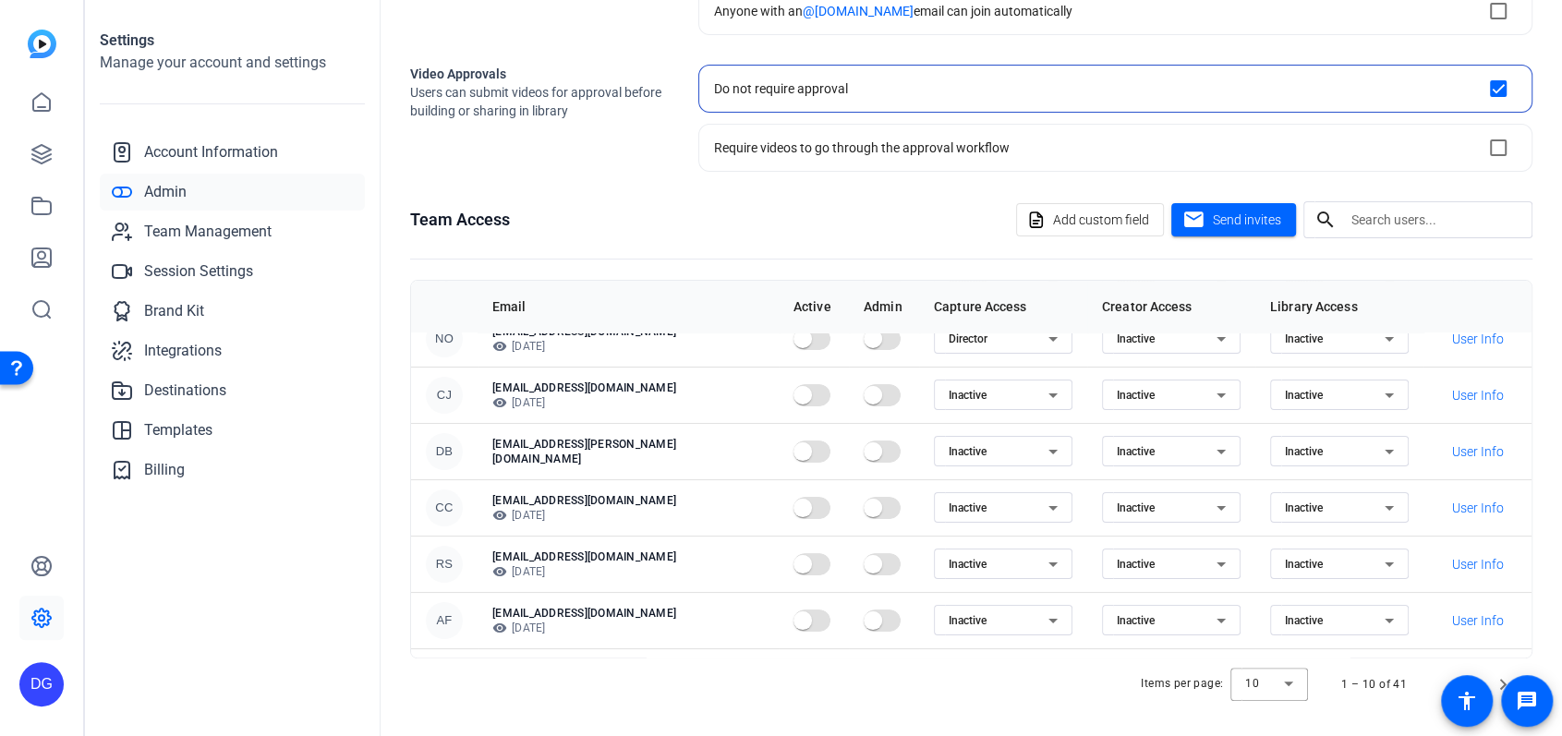
scroll to position [235, 0]
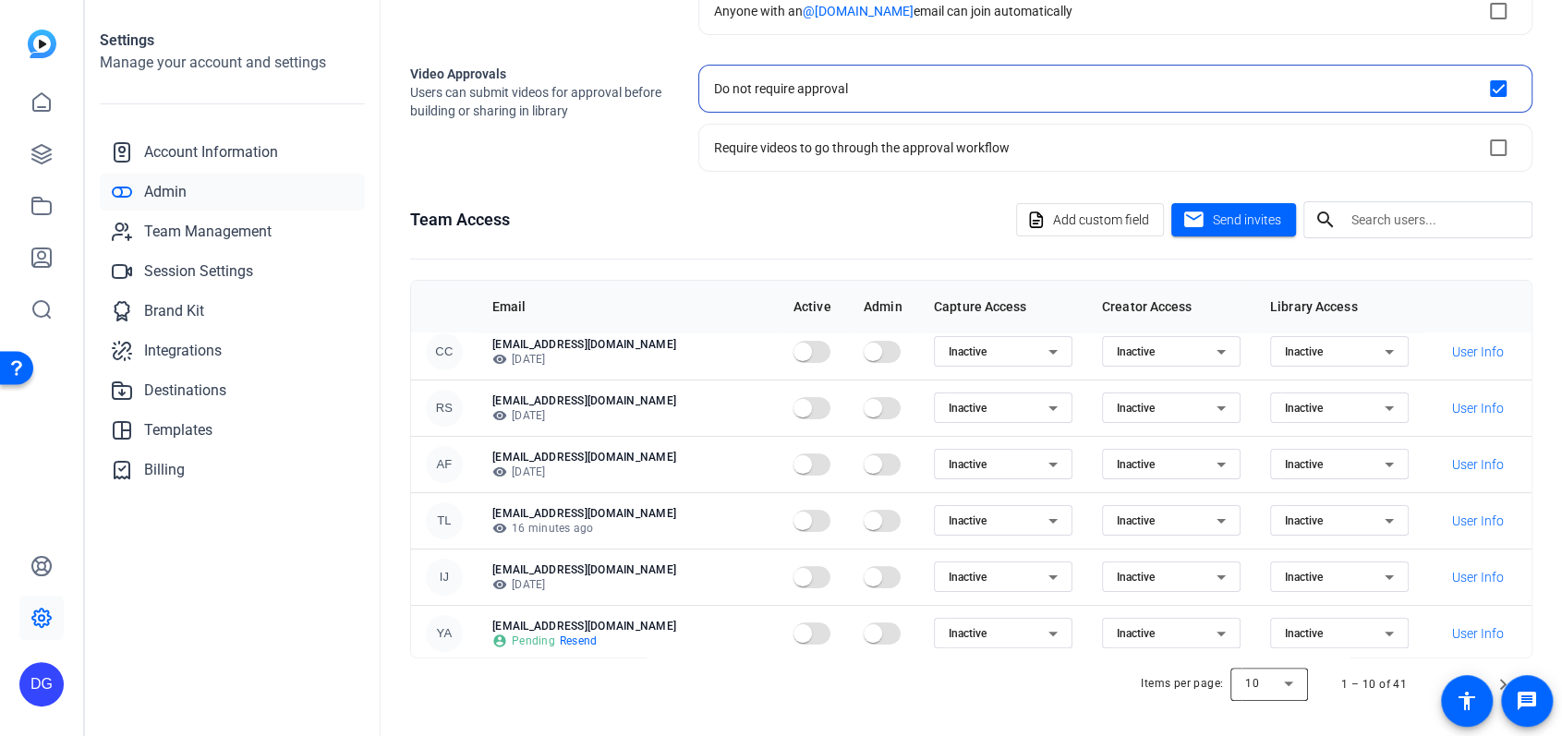
click at [1291, 681] on div at bounding box center [1270, 684] width 78 height 44
click at [1263, 648] on span "100" at bounding box center [1256, 642] width 20 height 22
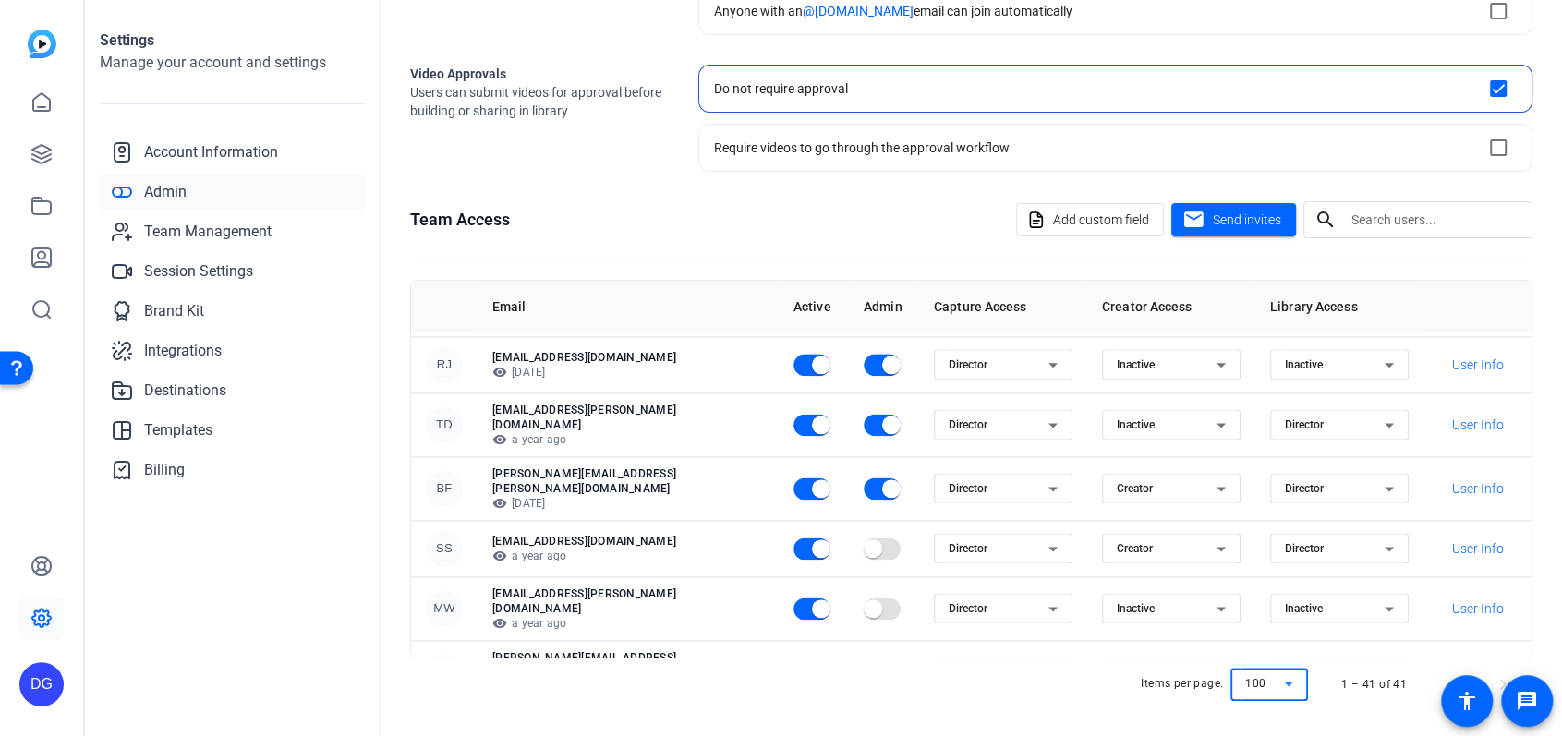
scroll to position [1972, 0]
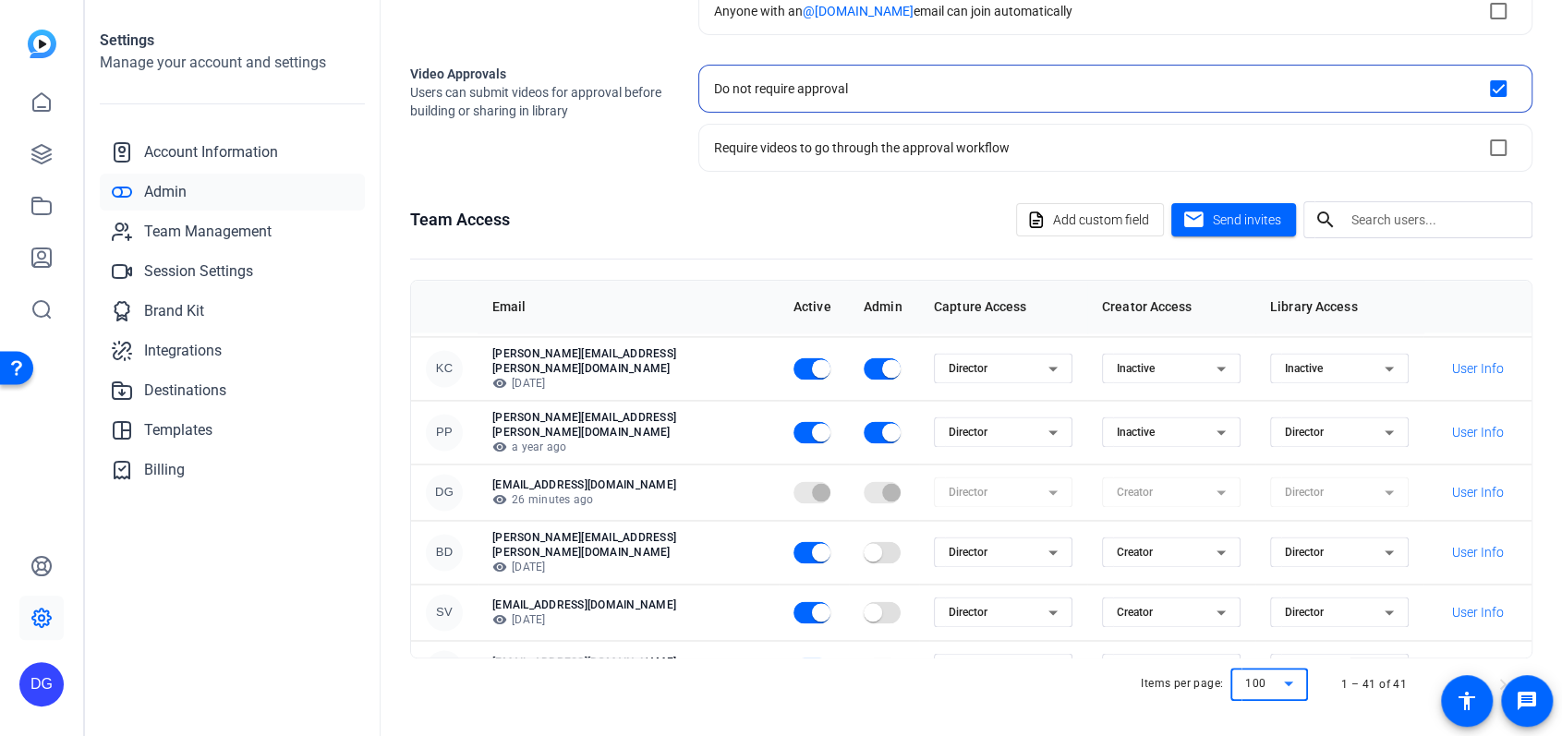
click at [859, 707] on span "button" at bounding box center [873, 725] width 37 height 37
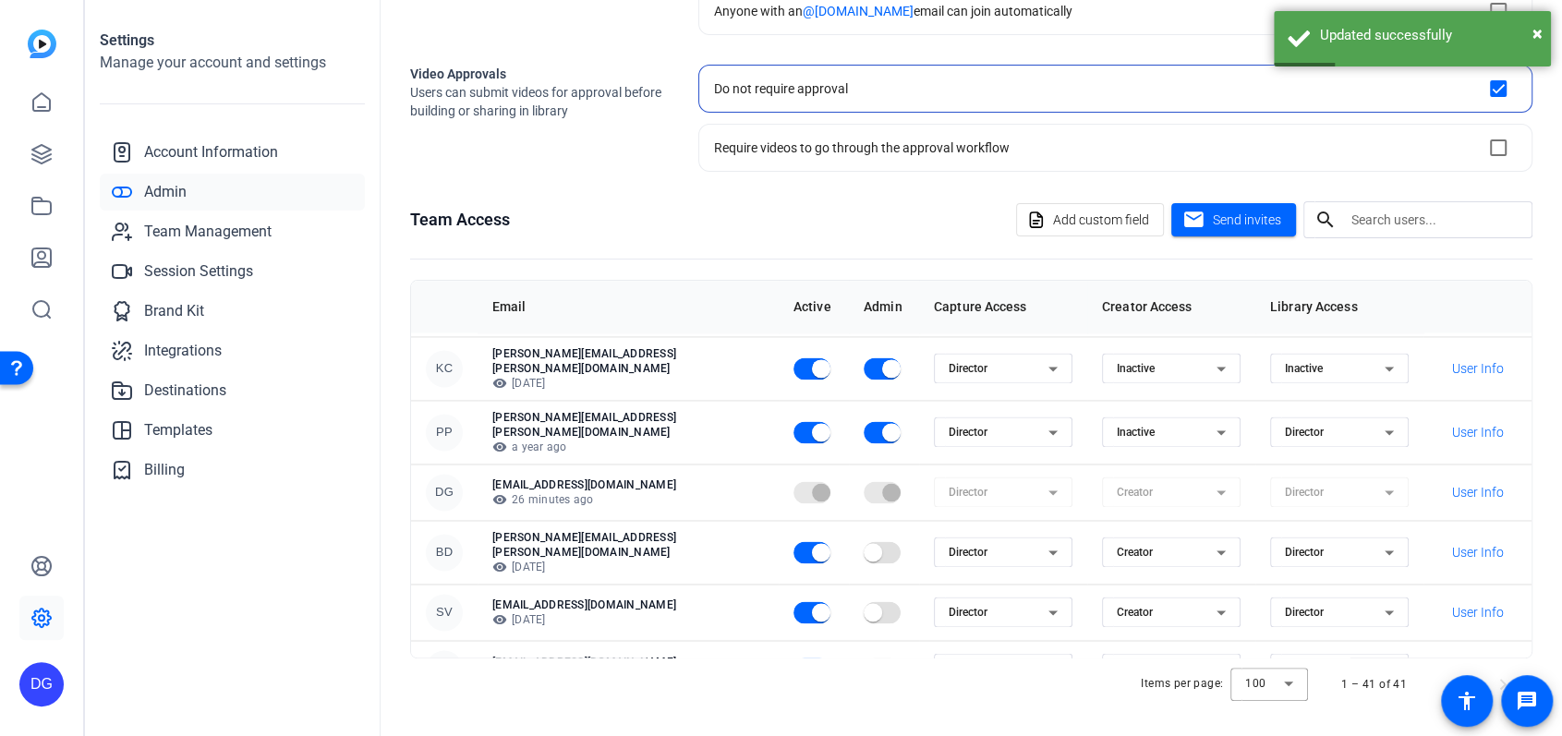
click at [469, 700] on div "Items per page: 100 1 – 41 of 41" at bounding box center [971, 685] width 1123 height 52
